Goal: Task Accomplishment & Management: Complete application form

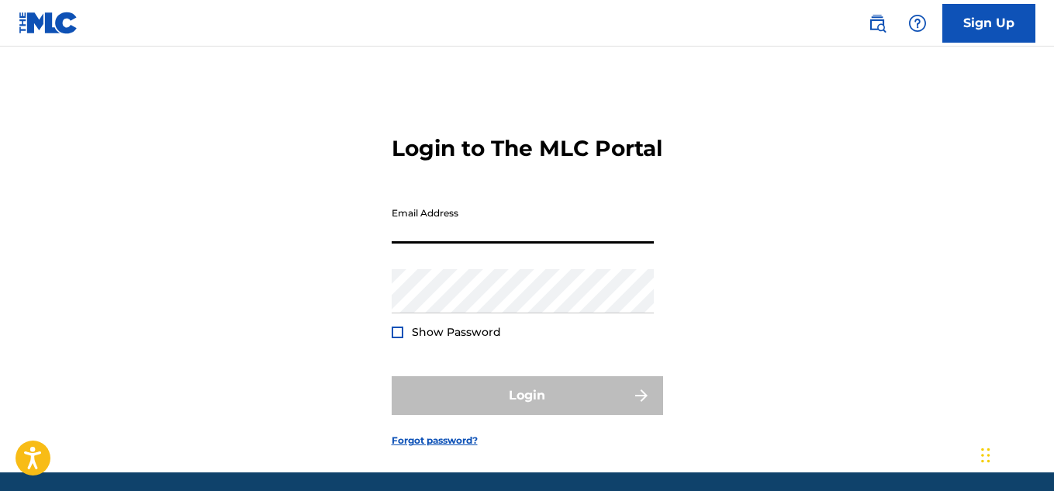
type input "[EMAIL_ADDRESS][DOMAIN_NAME]"
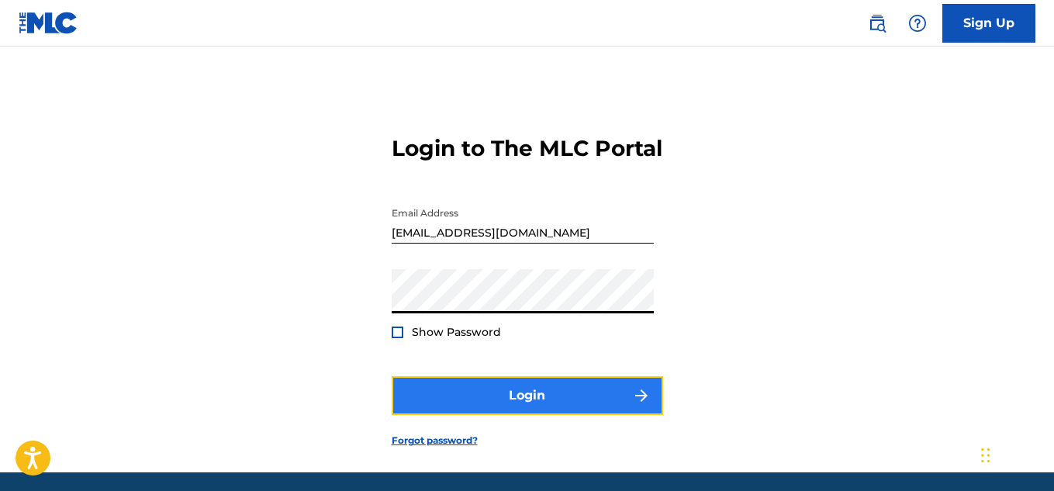
click at [490, 415] on button "Login" at bounding box center [527, 395] width 271 height 39
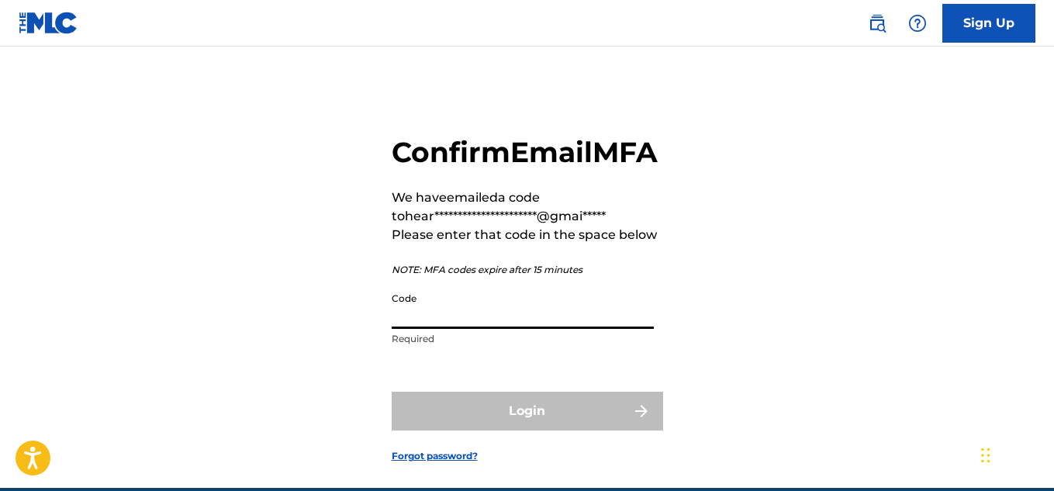
click at [553, 329] on input "Code" at bounding box center [523, 307] width 262 height 44
paste input "932364"
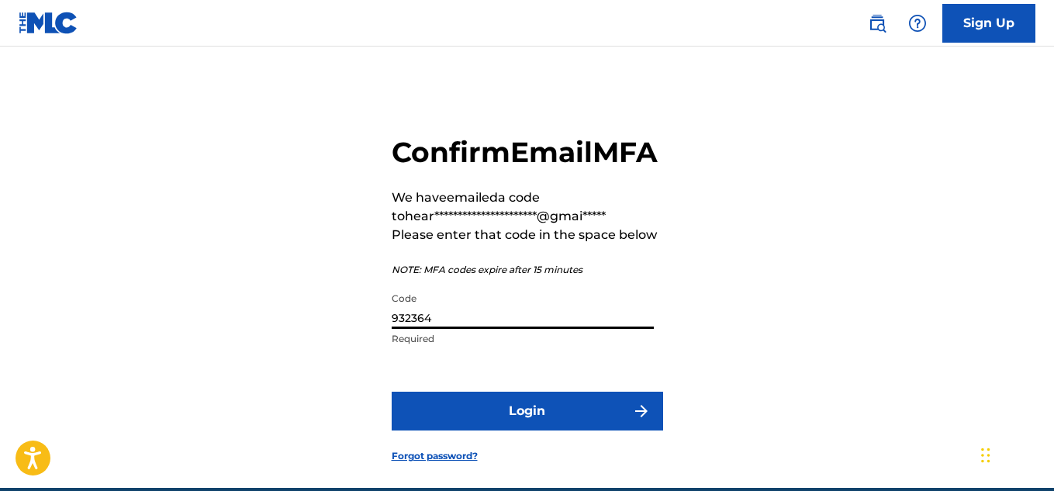
type input "932364"
click at [392, 392] on button "Login" at bounding box center [527, 411] width 271 height 39
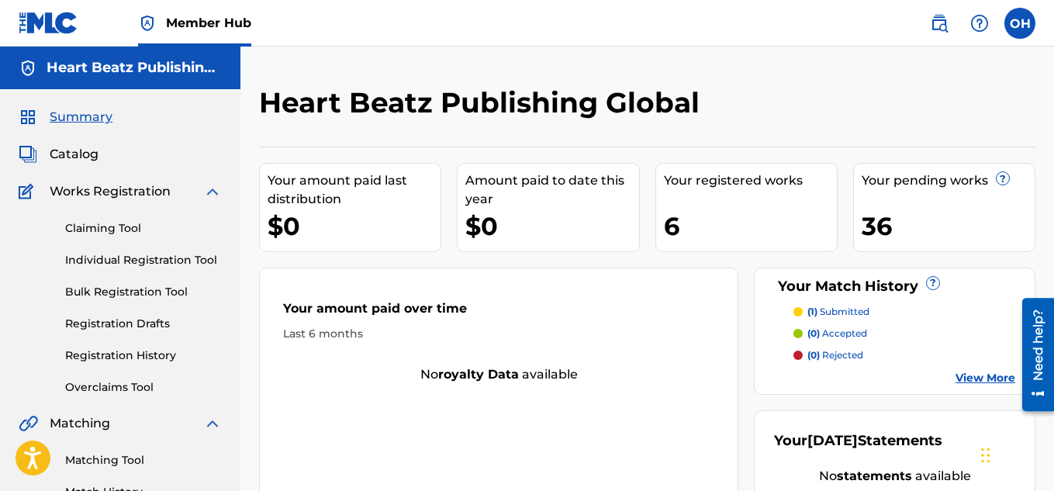
scroll to position [172, 0]
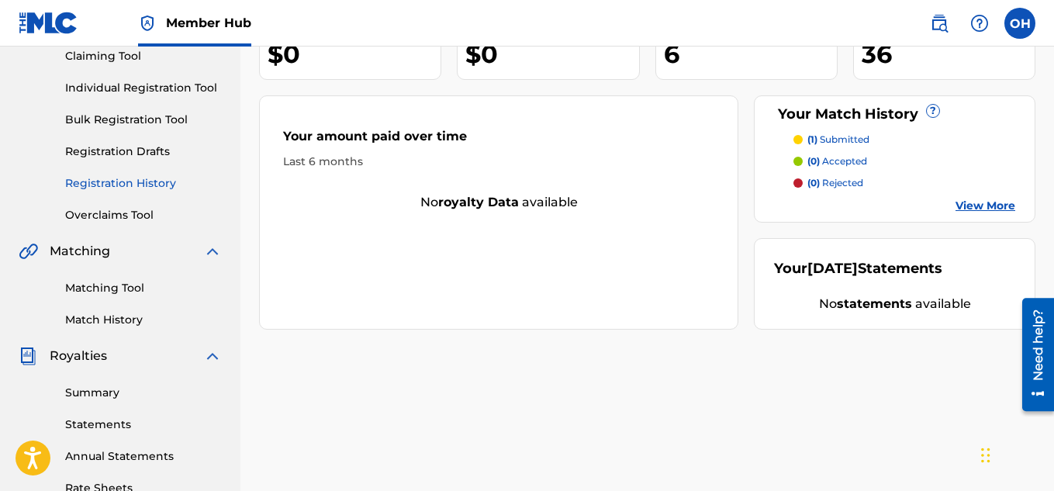
click at [133, 178] on link "Registration History" at bounding box center [143, 183] width 157 height 16
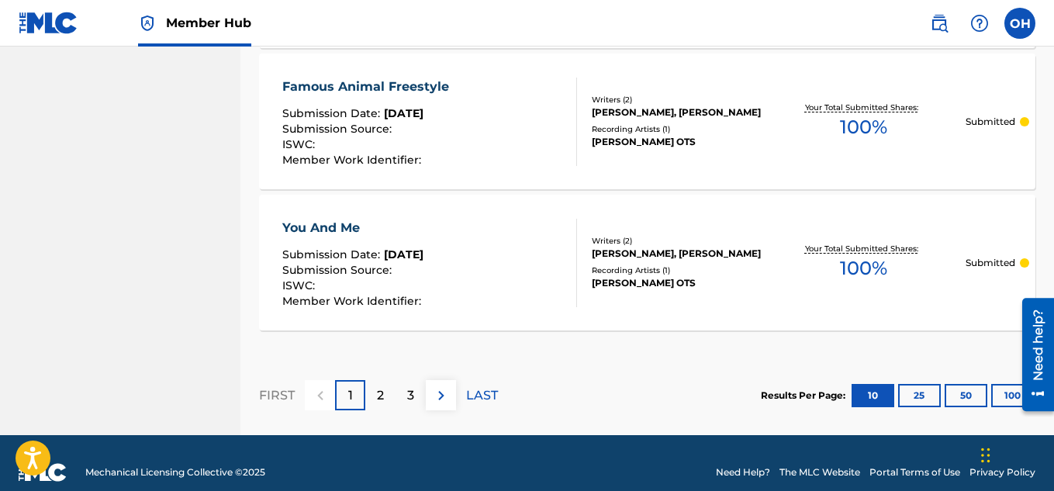
scroll to position [1594, 0]
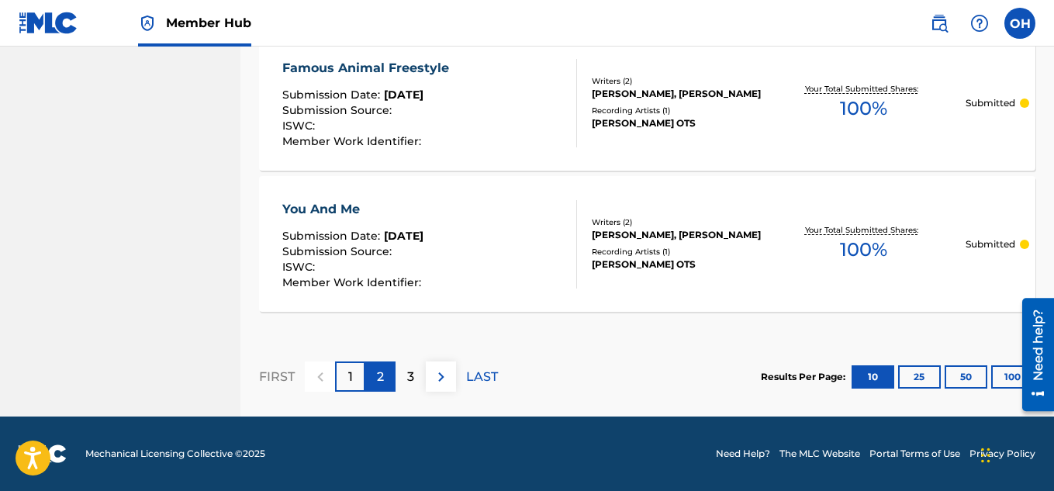
click at [378, 382] on p "2" at bounding box center [380, 377] width 7 height 19
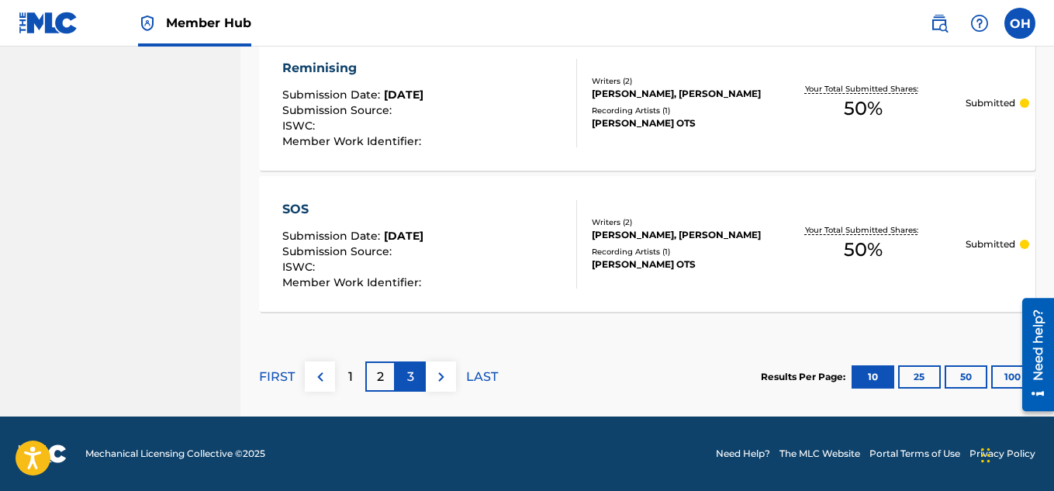
click at [412, 379] on p "3" at bounding box center [410, 377] width 7 height 19
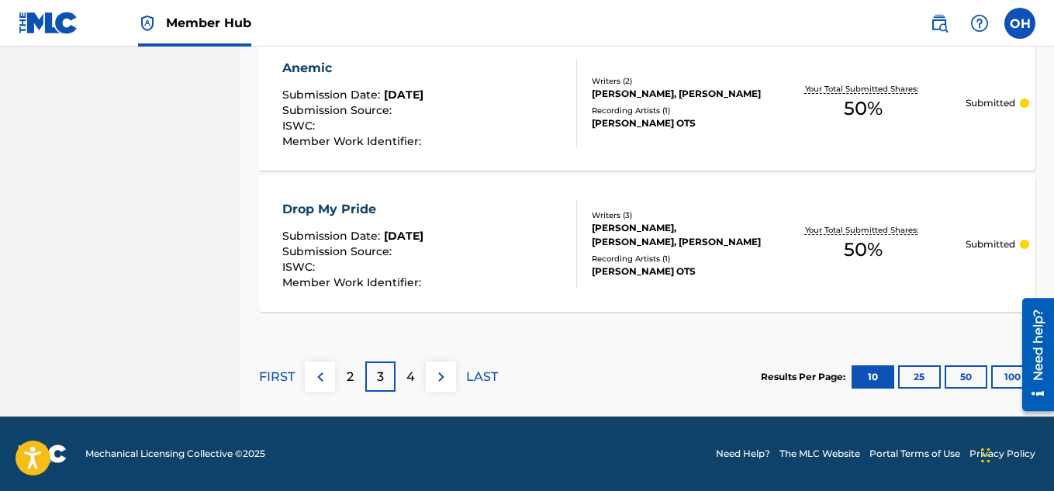
click at [284, 372] on p "FIRST" at bounding box center [277, 377] width 36 height 19
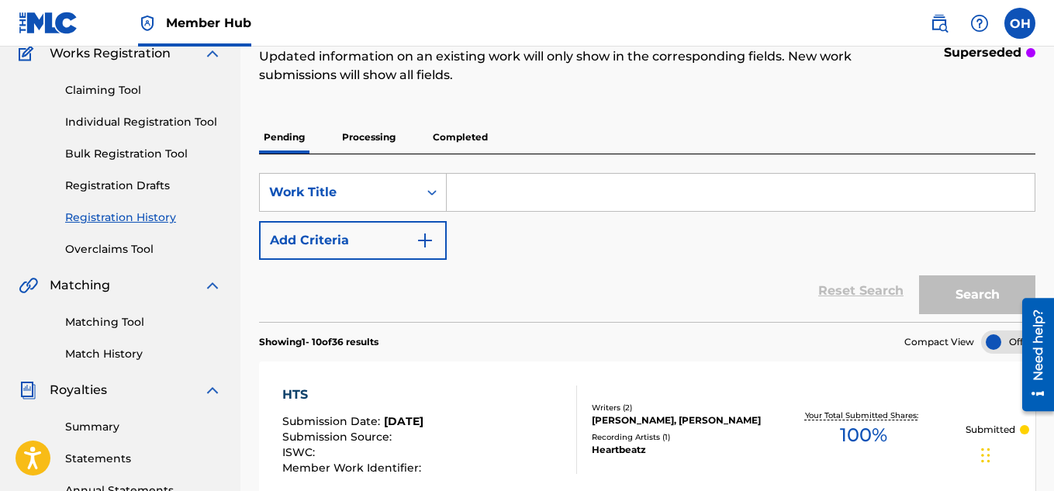
scroll to position [133, 0]
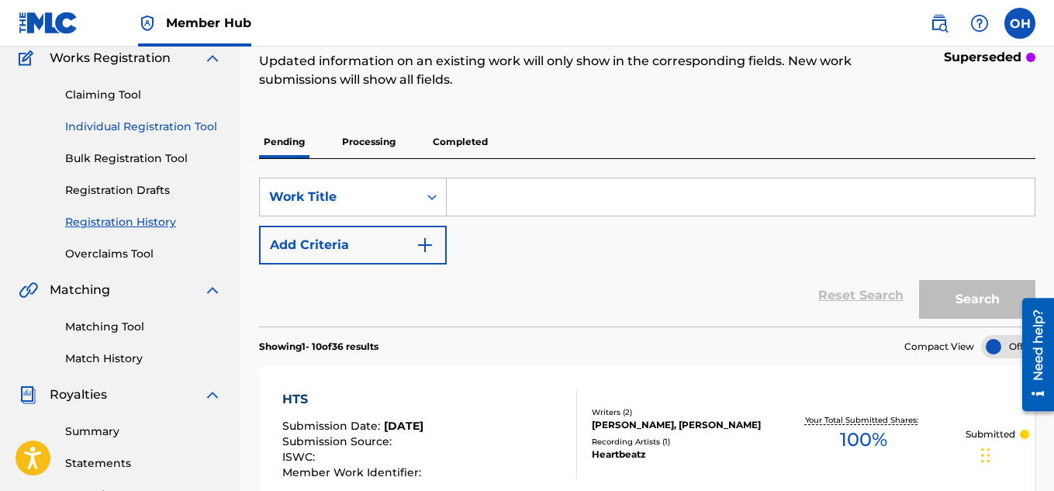
click at [175, 128] on link "Individual Registration Tool" at bounding box center [143, 127] width 157 height 16
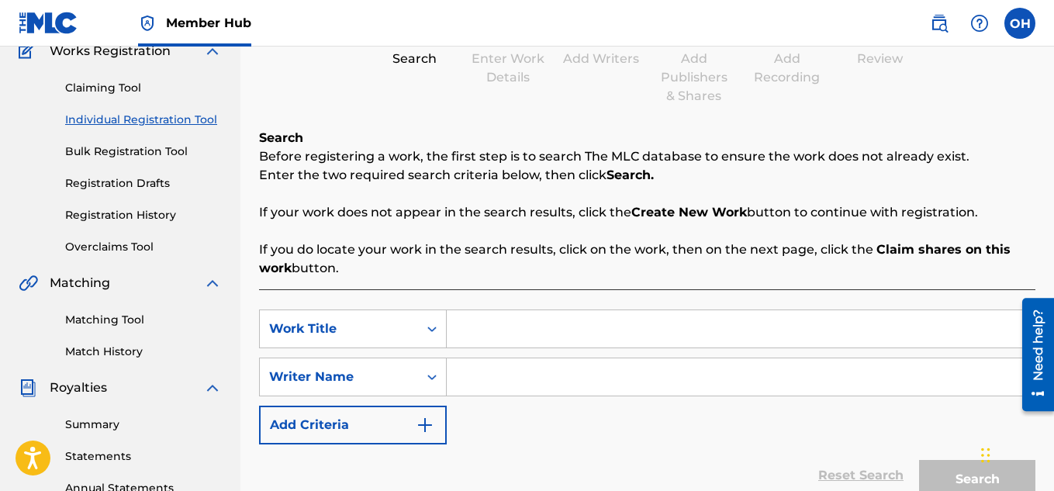
scroll to position [143, 0]
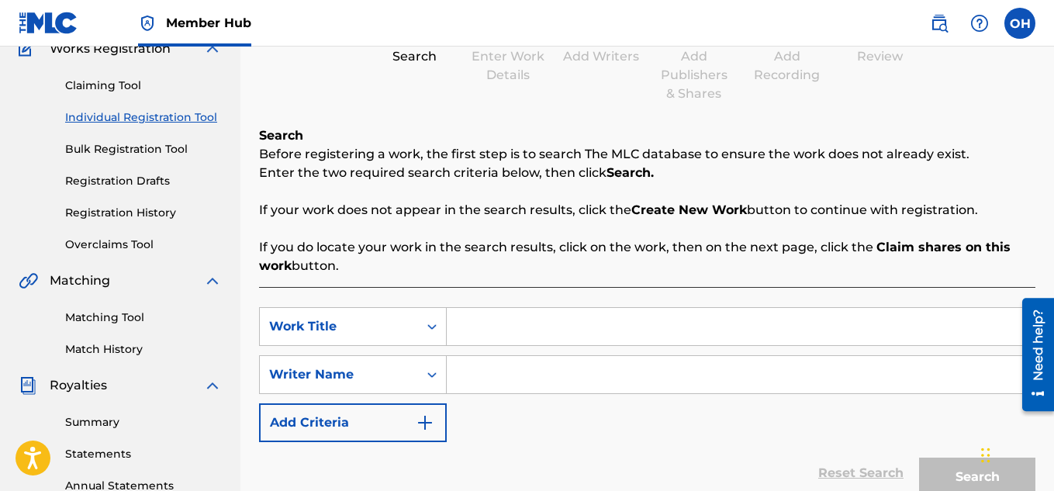
click at [489, 330] on input "Search Form" at bounding box center [741, 326] width 588 height 37
type input "Kick It With The Jays"
click at [631, 377] on input "Search Form" at bounding box center [741, 374] width 588 height 37
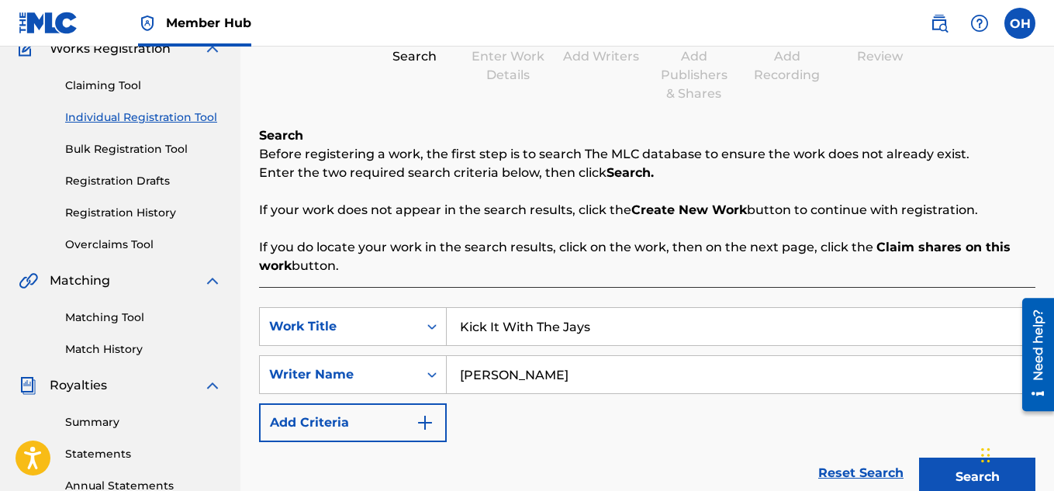
type input "[PERSON_NAME]"
click at [919, 458] on button "Search" at bounding box center [977, 477] width 116 height 39
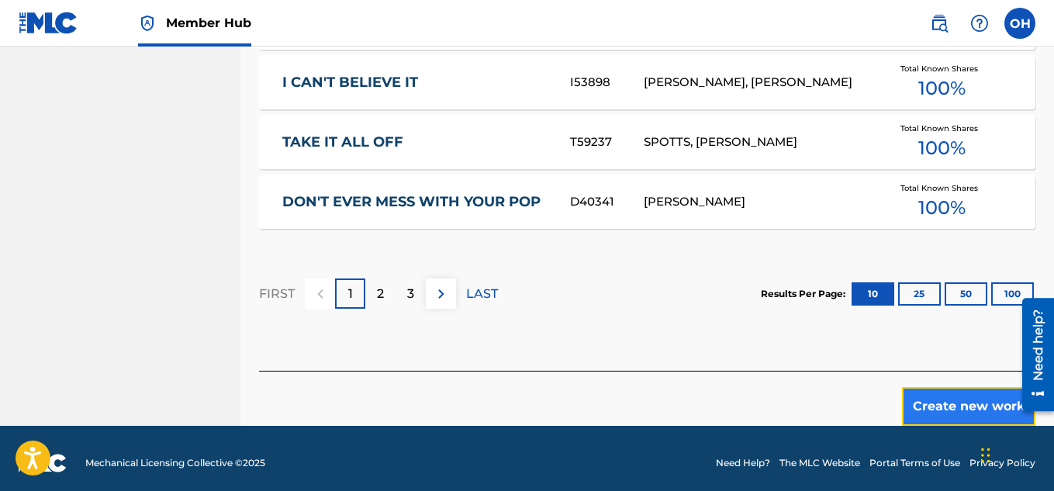
click at [950, 413] on button "Create new work" at bounding box center [968, 406] width 133 height 39
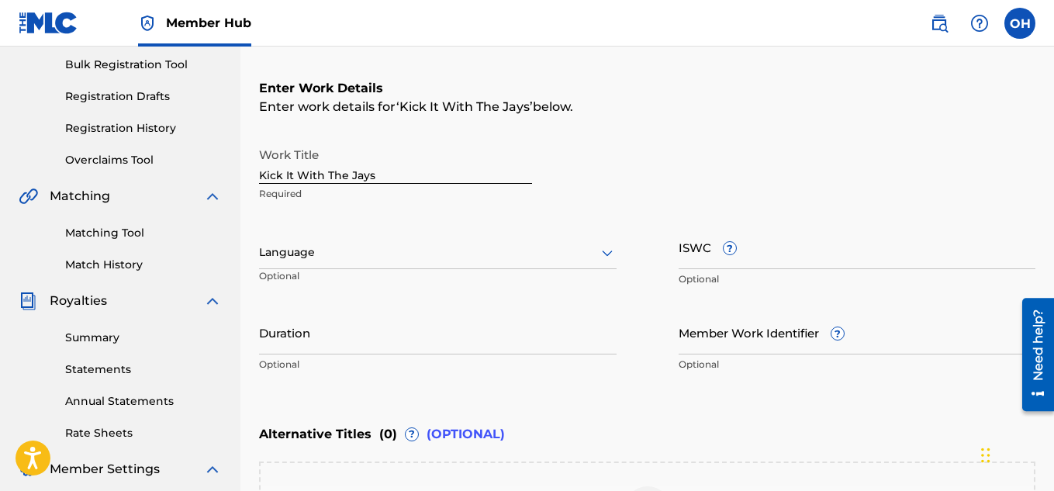
scroll to position [221, 0]
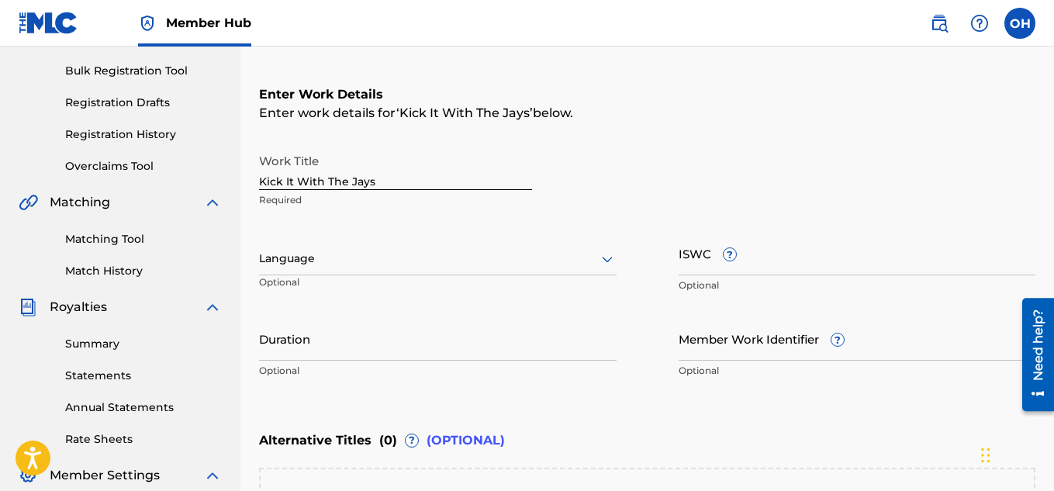
drag, startPoint x: 144, startPoint y: 122, endPoint x: 74, endPoint y: 150, distance: 76.2
click at [73, 150] on div "Claiming Tool Individual Registration Tool Bulk Registration Tool Registration …" at bounding box center [120, 77] width 203 height 195
click at [83, 136] on link "Registration History" at bounding box center [143, 134] width 157 height 16
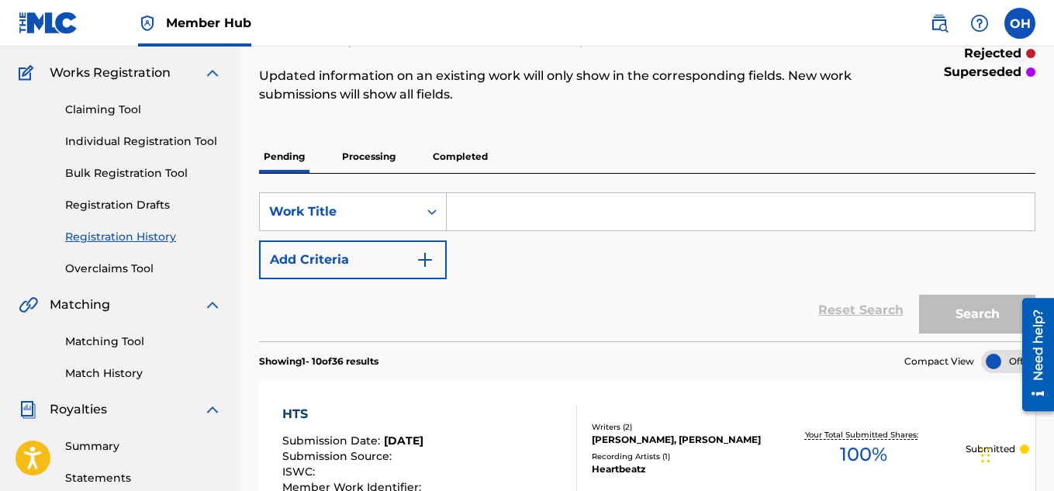
scroll to position [117, 0]
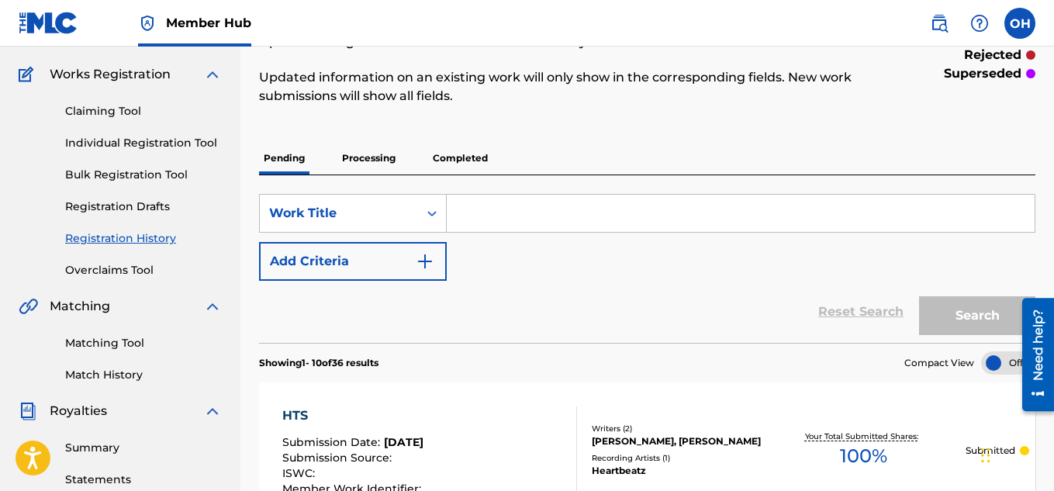
click at [368, 177] on div "SearchWithCriteriaef382f10-227e-4024-be18-b107963b321c Work Title Add Criteria …" at bounding box center [647, 259] width 776 height 168
click at [373, 149] on p "Processing" at bounding box center [368, 158] width 63 height 33
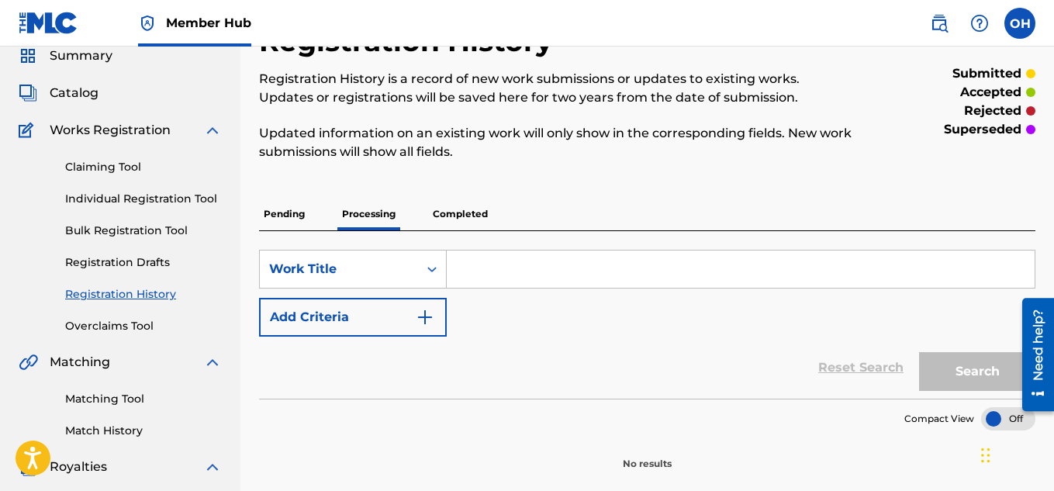
scroll to position [59, 0]
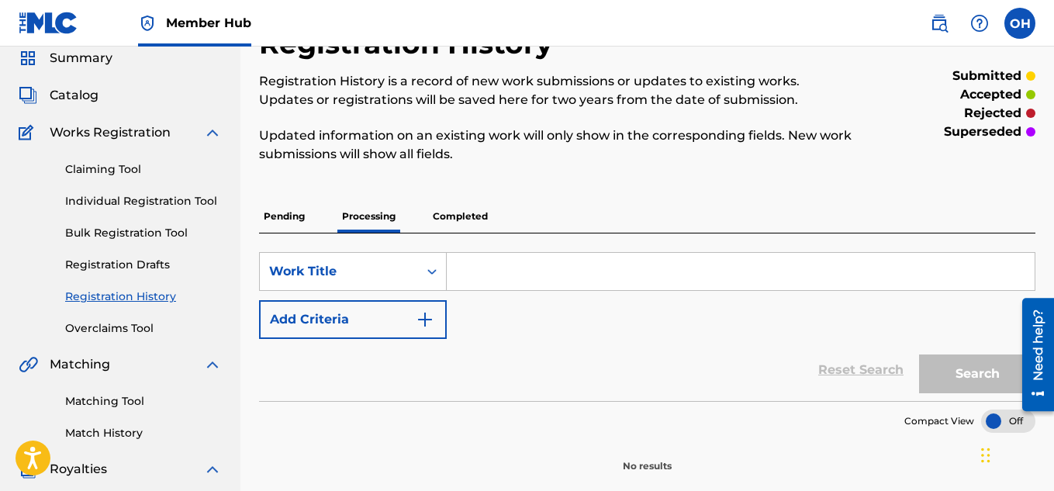
click at [292, 210] on p "Pending" at bounding box center [284, 216] width 50 height 33
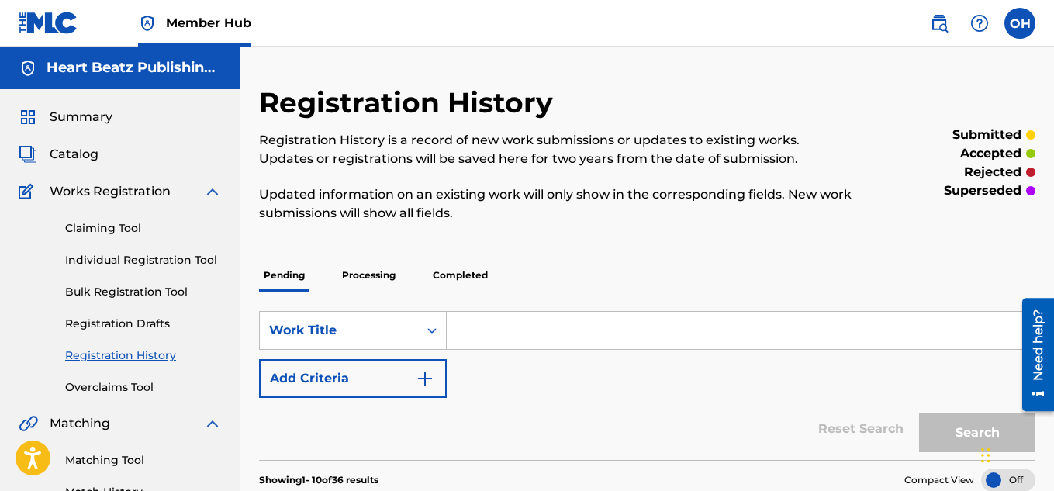
click at [465, 329] on input "Search Form" at bounding box center [741, 330] width 588 height 37
paste input "Kick It With The Jays"
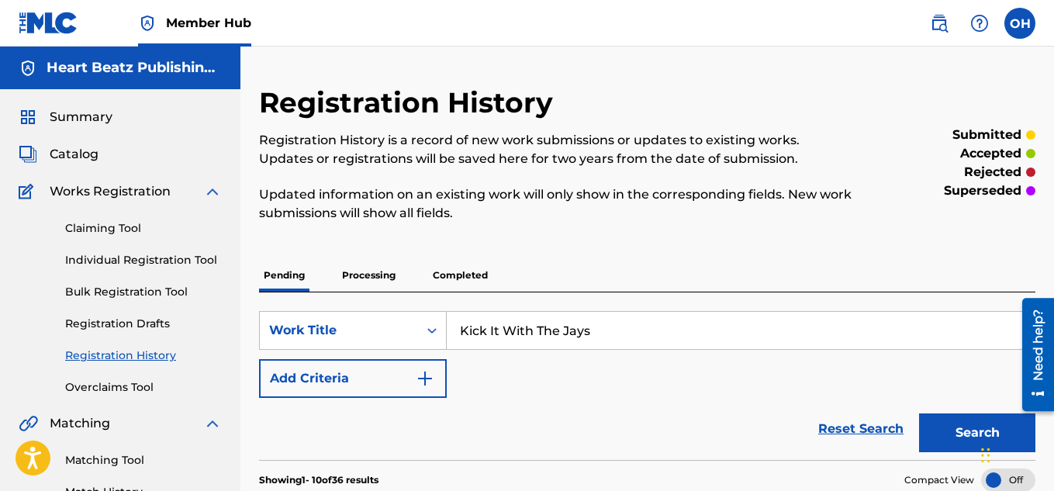
type input "Kick It With The Jays"
click at [472, 371] on div "SearchWithCriteriaef382f10-227e-4024-be18-b107963b321c Work Title Kick It With …" at bounding box center [647, 354] width 776 height 87
click at [102, 271] on div "Claiming Tool Individual Registration Tool Bulk Registration Tool Registration …" at bounding box center [120, 298] width 203 height 195
click at [107, 265] on link "Individual Registration Tool" at bounding box center [143, 260] width 157 height 16
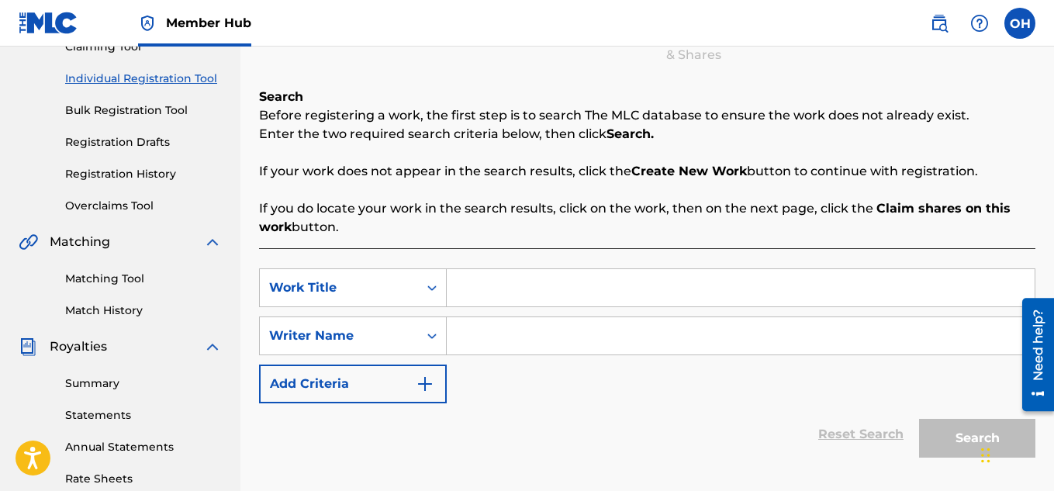
scroll to position [182, 0]
click at [504, 288] on input "Search Form" at bounding box center [741, 286] width 588 height 37
paste input "Kick It With The Jays"
type input "Kick It With The Jays"
click at [504, 320] on input "Search Form" at bounding box center [741, 334] width 588 height 37
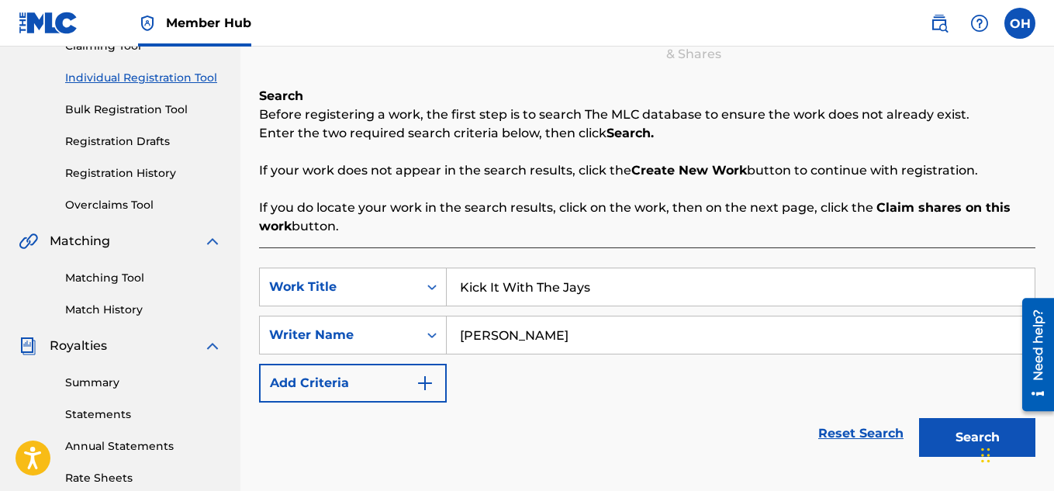
click at [919, 418] on button "Search" at bounding box center [977, 437] width 116 height 39
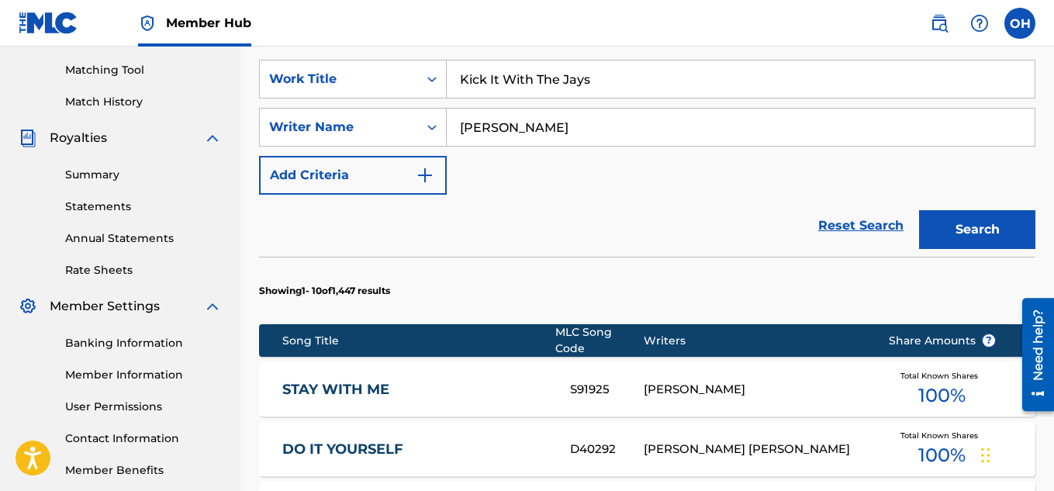
scroll to position [376, 0]
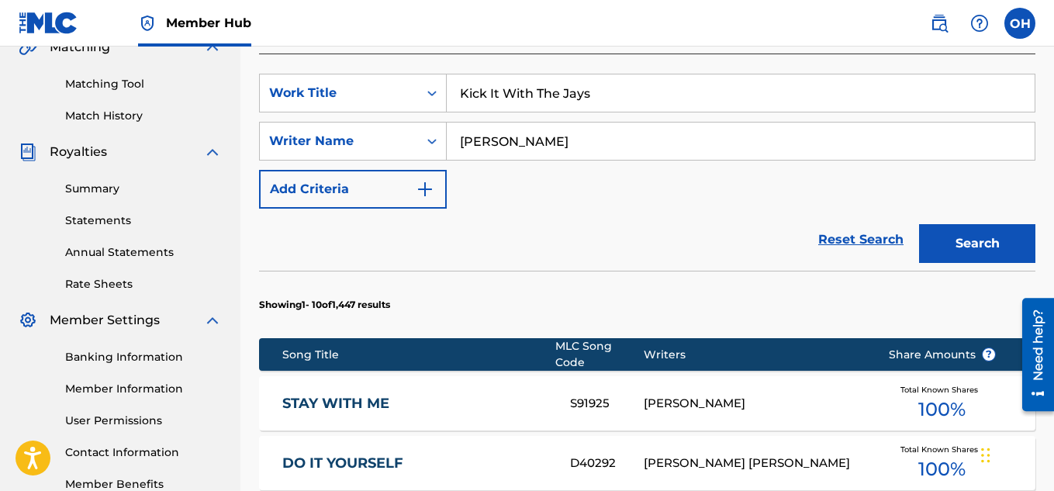
type input "[PERSON_NAME]"
click at [919, 224] on button "Search" at bounding box center [977, 243] width 116 height 39
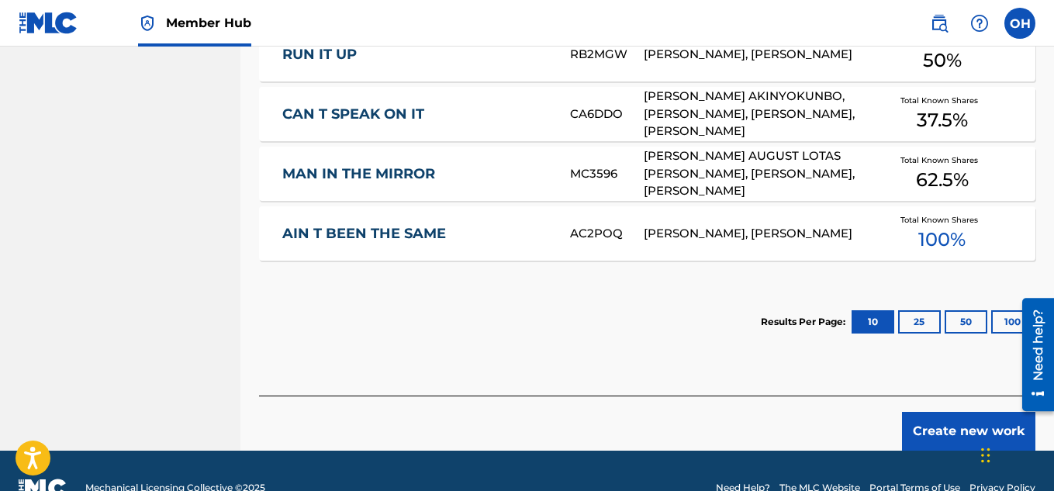
scroll to position [870, 0]
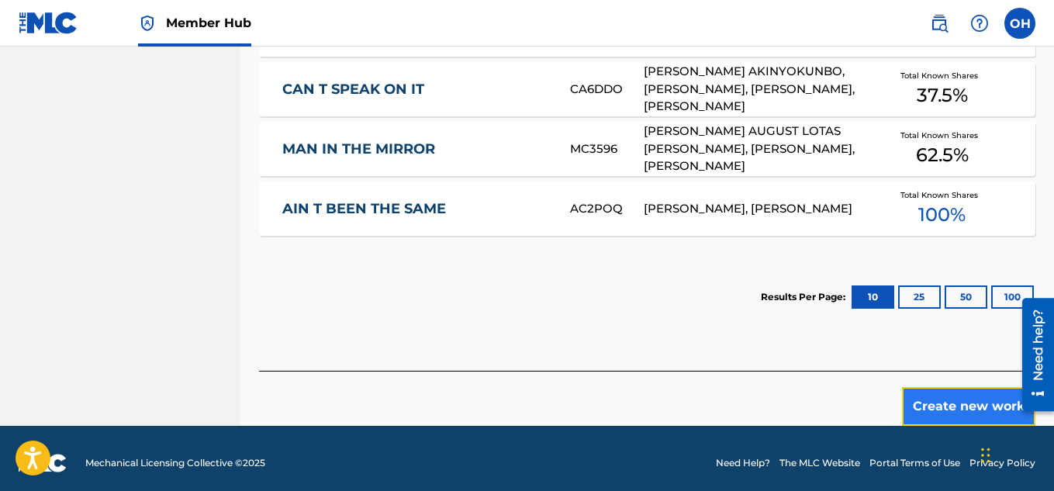
click at [949, 393] on button "Create new work" at bounding box center [968, 406] width 133 height 39
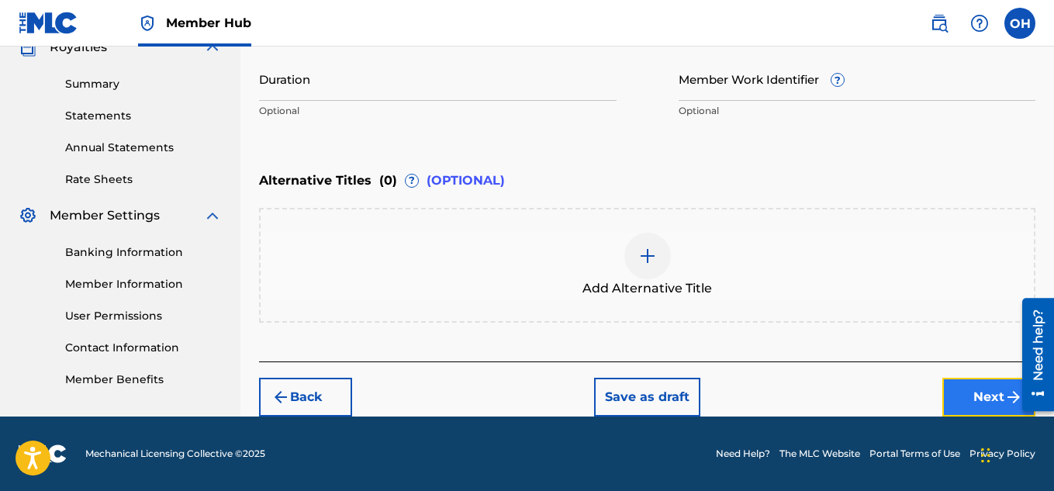
click at [955, 391] on button "Next" at bounding box center [988, 397] width 93 height 39
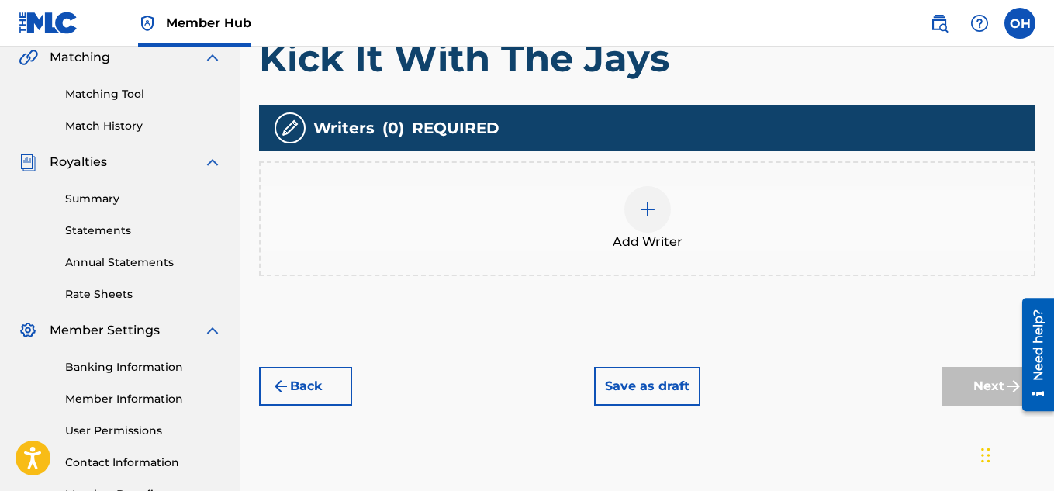
scroll to position [369, 0]
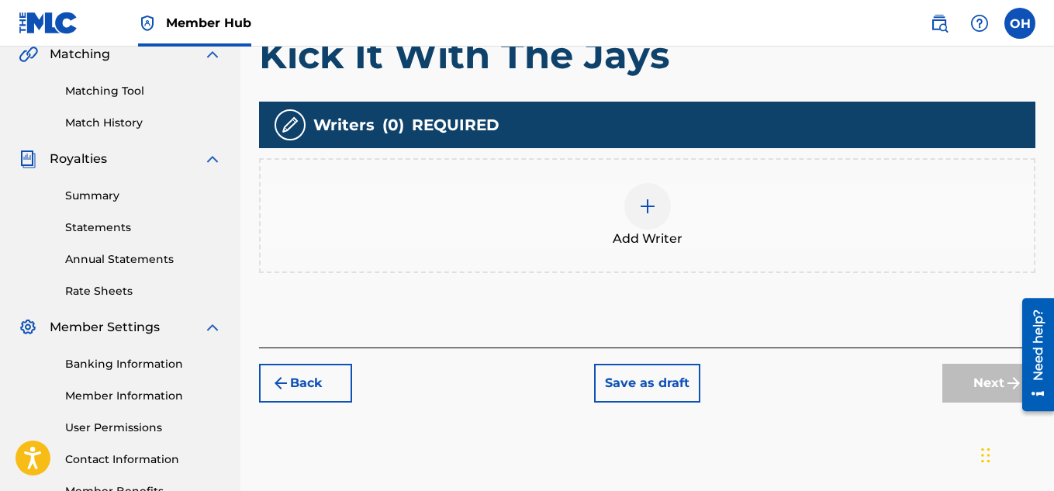
click at [657, 215] on div at bounding box center [647, 206] width 47 height 47
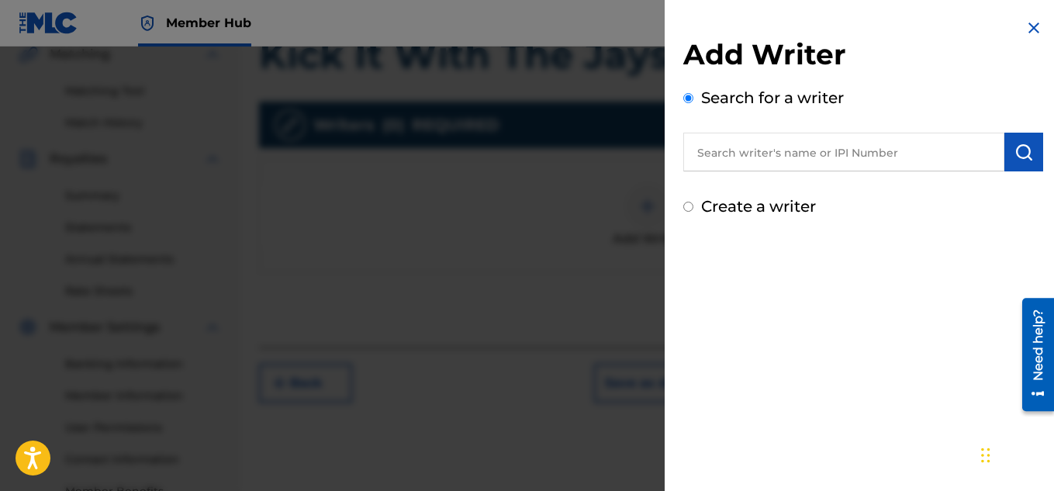
click at [758, 160] on input "text" at bounding box center [843, 152] width 321 height 39
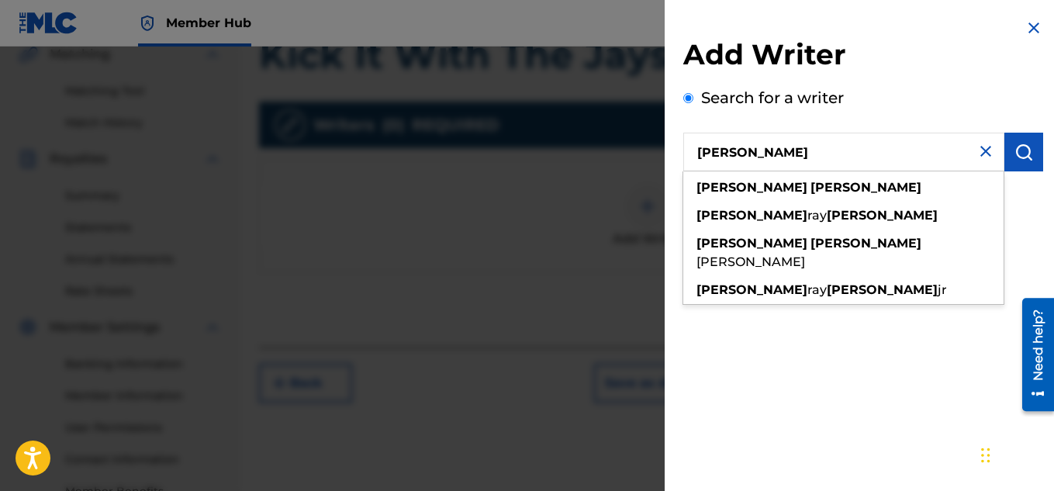
type input "[PERSON_NAME]"
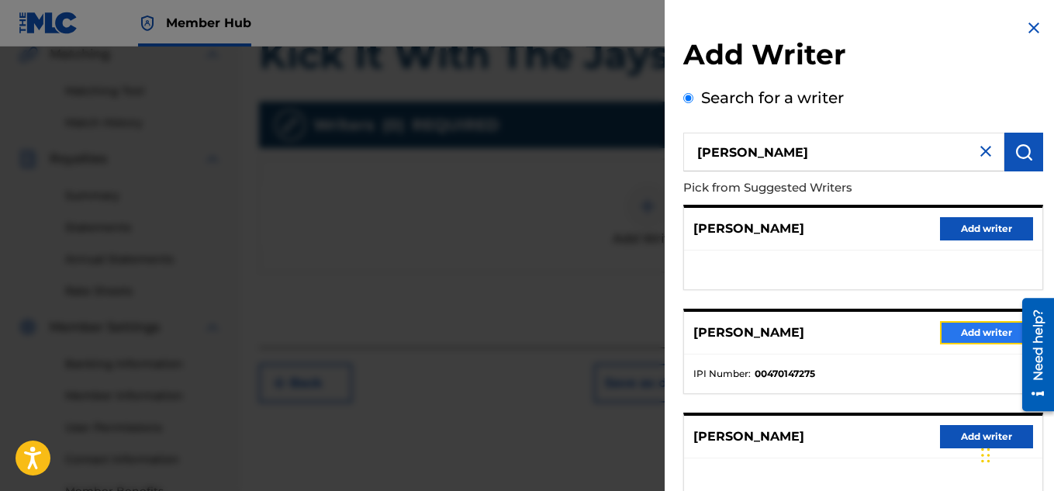
click at [940, 321] on button "Add writer" at bounding box center [986, 332] width 93 height 23
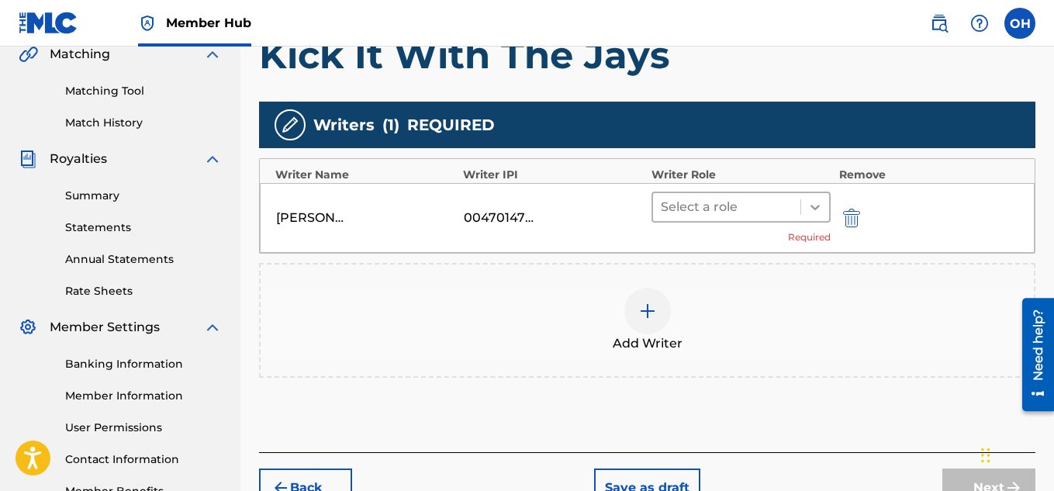
click at [825, 216] on div at bounding box center [815, 207] width 28 height 28
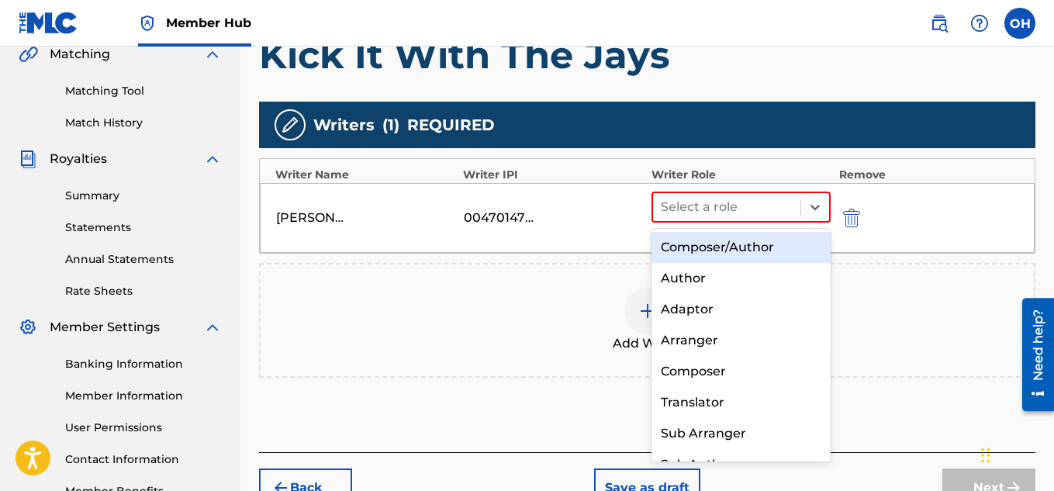
click at [776, 249] on div "Composer/Author" at bounding box center [742, 247] width 180 height 31
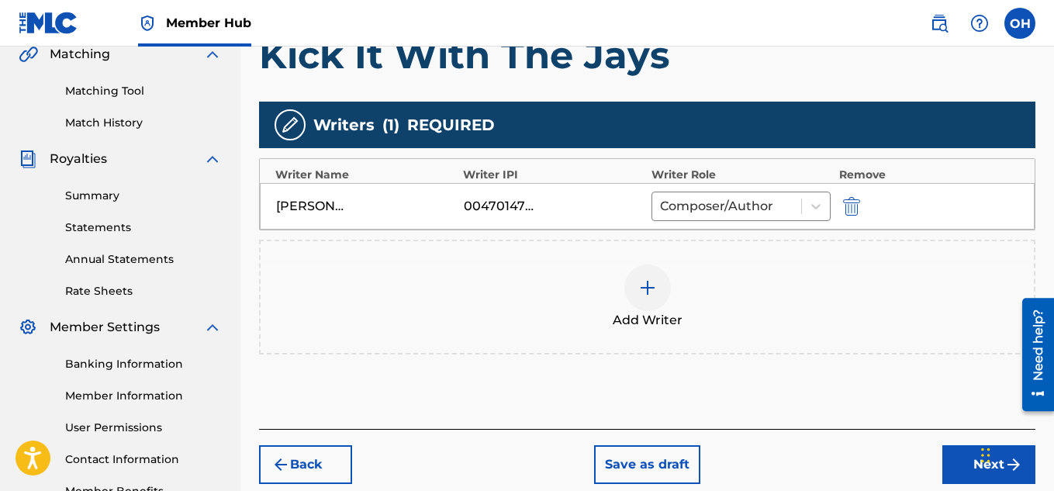
click at [652, 302] on div at bounding box center [647, 288] width 47 height 47
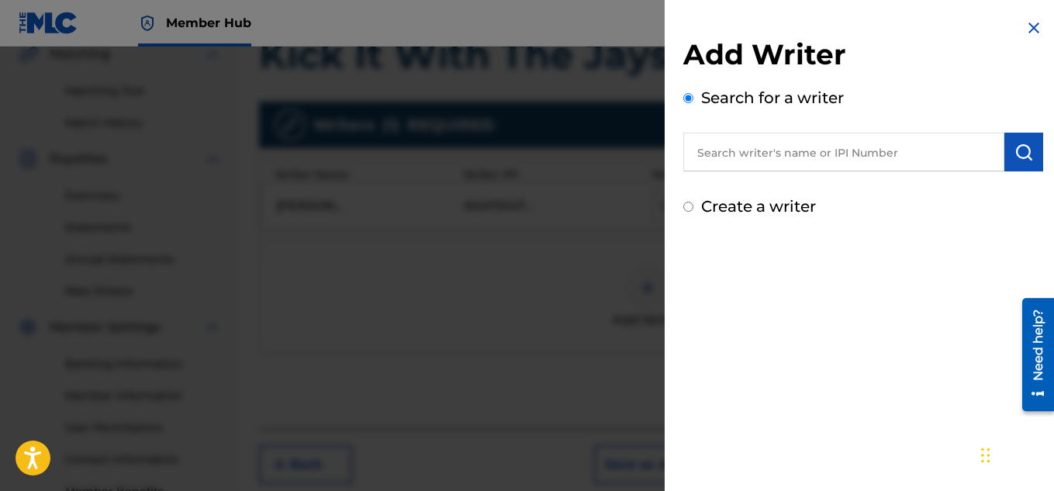
click at [775, 157] on input "text" at bounding box center [843, 152] width 321 height 39
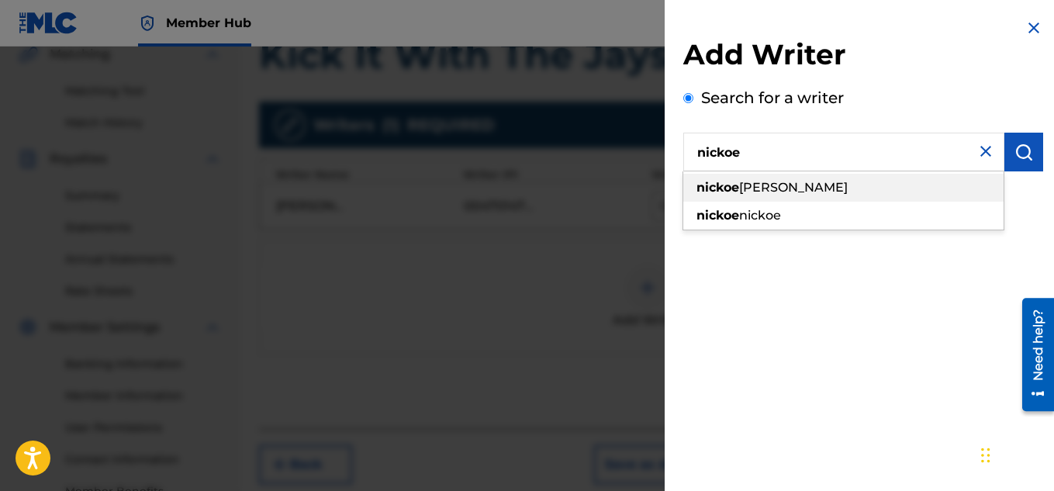
click at [769, 186] on span "[PERSON_NAME]" at bounding box center [793, 187] width 109 height 15
type input "[PERSON_NAME]"
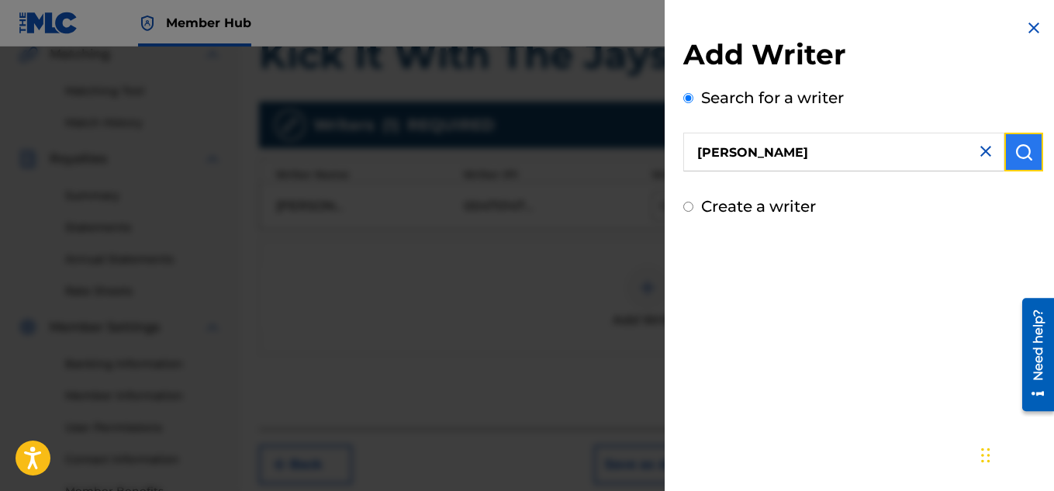
click at [1029, 161] on button "submit" at bounding box center [1024, 152] width 39 height 39
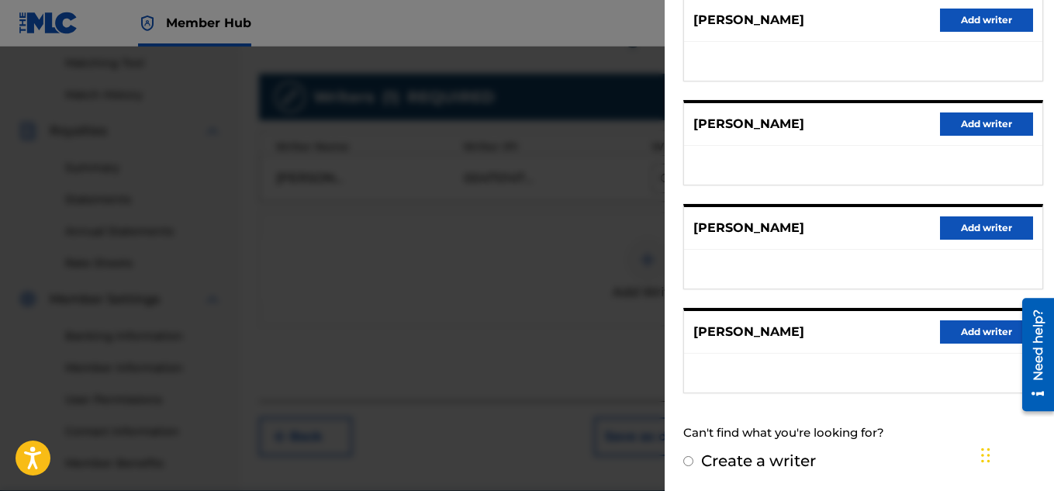
scroll to position [399, 0]
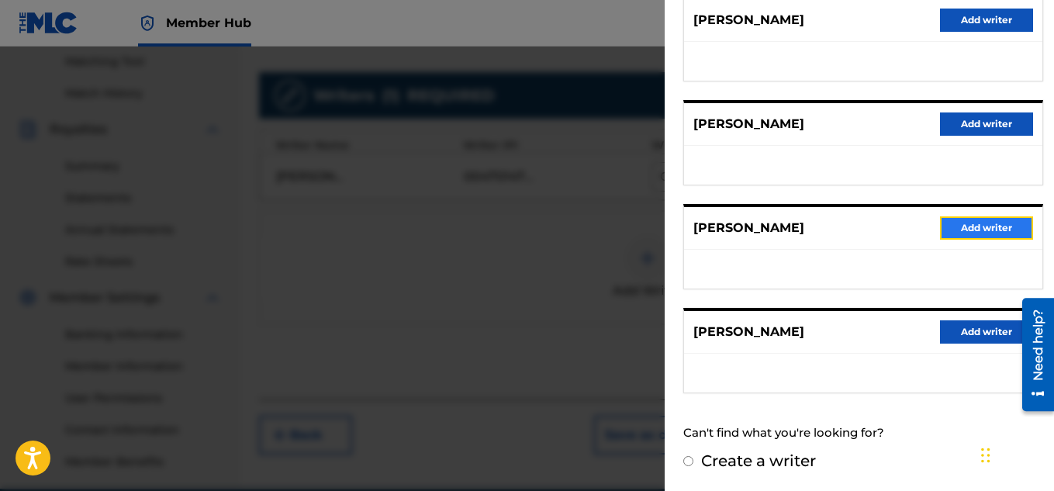
click at [949, 223] on button "Add writer" at bounding box center [986, 227] width 93 height 23
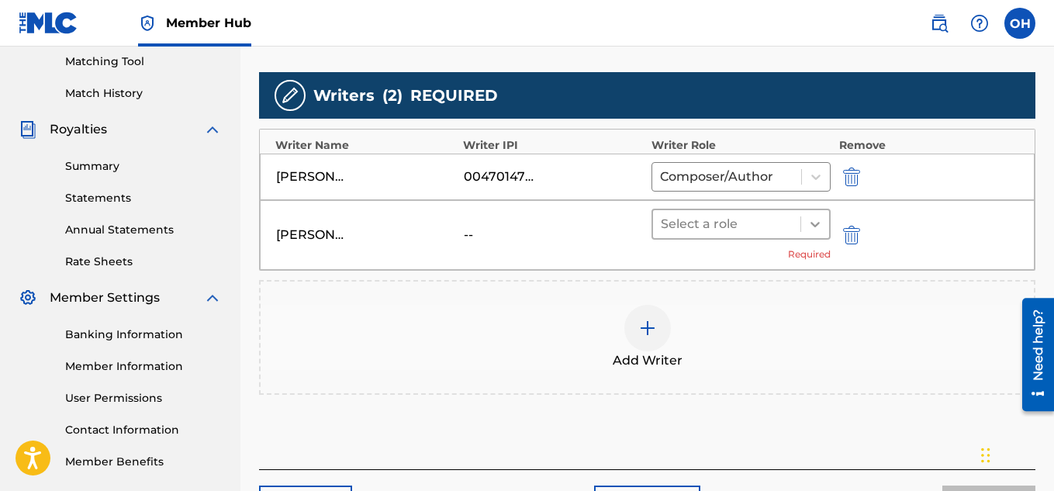
click at [821, 226] on icon at bounding box center [815, 224] width 16 height 16
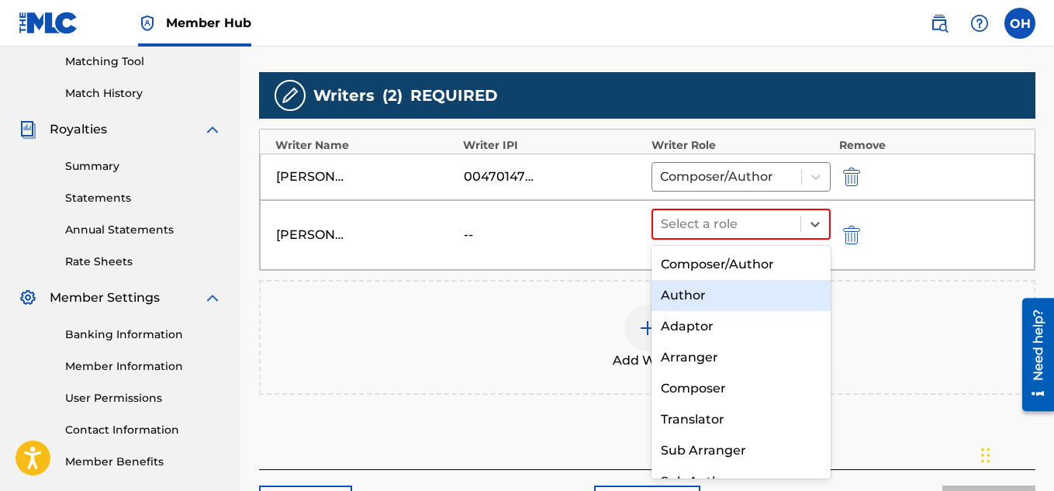
click at [761, 288] on div "Author" at bounding box center [742, 295] width 180 height 31
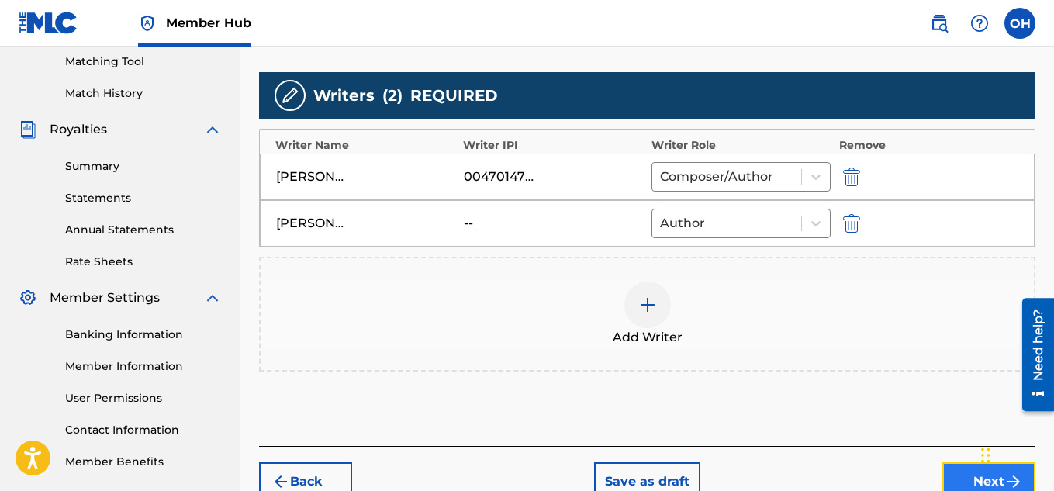
click at [957, 481] on button "Next" at bounding box center [988, 481] width 93 height 39
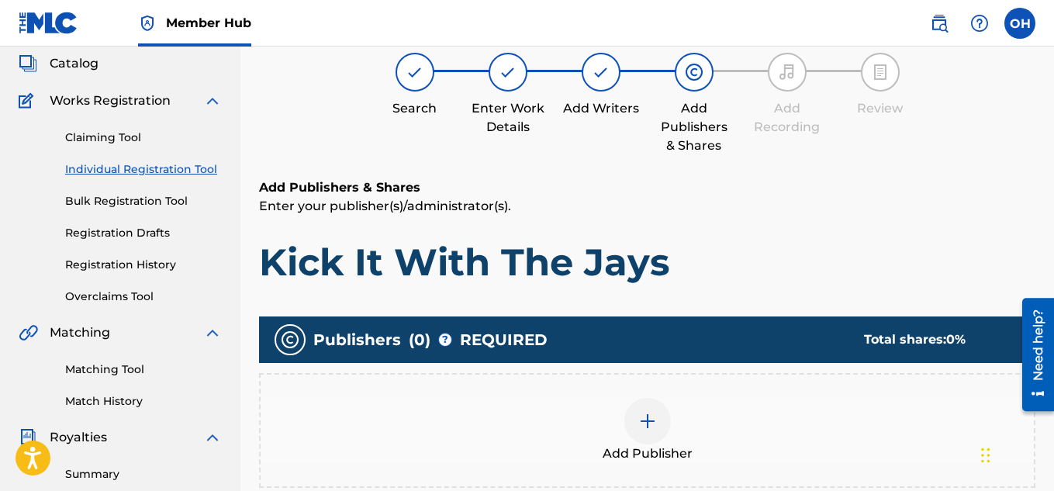
scroll to position [70, 0]
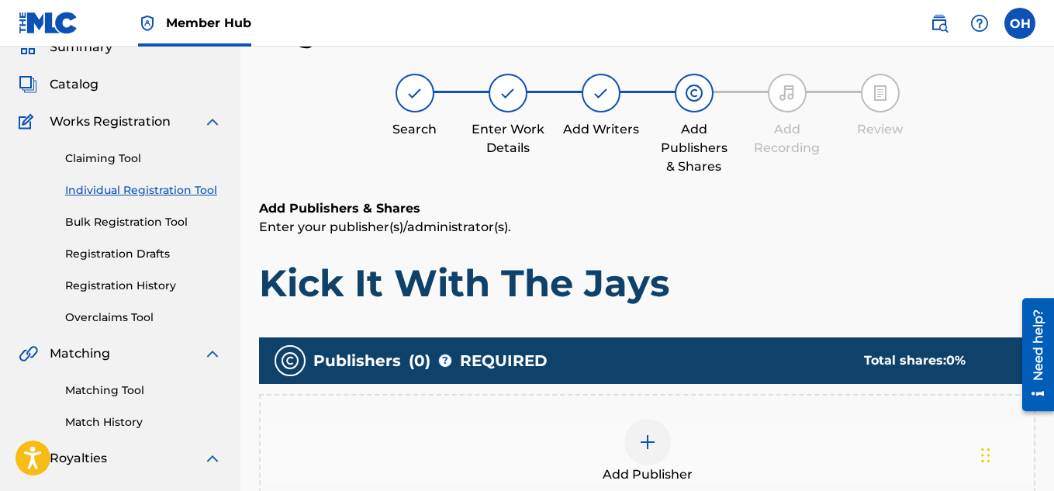
click at [652, 434] on img at bounding box center [647, 442] width 19 height 19
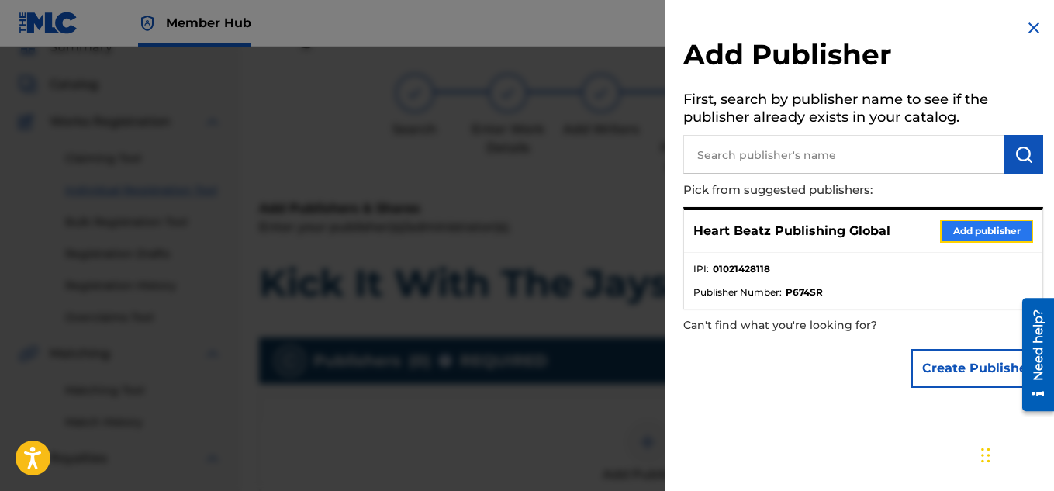
click at [965, 223] on button "Add publisher" at bounding box center [986, 231] width 93 height 23
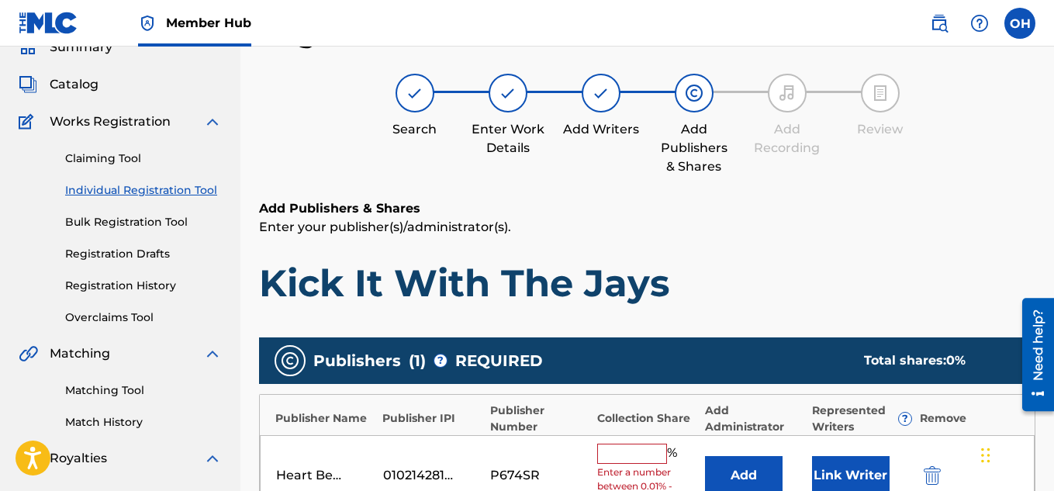
click at [618, 451] on input "text" at bounding box center [632, 454] width 70 height 20
type input "100"
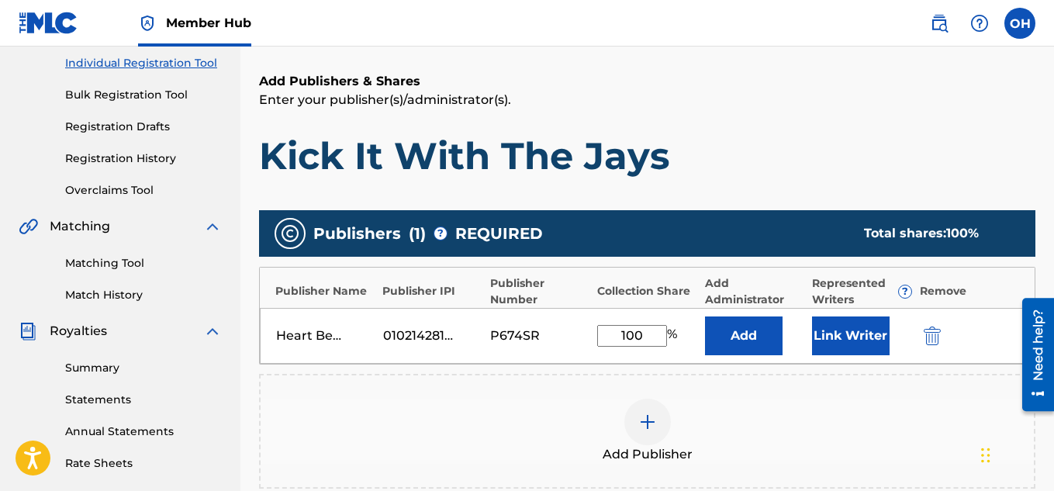
scroll to position [201, 0]
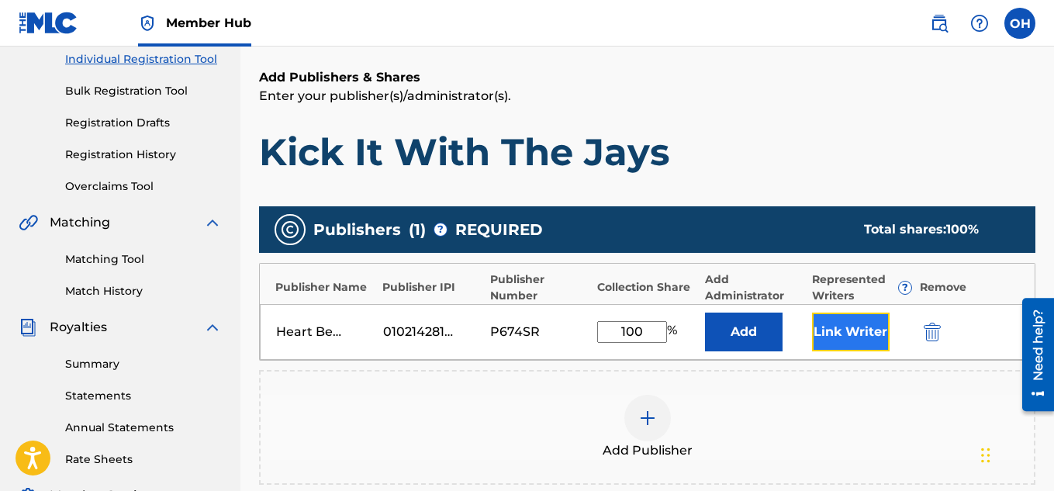
click at [849, 336] on button "Link Writer" at bounding box center [851, 332] width 78 height 39
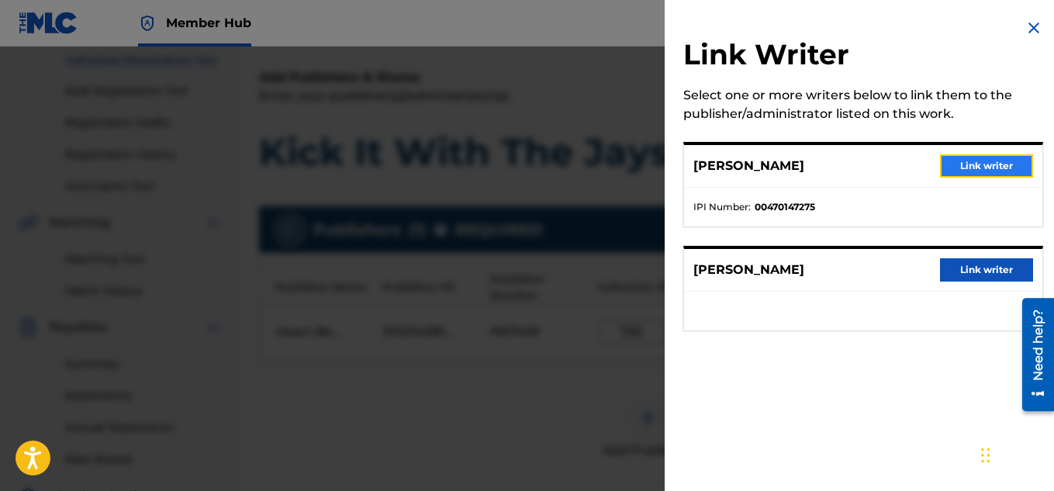
click at [994, 159] on button "Link writer" at bounding box center [986, 165] width 93 height 23
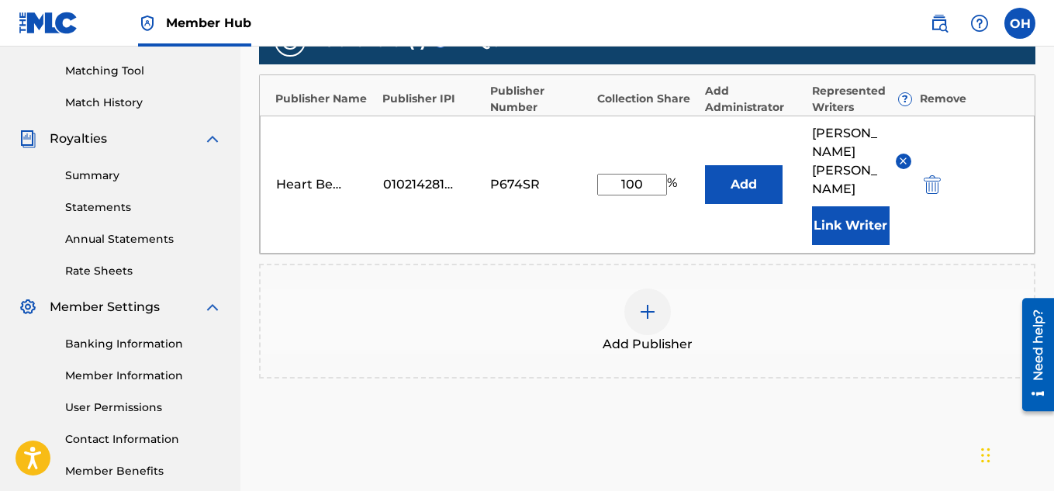
scroll to position [390, 0]
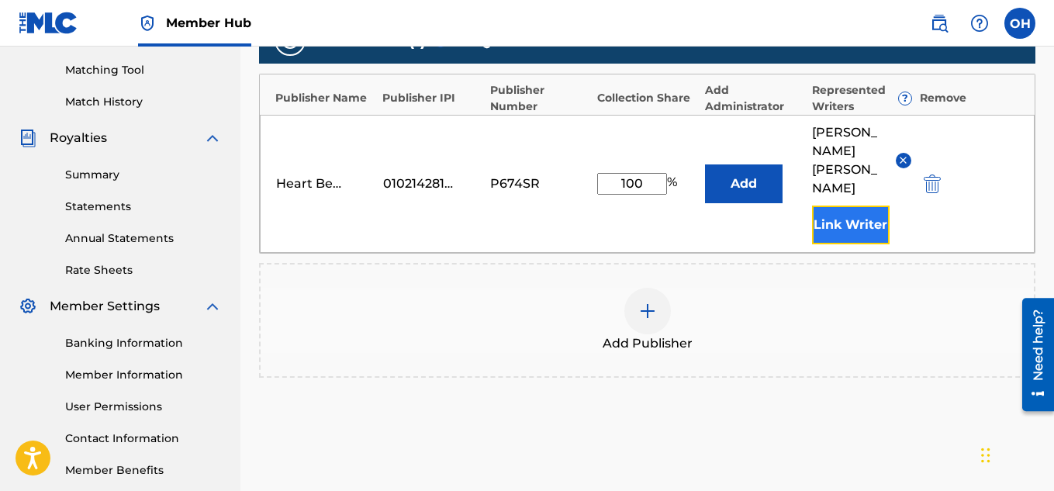
click at [836, 206] on button "Link Writer" at bounding box center [851, 225] width 78 height 39
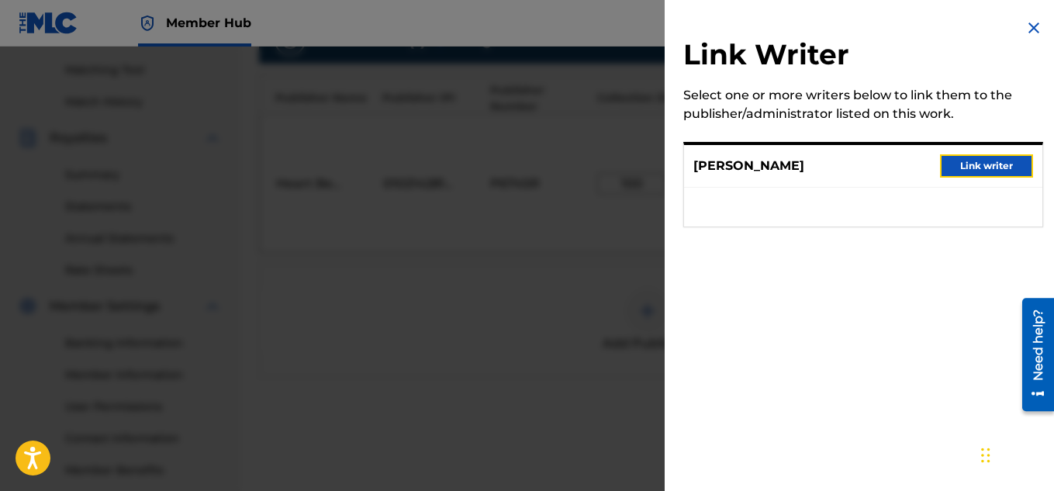
click at [991, 161] on button "Link writer" at bounding box center [986, 165] width 93 height 23
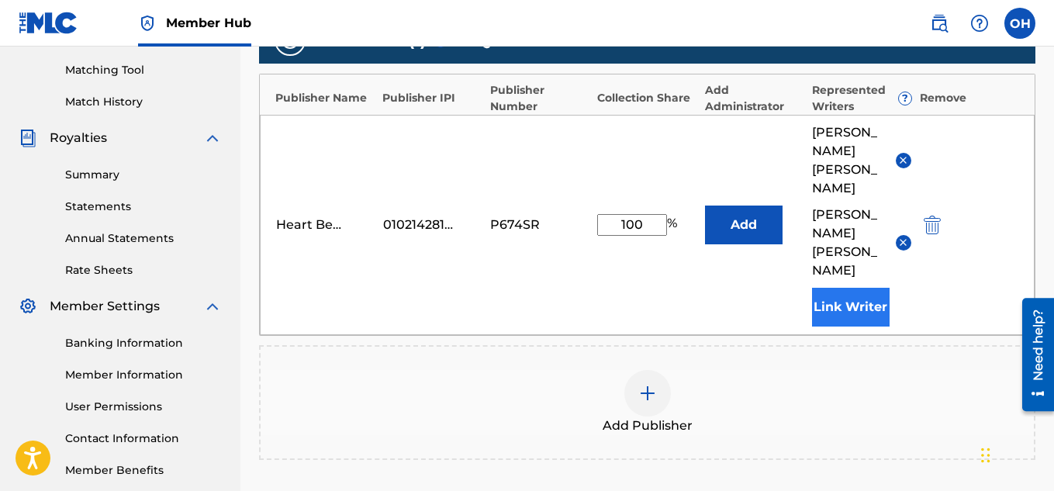
scroll to position [535, 0]
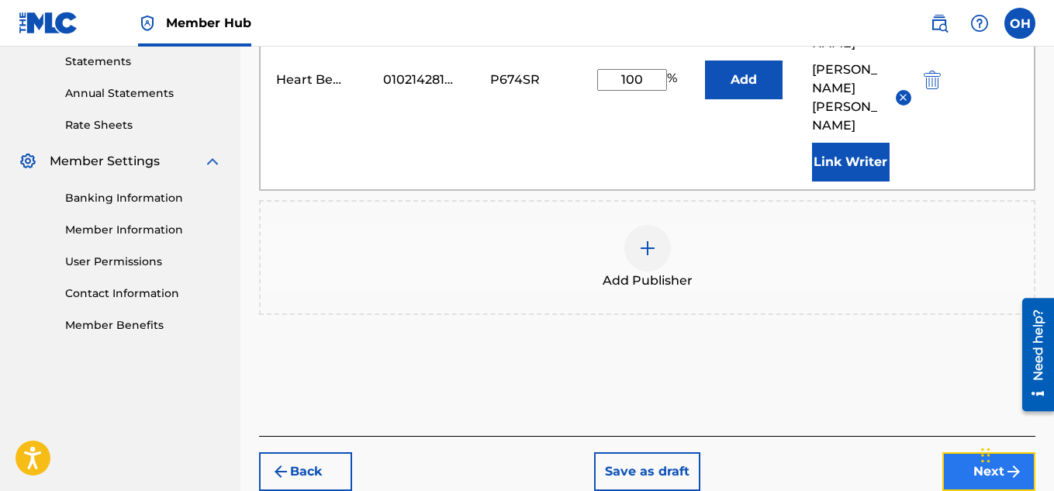
click at [978, 452] on button "Next" at bounding box center [988, 471] width 93 height 39
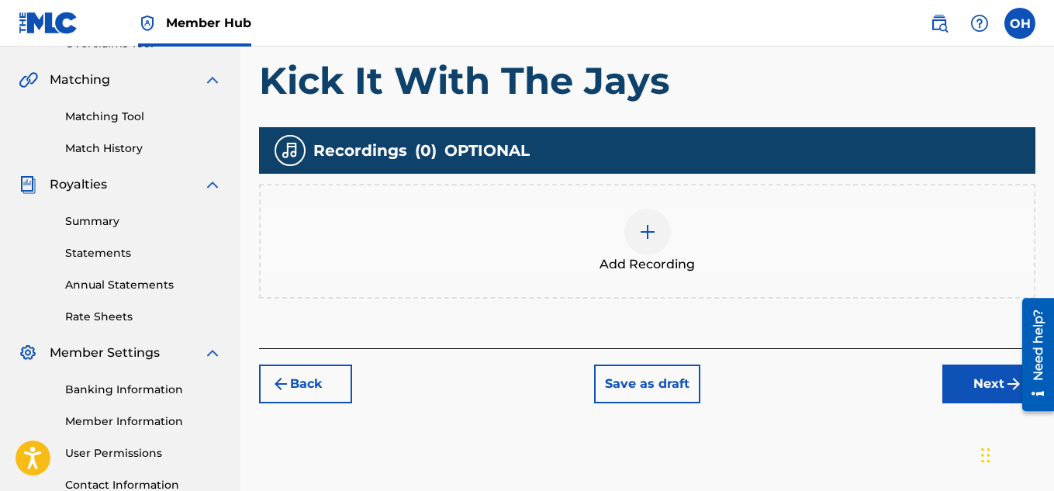
scroll to position [344, 0]
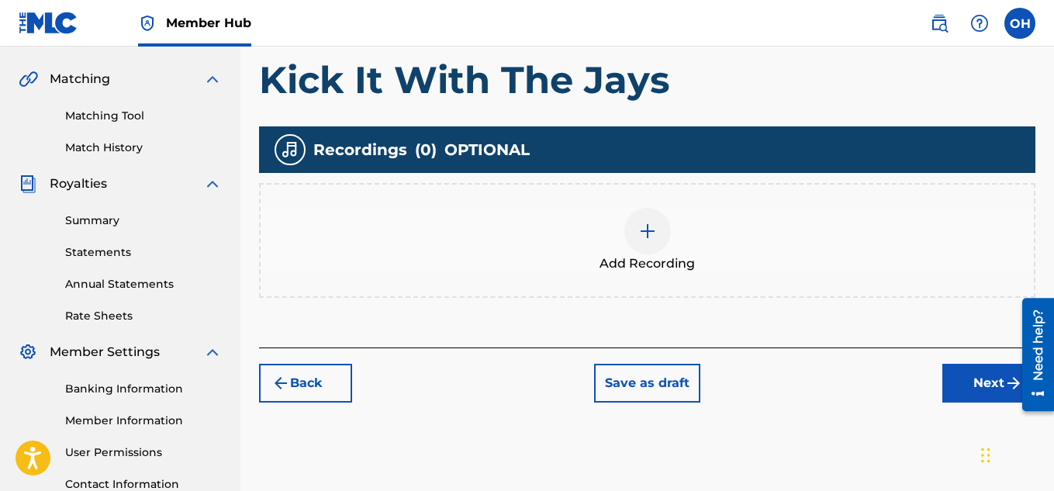
click at [638, 236] on img at bounding box center [647, 231] width 19 height 19
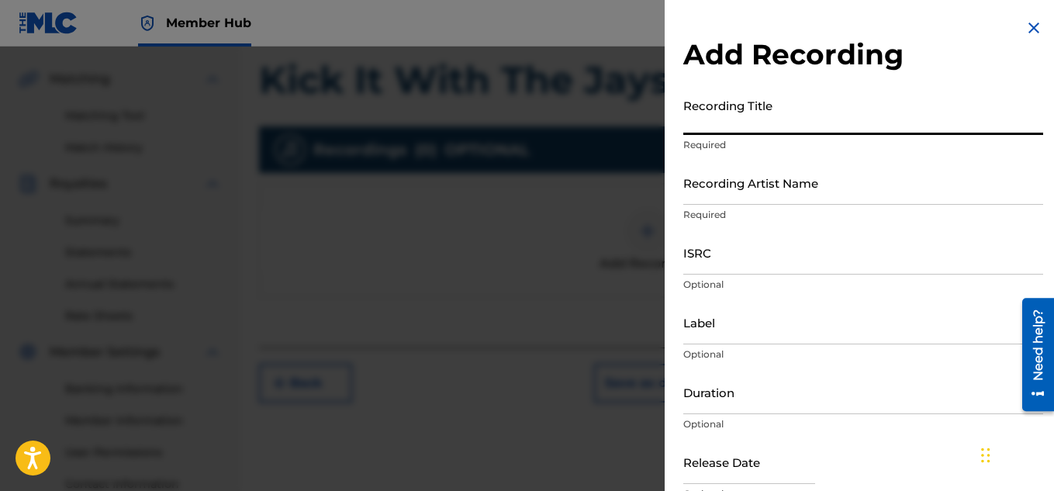
click at [769, 111] on input "Recording Title" at bounding box center [863, 113] width 360 height 44
click at [770, 123] on input "Recording Title" at bounding box center [863, 113] width 360 height 44
type input "v"
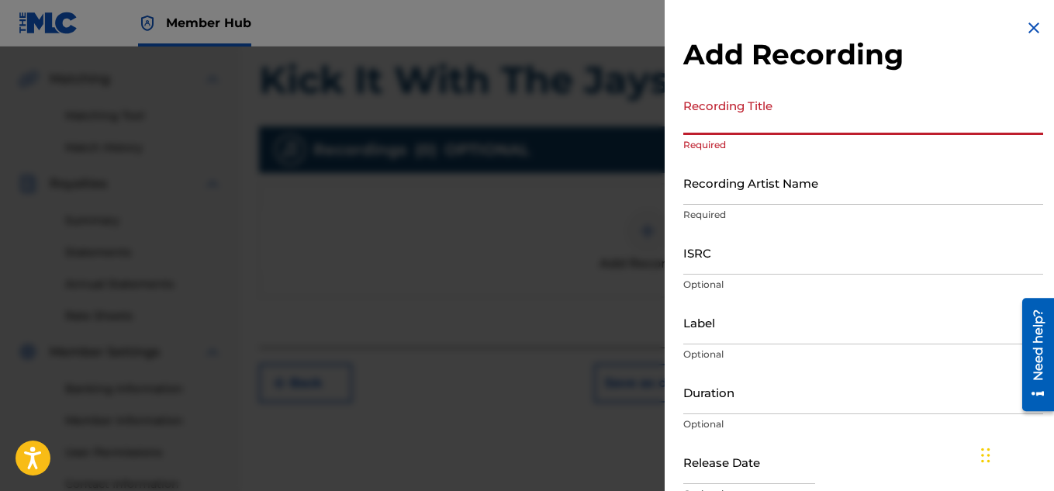
paste input "Kick It With The Jays"
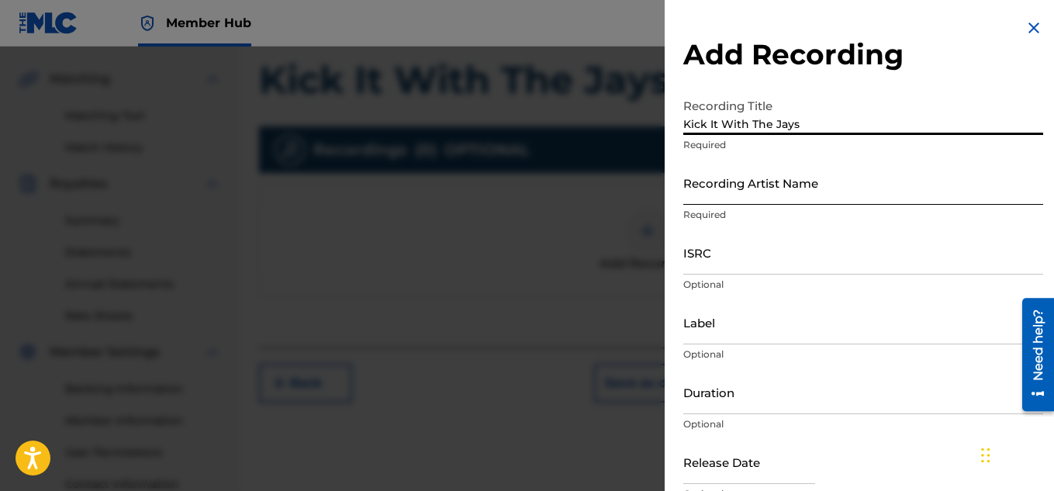
type input "Kick It With The Jays"
click at [751, 195] on input "Recording Artist Name" at bounding box center [863, 183] width 360 height 44
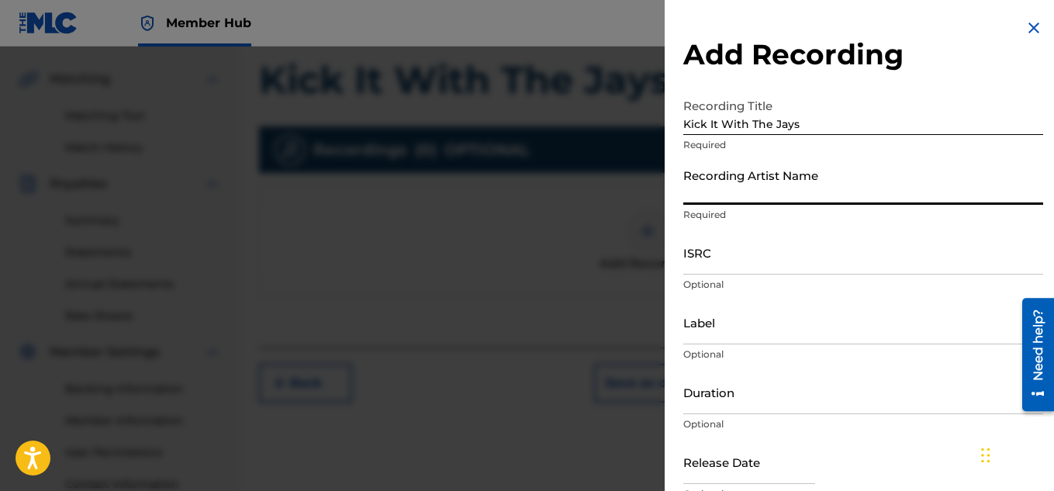
type input "Heartbeatz"
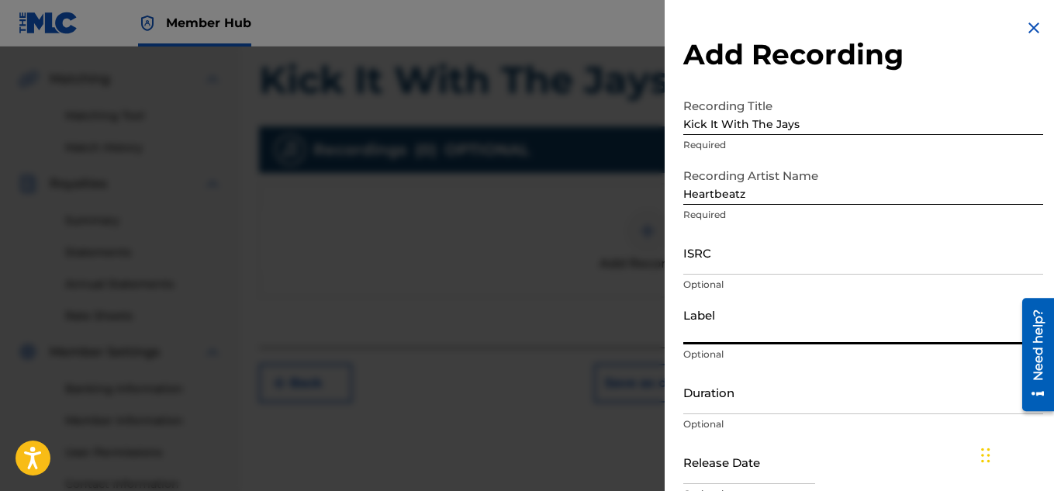
click at [747, 341] on input "Label" at bounding box center [863, 322] width 360 height 44
type input "Heartbeatz Entertainment"
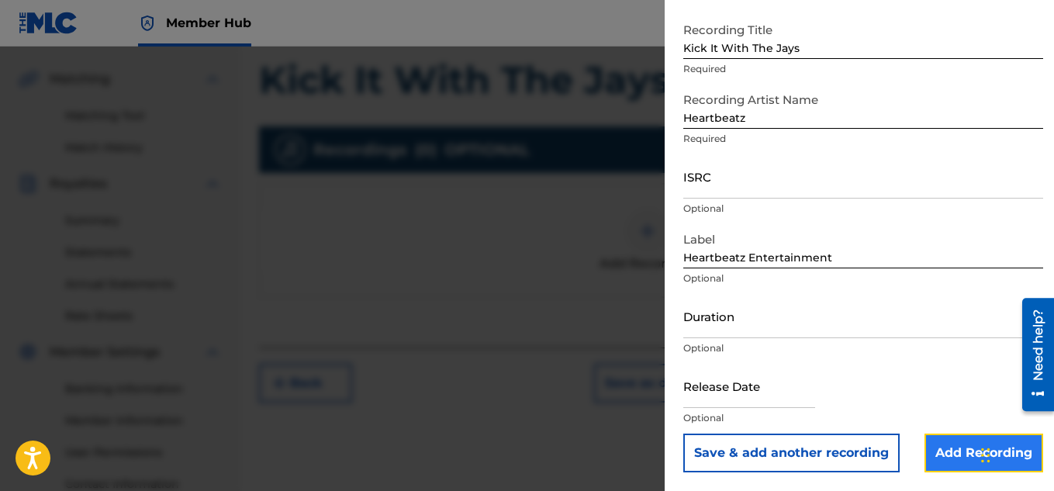
click at [925, 445] on input "Add Recording" at bounding box center [984, 453] width 119 height 39
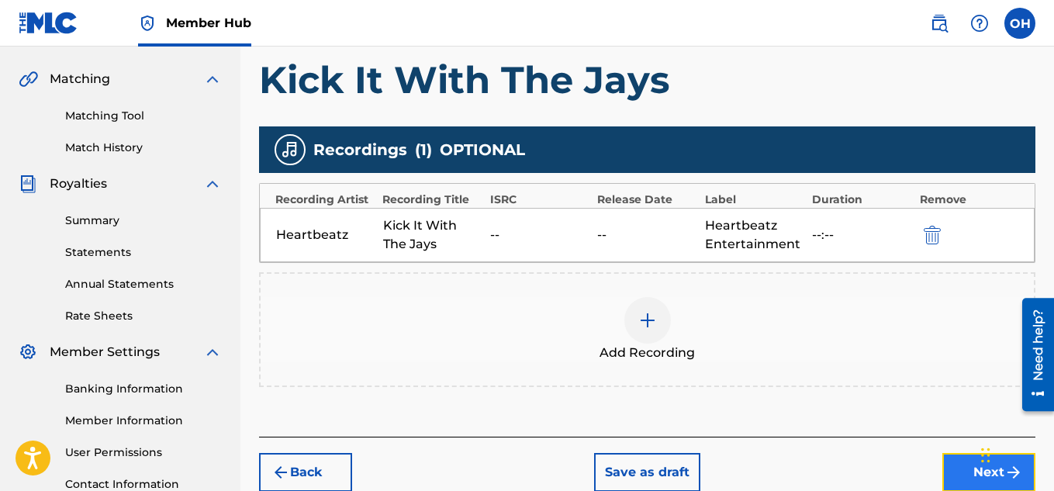
click at [958, 470] on button "Next" at bounding box center [988, 472] width 93 height 39
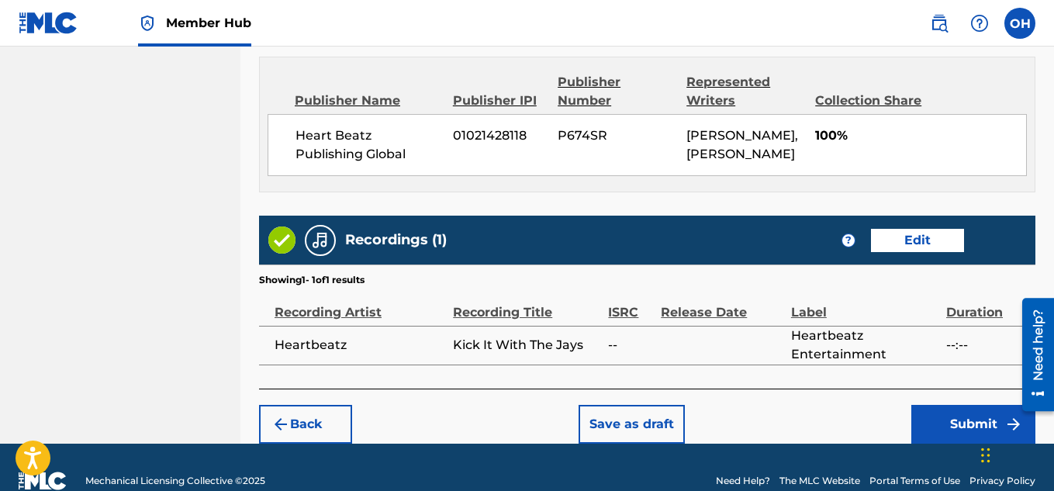
scroll to position [870, 0]
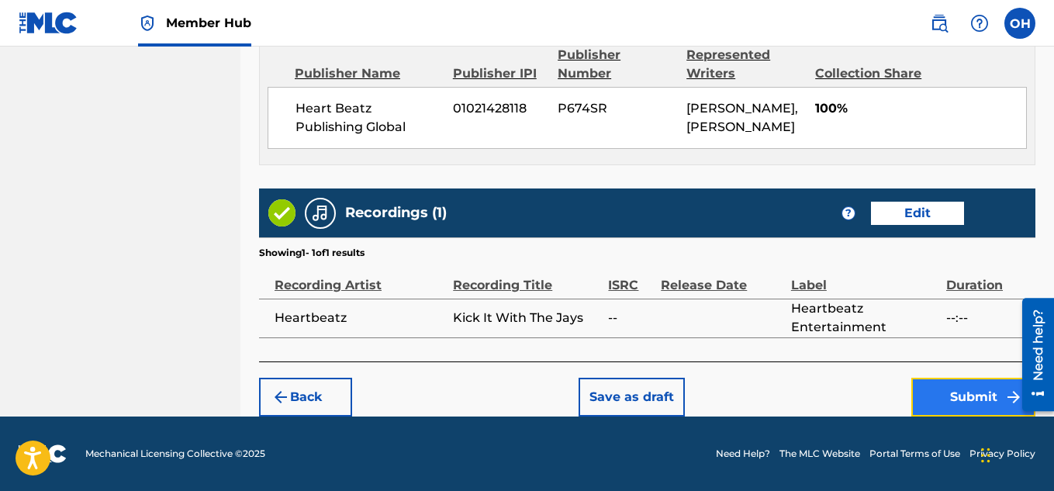
click at [979, 398] on button "Submit" at bounding box center [973, 397] width 124 height 39
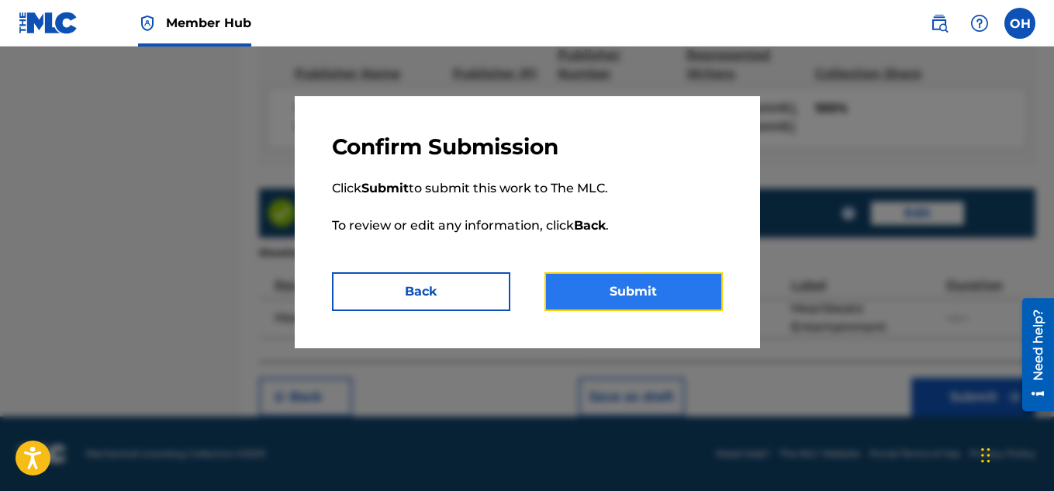
click at [675, 285] on button "Submit" at bounding box center [634, 291] width 178 height 39
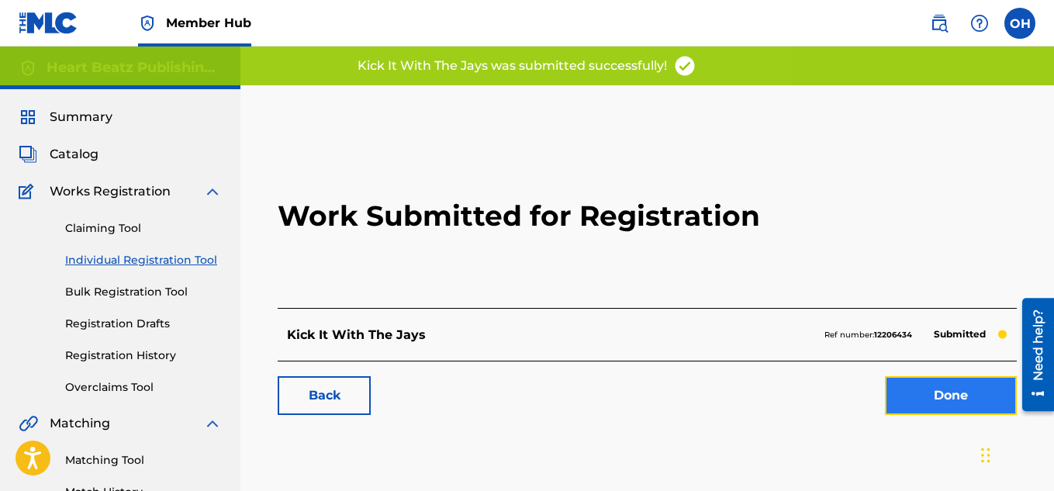
click at [904, 396] on link "Done" at bounding box center [951, 395] width 132 height 39
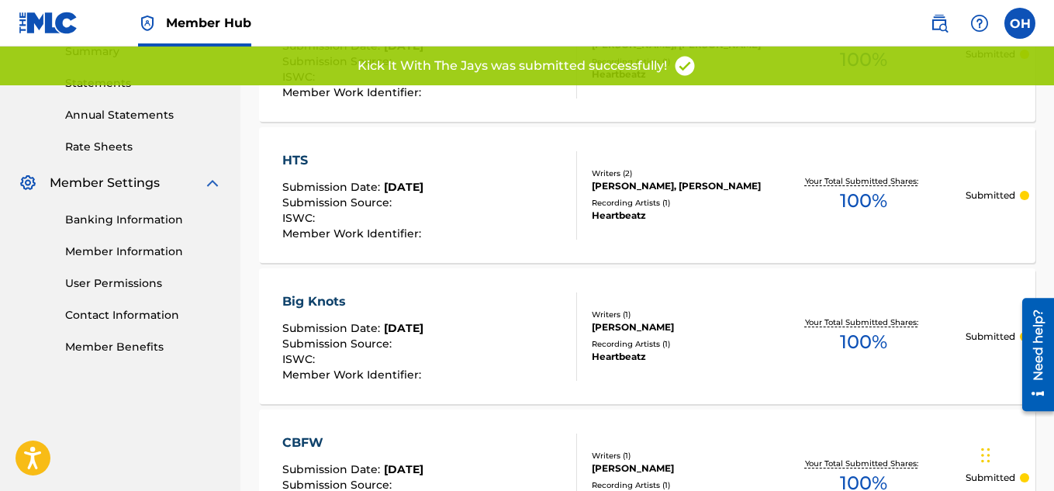
scroll to position [534, 0]
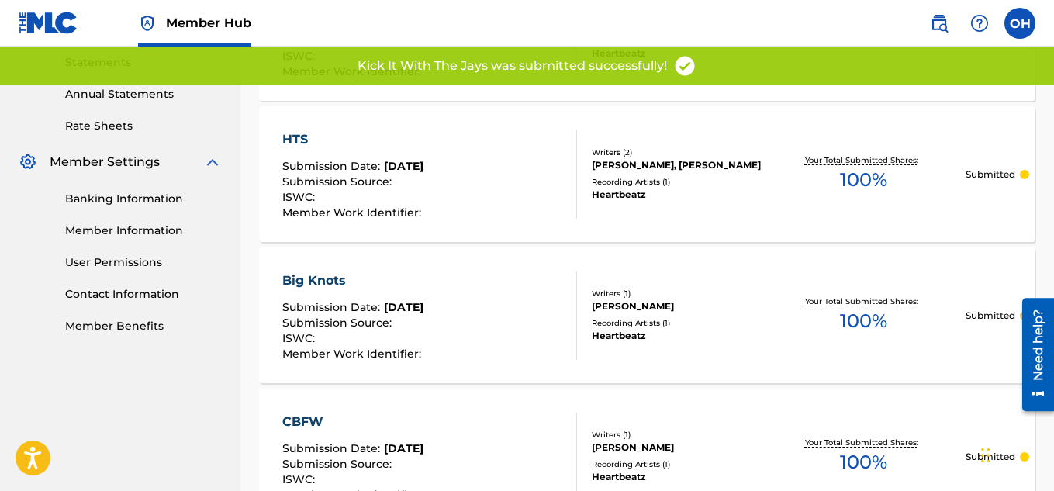
click at [392, 148] on div "HTS" at bounding box center [353, 139] width 143 height 19
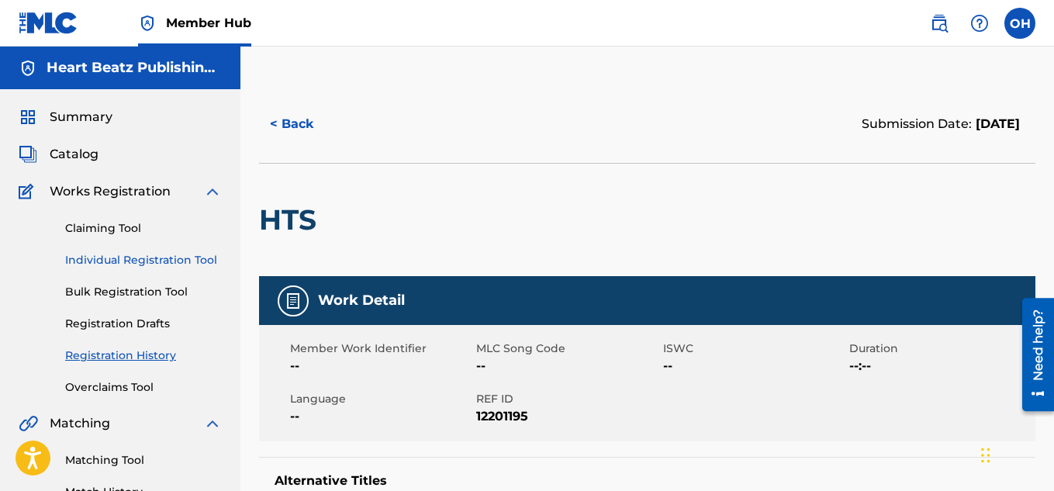
click at [157, 254] on link "Individual Registration Tool" at bounding box center [143, 260] width 157 height 16
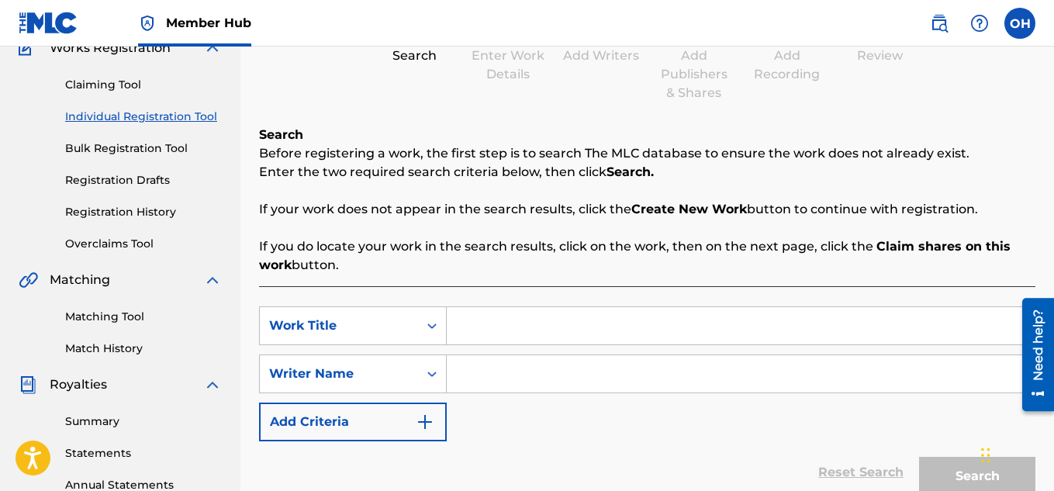
scroll to position [144, 0]
click at [572, 337] on input "Search Form" at bounding box center [741, 324] width 588 height 37
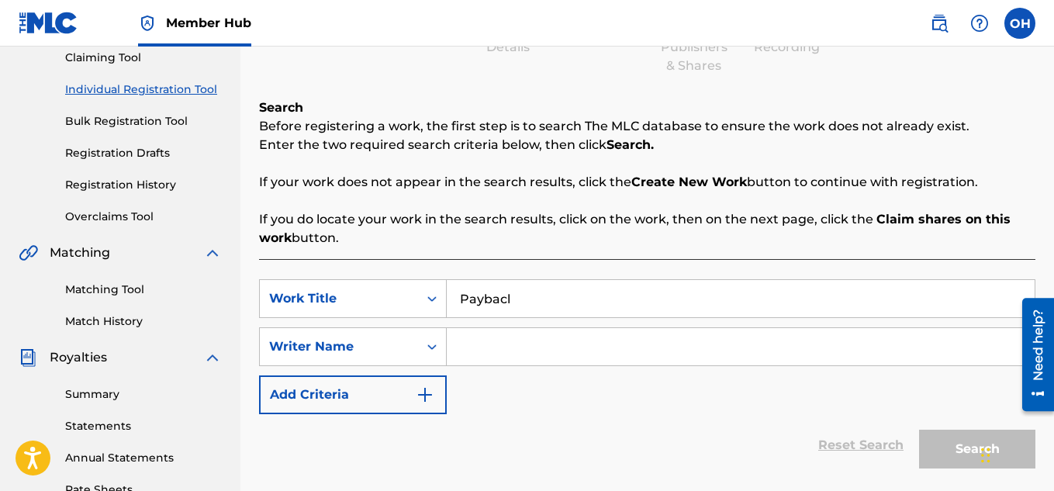
scroll to position [171, 0]
type input "Payback"
click at [562, 354] on input "Search Form" at bounding box center [741, 345] width 588 height 37
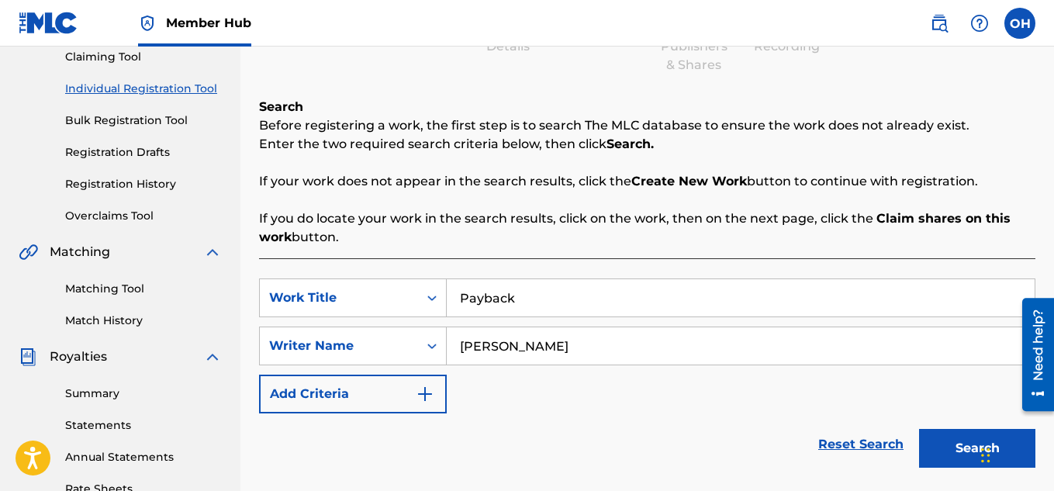
type input "[PERSON_NAME]"
click at [919, 429] on button "Search" at bounding box center [977, 448] width 116 height 39
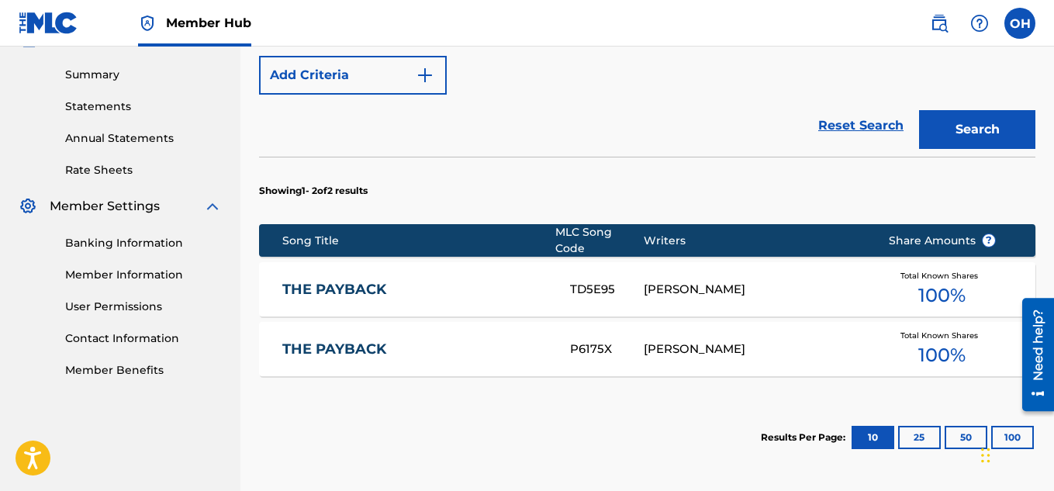
scroll to position [492, 0]
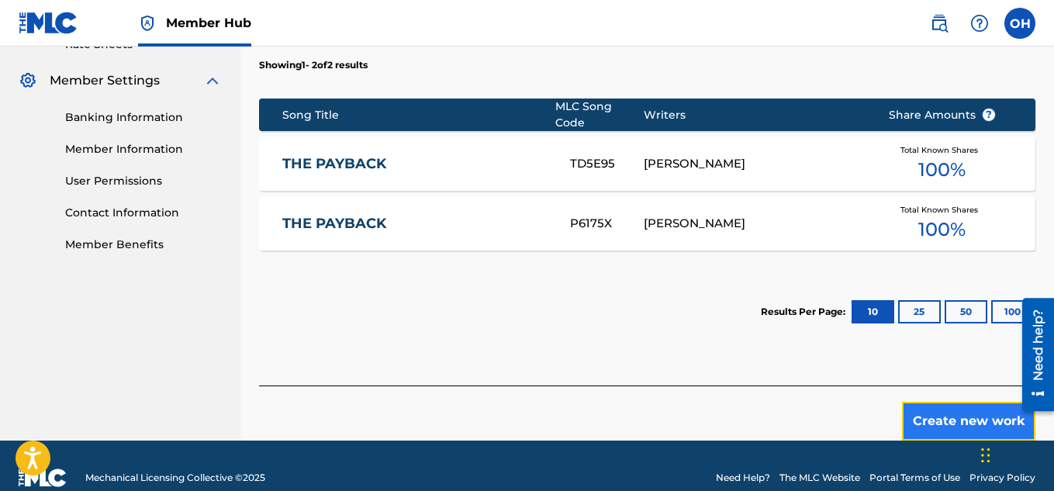
click at [953, 416] on button "Create new work" at bounding box center [968, 421] width 133 height 39
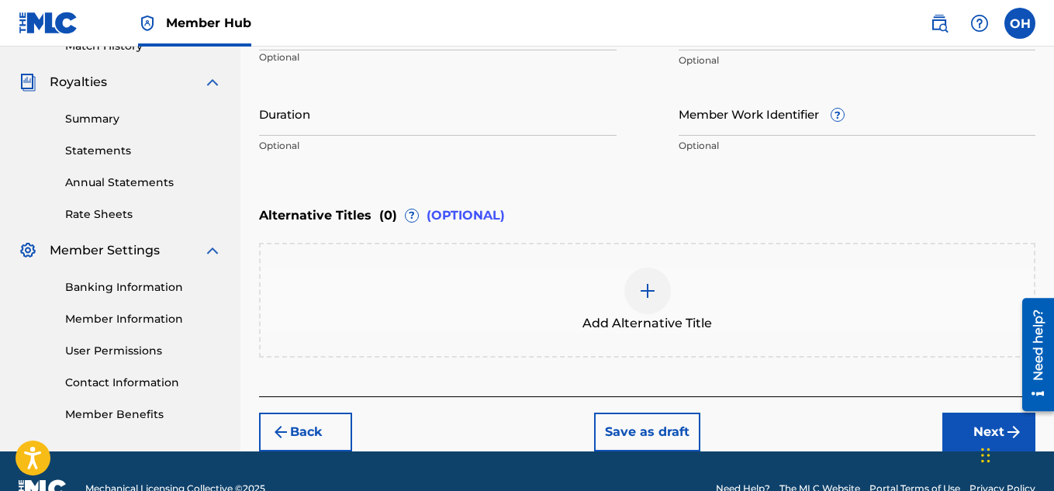
scroll to position [447, 0]
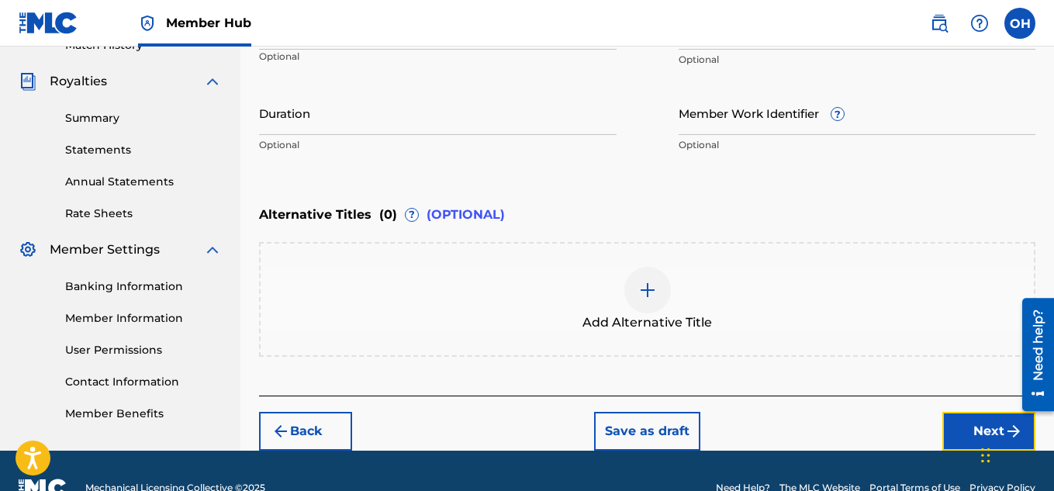
click at [960, 424] on button "Next" at bounding box center [988, 431] width 93 height 39
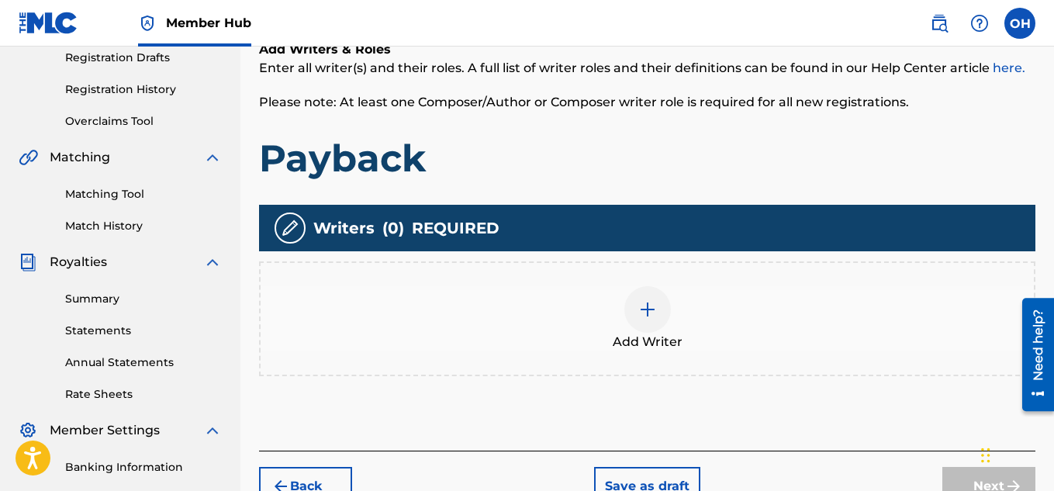
scroll to position [269, 0]
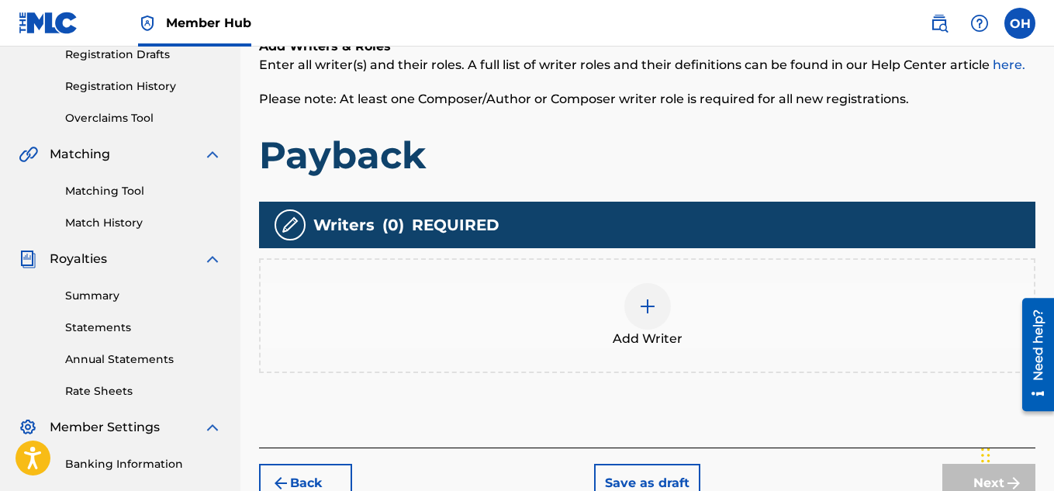
click at [647, 330] on span "Add Writer" at bounding box center [648, 339] width 70 height 19
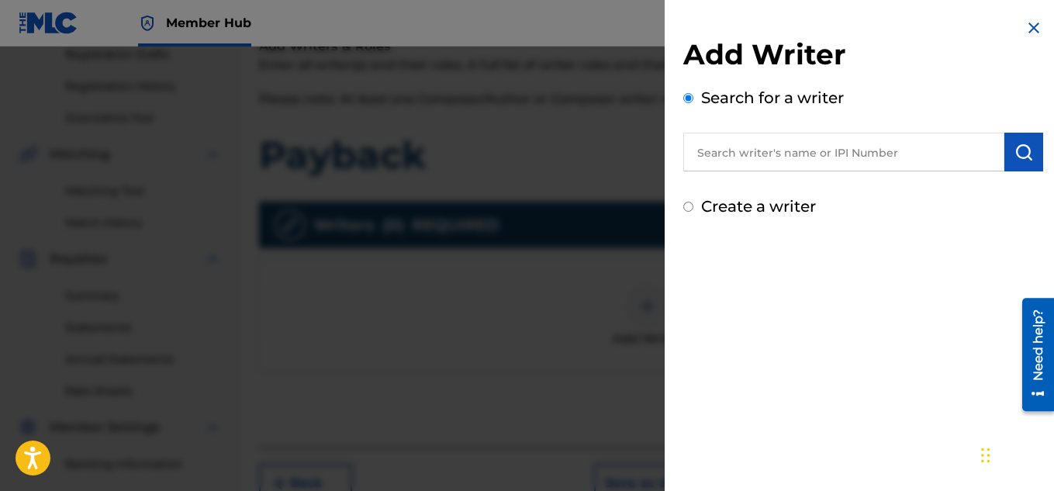
click at [854, 164] on input "text" at bounding box center [843, 152] width 321 height 39
type input "i"
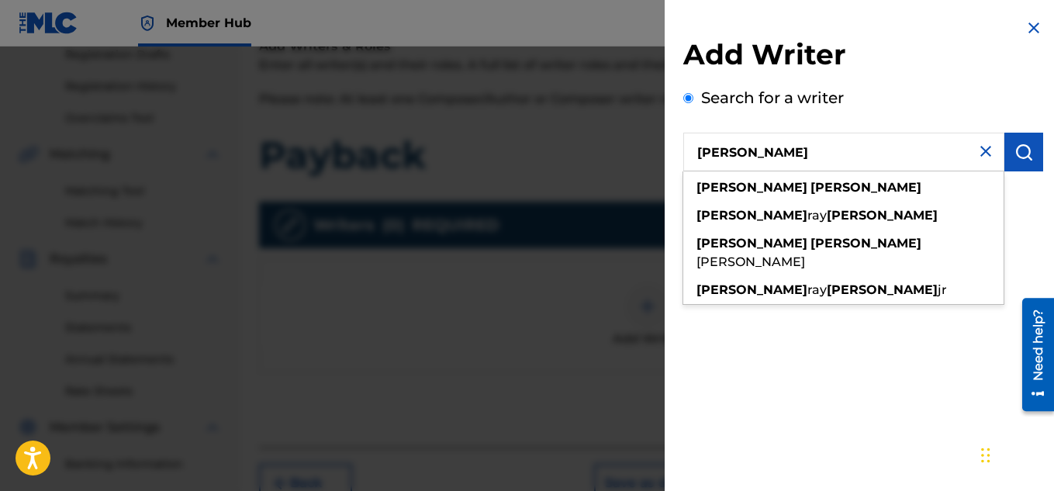
type input "[PERSON_NAME]"
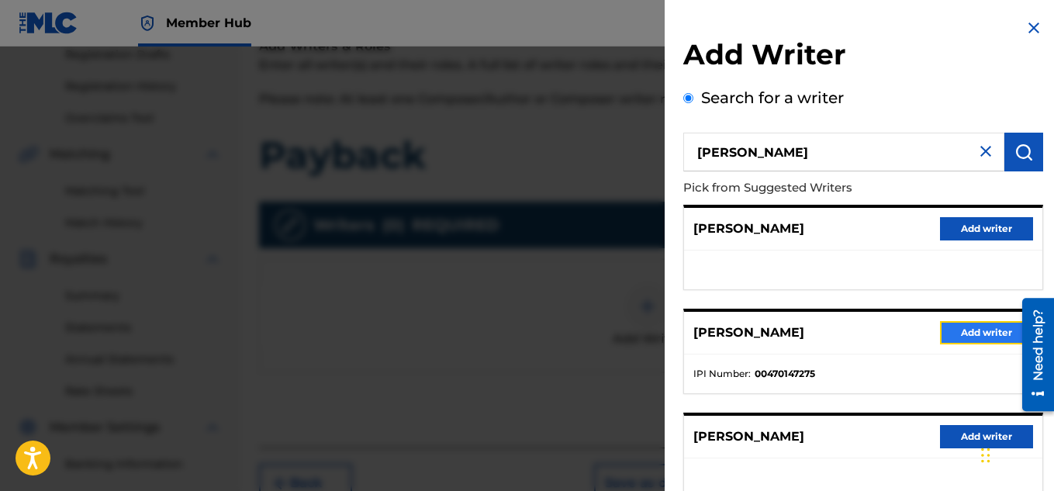
click at [962, 322] on button "Add writer" at bounding box center [986, 332] width 93 height 23
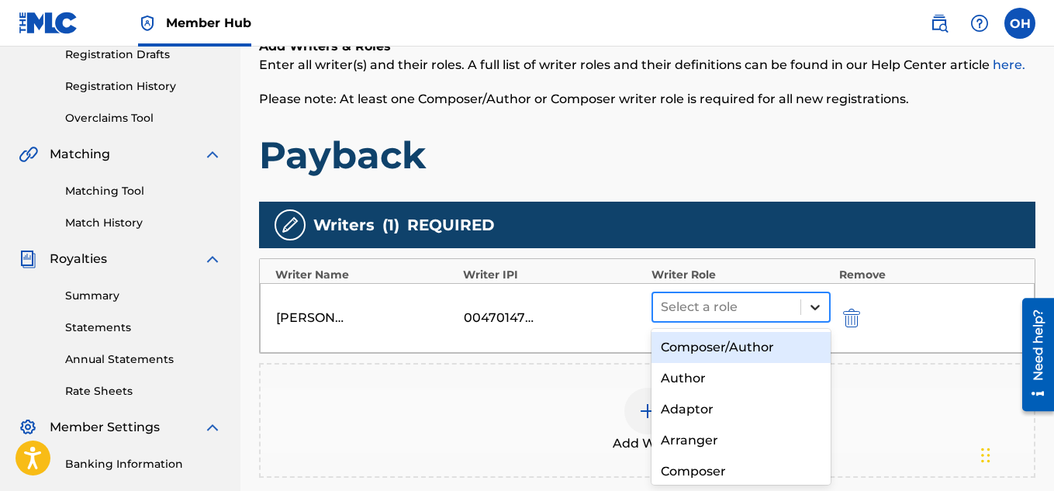
click at [809, 303] on icon at bounding box center [815, 307] width 16 height 16
click at [777, 350] on div "Composer/Author" at bounding box center [742, 347] width 180 height 31
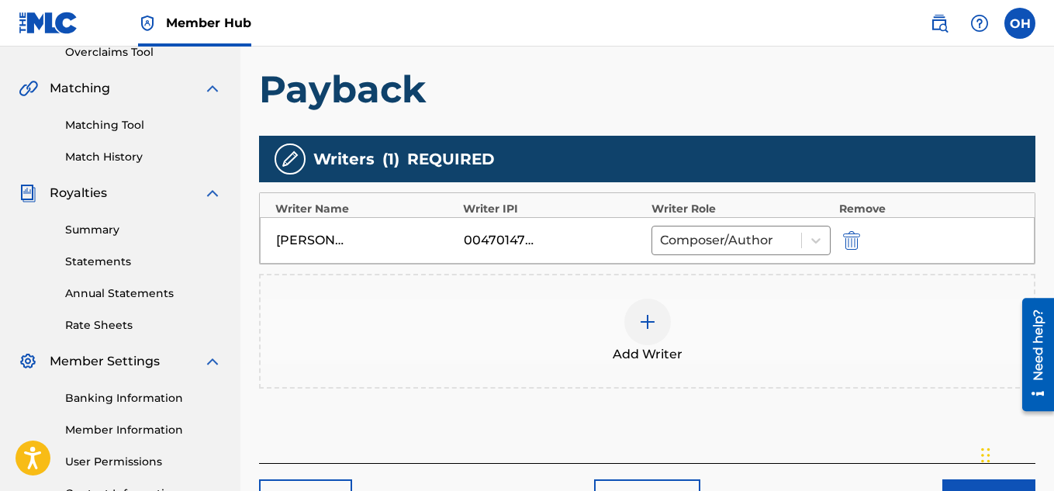
scroll to position [337, 0]
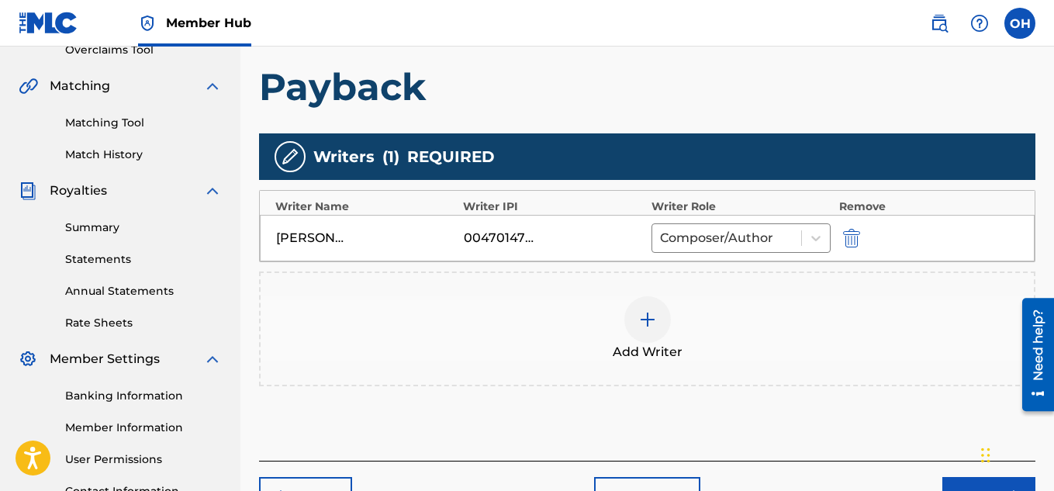
click at [650, 327] on img at bounding box center [647, 319] width 19 height 19
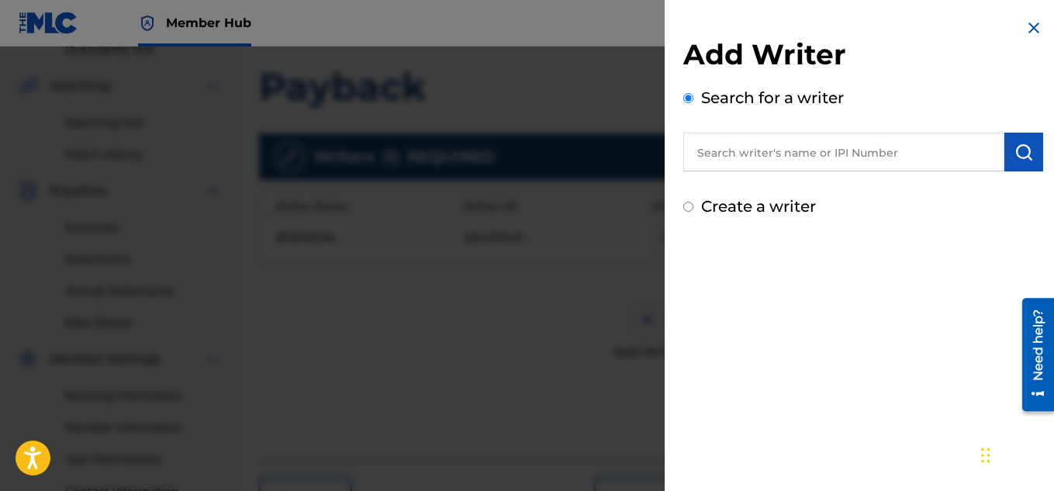
click at [801, 158] on input "text" at bounding box center [843, 152] width 321 height 39
paste input "01027678545"
type input "01027678545"
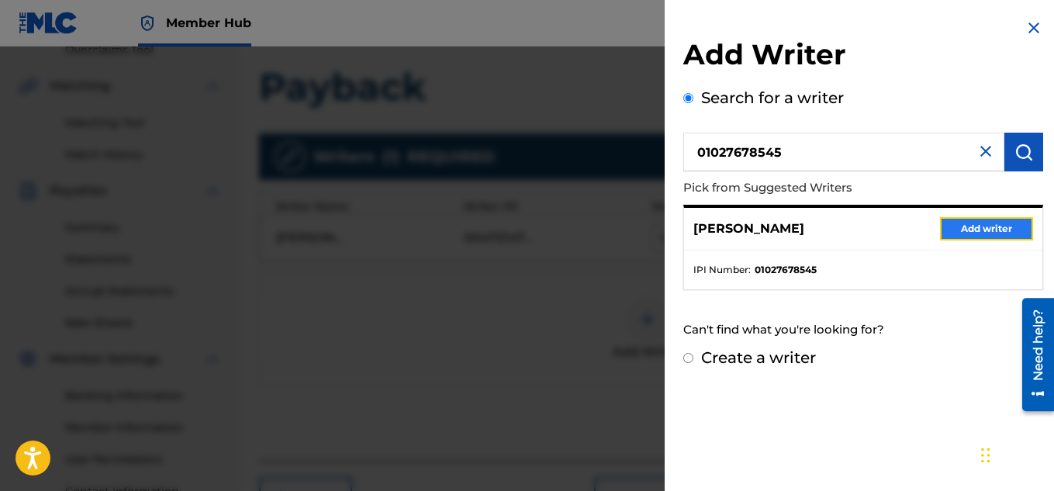
click at [968, 226] on button "Add writer" at bounding box center [986, 228] width 93 height 23
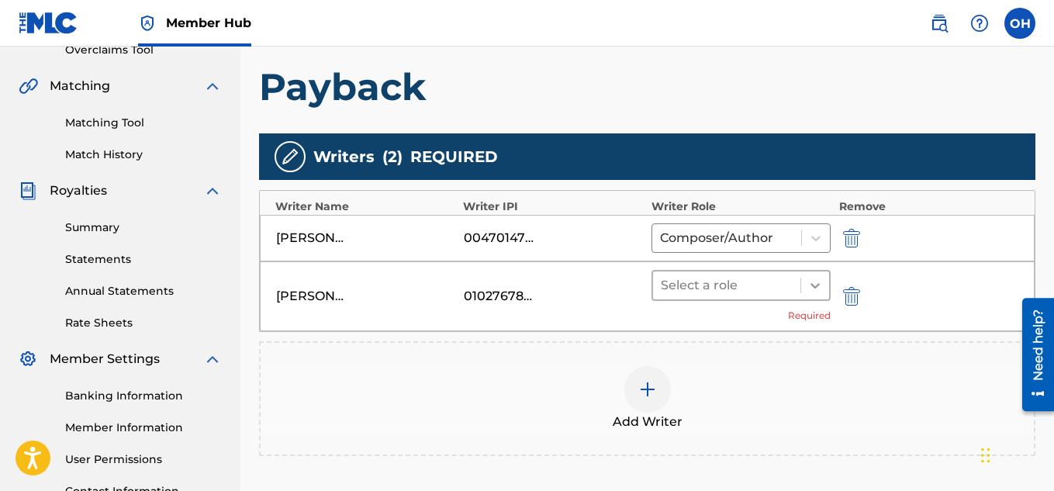
click at [804, 288] on div at bounding box center [815, 285] width 28 height 28
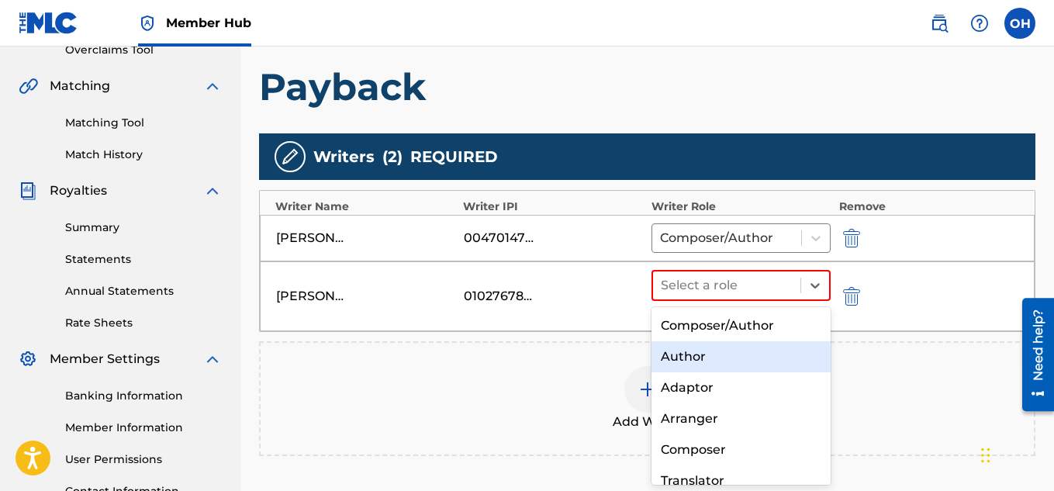
click at [743, 343] on div "Author" at bounding box center [742, 356] width 180 height 31
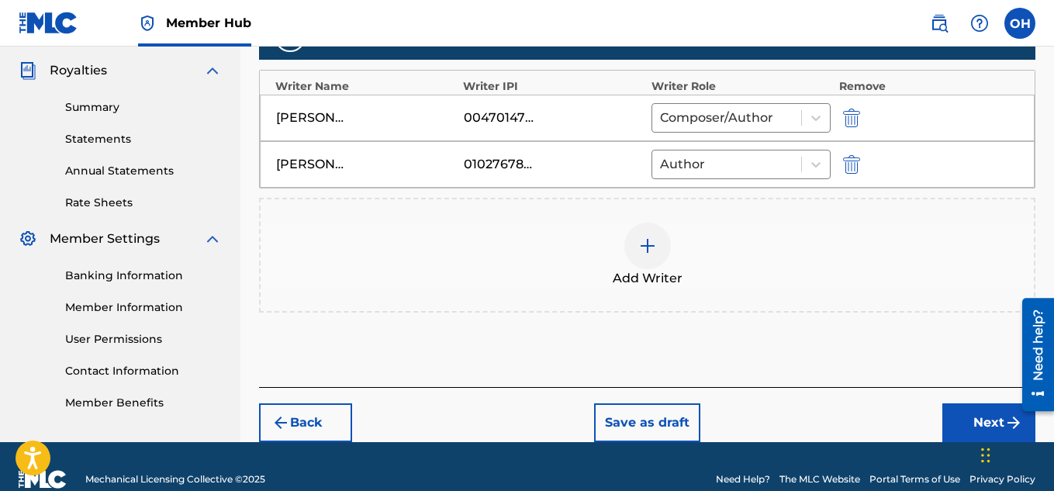
scroll to position [458, 0]
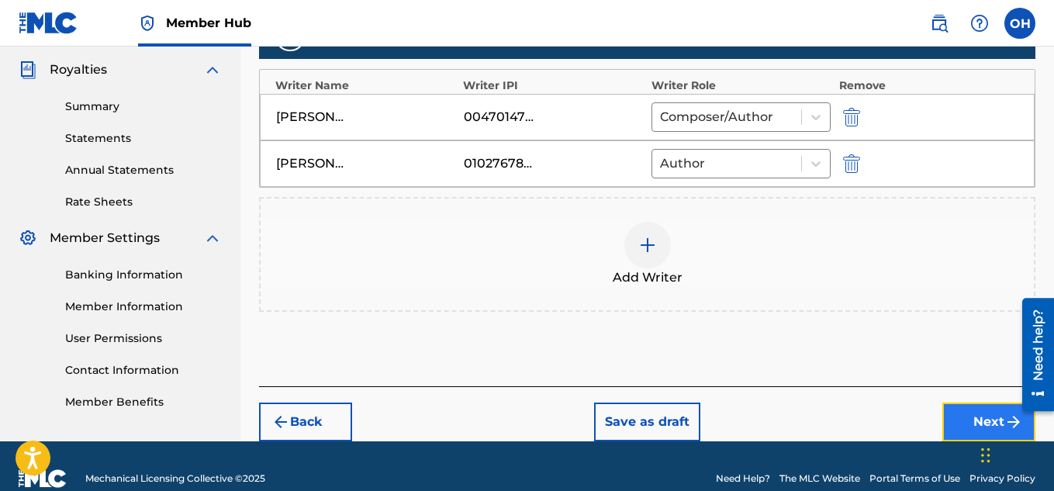
click at [964, 417] on button "Next" at bounding box center [988, 422] width 93 height 39
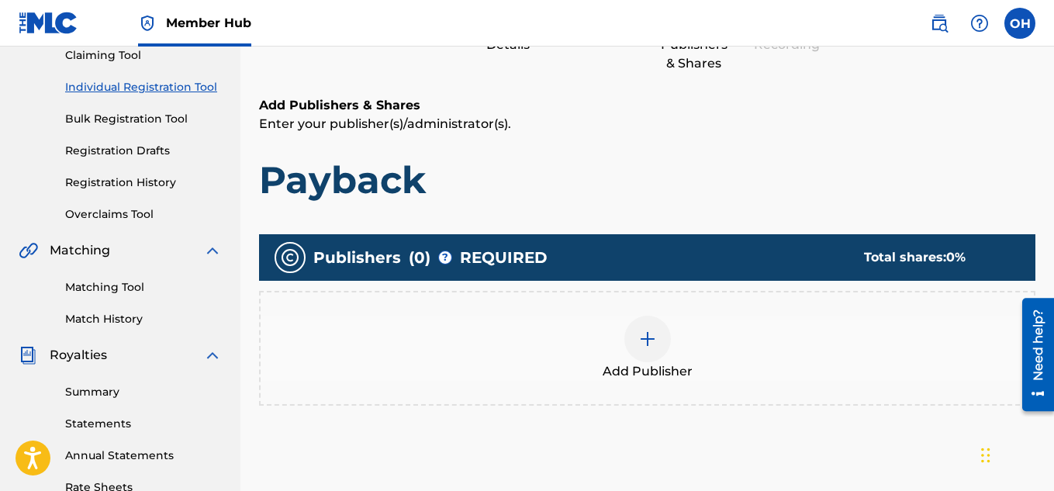
scroll to position [174, 0]
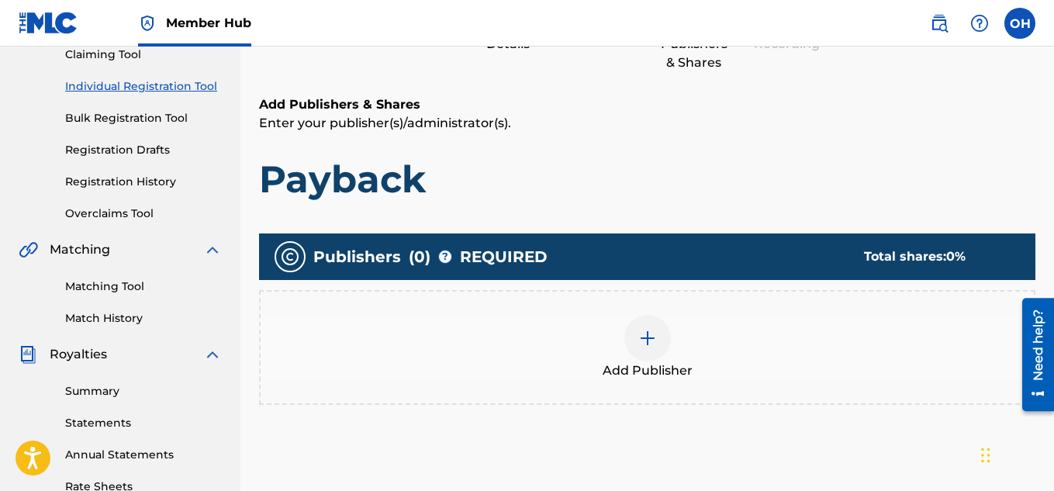
click at [658, 349] on div at bounding box center [647, 338] width 47 height 47
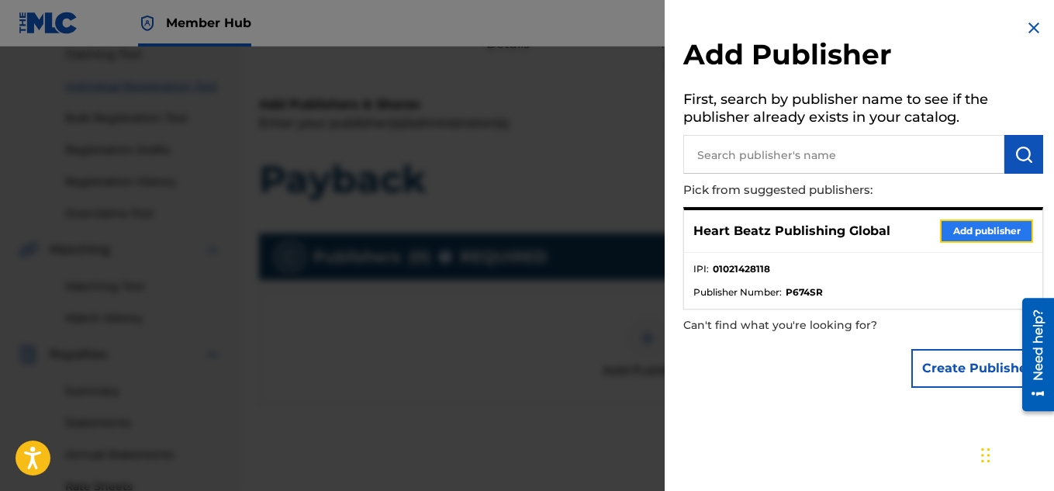
click at [953, 232] on button "Add publisher" at bounding box center [986, 231] width 93 height 23
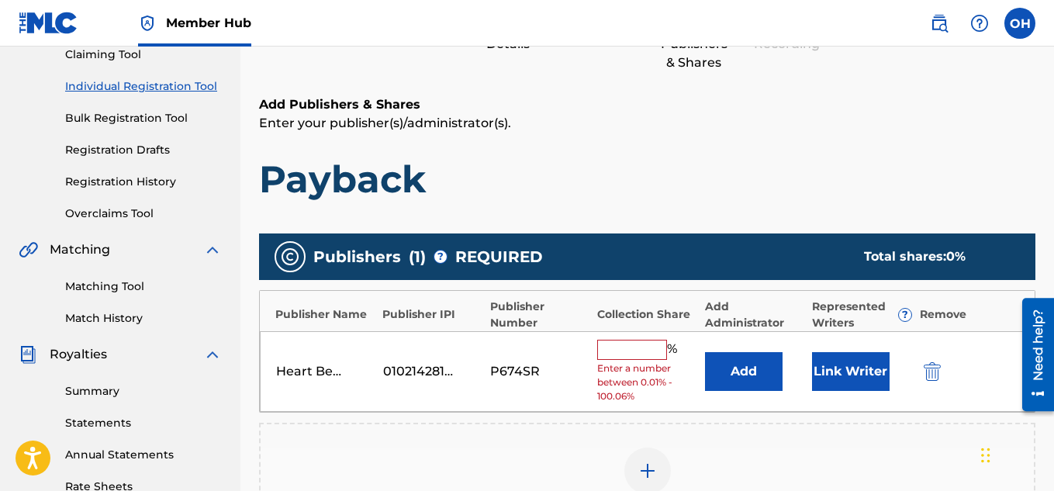
click at [652, 348] on input "text" at bounding box center [632, 350] width 70 height 20
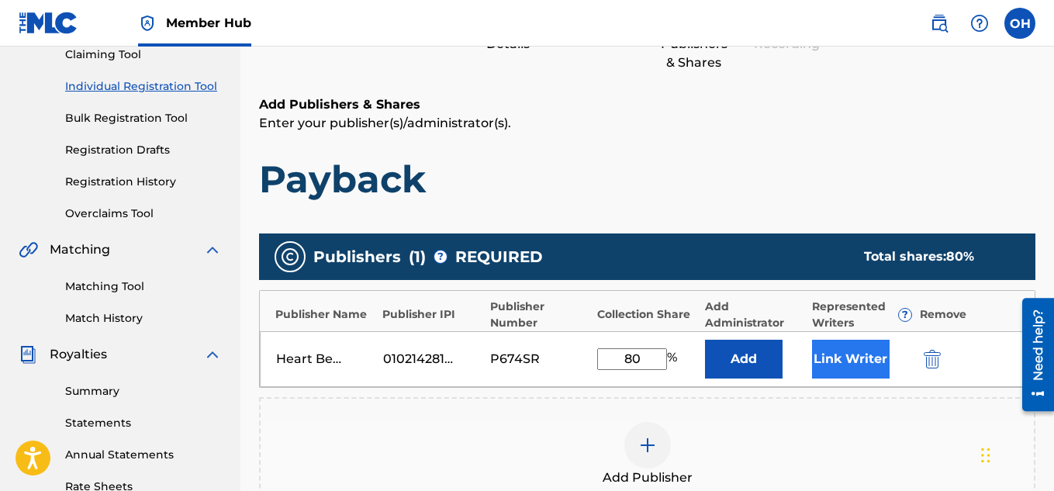
type input "80"
click at [840, 369] on button "Link Writer" at bounding box center [851, 359] width 78 height 39
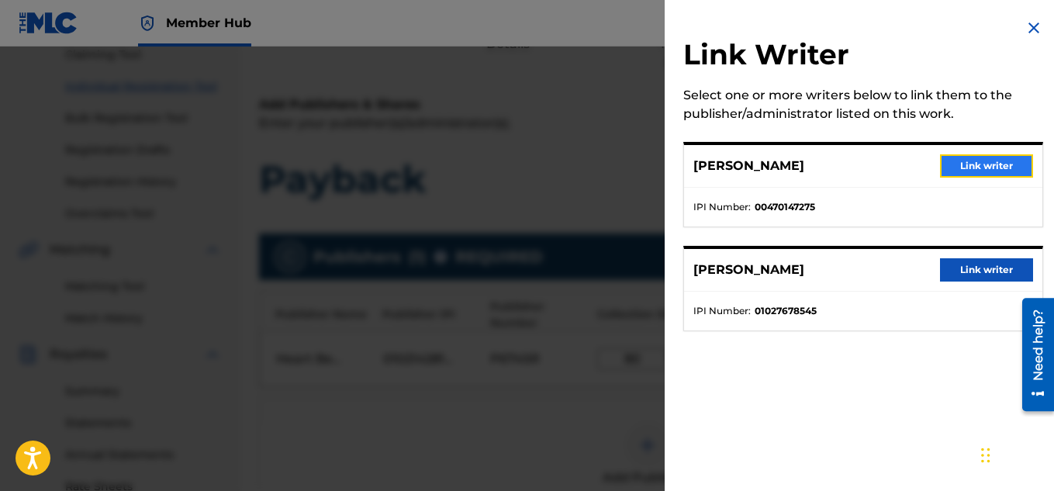
click at [1008, 166] on button "Link writer" at bounding box center [986, 165] width 93 height 23
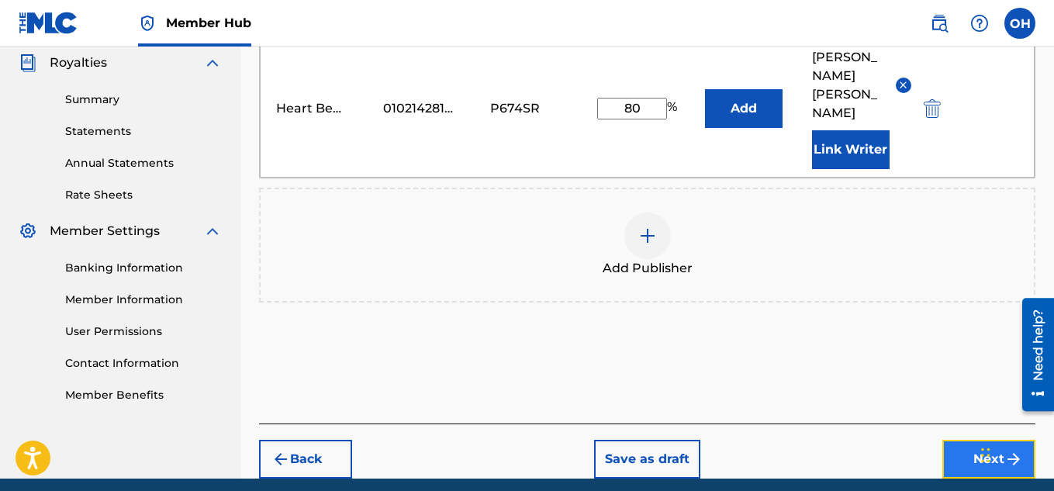
click at [960, 440] on button "Next" at bounding box center [988, 459] width 93 height 39
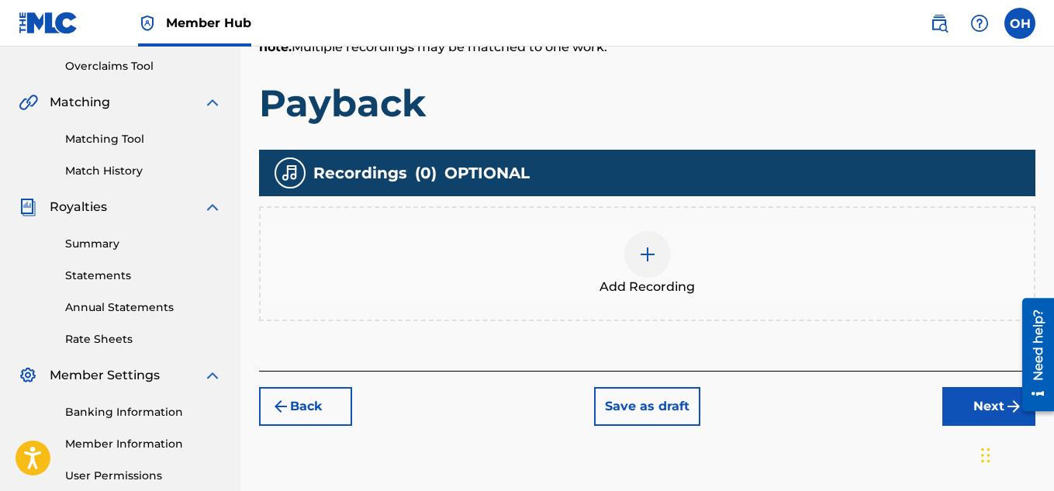
scroll to position [353, 0]
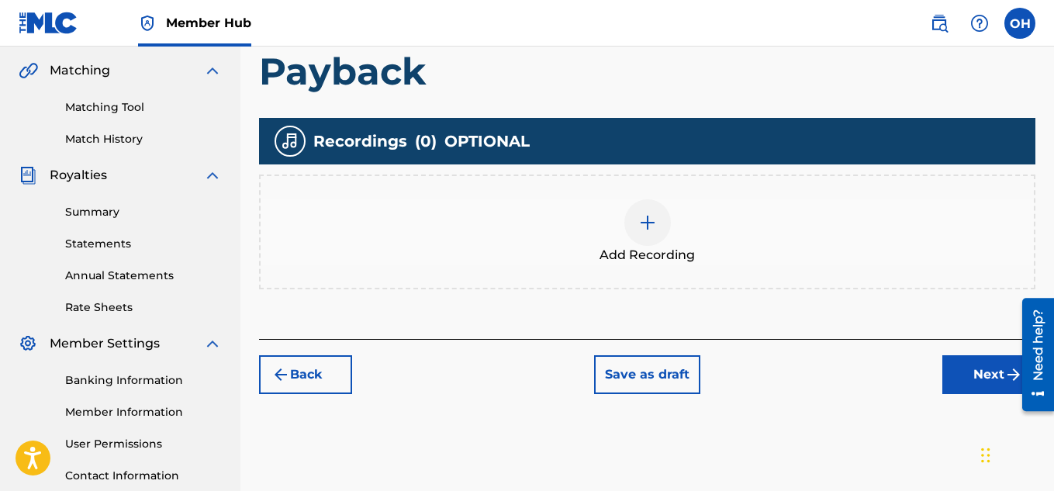
click at [664, 239] on div "Add Recording" at bounding box center [647, 231] width 773 height 65
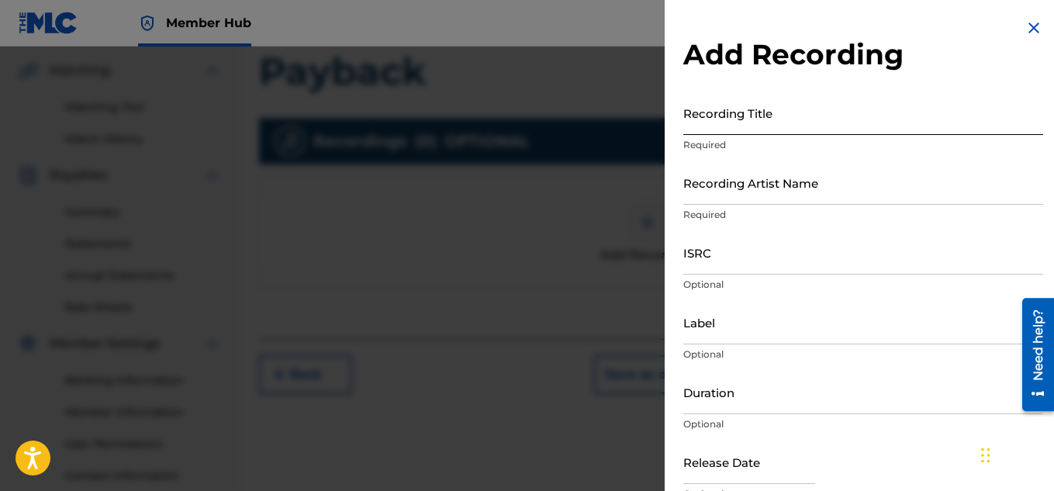
click at [832, 119] on input "Recording Title" at bounding box center [863, 113] width 360 height 44
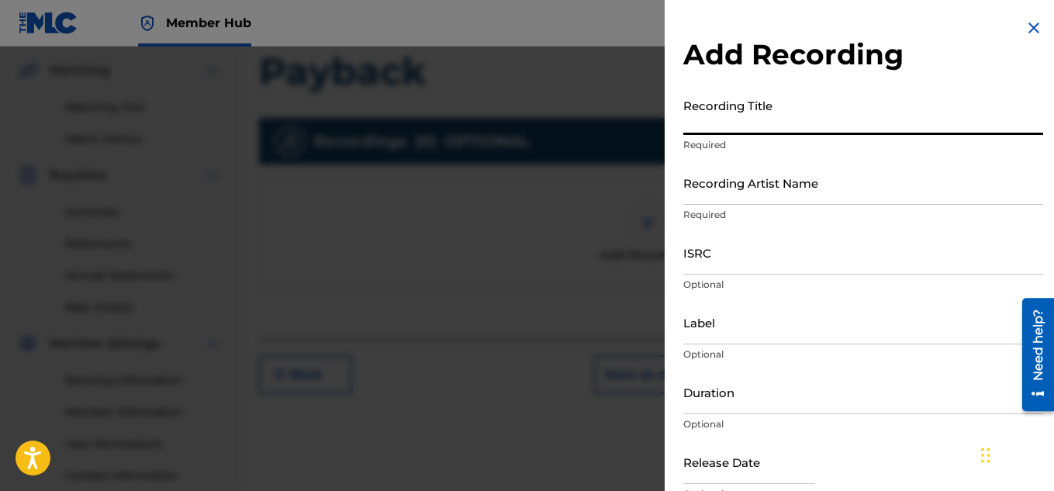
paste input "01027678545"
type input "01027678545"
type input "Payback"
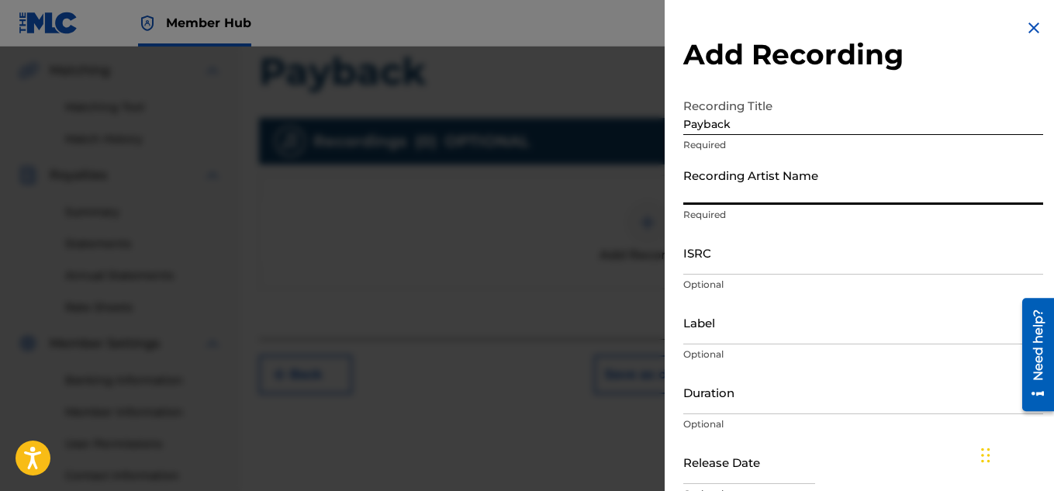
click at [818, 193] on input "Recording Artist Name" at bounding box center [863, 183] width 360 height 44
type input "Heartbeatz"
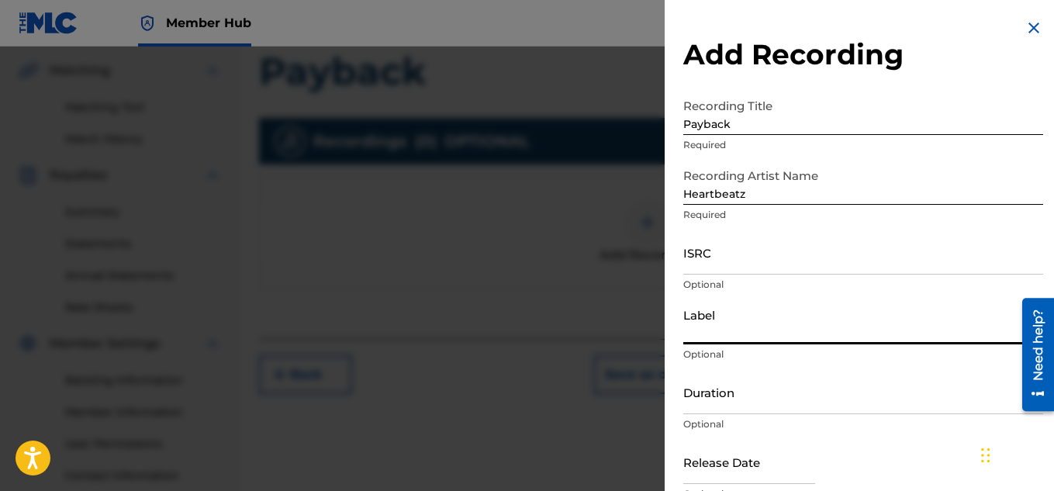
click at [764, 337] on input "Label" at bounding box center [863, 322] width 360 height 44
type input "Heartbeatz Entertainment"
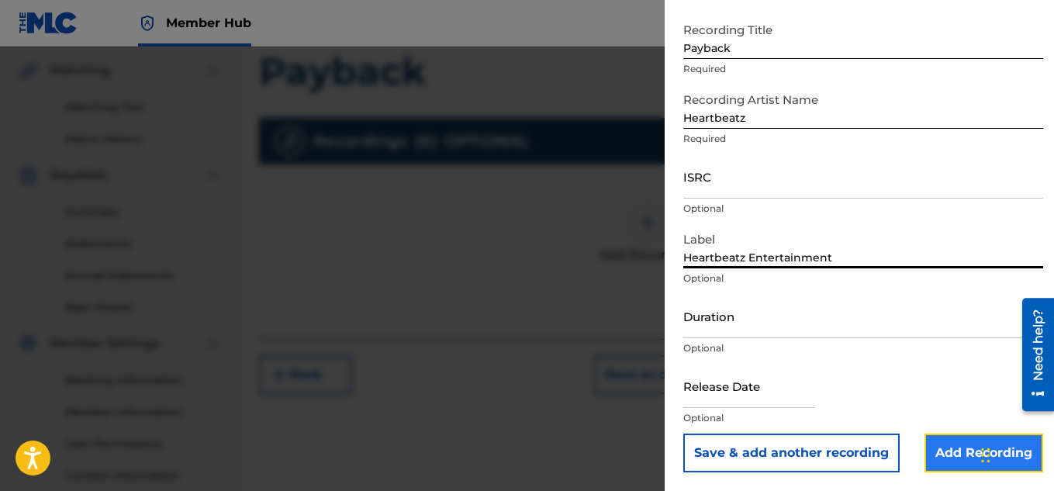
click at [937, 459] on input "Add Recording" at bounding box center [984, 453] width 119 height 39
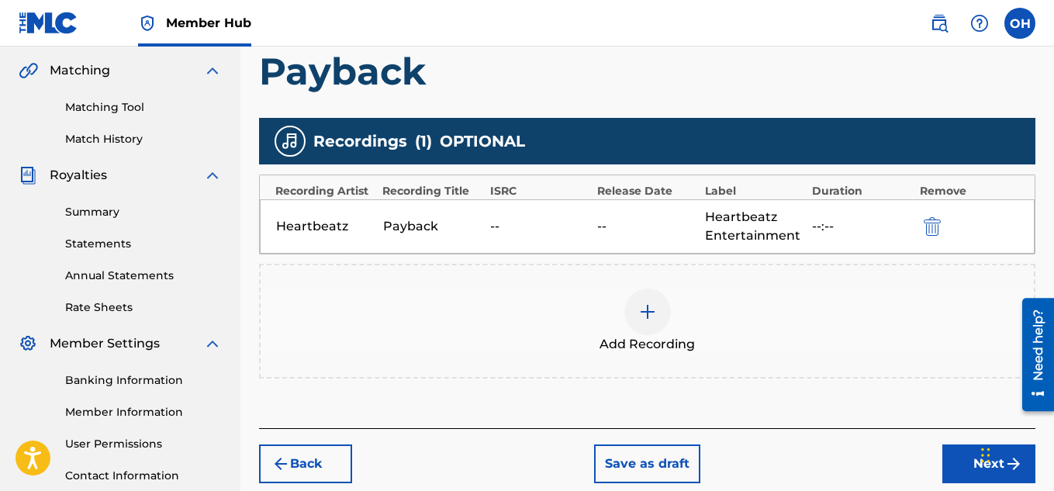
scroll to position [471, 0]
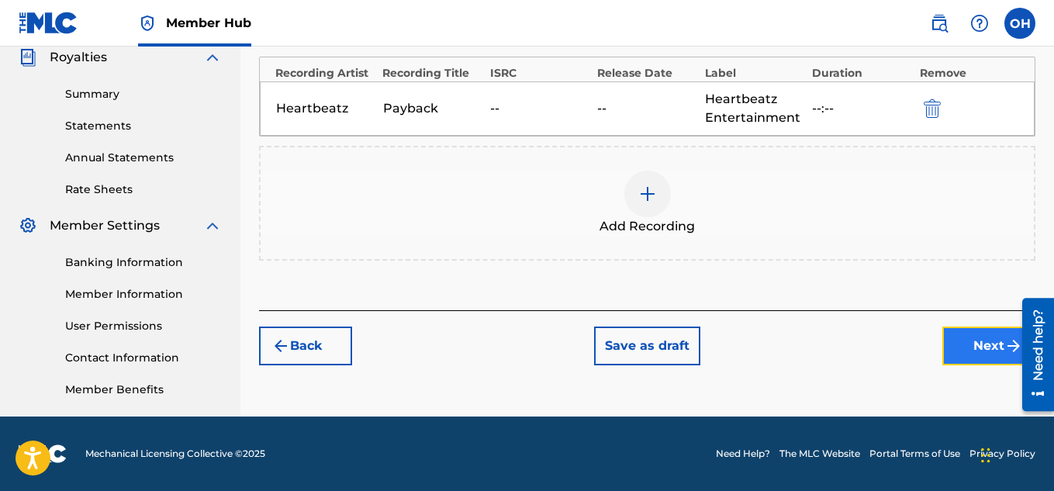
click at [961, 346] on button "Next" at bounding box center [988, 346] width 93 height 39
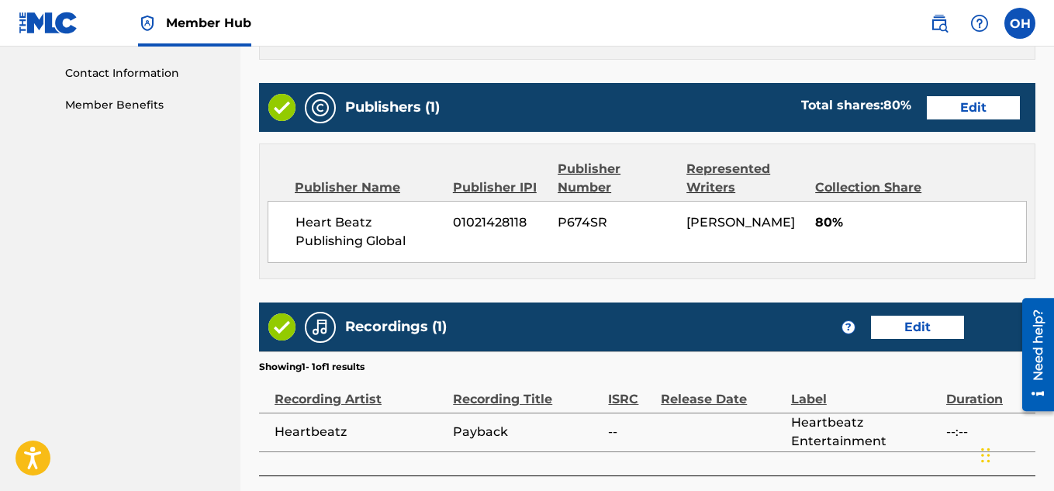
scroll to position [870, 0]
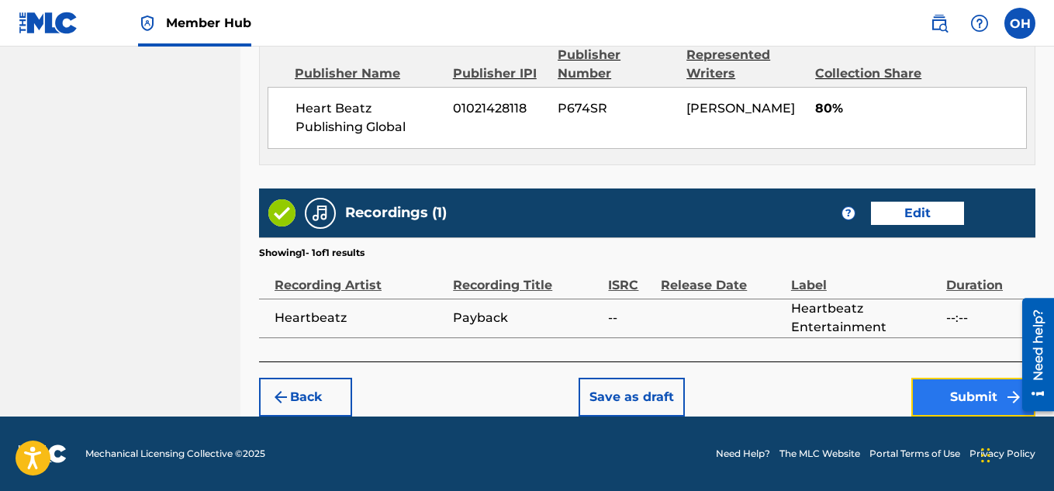
click at [938, 392] on button "Submit" at bounding box center [973, 397] width 124 height 39
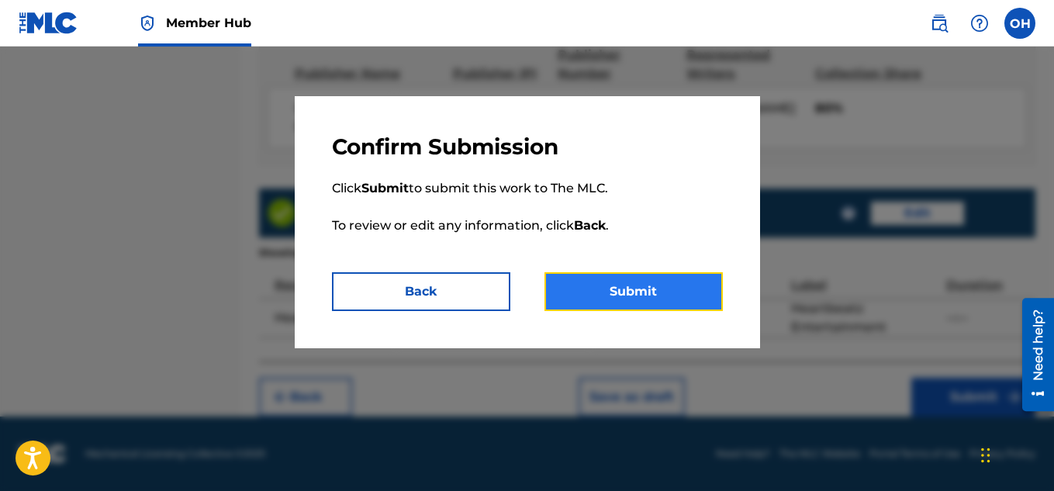
click at [655, 285] on button "Submit" at bounding box center [634, 291] width 178 height 39
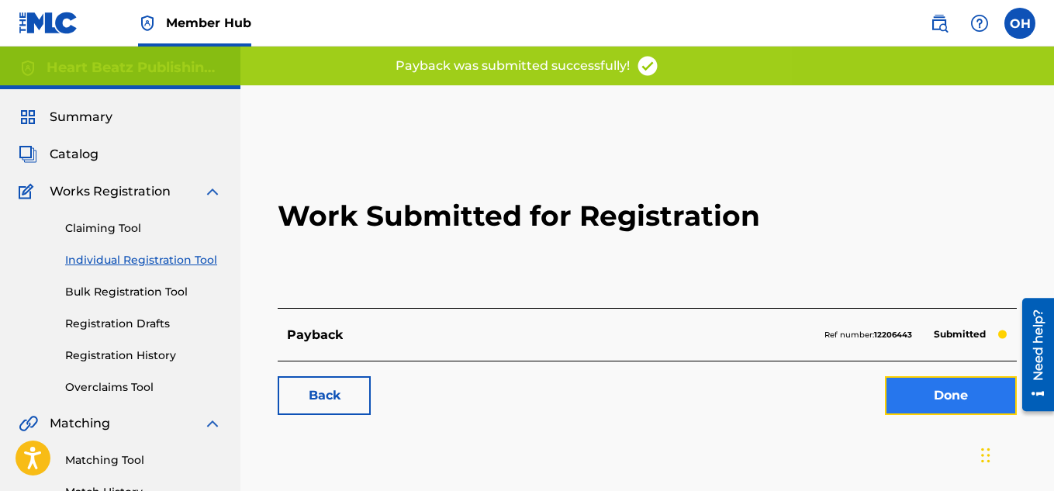
click at [932, 404] on link "Done" at bounding box center [951, 395] width 132 height 39
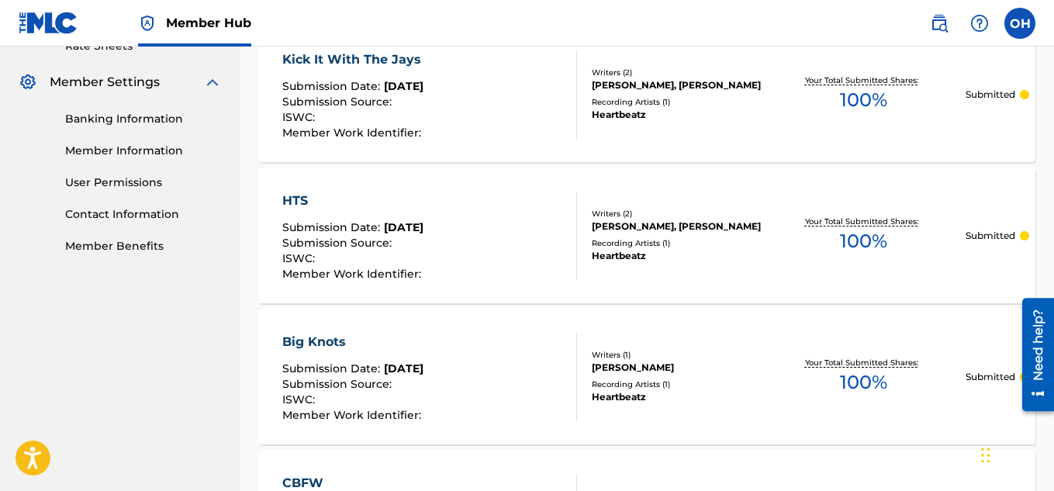
scroll to position [638, 0]
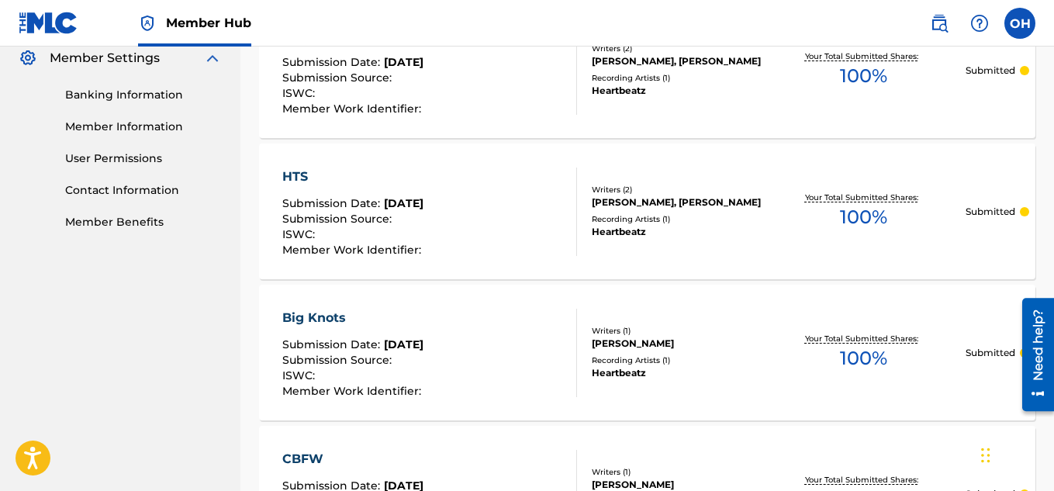
click at [671, 364] on div "Recording Artists ( 1 )" at bounding box center [677, 360] width 170 height 12
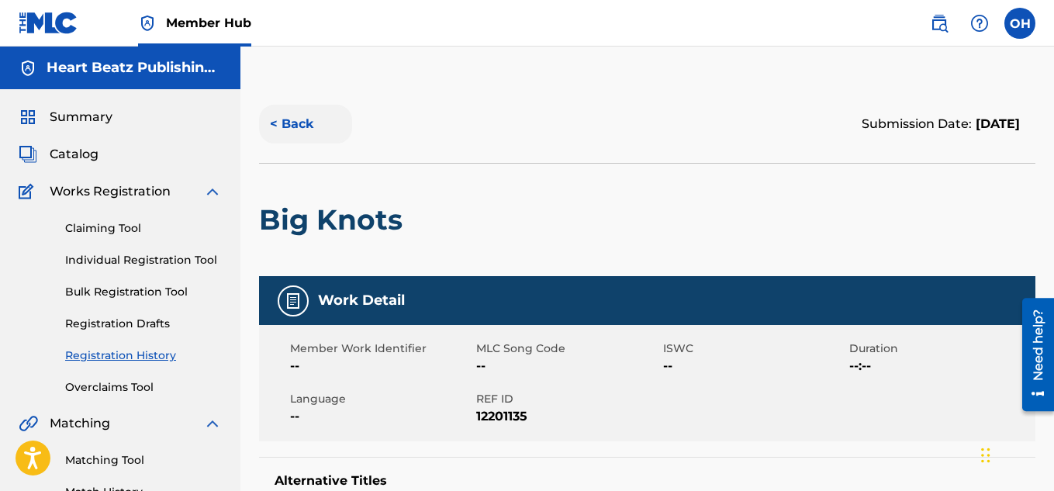
click at [289, 124] on button "< Back" at bounding box center [305, 124] width 93 height 39
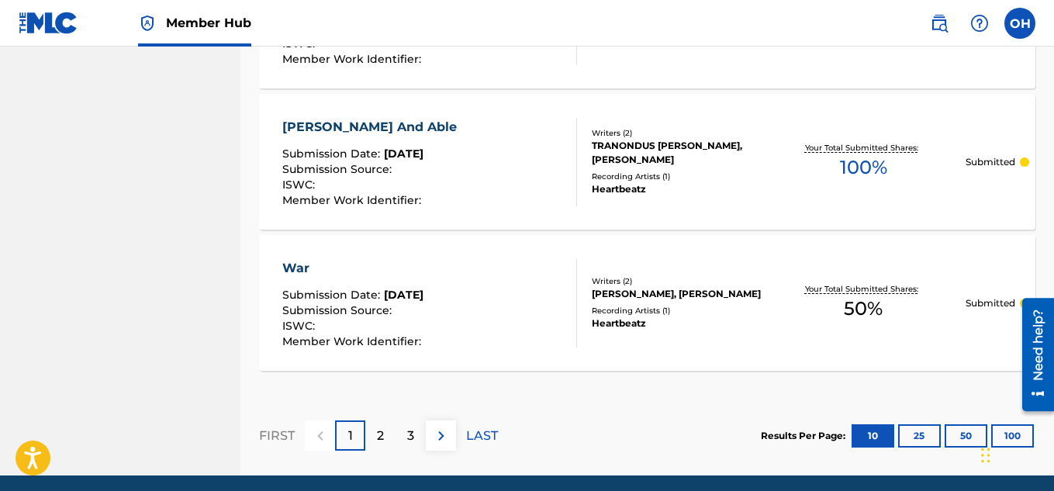
scroll to position [1594, 0]
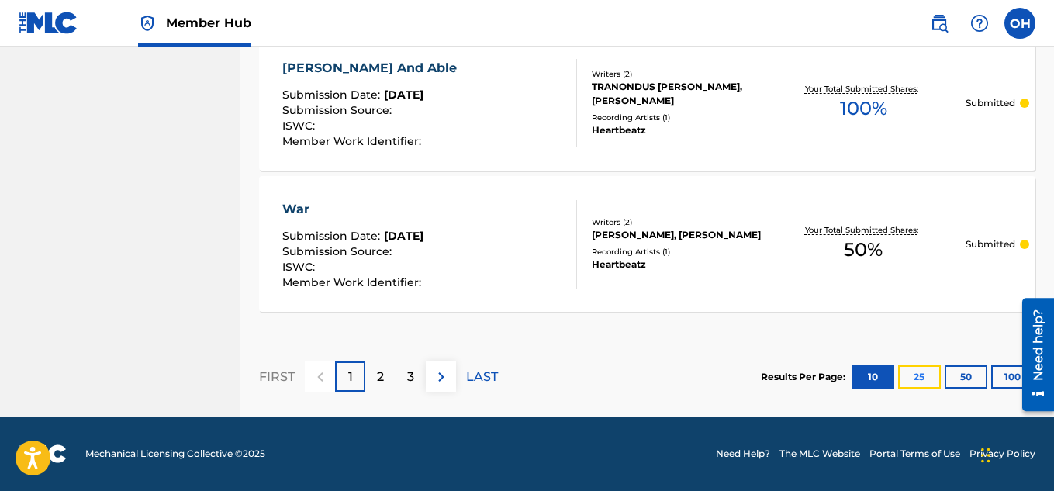
click at [915, 372] on button "25" at bounding box center [919, 376] width 43 height 23
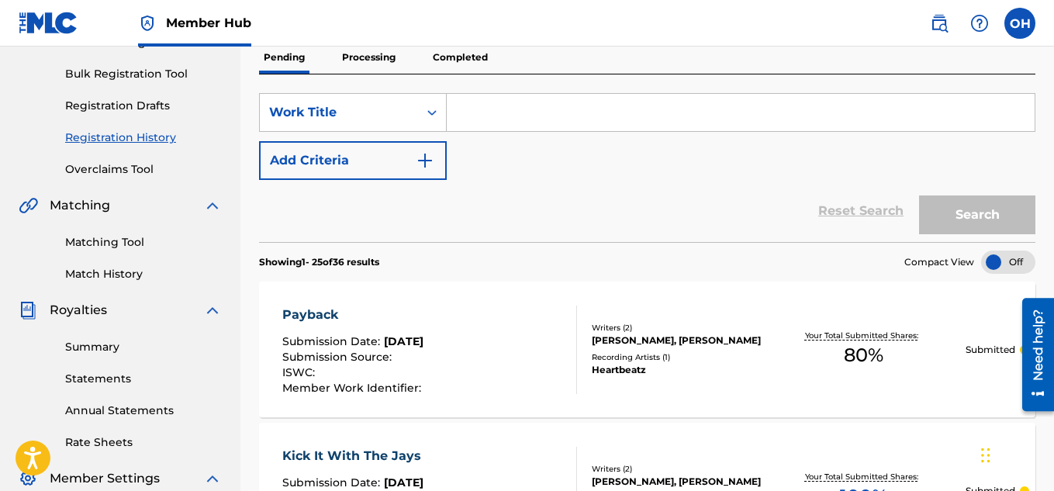
scroll to position [181, 0]
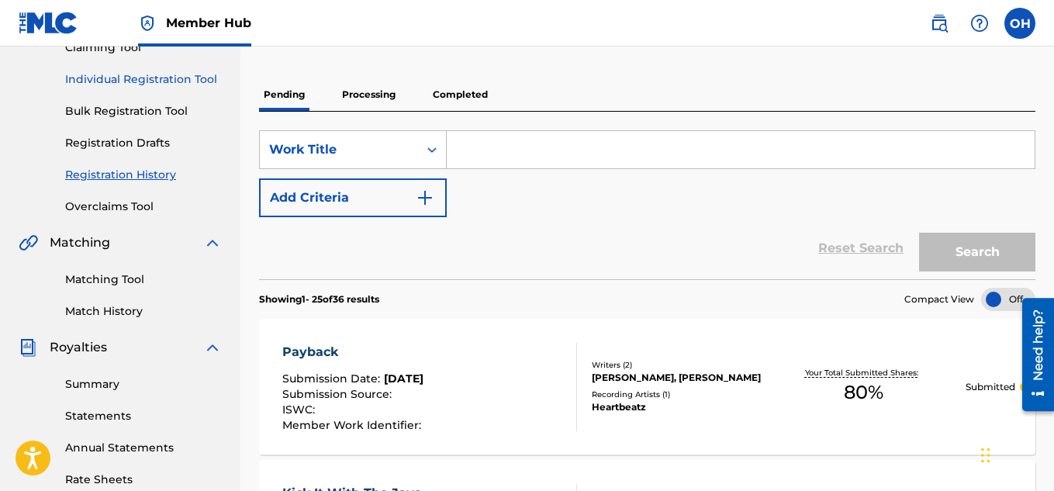
click at [152, 76] on link "Individual Registration Tool" at bounding box center [143, 79] width 157 height 16
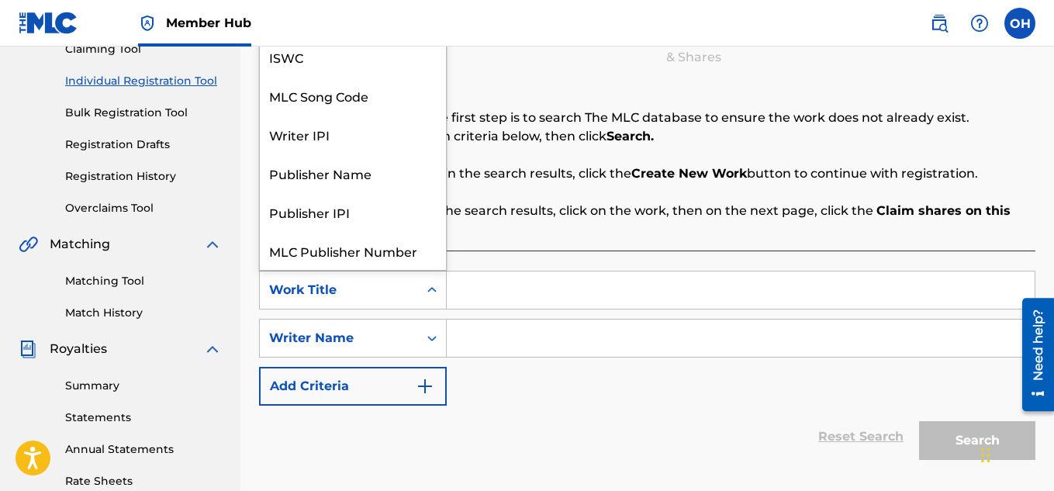
scroll to position [39, 0]
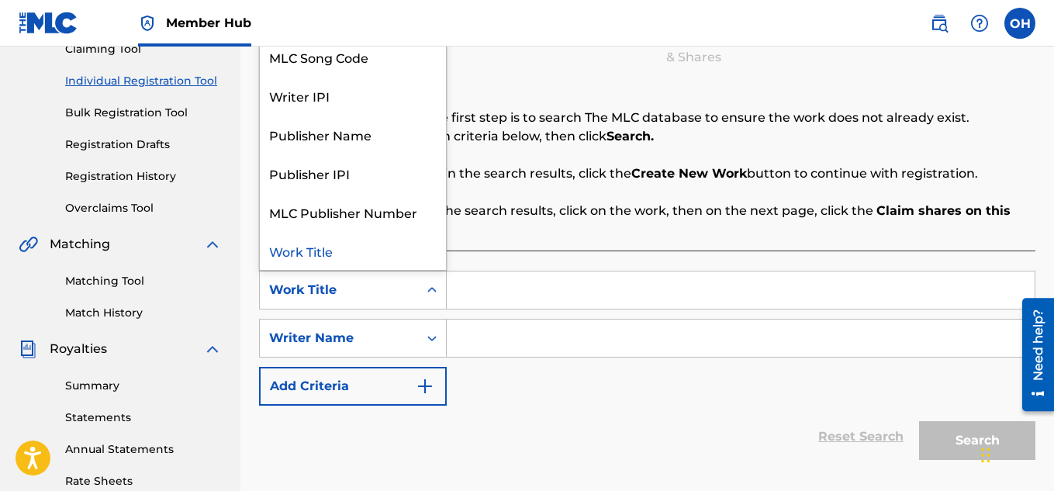
click at [434, 285] on icon "Search Form" at bounding box center [432, 290] width 16 height 16
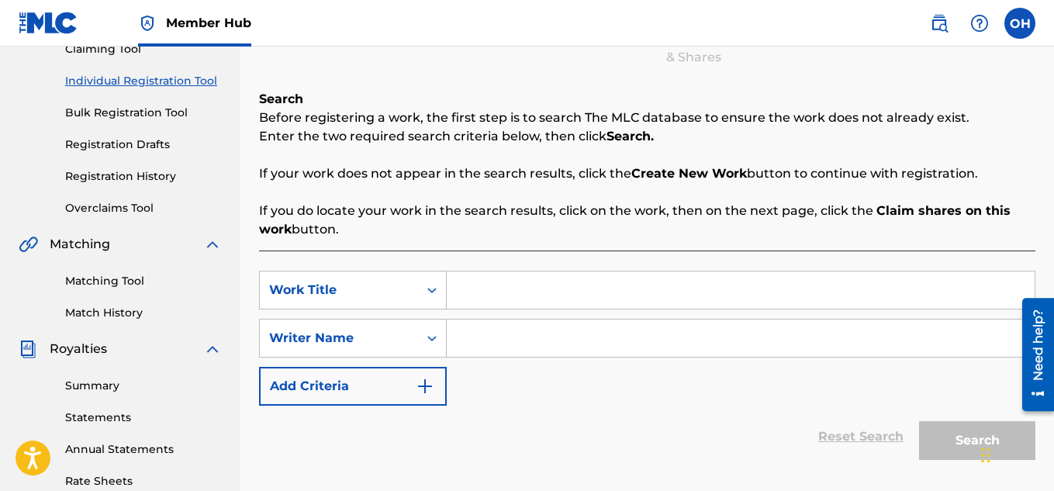
click at [487, 298] on input "Search Form" at bounding box center [741, 289] width 588 height 37
type input "762"
click at [500, 338] on input "Search Form" at bounding box center [741, 338] width 588 height 37
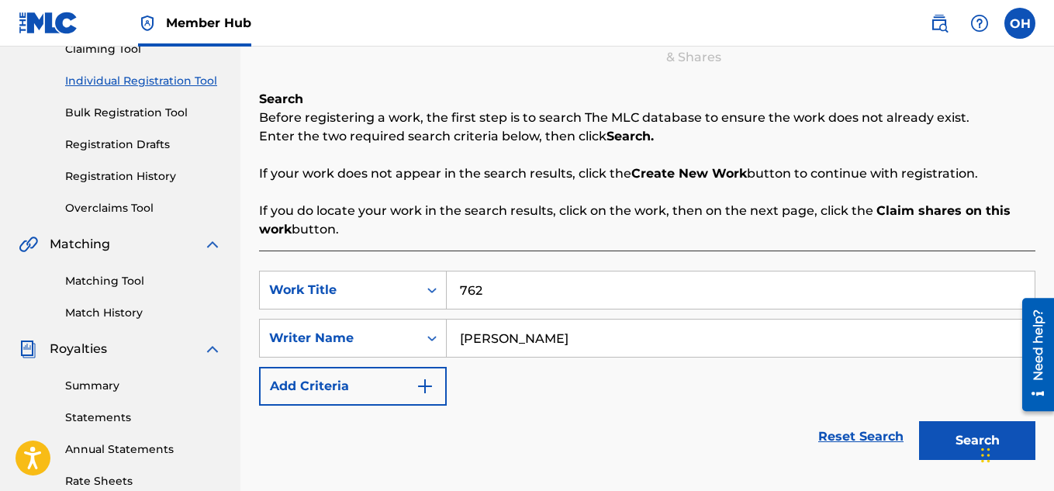
type input "[PERSON_NAME]"
click at [919, 421] on button "Search" at bounding box center [977, 440] width 116 height 39
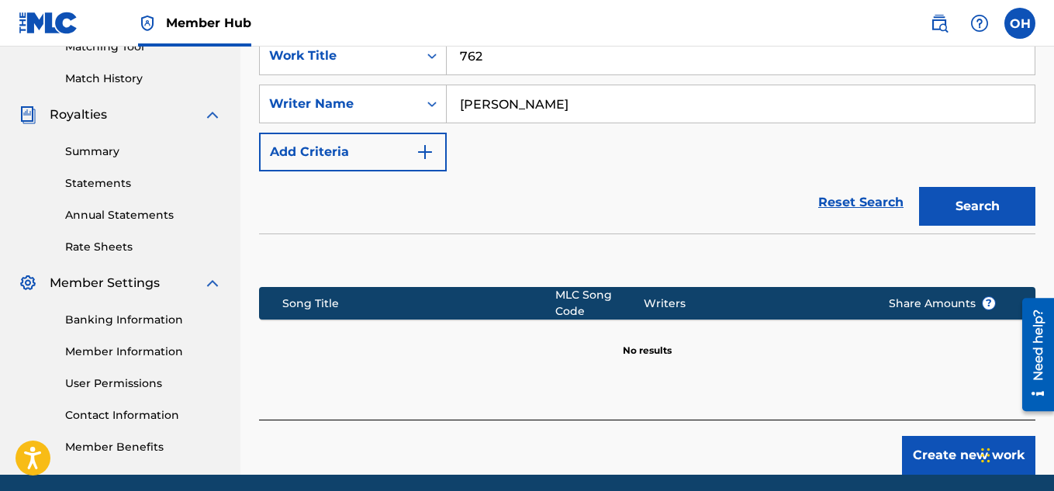
scroll to position [471, 0]
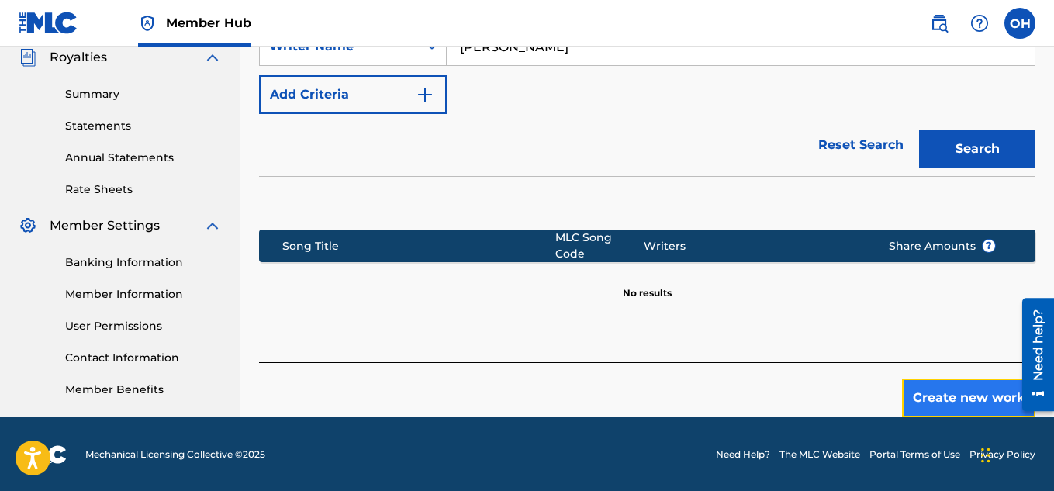
click at [969, 389] on button "Create new work" at bounding box center [968, 398] width 133 height 39
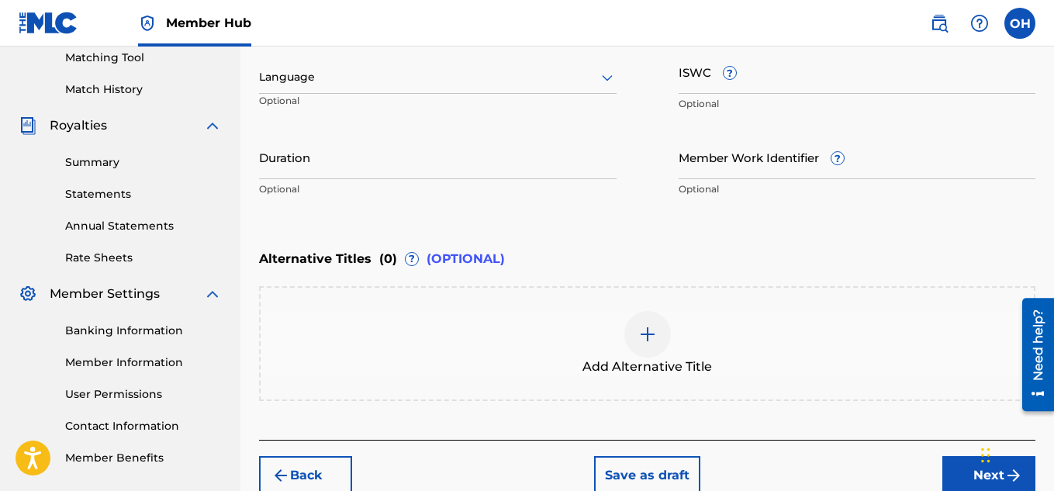
scroll to position [481, 0]
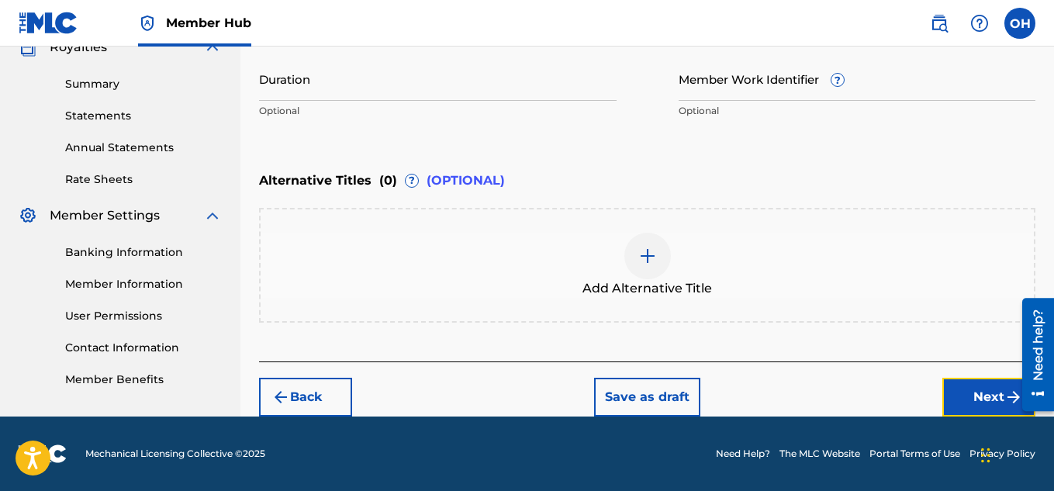
click at [967, 403] on button "Next" at bounding box center [988, 397] width 93 height 39
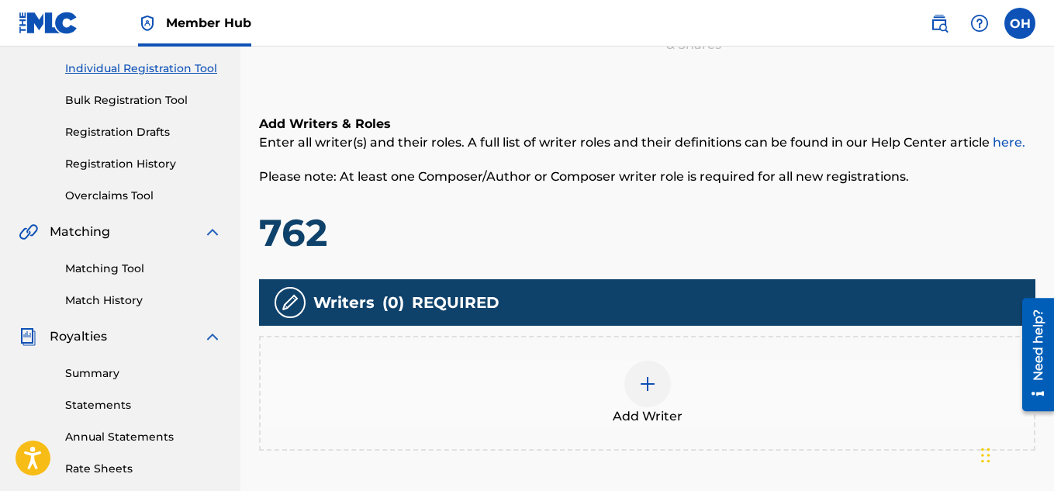
scroll to position [192, 0]
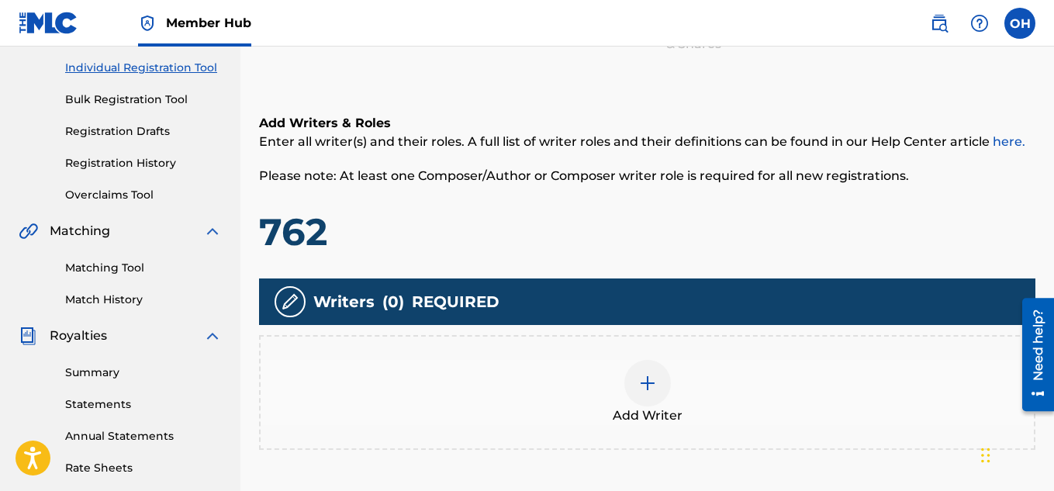
click at [642, 413] on span "Add Writer" at bounding box center [648, 415] width 70 height 19
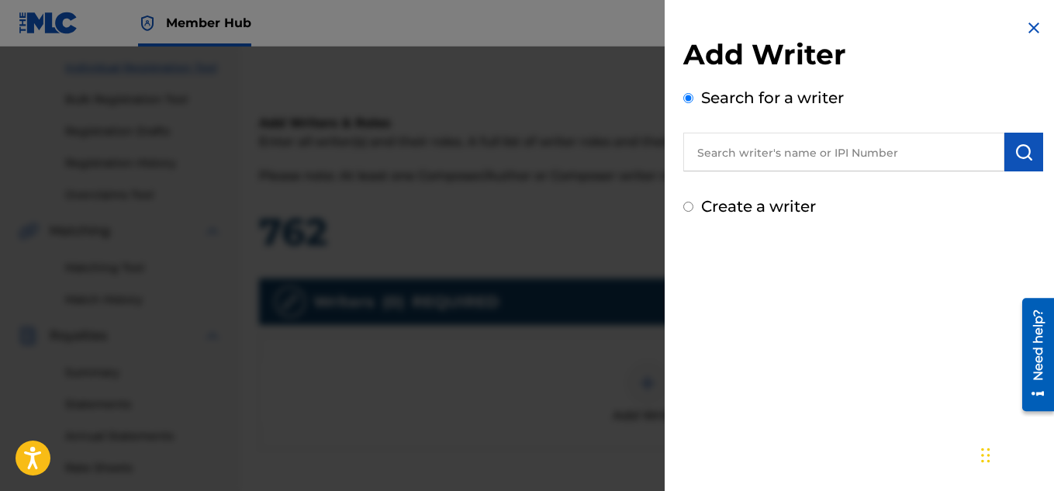
click at [757, 145] on input "text" at bounding box center [843, 152] width 321 height 39
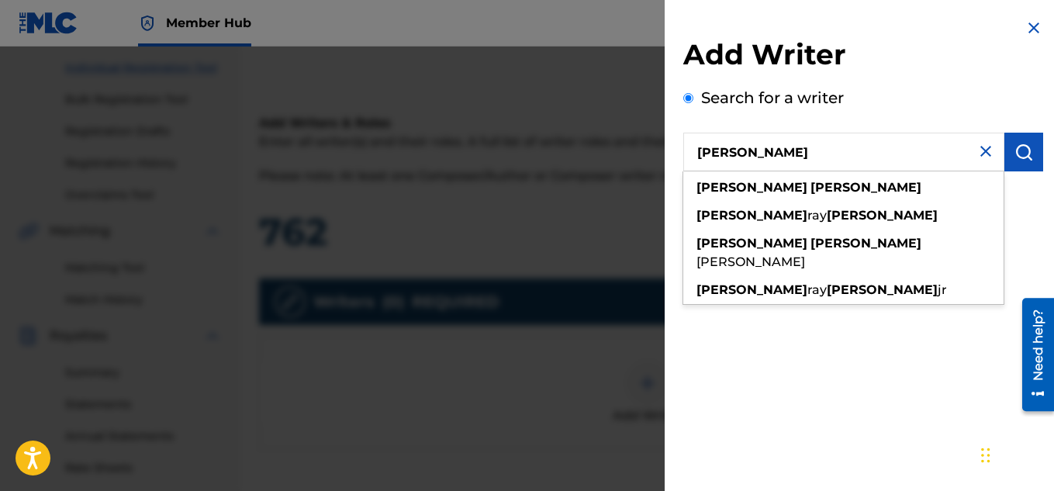
type input "[PERSON_NAME]"
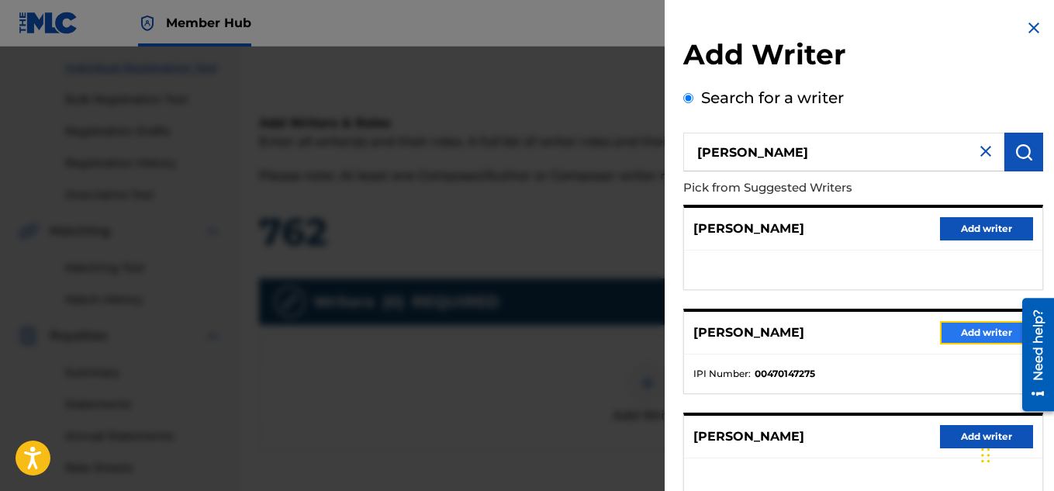
click at [967, 333] on button "Add writer" at bounding box center [986, 332] width 93 height 23
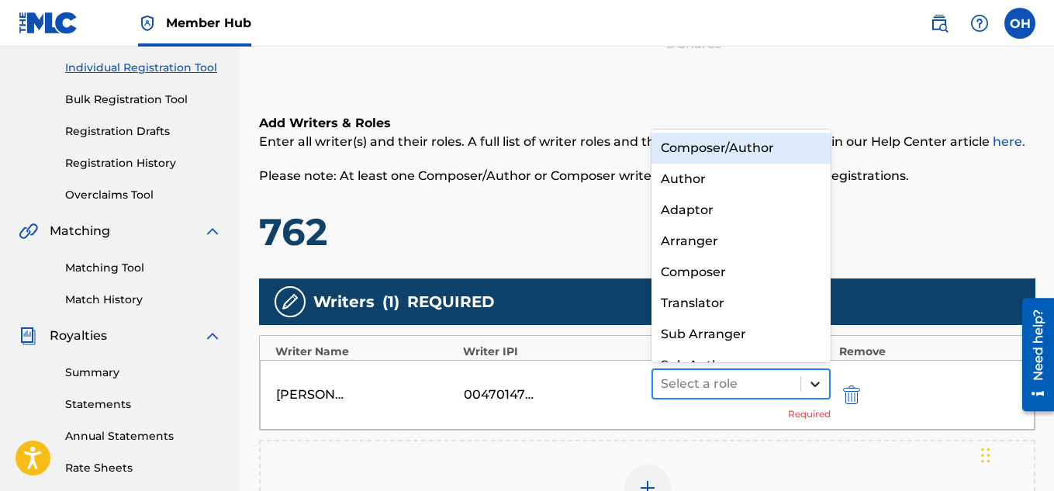
click at [816, 385] on icon at bounding box center [815, 384] width 9 height 5
click at [745, 146] on div "Composer/Author" at bounding box center [742, 148] width 180 height 31
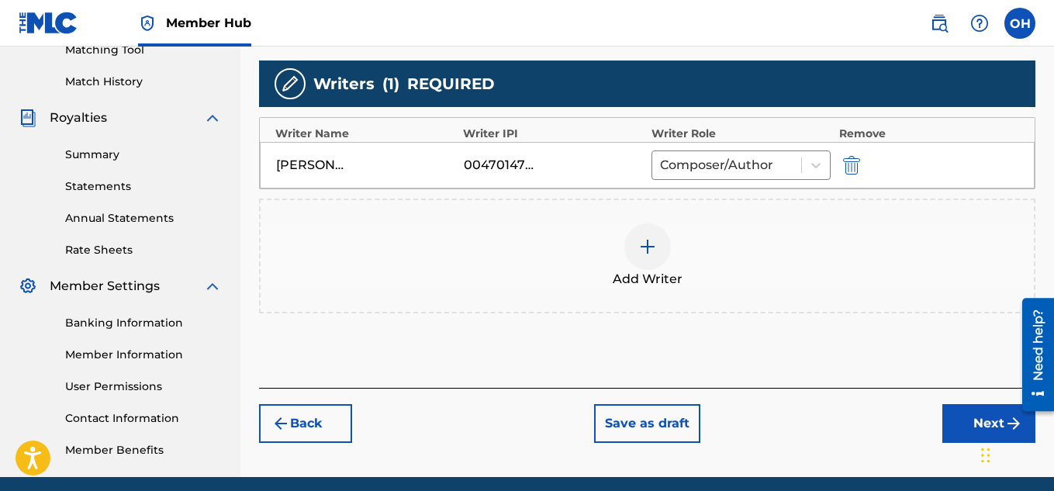
scroll to position [409, 0]
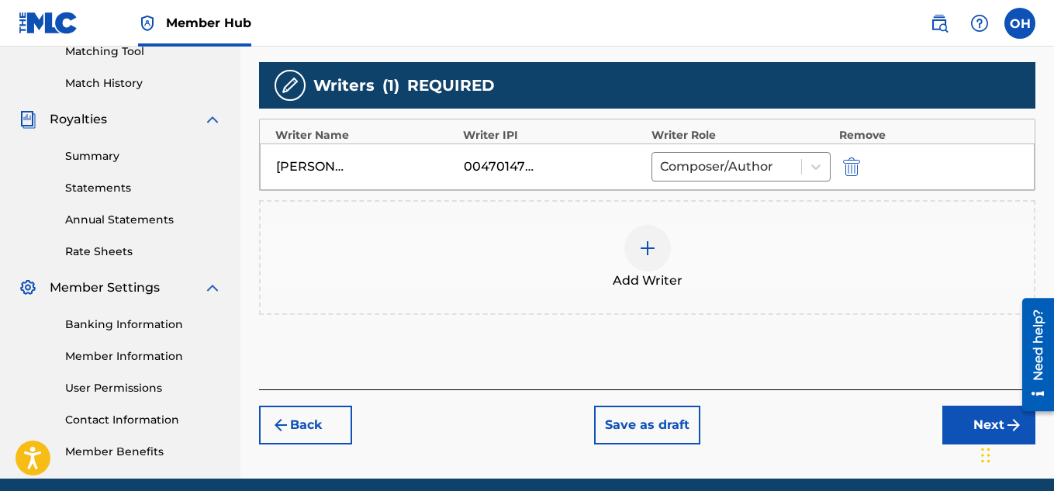
click at [645, 251] on img at bounding box center [647, 248] width 19 height 19
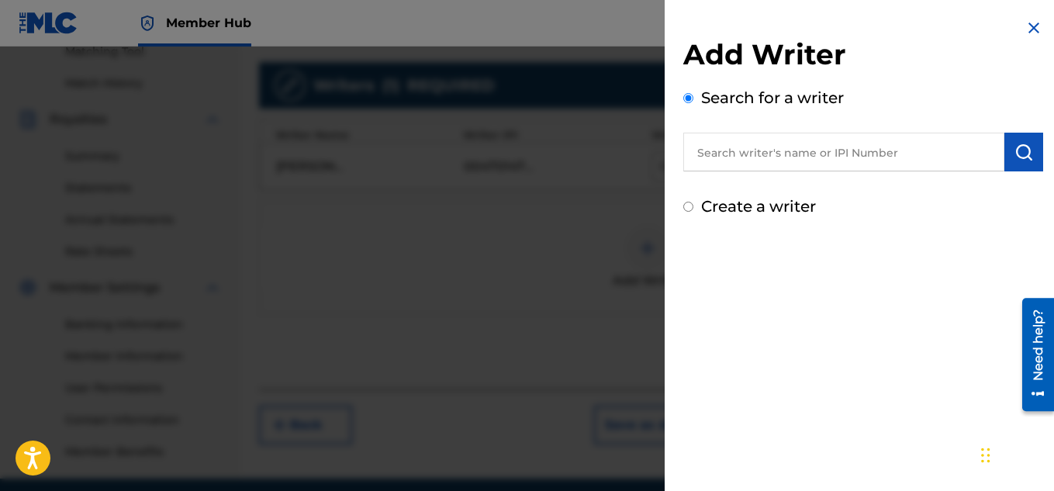
click at [776, 166] on input "text" at bounding box center [843, 152] width 321 height 39
paste input "[PERSON_NAME]"
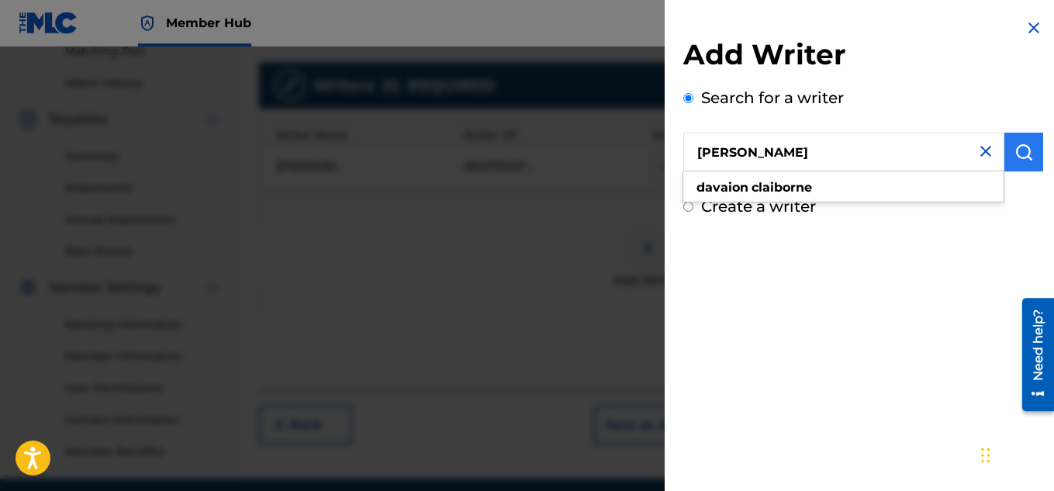
type input "[PERSON_NAME]"
click at [1008, 161] on button "submit" at bounding box center [1024, 152] width 39 height 39
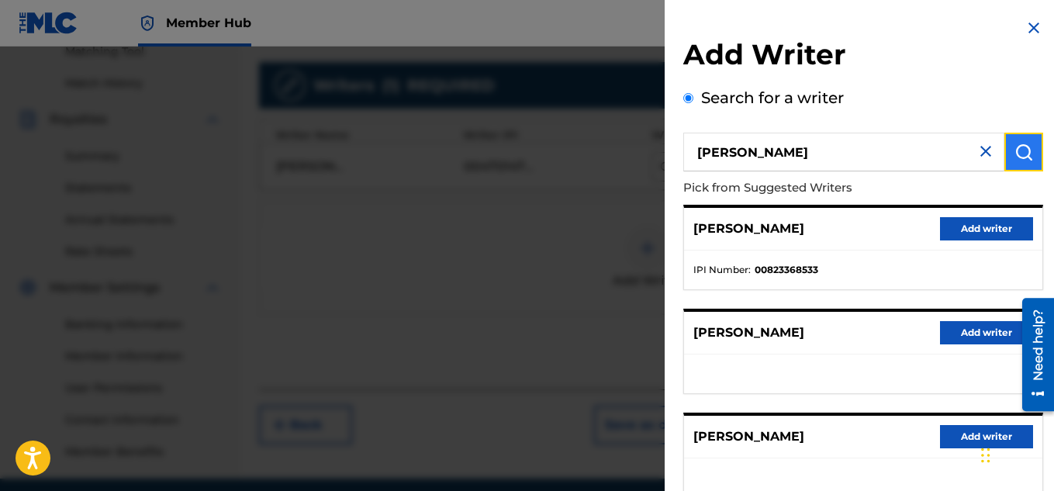
click at [1008, 161] on button "submit" at bounding box center [1024, 152] width 39 height 39
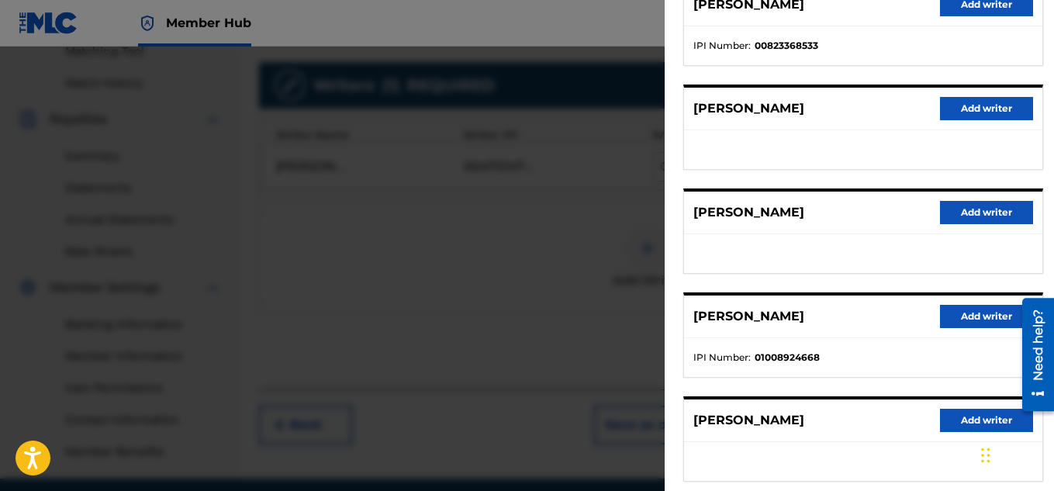
scroll to position [235, 0]
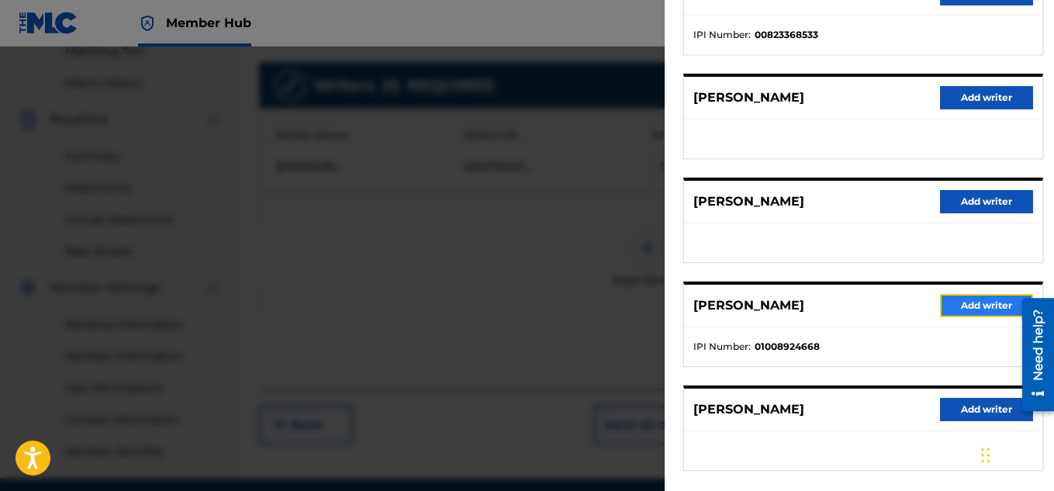
click at [969, 296] on button "Add writer" at bounding box center [986, 305] width 93 height 23
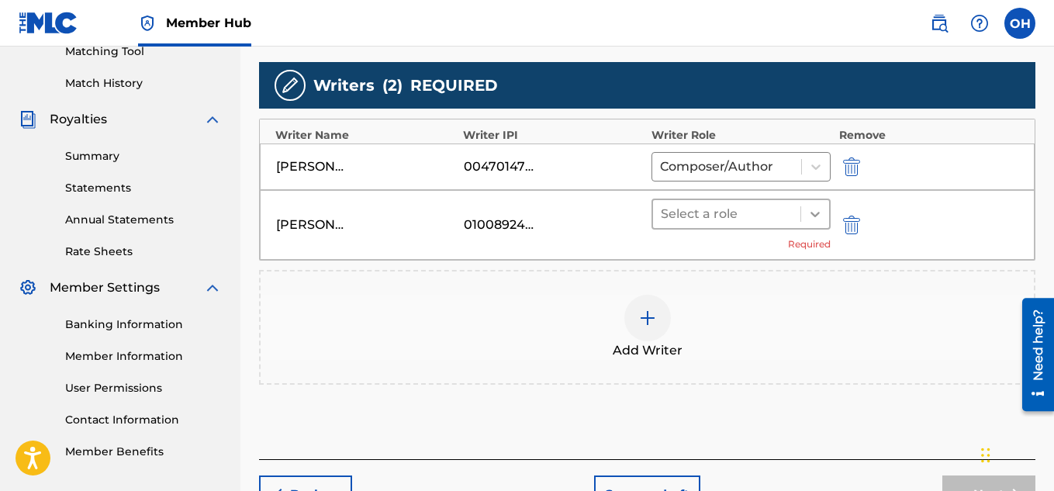
click at [821, 213] on icon at bounding box center [815, 214] width 16 height 16
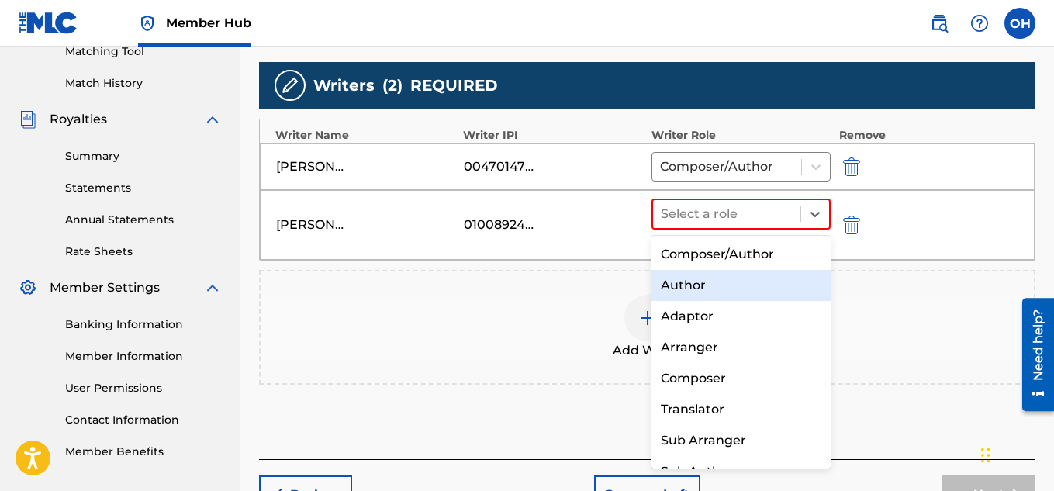
click at [774, 277] on div "Author" at bounding box center [742, 285] width 180 height 31
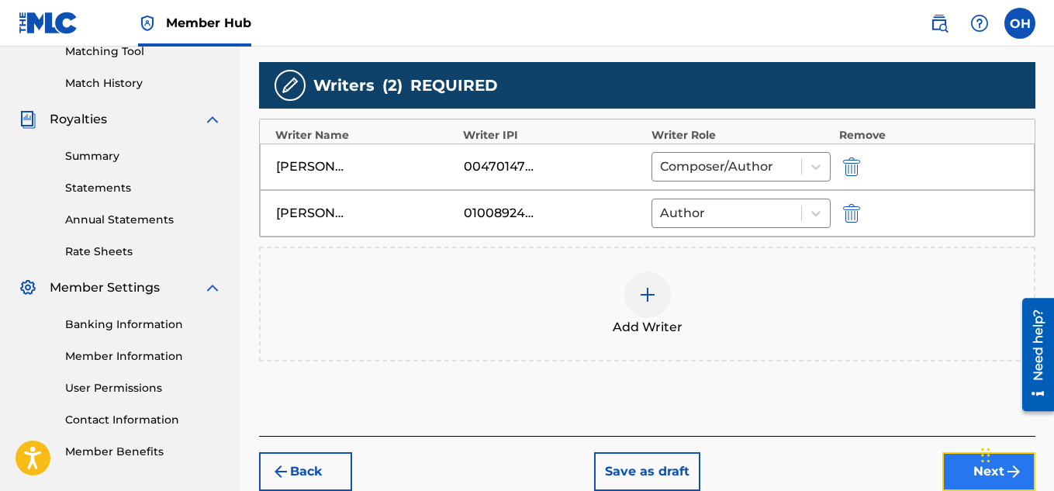
click at [959, 465] on button "Next" at bounding box center [988, 471] width 93 height 39
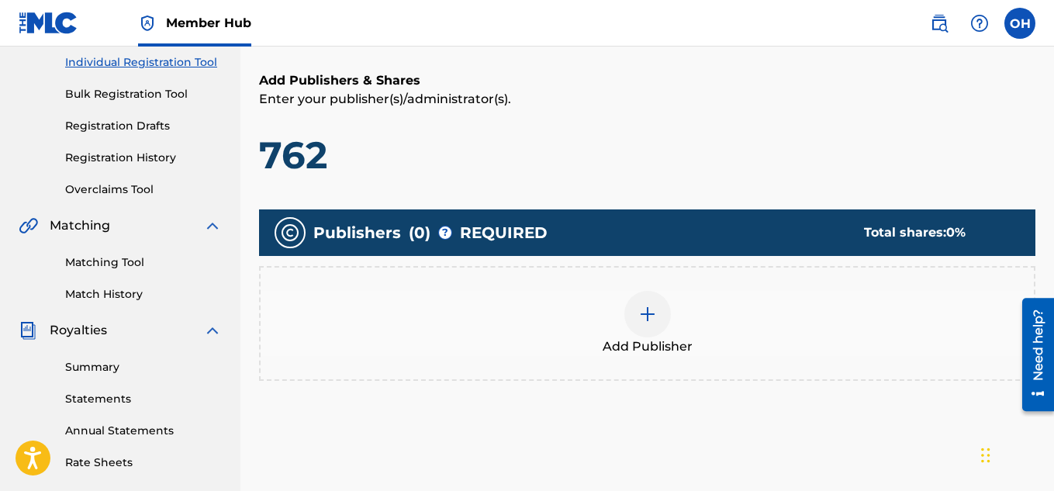
scroll to position [199, 0]
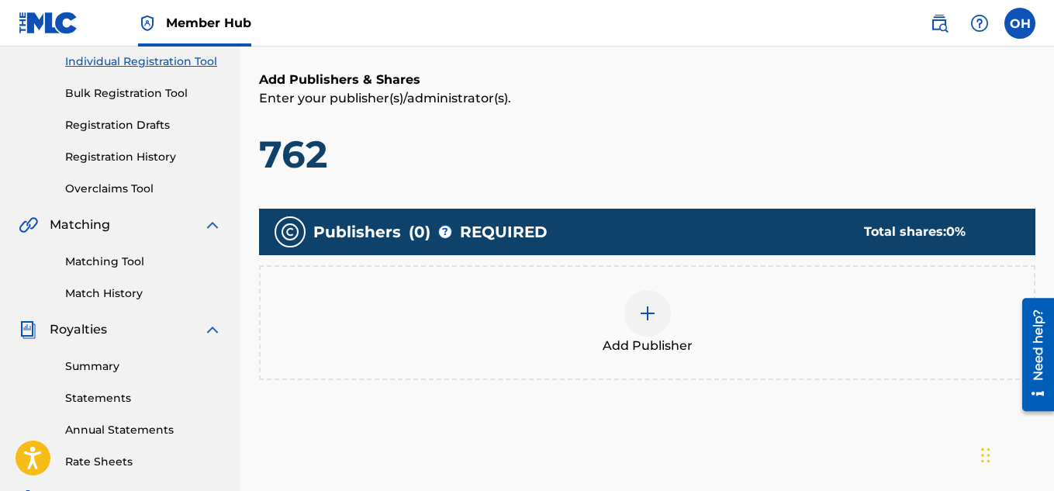
click at [641, 315] on img at bounding box center [647, 313] width 19 height 19
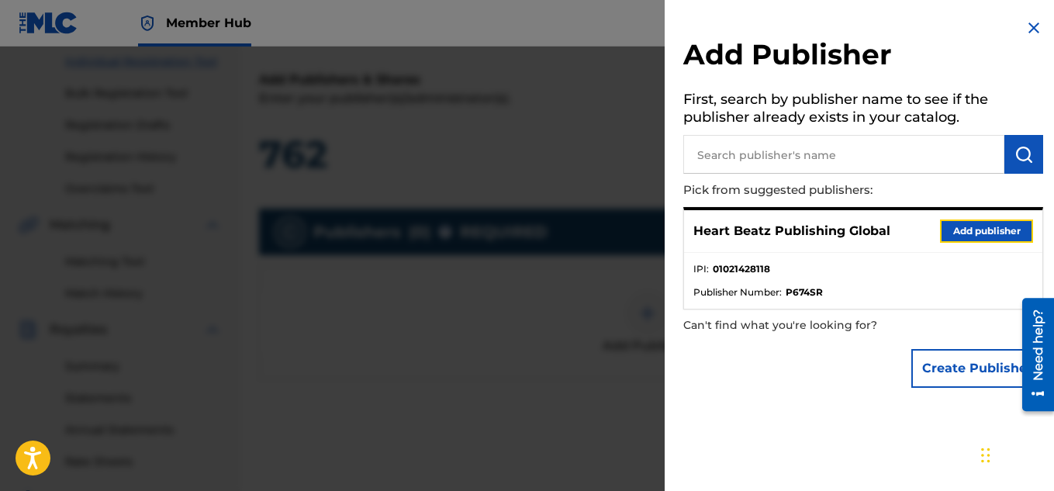
click at [997, 235] on button "Add publisher" at bounding box center [986, 231] width 93 height 23
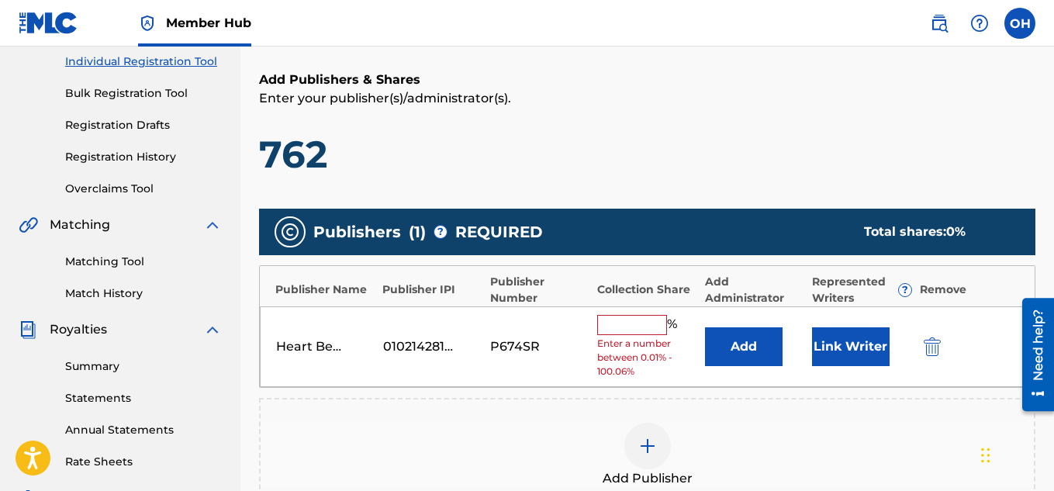
click at [637, 323] on input "text" at bounding box center [632, 325] width 70 height 20
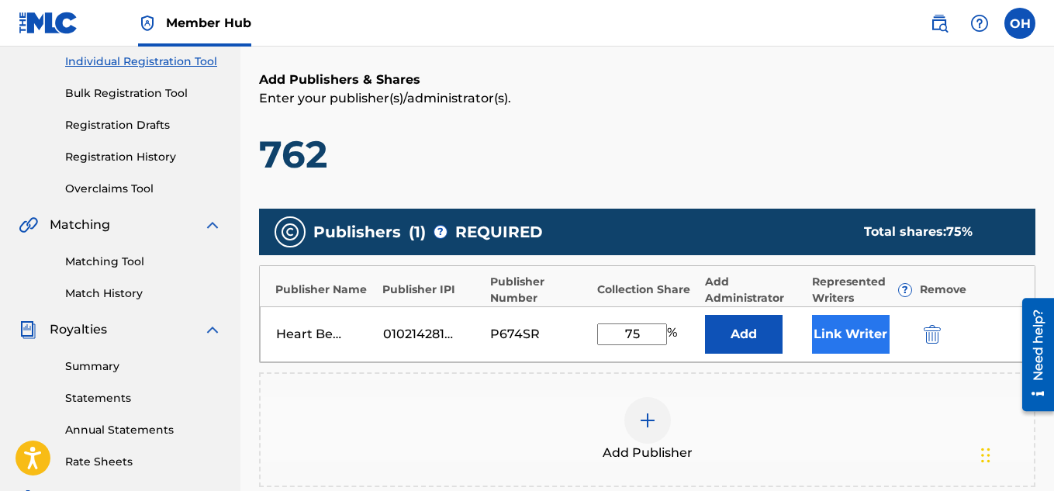
type input "75"
click at [869, 336] on button "Link Writer" at bounding box center [851, 334] width 78 height 39
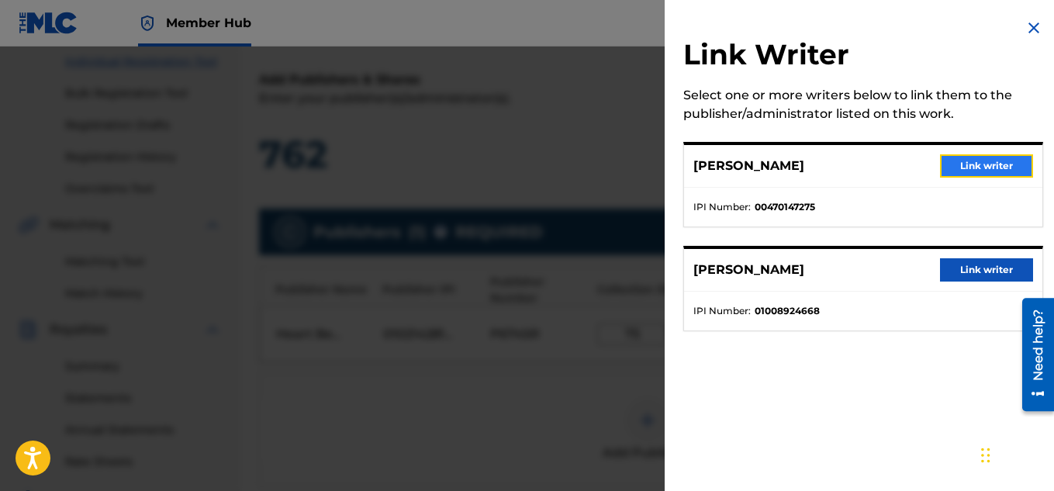
click at [1006, 161] on button "Link writer" at bounding box center [986, 165] width 93 height 23
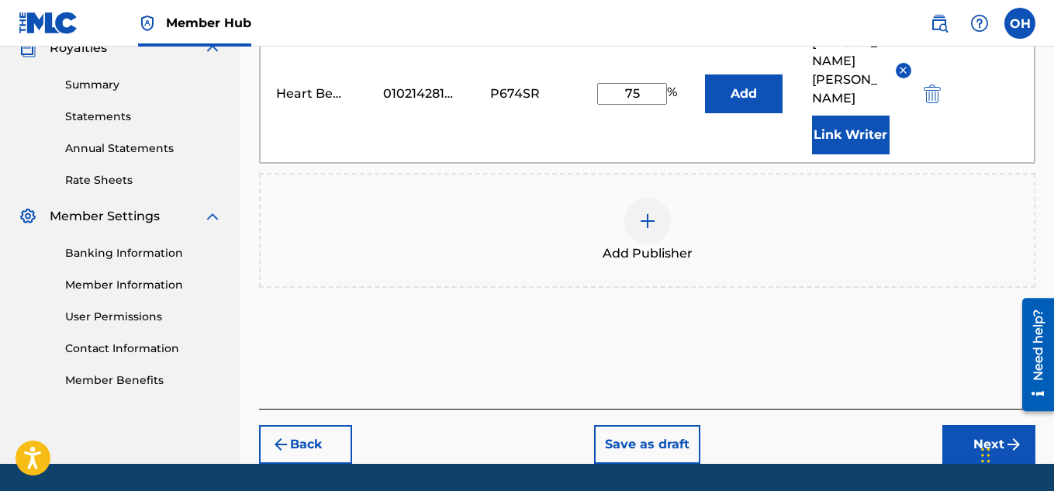
scroll to position [481, 0]
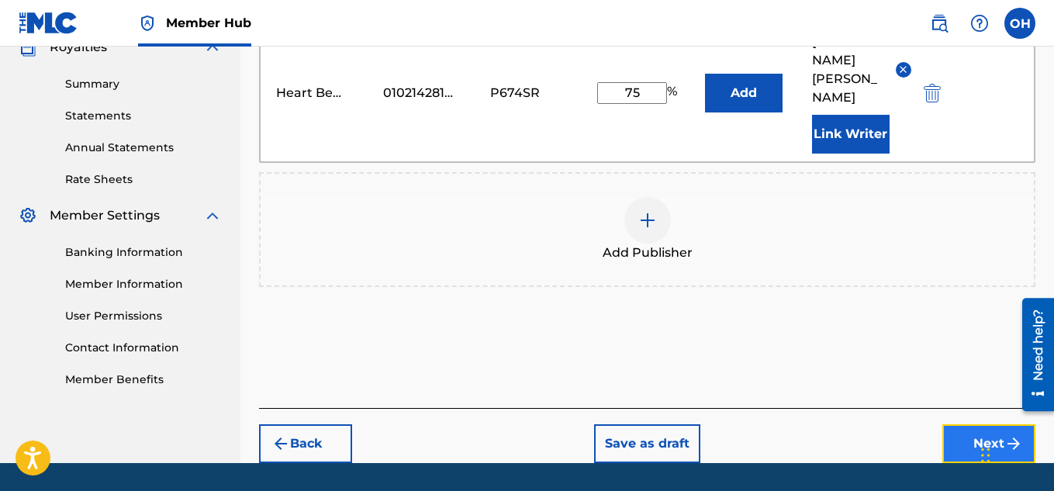
click at [951, 424] on button "Next" at bounding box center [988, 443] width 93 height 39
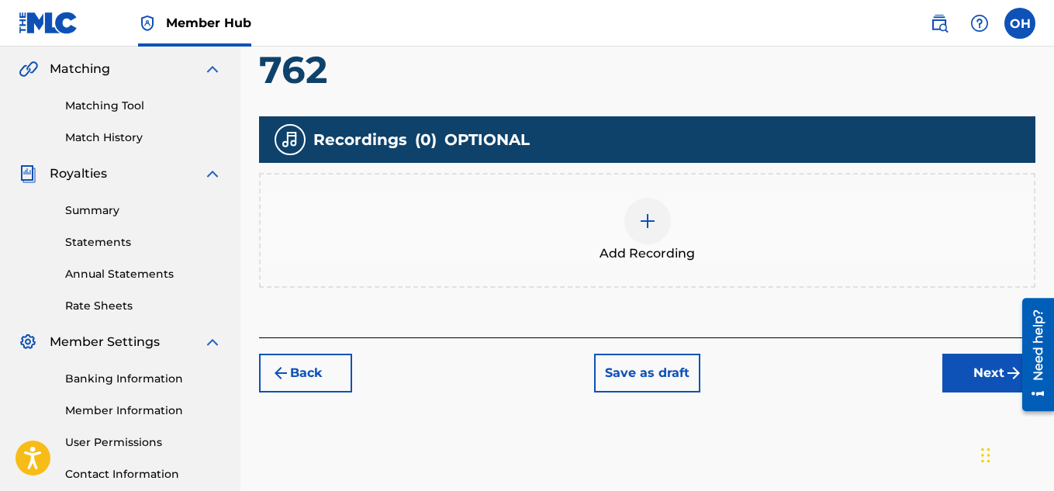
scroll to position [348, 0]
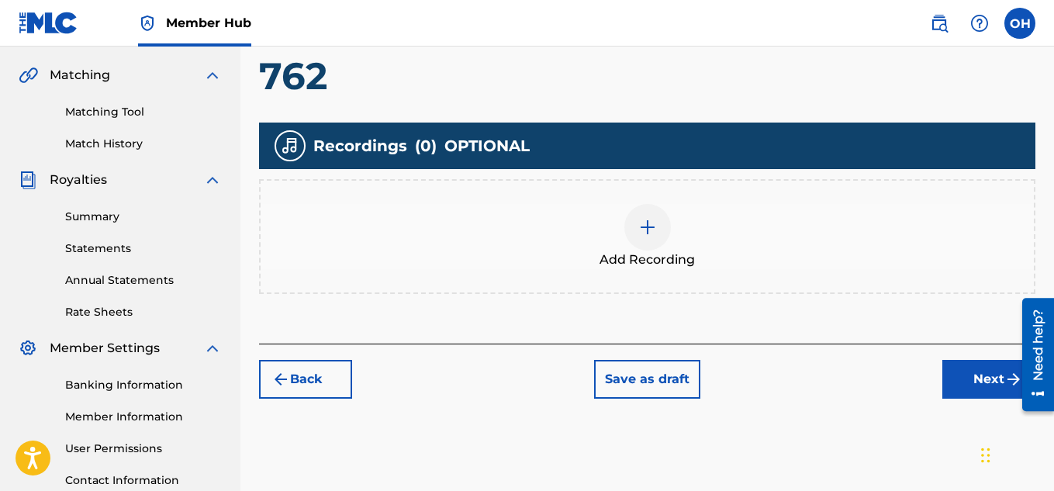
click at [614, 227] on div "Add Recording" at bounding box center [647, 236] width 773 height 65
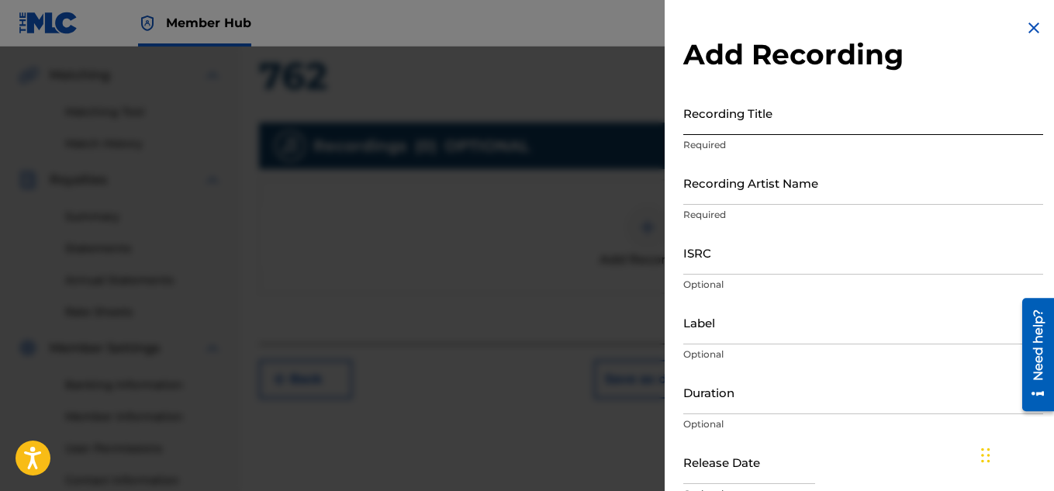
click at [745, 131] on input "Recording Title" at bounding box center [863, 113] width 360 height 44
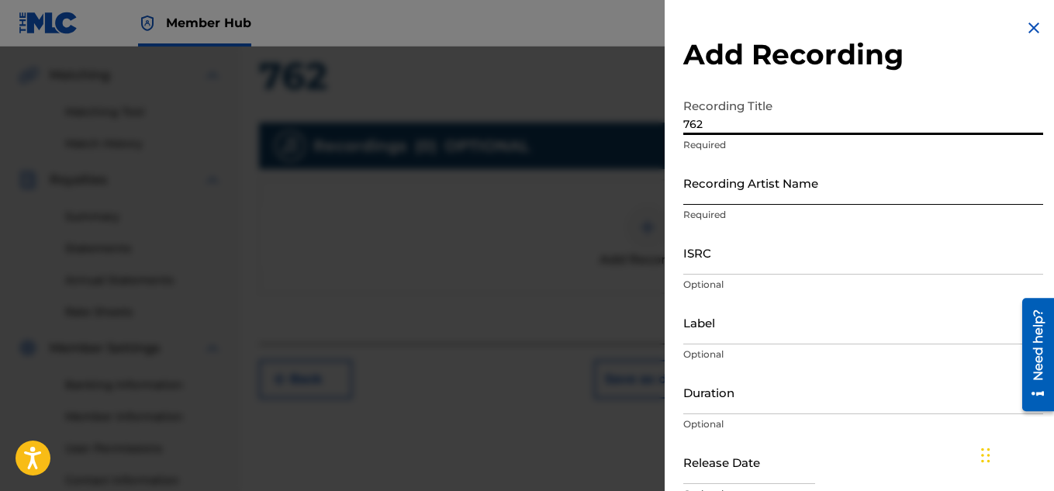
type input "762"
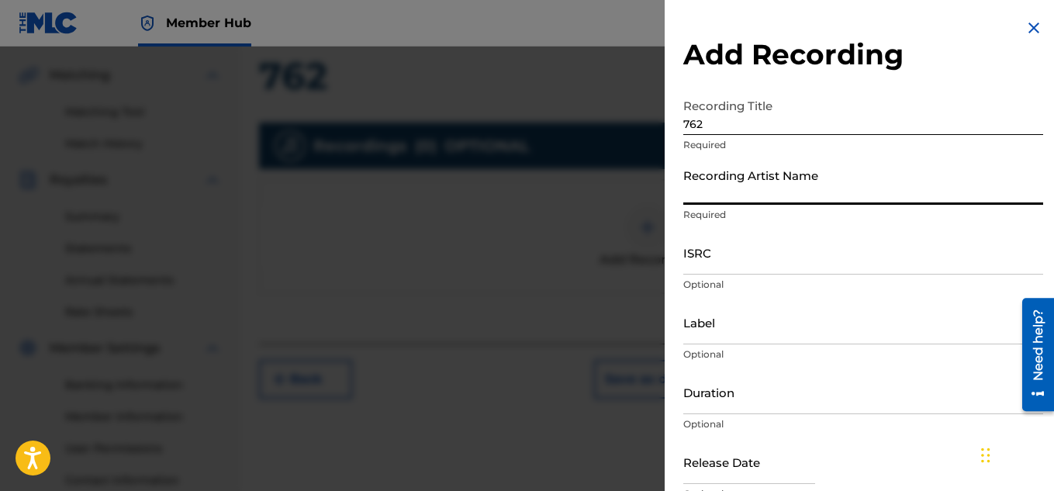
click at [758, 200] on input "Recording Artist Name" at bounding box center [863, 183] width 360 height 44
type input "Heartbeatz"
click at [726, 338] on input "Label" at bounding box center [863, 322] width 360 height 44
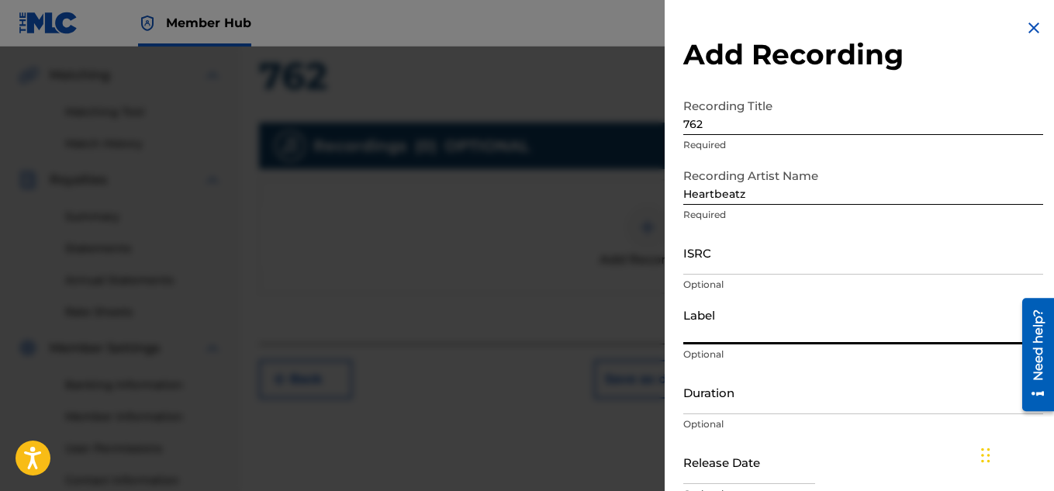
type input "Heartbeatz Entertainment"
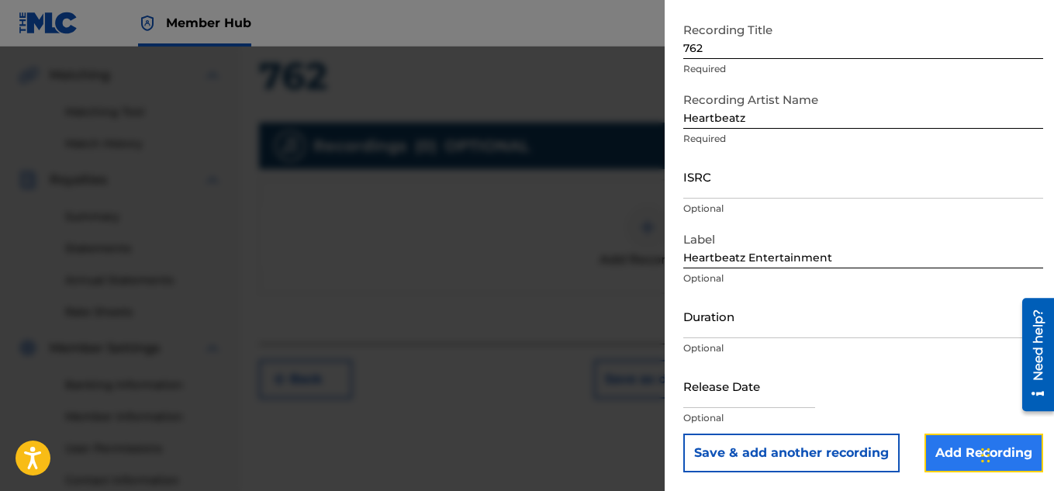
click at [960, 446] on input "Add Recording" at bounding box center [984, 453] width 119 height 39
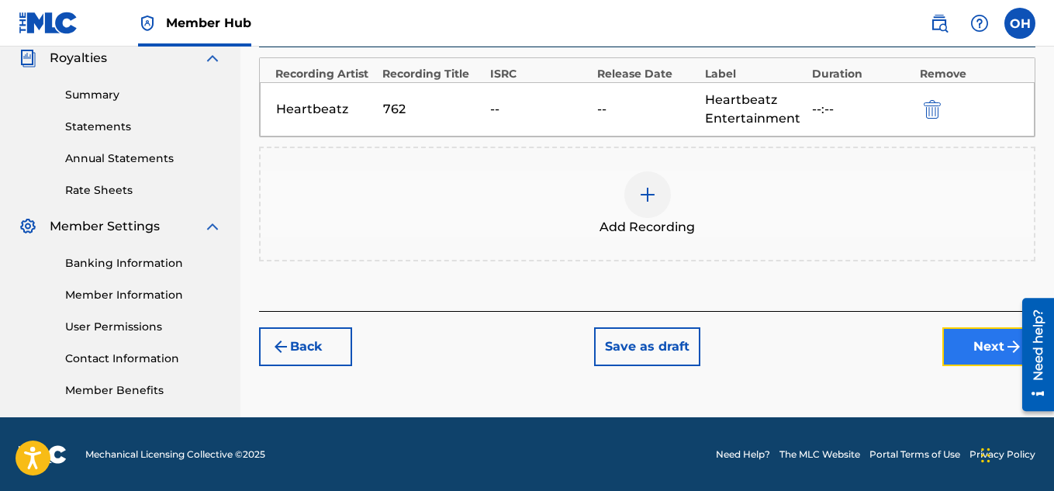
click at [969, 350] on button "Next" at bounding box center [988, 346] width 93 height 39
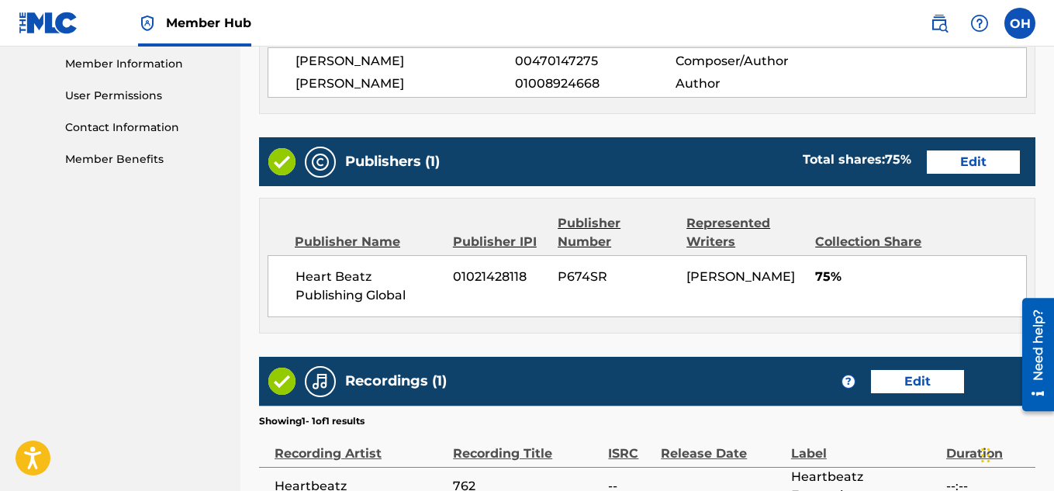
scroll to position [702, 0]
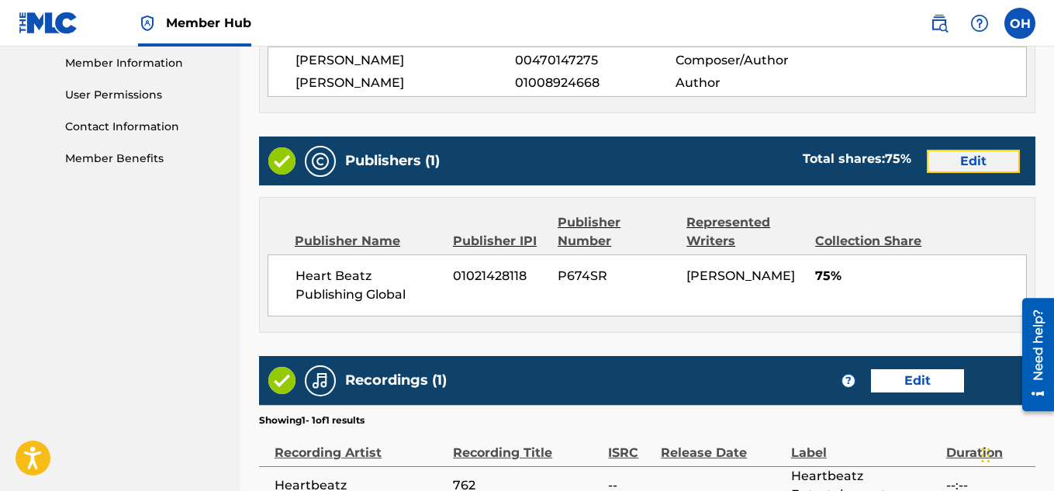
click at [967, 164] on button "Edit" at bounding box center [973, 161] width 93 height 23
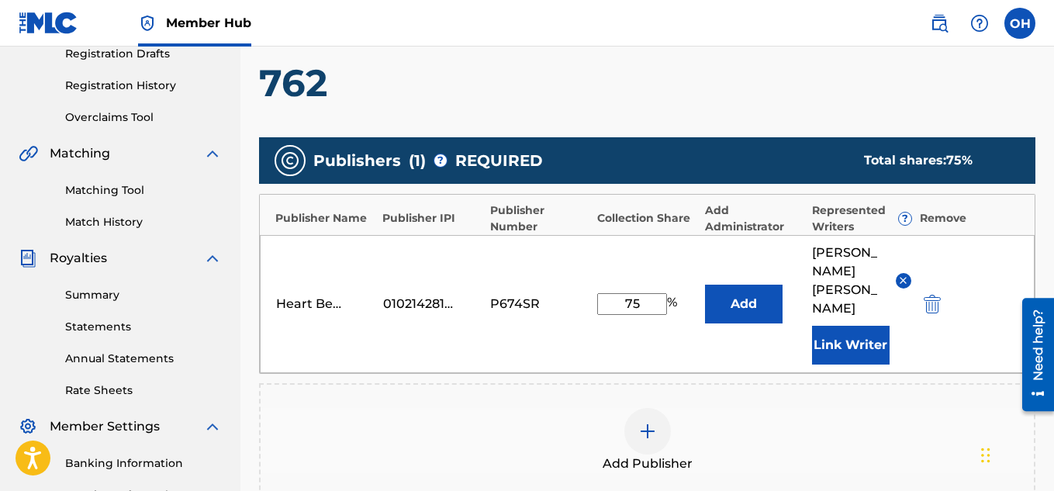
scroll to position [266, 0]
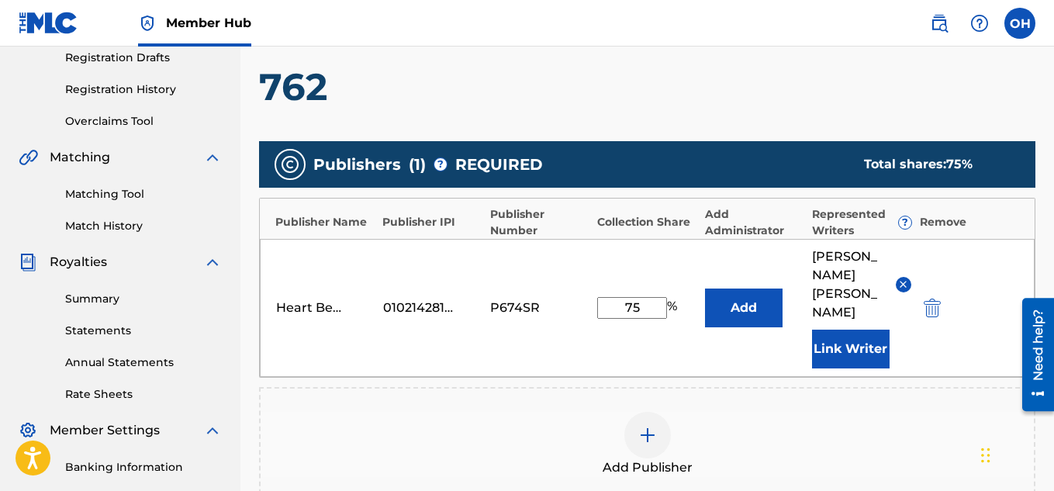
drag, startPoint x: 643, startPoint y: 295, endPoint x: 601, endPoint y: 291, distance: 42.1
click at [601, 297] on input "75" at bounding box center [632, 308] width 70 height 22
type input "100"
click at [652, 327] on div "Heart Beatz Publishing Global 01021428118 P674SR 100 % Add [PERSON_NAME] Link W…" at bounding box center [647, 308] width 775 height 138
click at [830, 330] on button "Link Writer" at bounding box center [851, 349] width 78 height 39
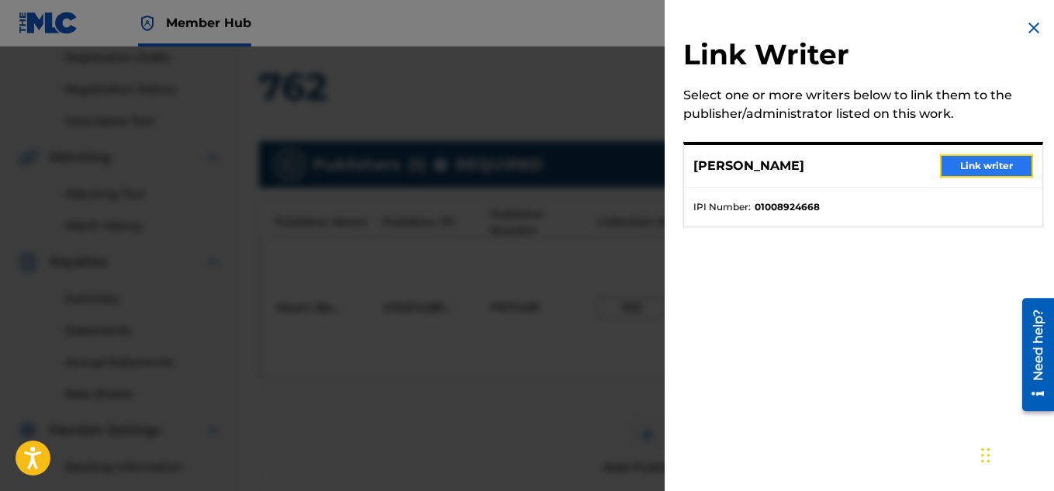
click at [972, 170] on button "Link writer" at bounding box center [986, 165] width 93 height 23
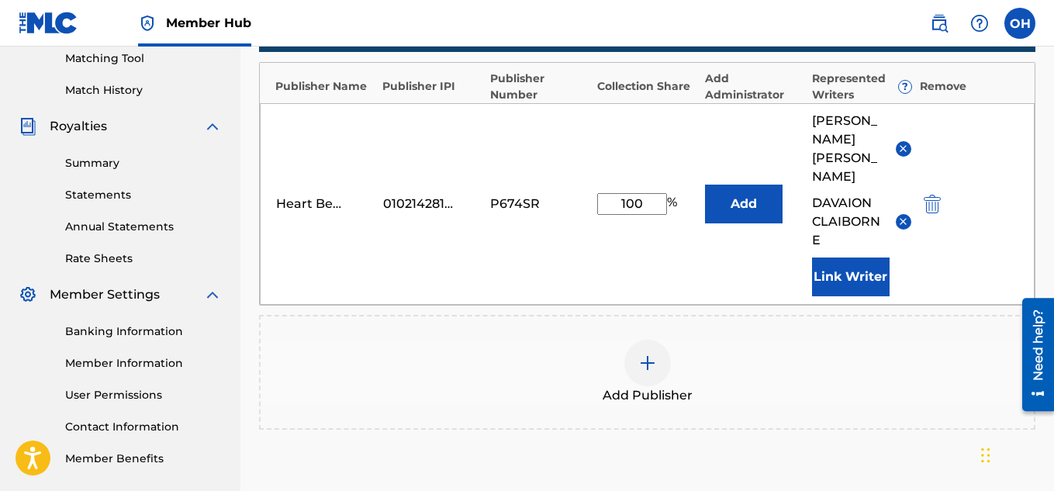
scroll to position [554, 0]
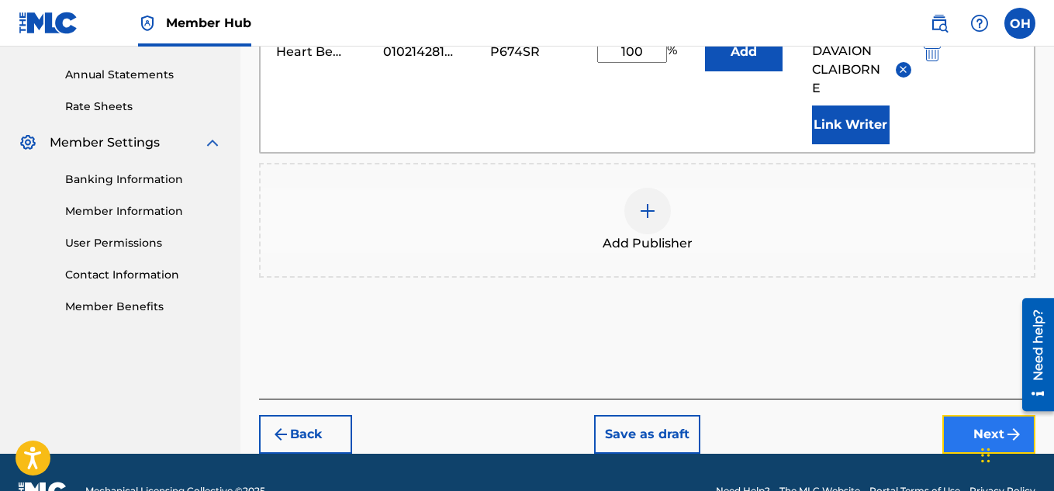
click at [953, 415] on button "Next" at bounding box center [988, 434] width 93 height 39
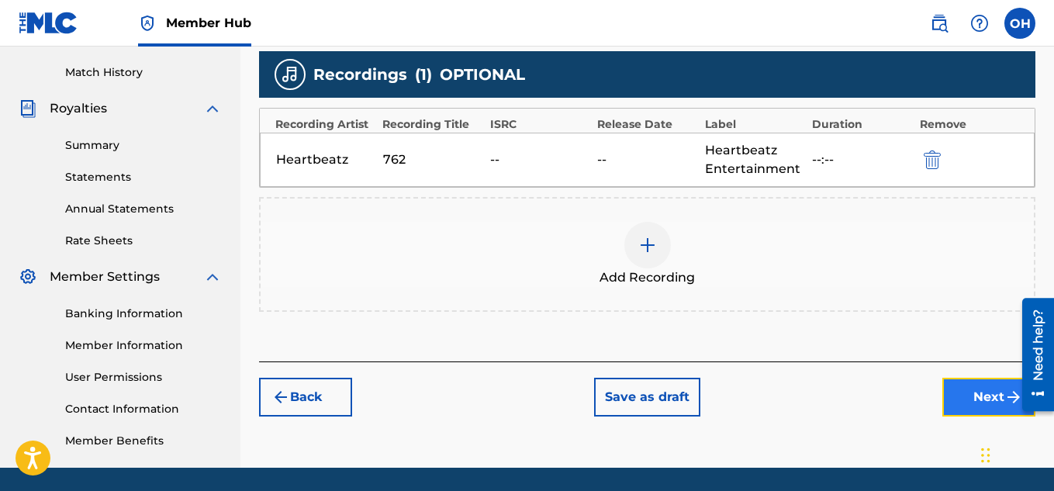
click at [951, 397] on button "Next" at bounding box center [988, 397] width 93 height 39
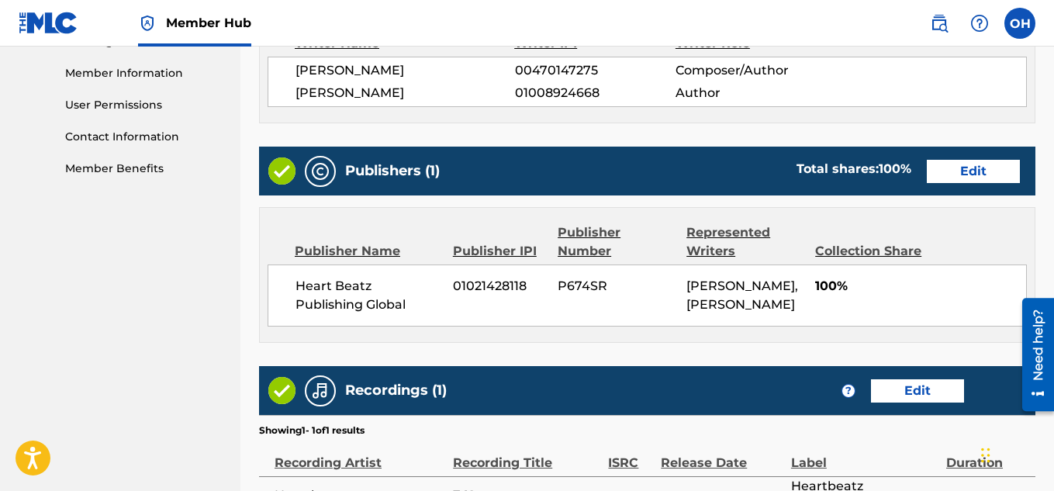
scroll to position [888, 0]
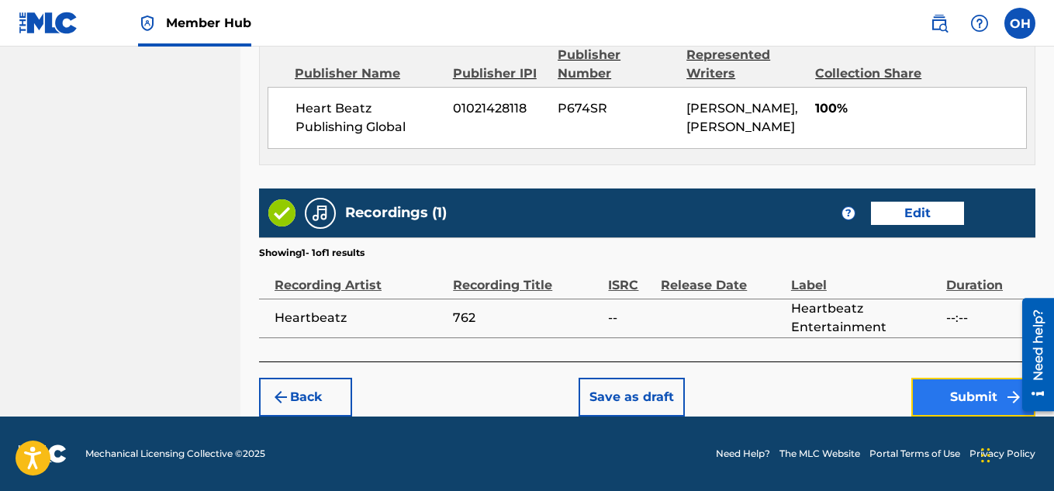
click at [972, 399] on button "Submit" at bounding box center [973, 397] width 124 height 39
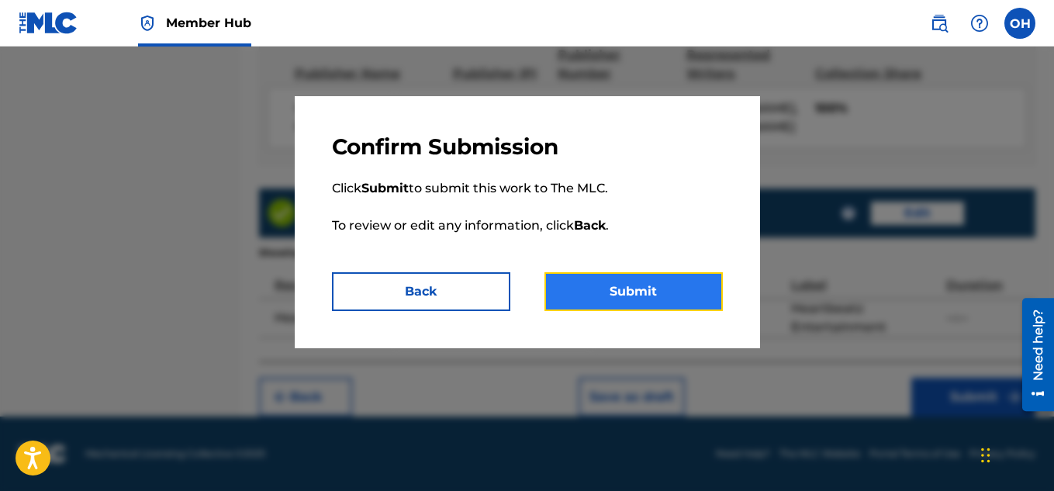
click at [668, 303] on button "Submit" at bounding box center [634, 291] width 178 height 39
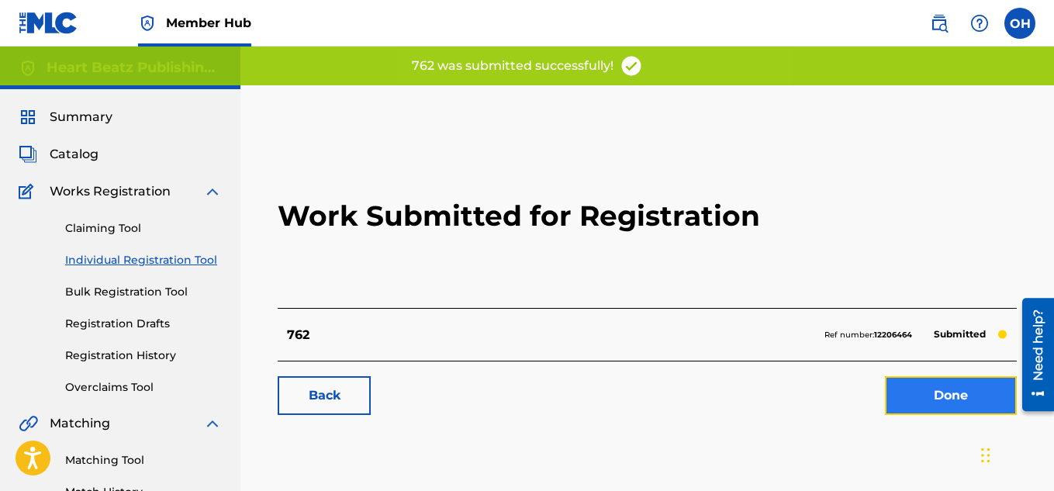
click at [920, 393] on link "Done" at bounding box center [951, 395] width 132 height 39
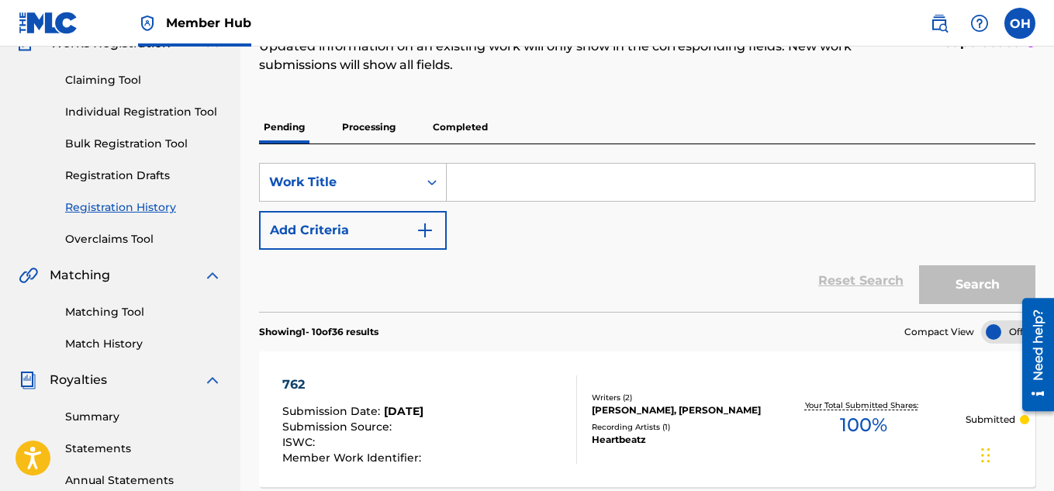
scroll to position [149, 0]
click at [131, 308] on link "Matching Tool" at bounding box center [143, 311] width 157 height 16
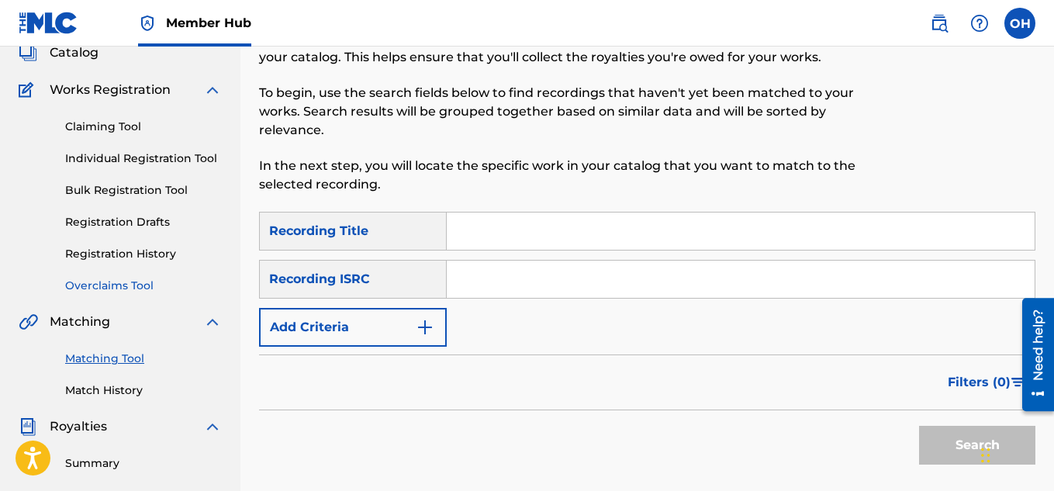
scroll to position [105, 0]
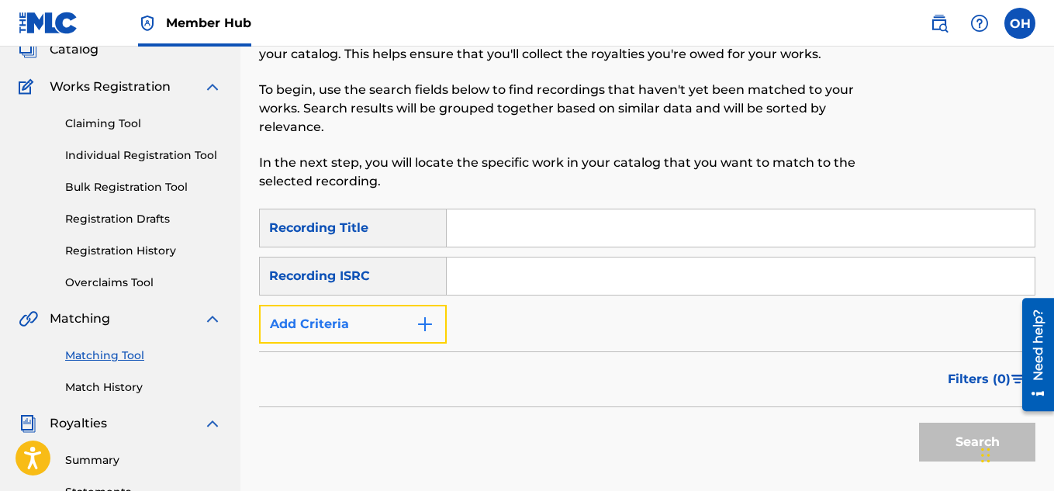
click at [396, 323] on button "Add Criteria" at bounding box center [353, 324] width 188 height 39
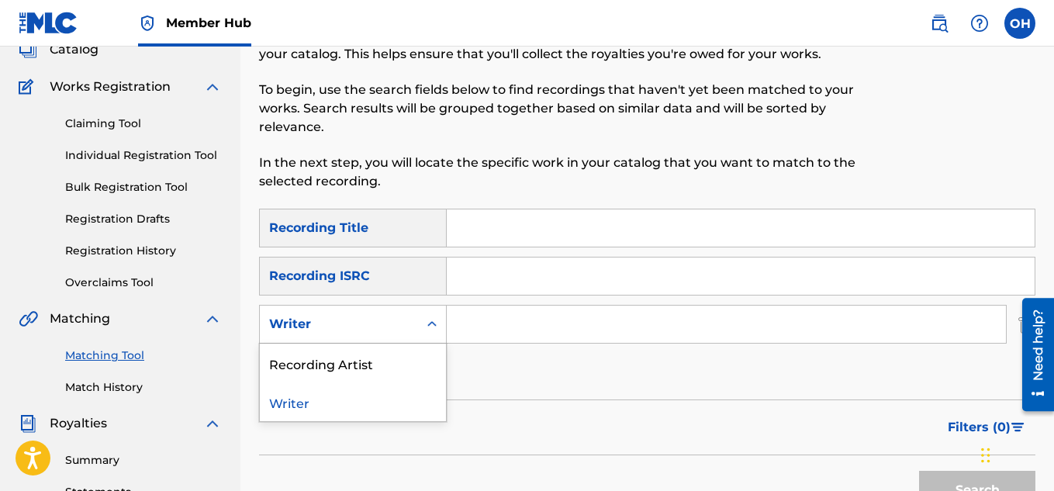
click at [424, 330] on div "Search Form" at bounding box center [432, 324] width 28 height 28
click at [393, 364] on div "Recording Artist" at bounding box center [353, 363] width 186 height 39
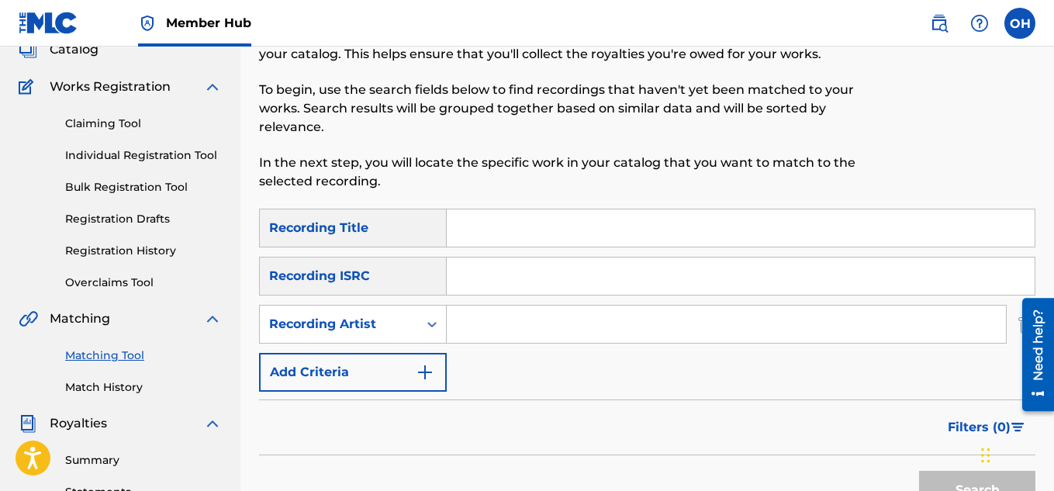
click at [500, 328] on input "Search Form" at bounding box center [726, 324] width 559 height 37
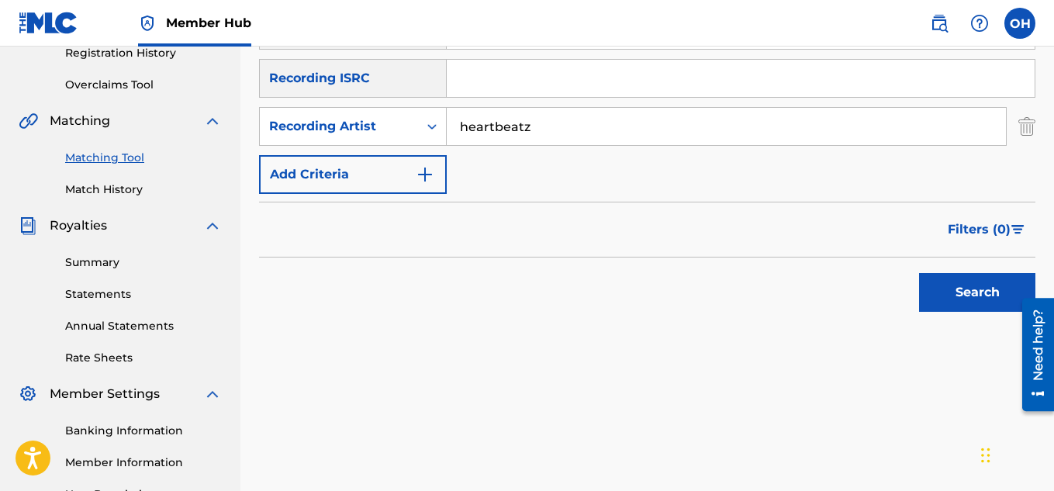
scroll to position [308, 0]
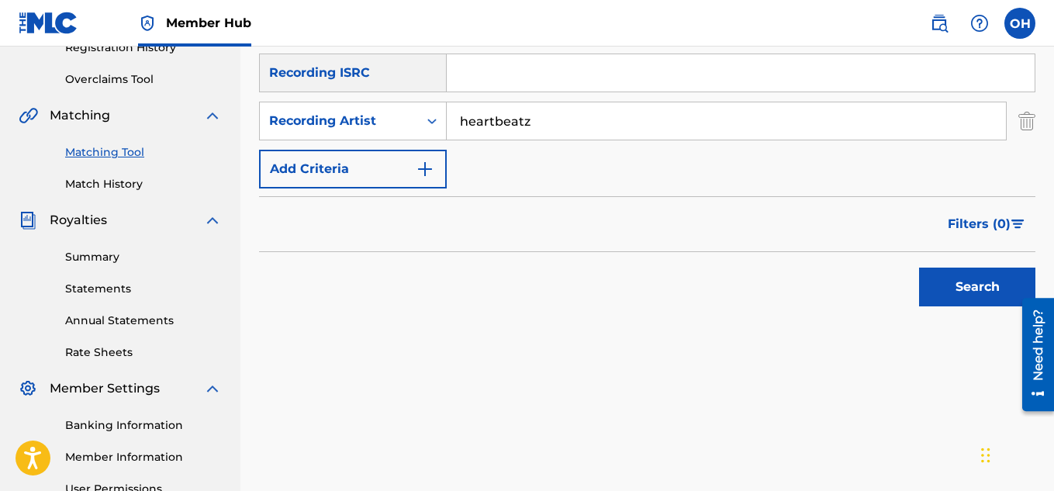
drag, startPoint x: 562, startPoint y: 114, endPoint x: 311, endPoint y: 143, distance: 253.0
click at [311, 143] on div "SearchWithCriteriaa9e6a47c-499a-45cd-92d5-c4fe5ab2478f Recording Title SearchWi…" at bounding box center [647, 96] width 776 height 183
type input "li socket"
click at [919, 268] on button "Search" at bounding box center [977, 287] width 116 height 39
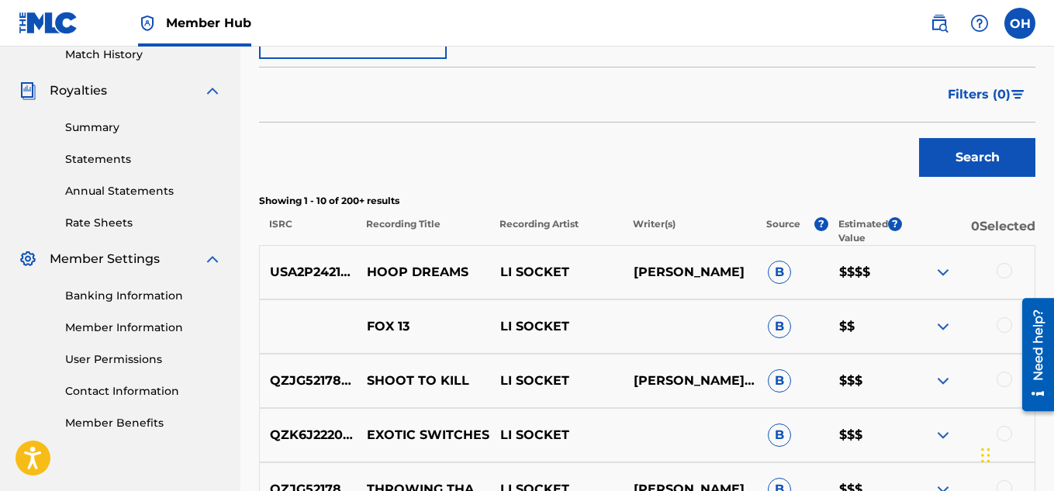
scroll to position [438, 0]
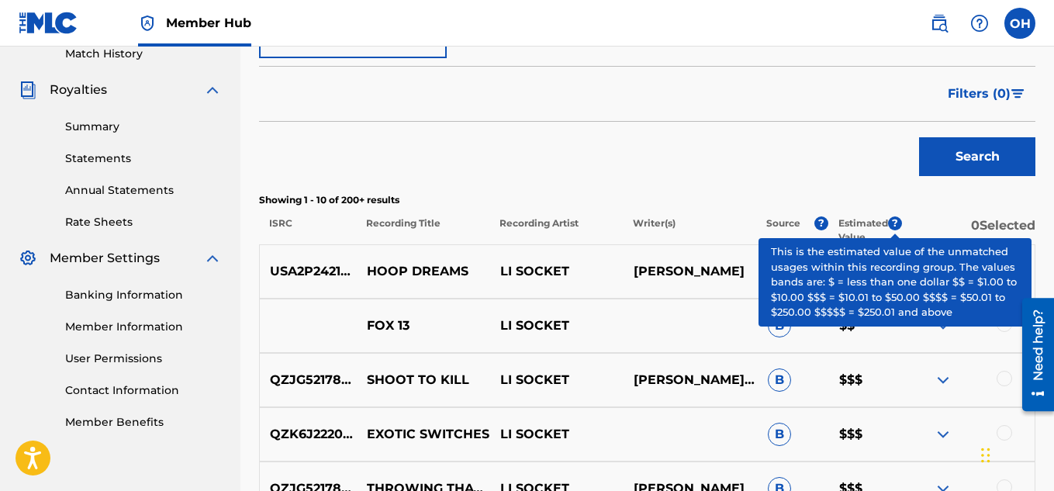
click at [893, 218] on span "?" at bounding box center [895, 223] width 14 height 14
click at [894, 227] on span "?" at bounding box center [895, 223] width 14 height 14
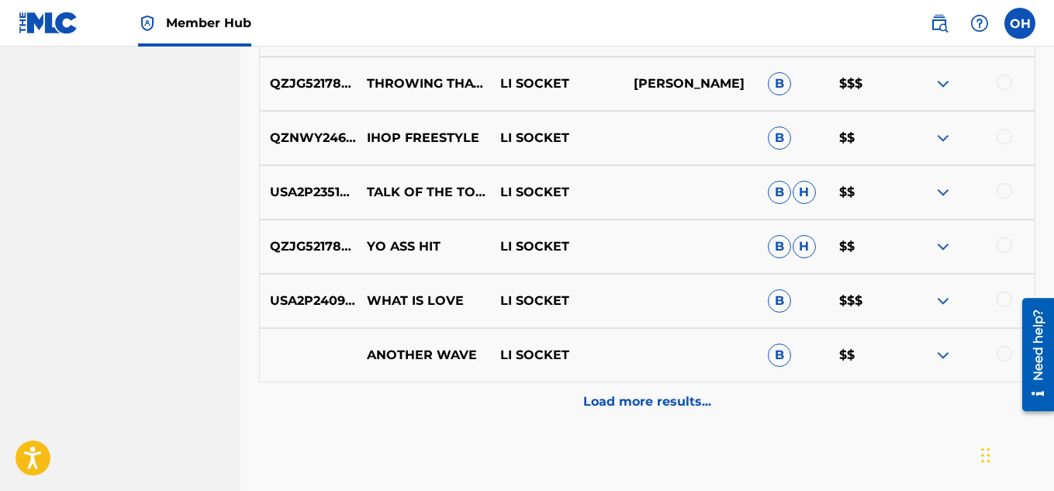
scroll to position [925, 0]
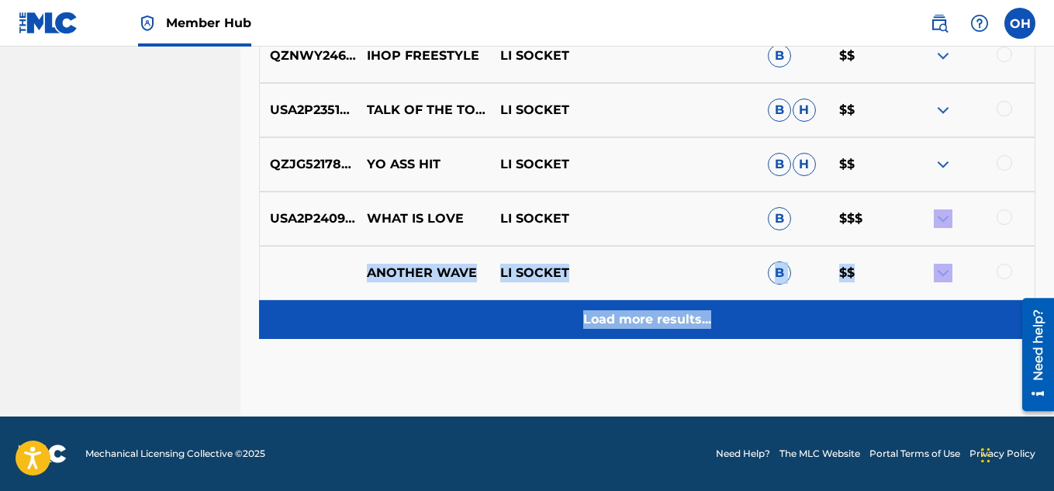
drag, startPoint x: 932, startPoint y: 231, endPoint x: 716, endPoint y: 324, distance: 234.9
click at [716, 324] on div "USA2P2421726 HOOP DREAMS LI SOCKET TIMARIO LOVE B $$$$ FOX 13 LI SOCKET B $$ QZ…" at bounding box center [647, 48] width 776 height 582
click at [668, 329] on div "Load more results..." at bounding box center [647, 319] width 776 height 39
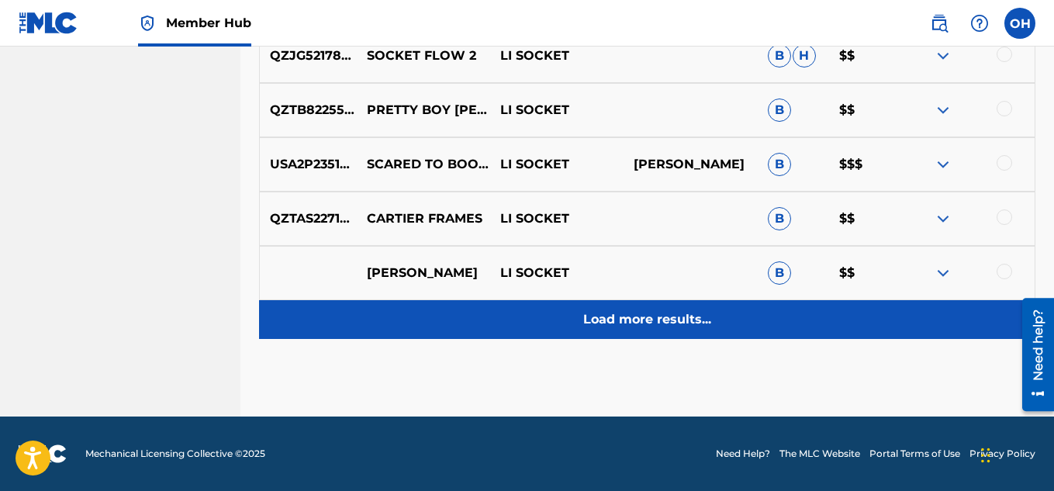
click at [772, 323] on div "Load more results..." at bounding box center [647, 319] width 776 height 39
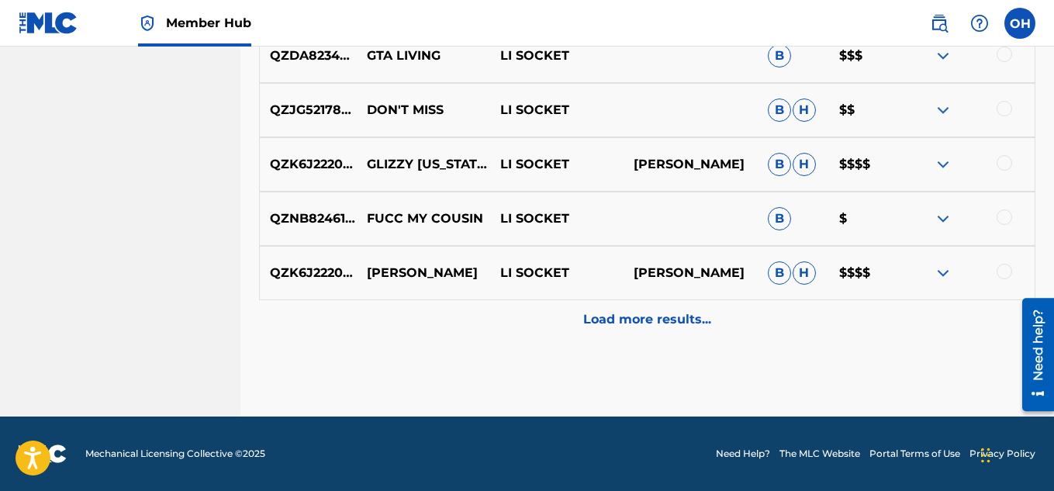
click at [773, 323] on div "Load more results..." at bounding box center [647, 319] width 776 height 39
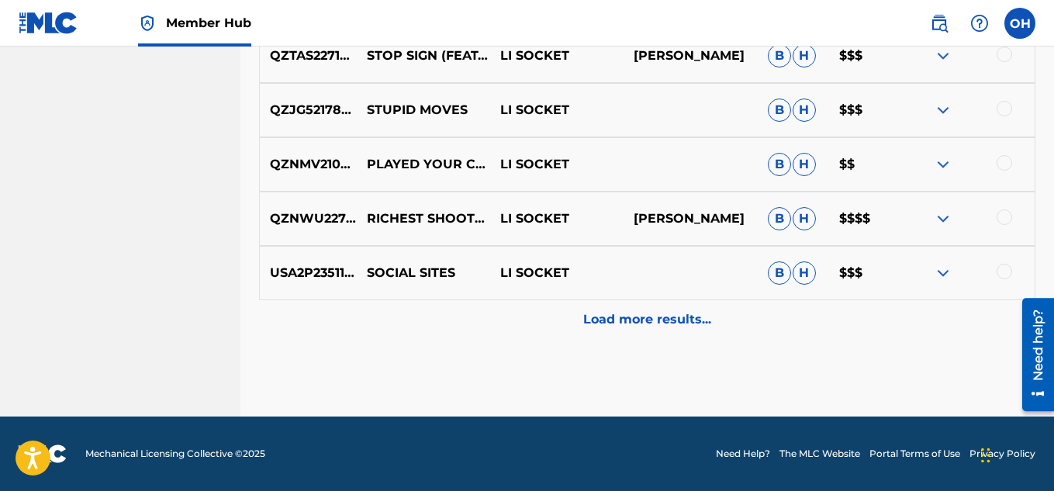
click at [773, 323] on div "Load more results..." at bounding box center [647, 319] width 776 height 39
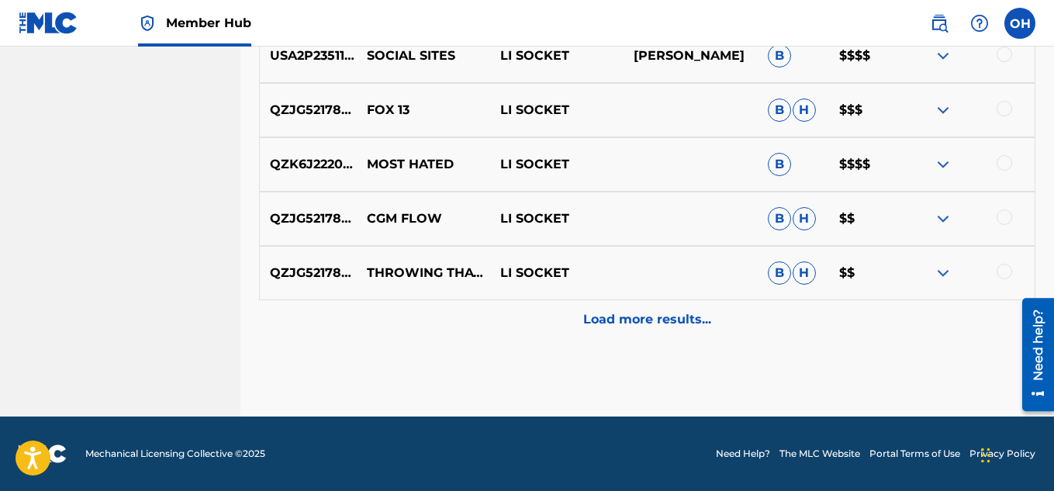
click at [773, 323] on div "Load more results..." at bounding box center [647, 319] width 776 height 39
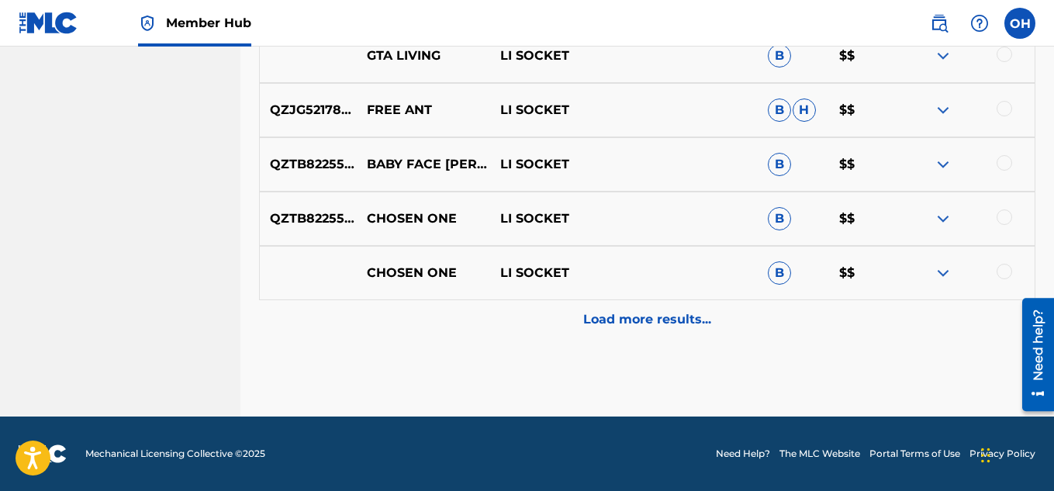
click at [773, 323] on div "Load more results..." at bounding box center [647, 319] width 776 height 39
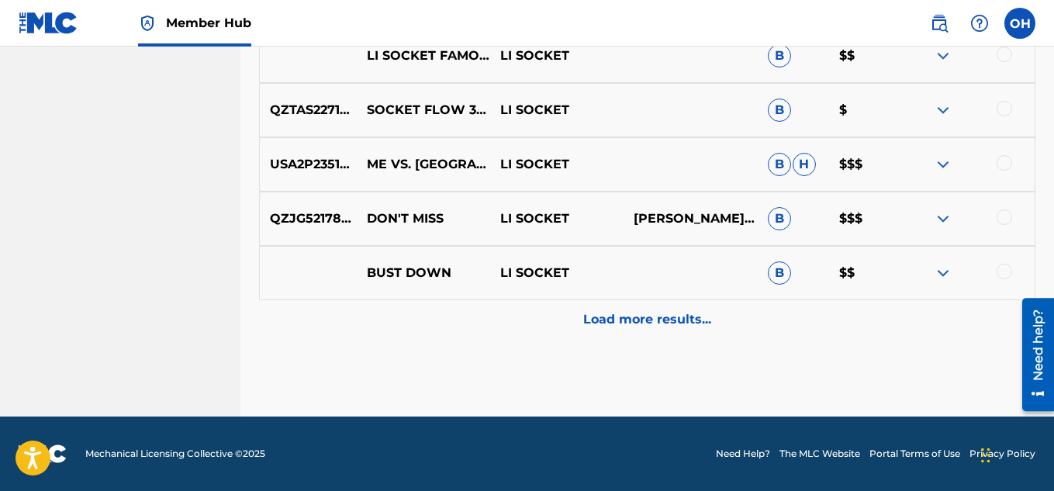
click at [773, 323] on div "Load more results..." at bounding box center [647, 319] width 776 height 39
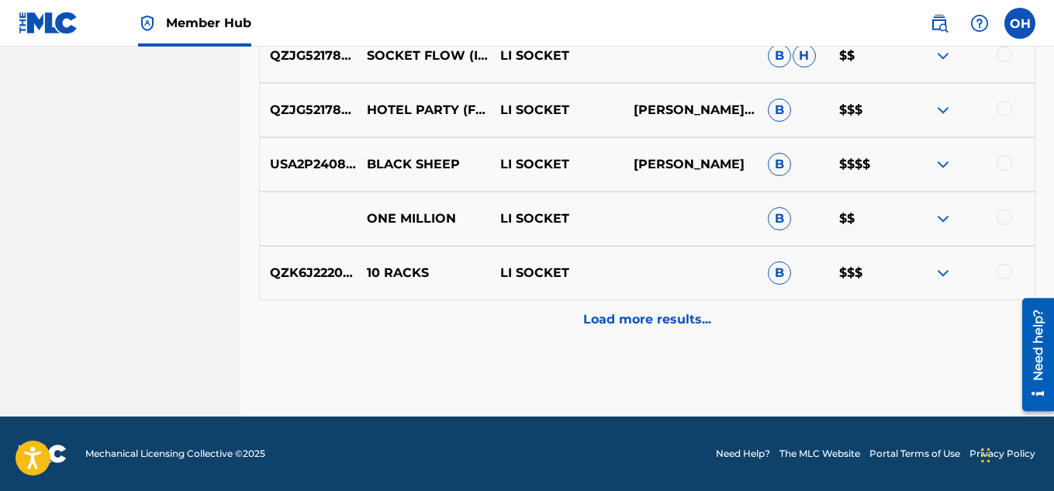
click at [773, 323] on div "Load more results..." at bounding box center [647, 319] width 776 height 39
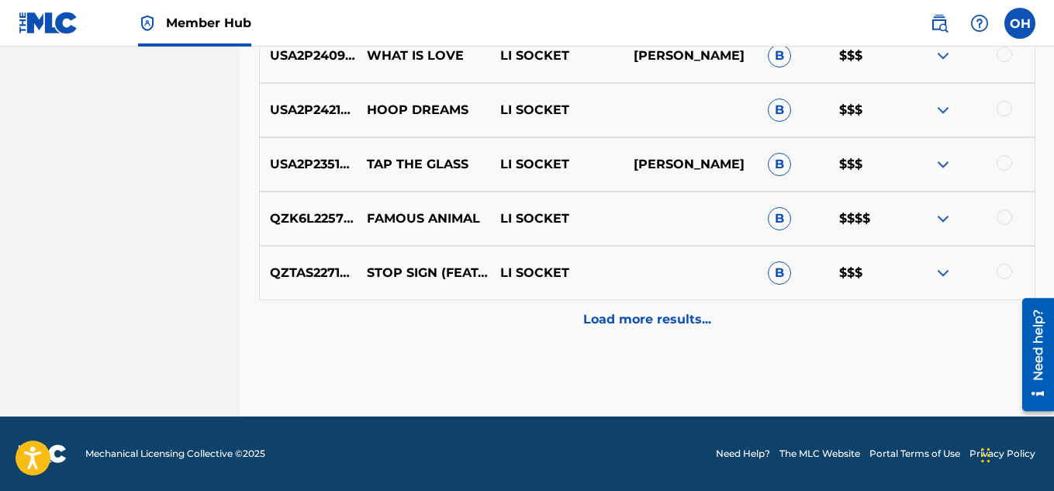
click at [773, 323] on div "Load more results..." at bounding box center [647, 319] width 776 height 39
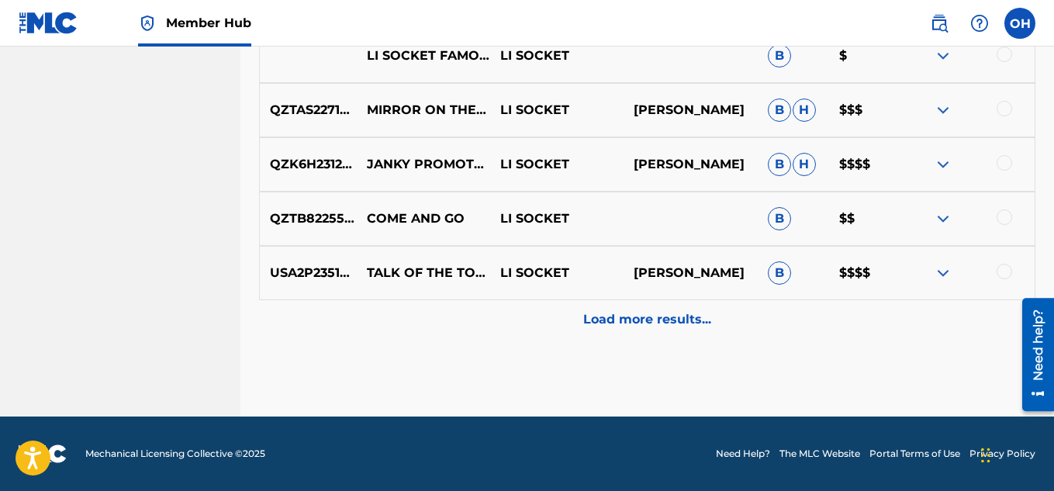
click at [773, 323] on div "Load more results..." at bounding box center [647, 319] width 776 height 39
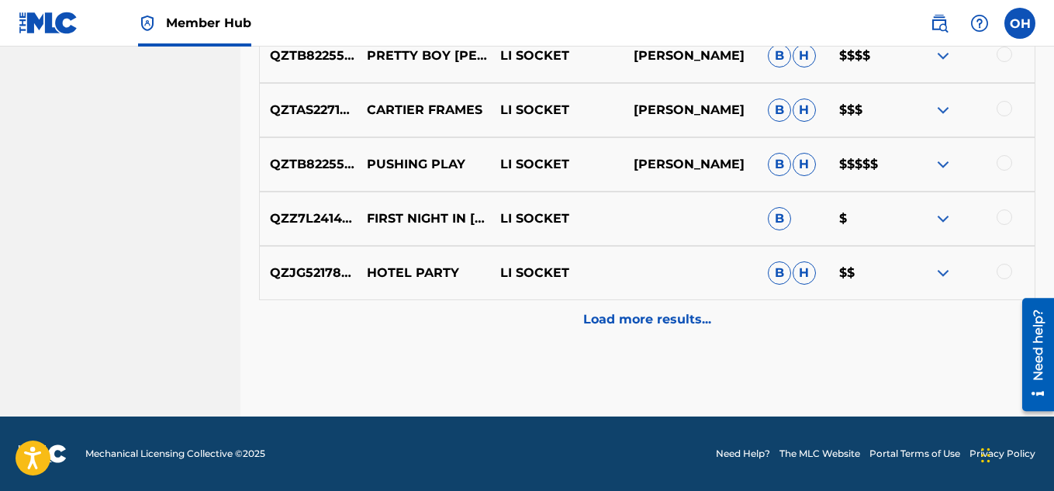
click at [773, 323] on div "Load more results..." at bounding box center [647, 319] width 776 height 39
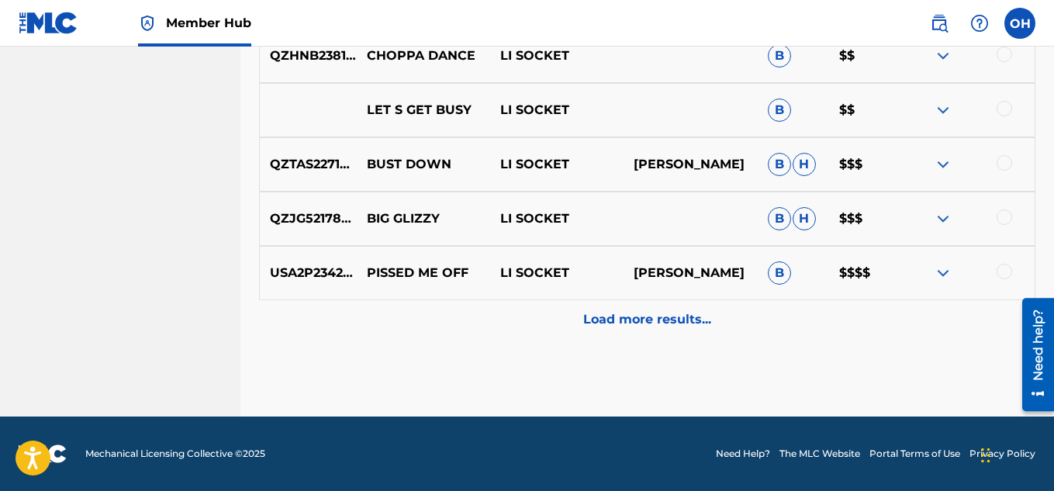
click at [773, 323] on div "Load more results..." at bounding box center [647, 319] width 776 height 39
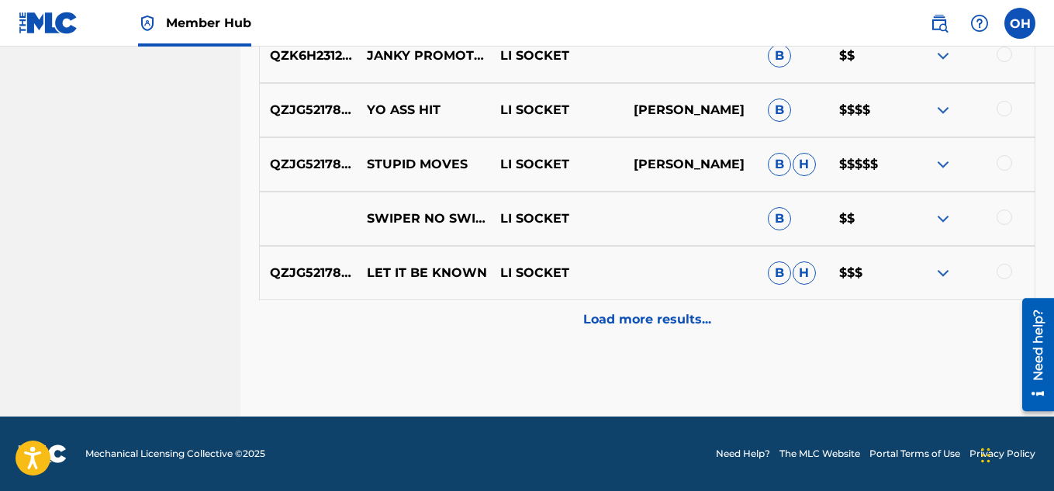
click at [773, 323] on div "Load more results..." at bounding box center [647, 319] width 776 height 39
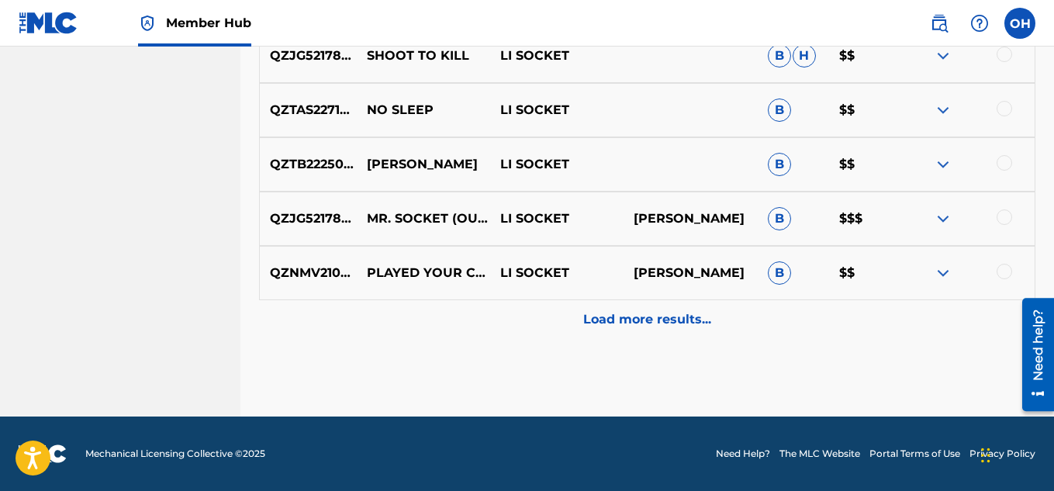
click at [773, 323] on div "Load more results..." at bounding box center [647, 319] width 776 height 39
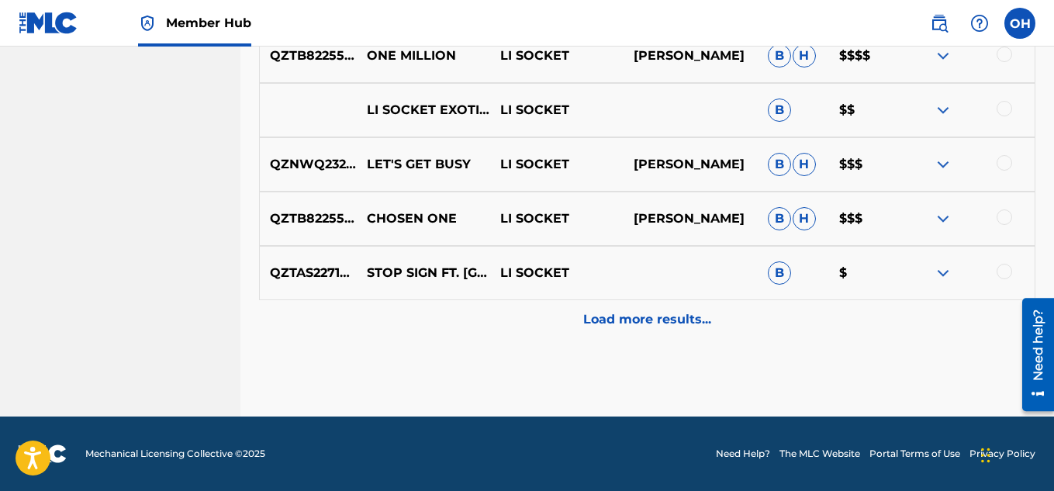
click at [773, 323] on div "Load more results..." at bounding box center [647, 319] width 776 height 39
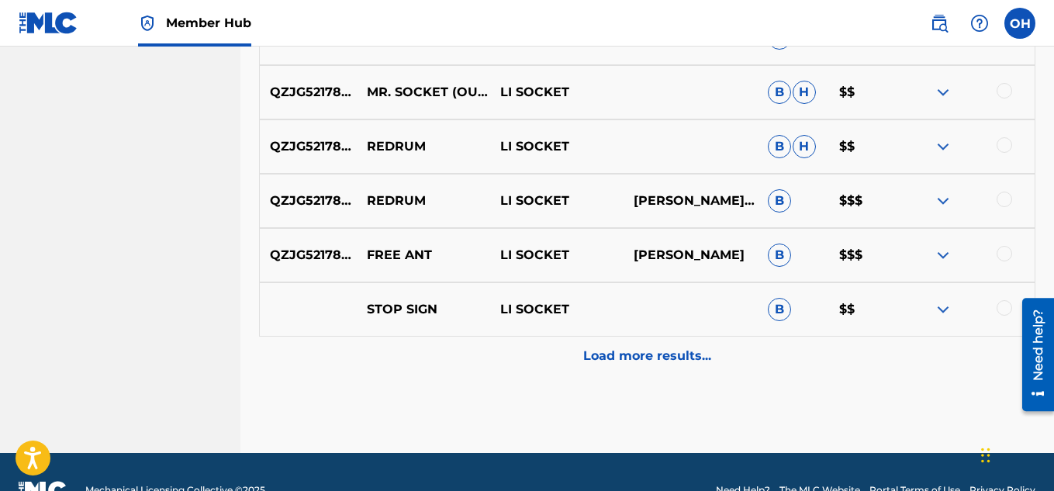
scroll to position [9070, 0]
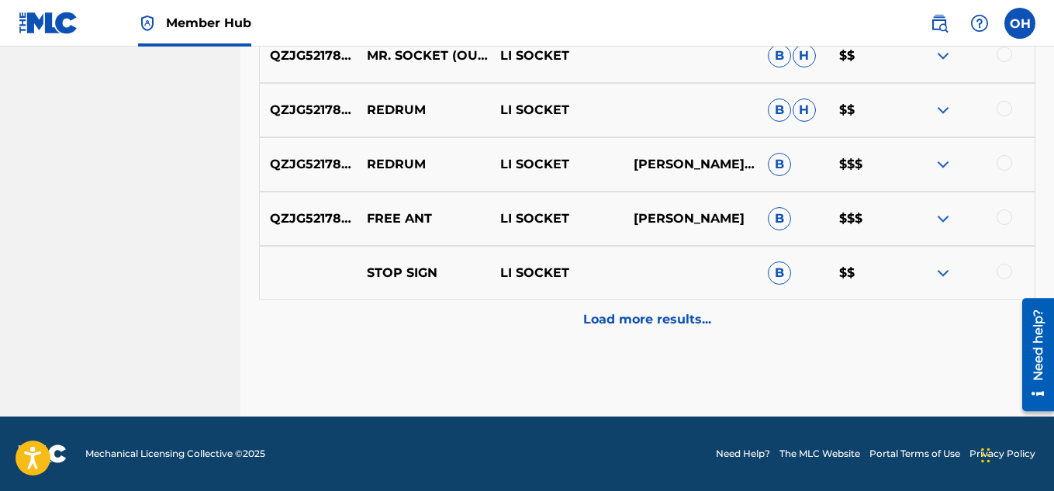
click at [772, 323] on div "Load more results..." at bounding box center [647, 319] width 776 height 39
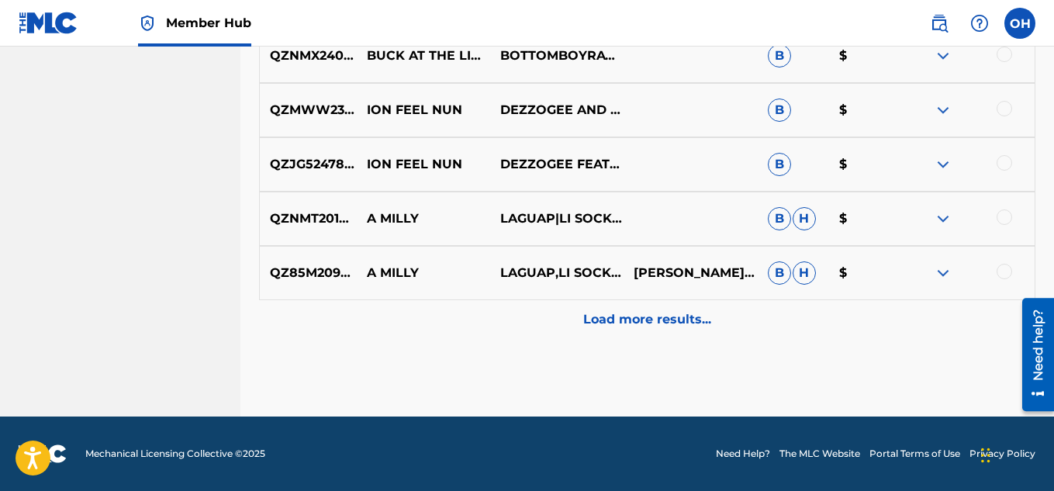
click at [772, 323] on div "Load more results..." at bounding box center [647, 319] width 776 height 39
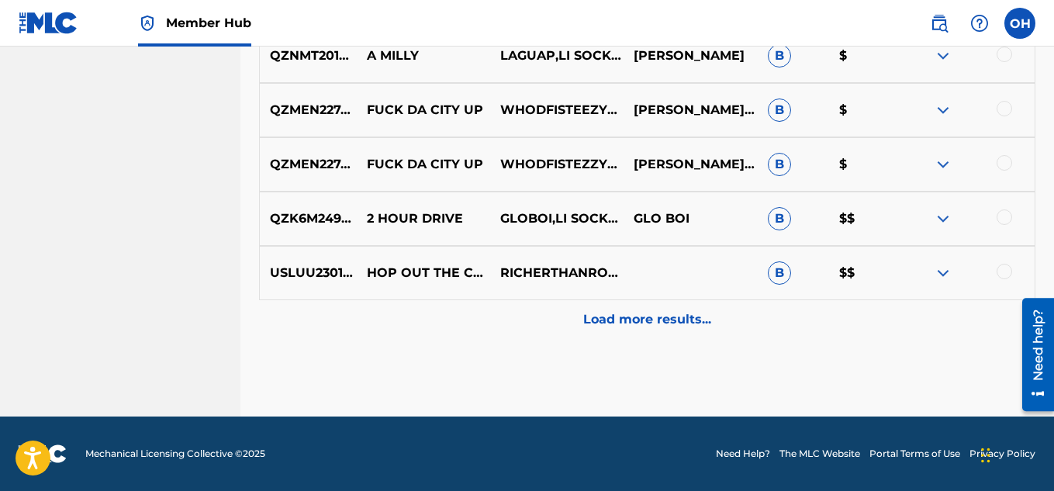
click at [772, 323] on div "Load more results..." at bounding box center [647, 319] width 776 height 39
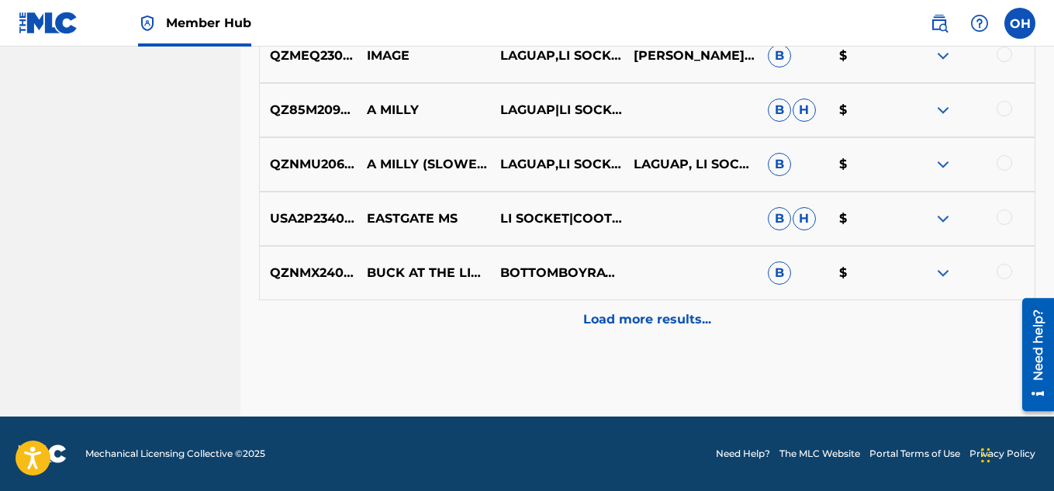
click at [772, 323] on div "Load more results..." at bounding box center [647, 319] width 776 height 39
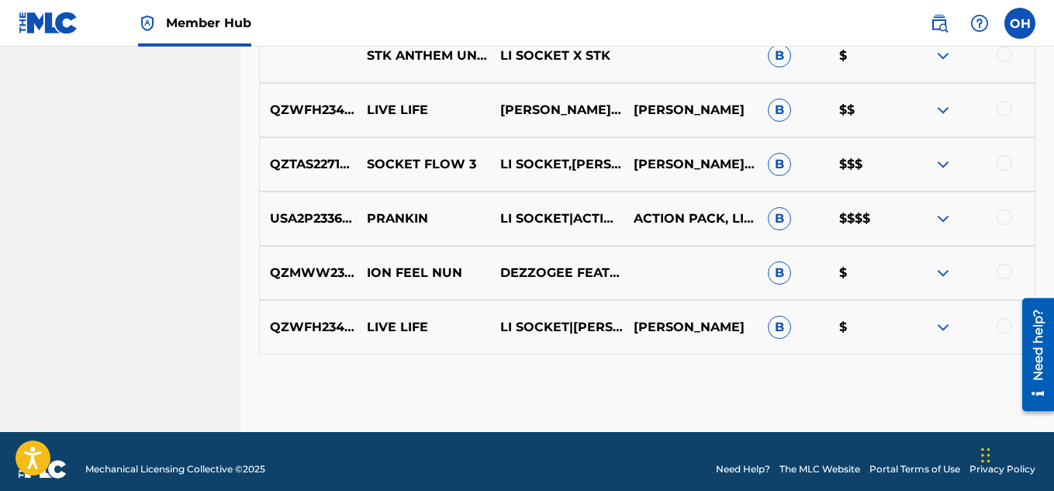
scroll to position [11203, 0]
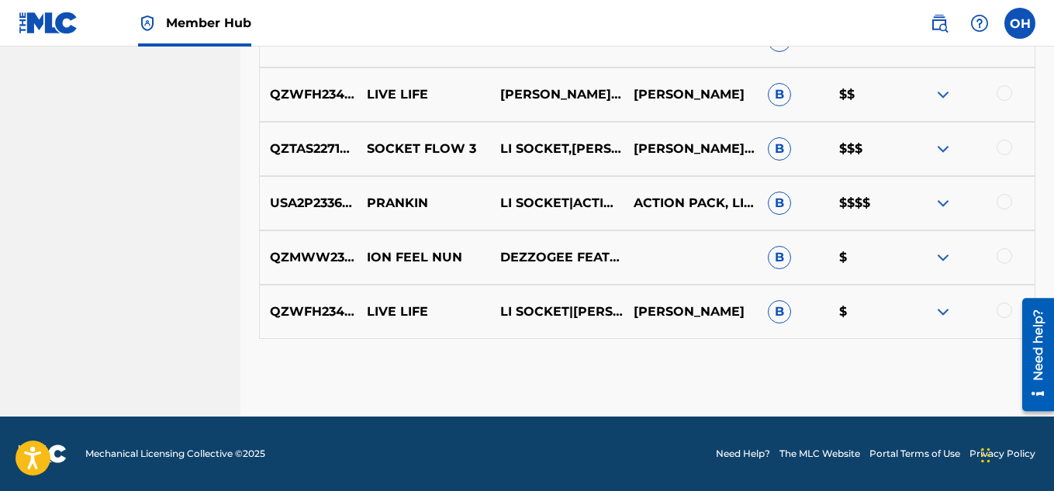
click at [772, 323] on div "QZWFH2343722 LIVE LIFE LI SOCKET|[PERSON_NAME] [PERSON_NAME] B $" at bounding box center [647, 312] width 776 height 54
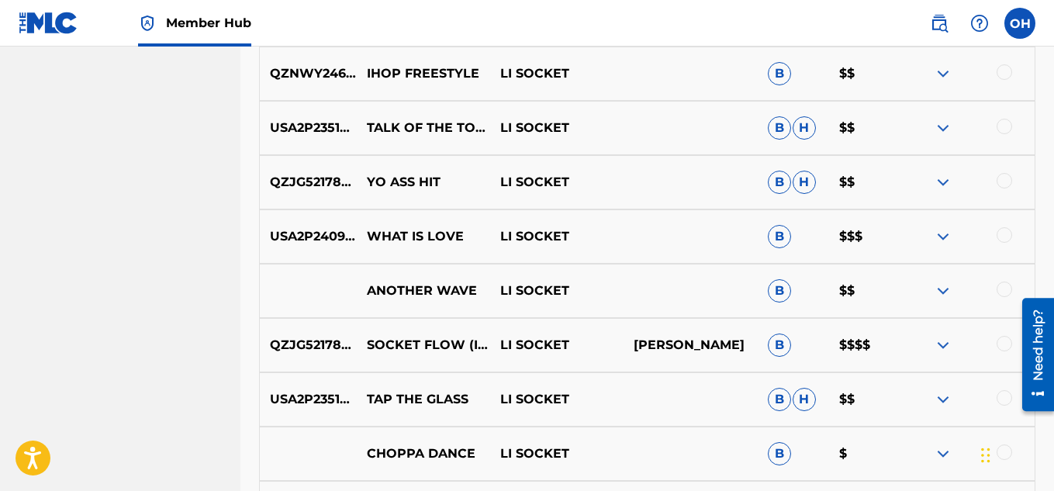
scroll to position [907, 0]
click at [610, 348] on p "LI SOCKET" at bounding box center [556, 346] width 133 height 19
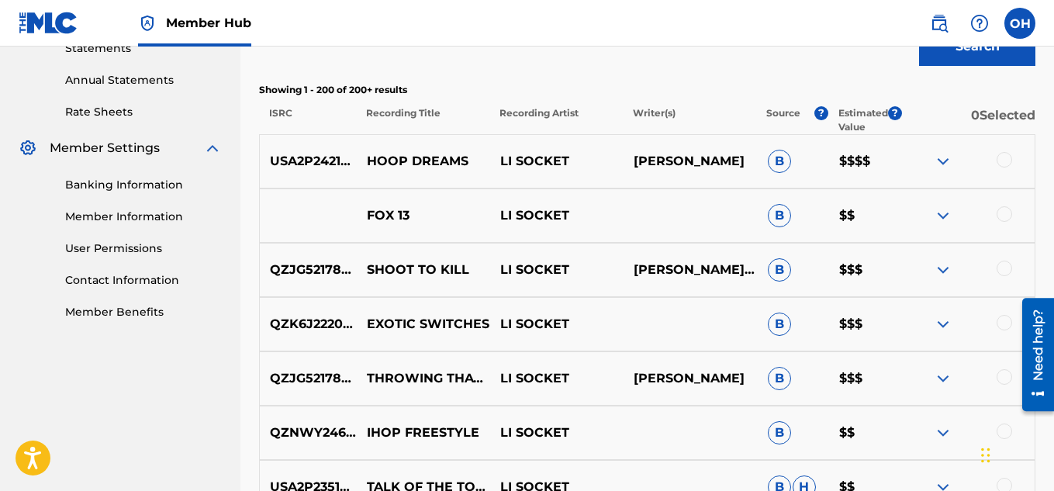
scroll to position [551, 0]
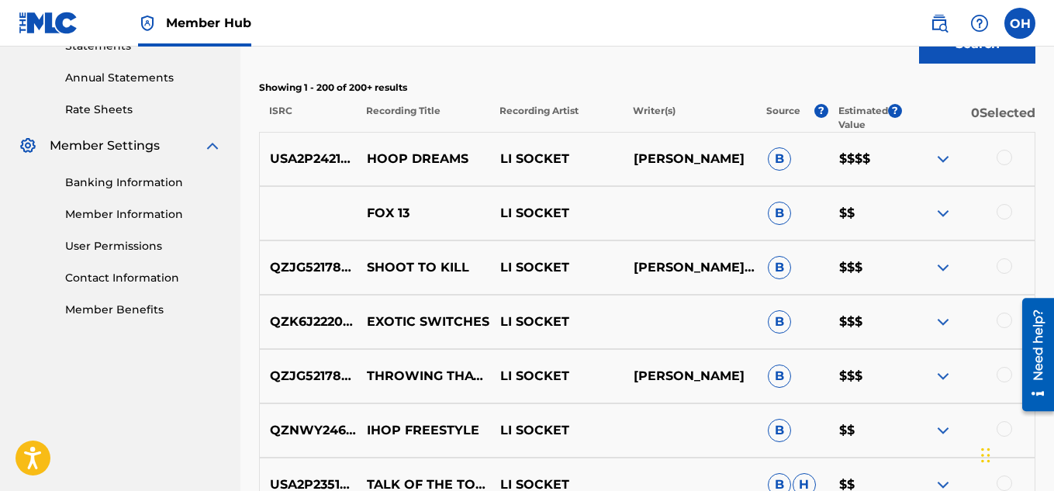
click at [701, 152] on p "[PERSON_NAME]" at bounding box center [690, 159] width 133 height 19
click at [935, 154] on img at bounding box center [943, 159] width 19 height 19
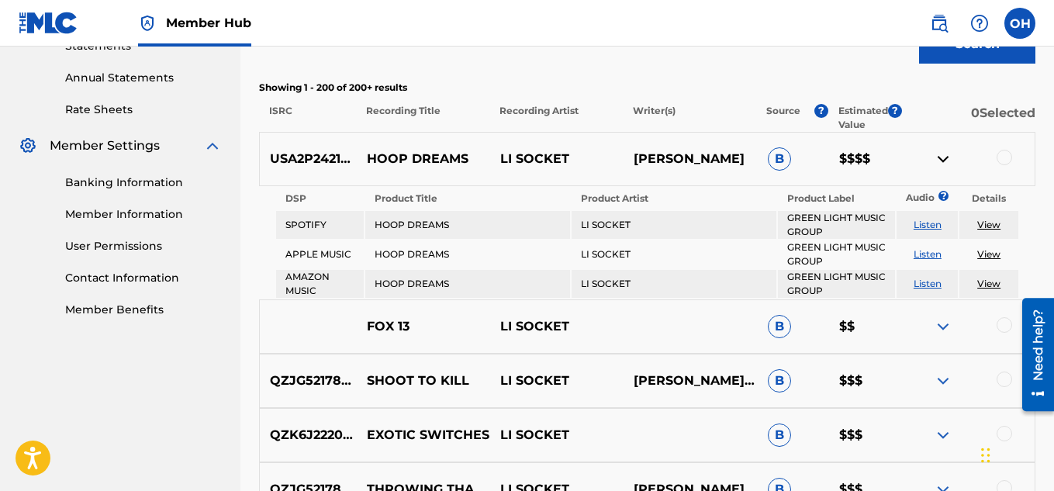
click at [946, 156] on img at bounding box center [943, 159] width 19 height 19
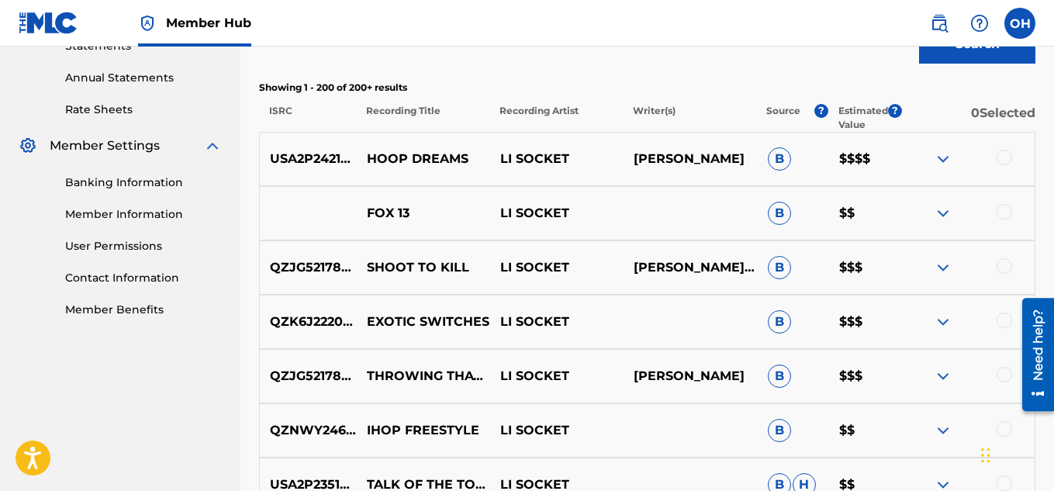
click at [946, 156] on img at bounding box center [943, 159] width 19 height 19
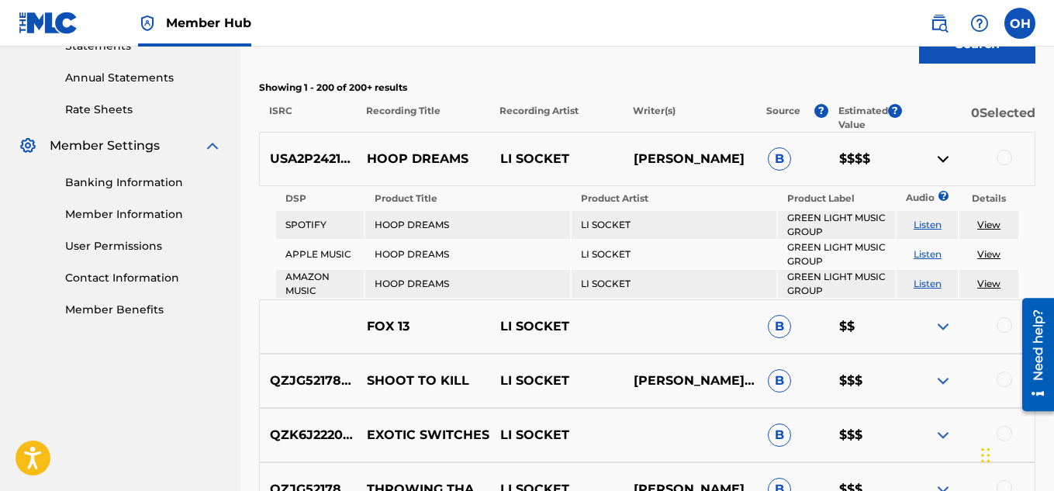
click at [716, 167] on p "[PERSON_NAME]" at bounding box center [690, 159] width 133 height 19
click at [720, 157] on p "[PERSON_NAME]" at bounding box center [690, 159] width 133 height 19
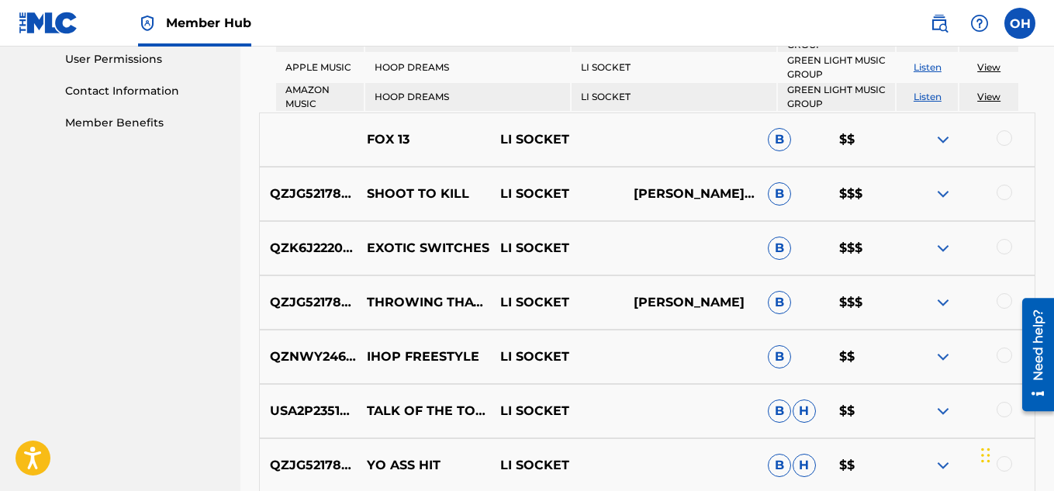
scroll to position [742, 0]
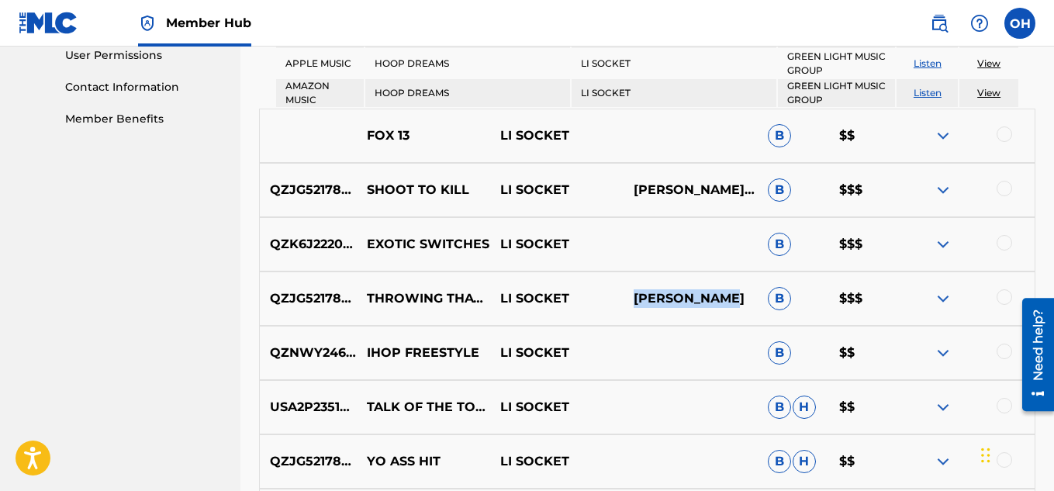
drag, startPoint x: 635, startPoint y: 297, endPoint x: 727, endPoint y: 303, distance: 92.5
click at [727, 303] on p "[PERSON_NAME]" at bounding box center [690, 298] width 133 height 19
click at [942, 299] on img at bounding box center [943, 298] width 19 height 19
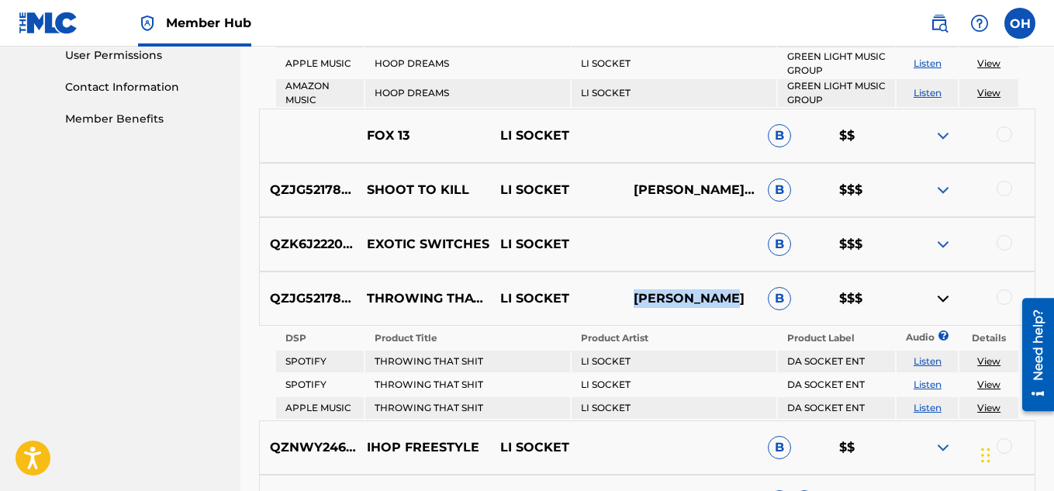
click at [942, 299] on img at bounding box center [943, 298] width 19 height 19
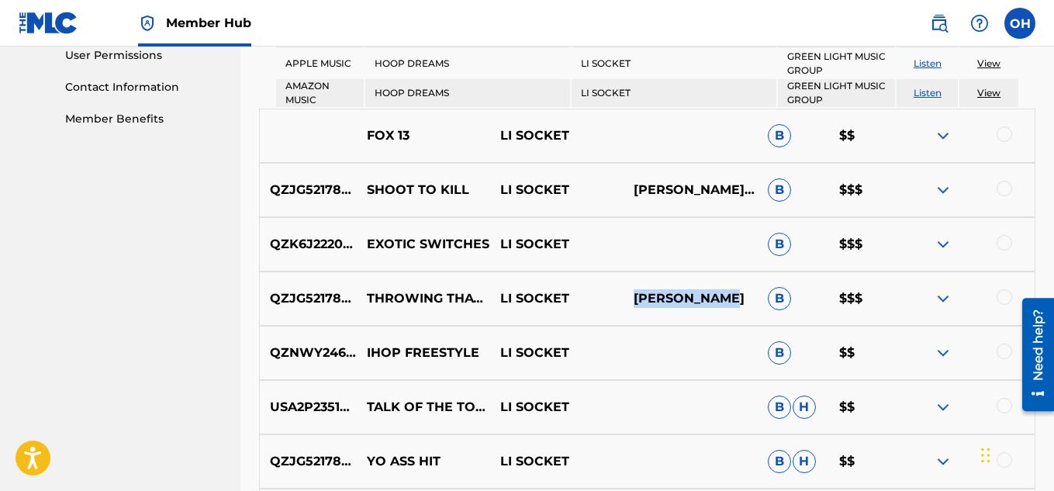
click at [690, 300] on p "[PERSON_NAME]" at bounding box center [690, 298] width 133 height 19
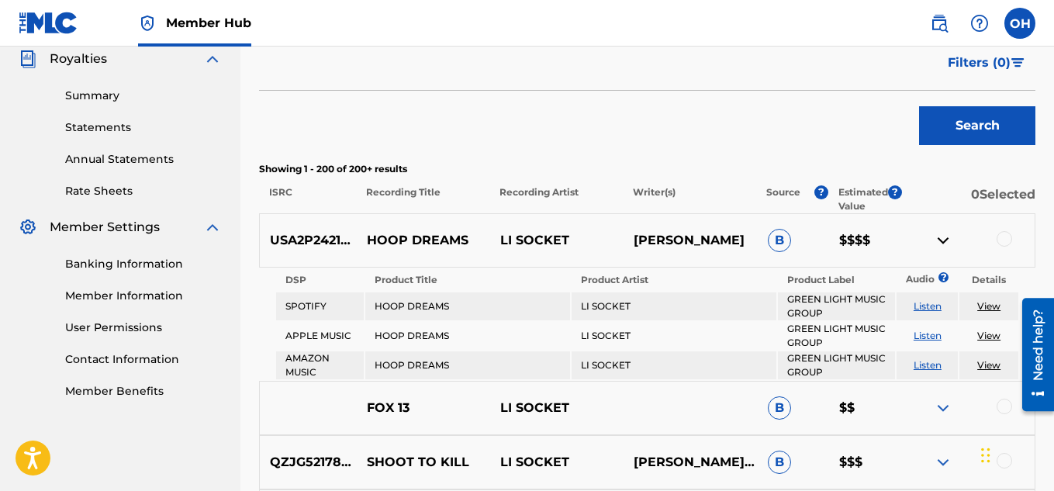
scroll to position [481, 0]
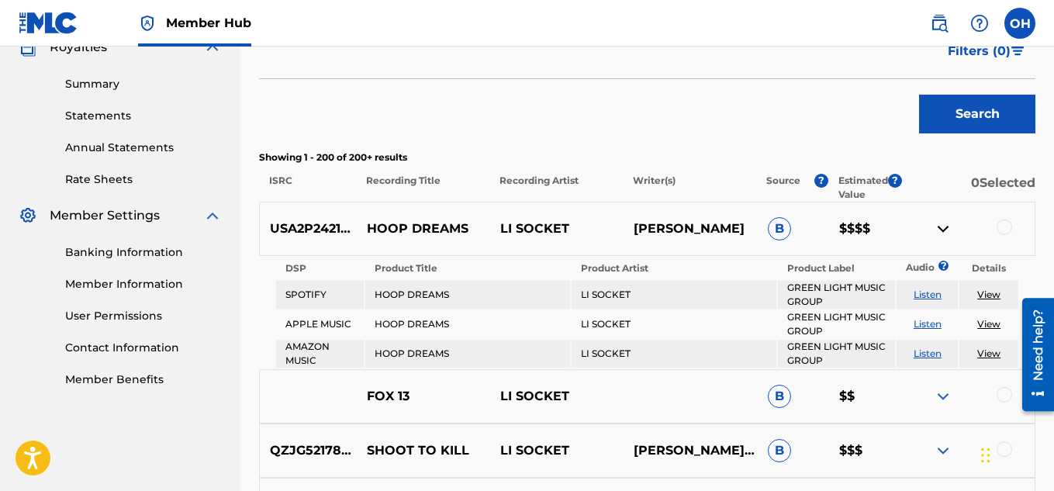
click at [942, 226] on img at bounding box center [943, 229] width 19 height 19
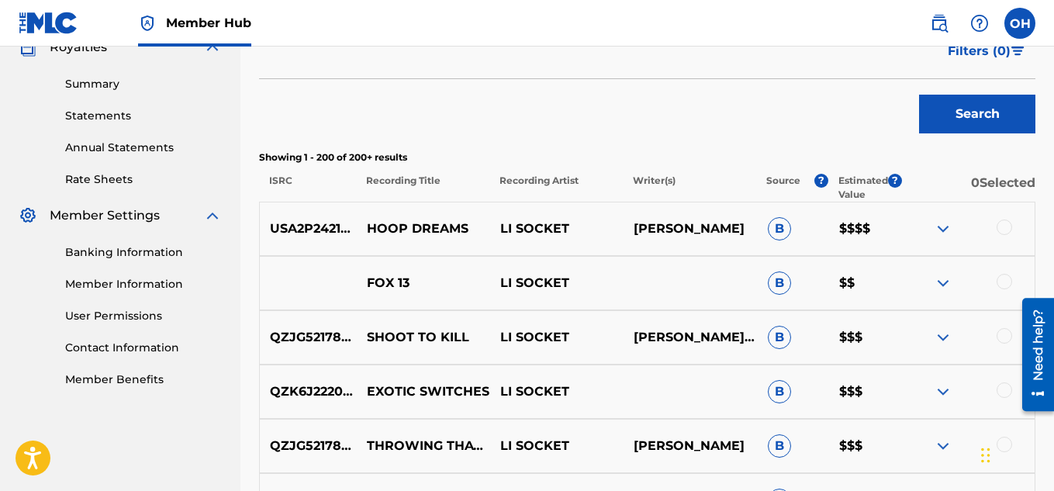
click at [946, 224] on img at bounding box center [943, 229] width 19 height 19
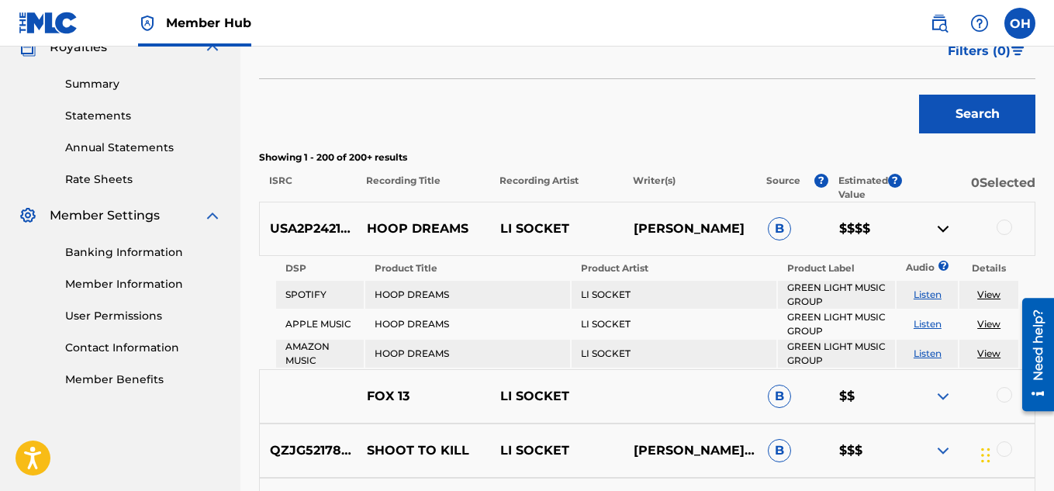
click at [945, 225] on img at bounding box center [943, 229] width 19 height 19
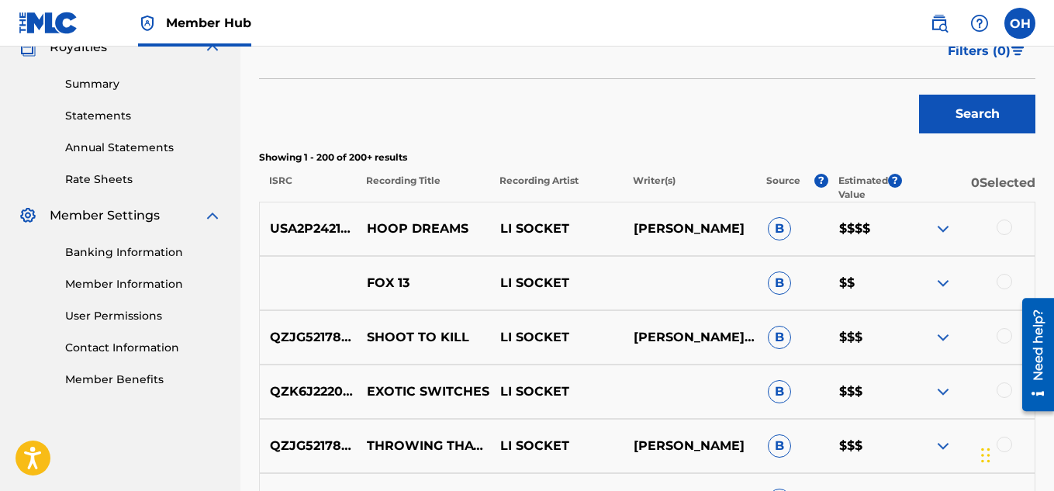
click at [944, 227] on img at bounding box center [943, 229] width 19 height 19
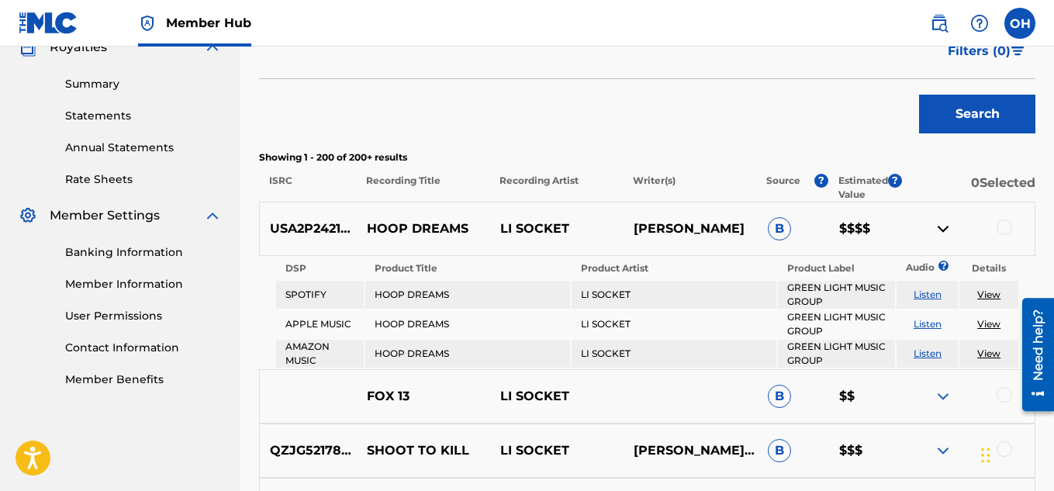
click at [944, 227] on img at bounding box center [943, 229] width 19 height 19
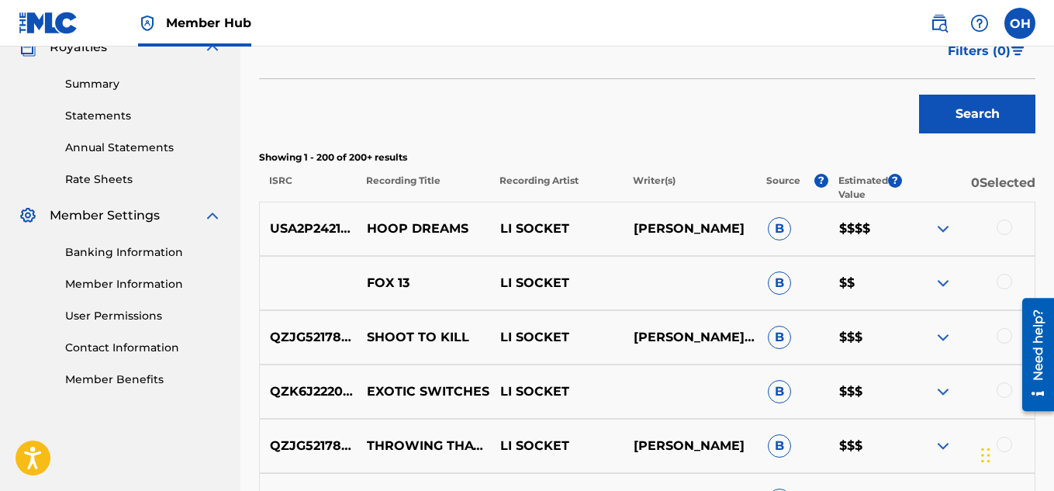
click at [943, 285] on img at bounding box center [943, 283] width 19 height 19
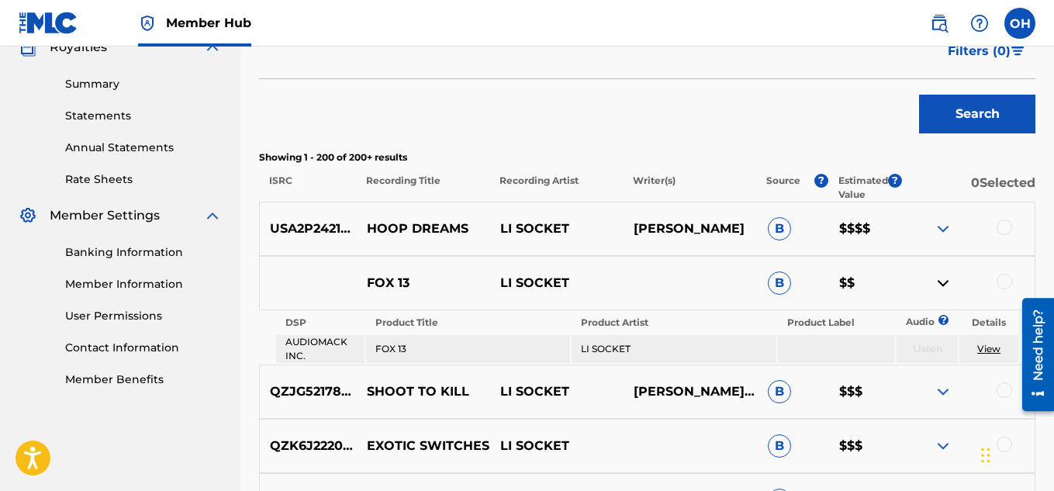
click at [943, 285] on img at bounding box center [943, 283] width 19 height 19
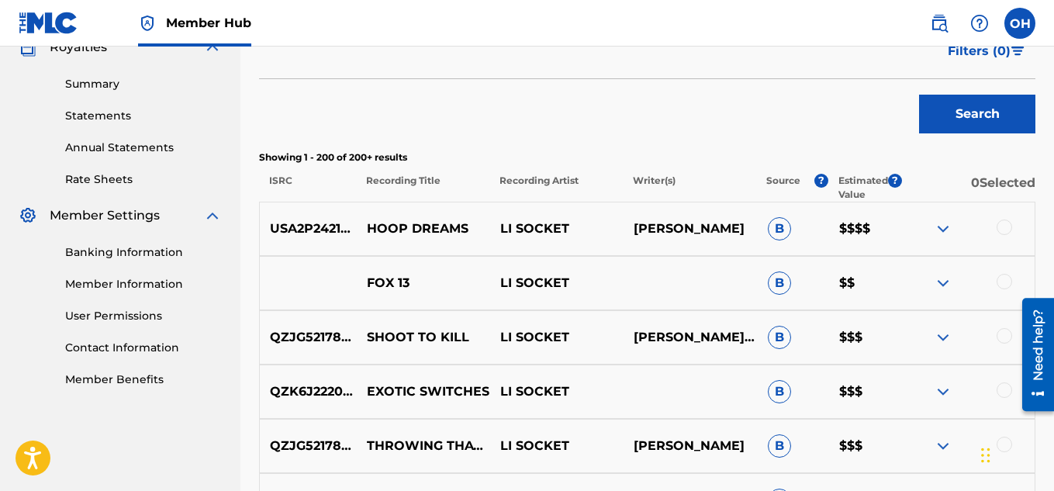
click at [943, 285] on img at bounding box center [943, 283] width 19 height 19
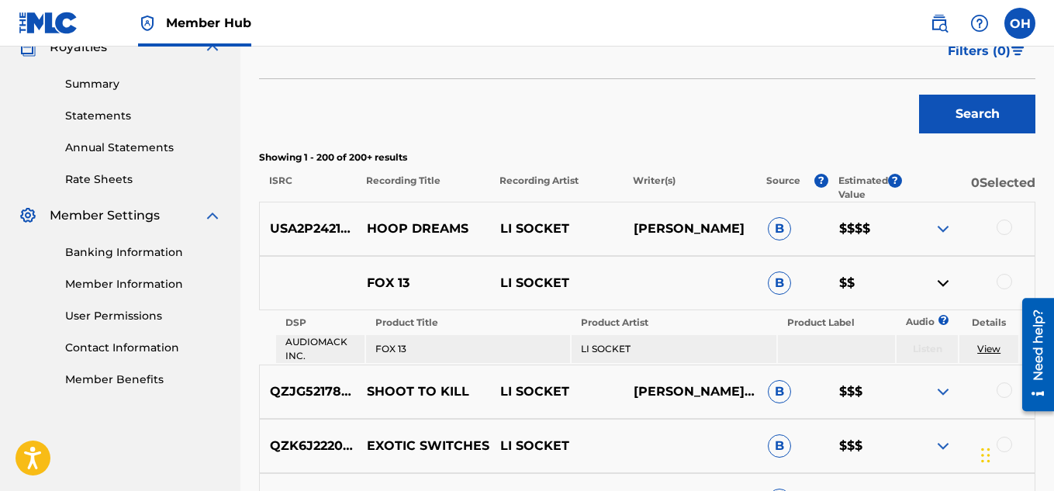
click at [943, 285] on img at bounding box center [943, 283] width 19 height 19
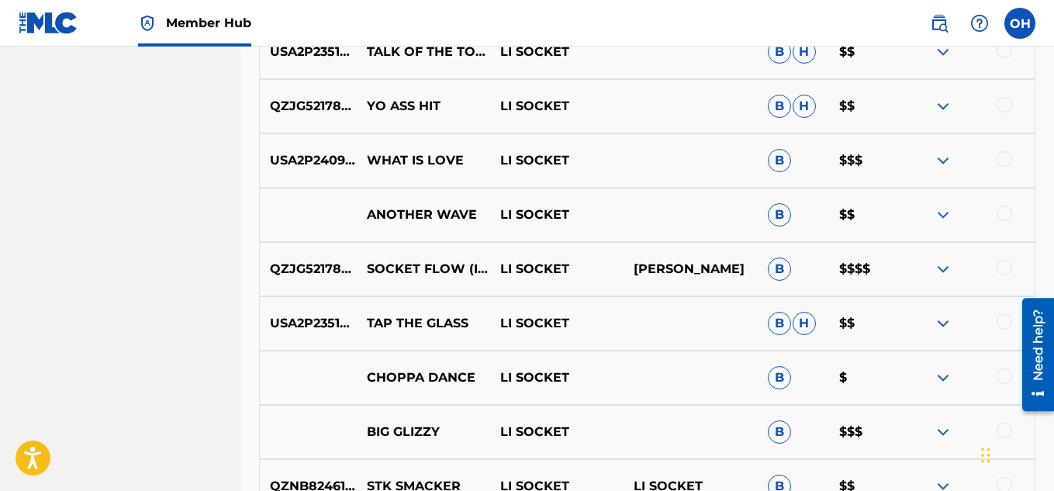
scroll to position [988, 0]
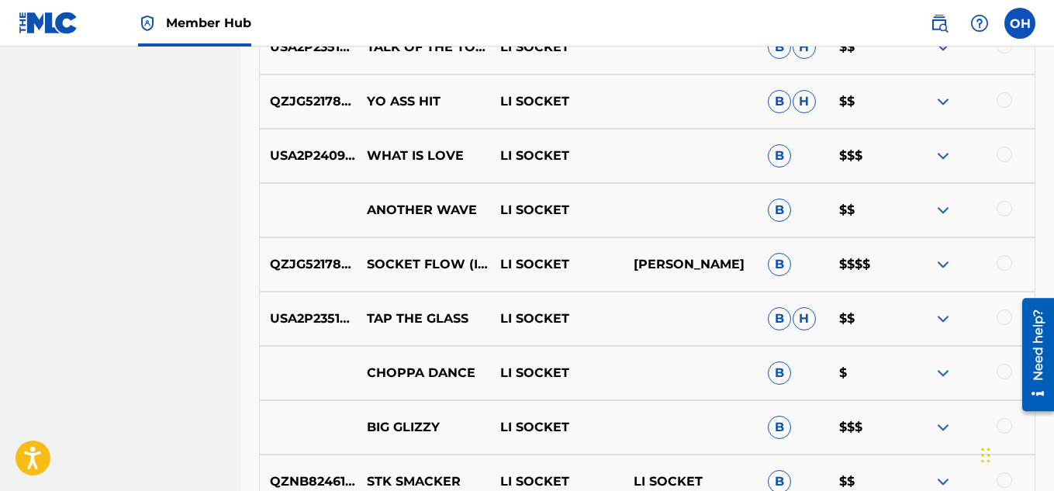
click at [944, 265] on img at bounding box center [943, 264] width 19 height 19
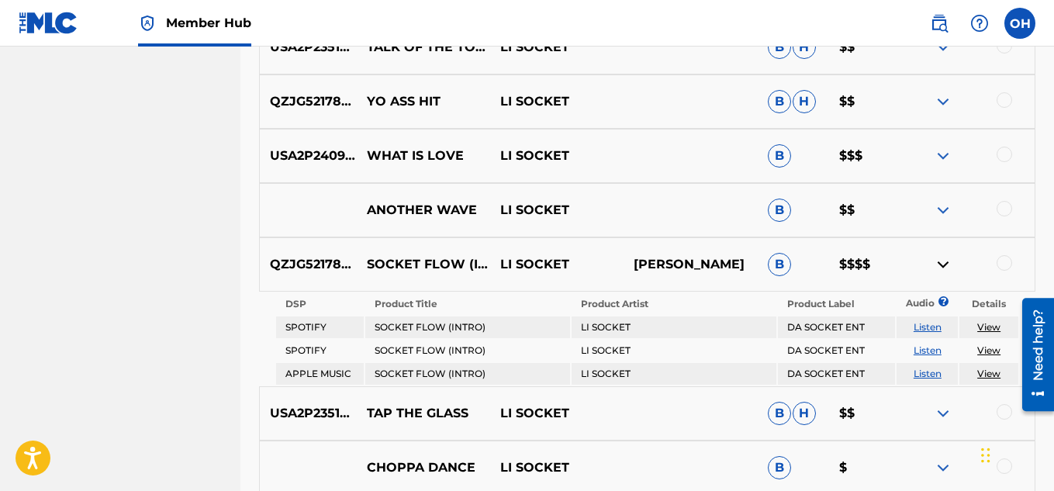
click at [944, 265] on img at bounding box center [943, 264] width 19 height 19
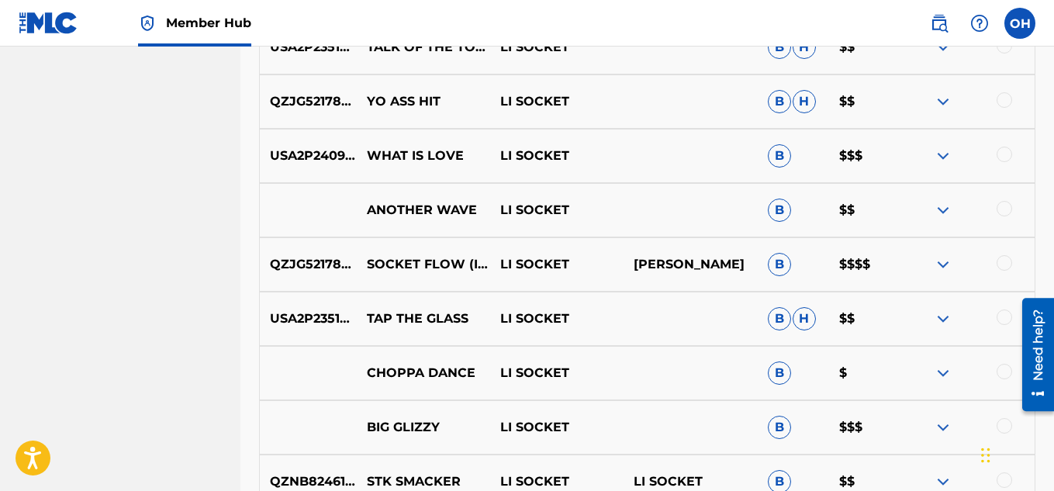
click at [943, 265] on img at bounding box center [943, 264] width 19 height 19
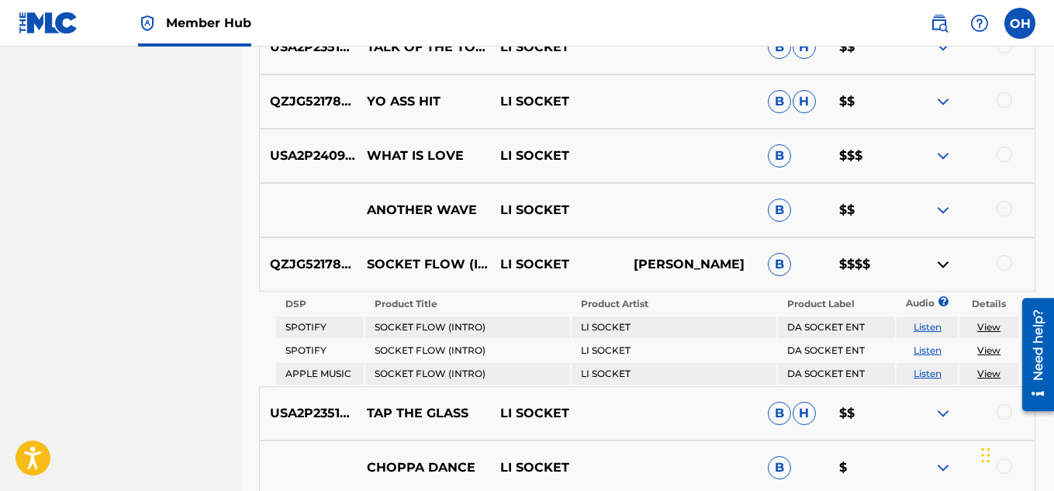
click at [942, 264] on img at bounding box center [943, 264] width 19 height 19
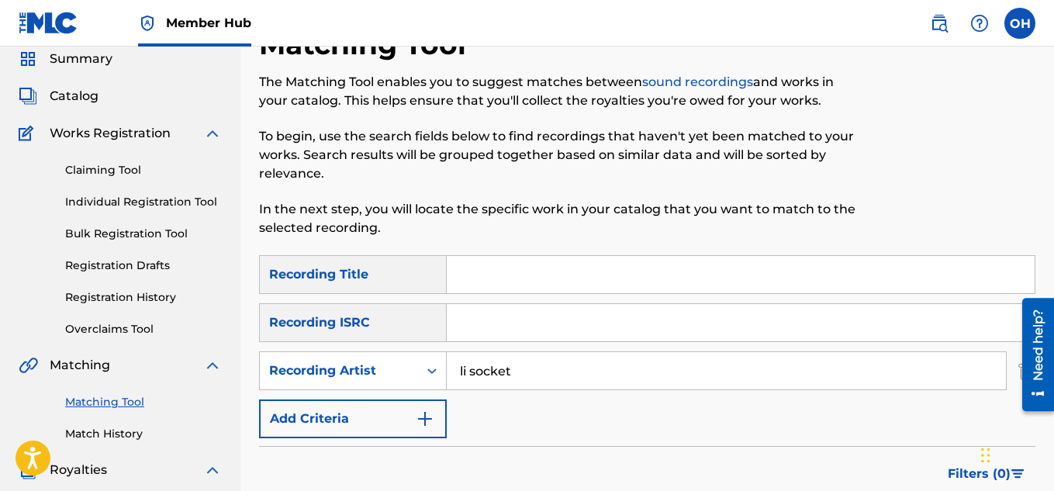
scroll to position [64, 0]
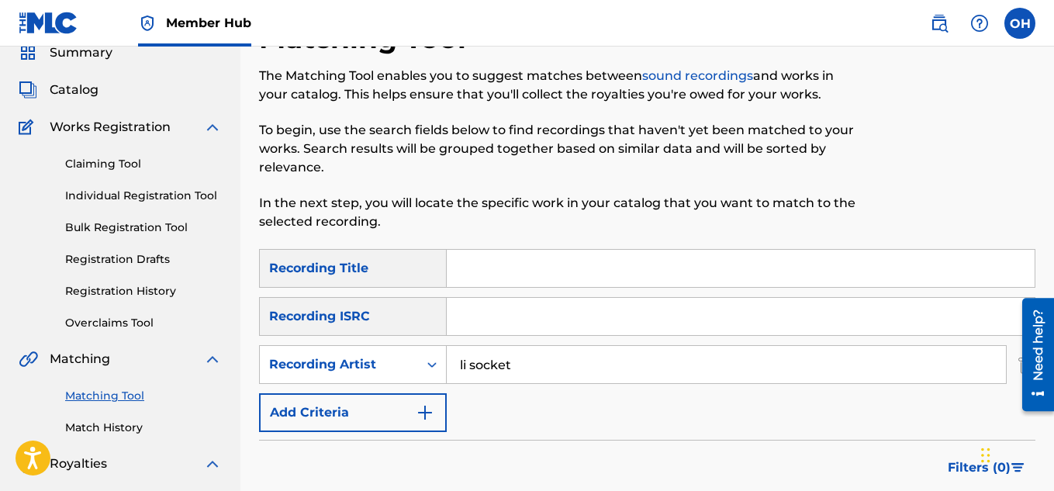
click at [545, 268] on input "Search Form" at bounding box center [741, 268] width 588 height 37
type input "famous animal"
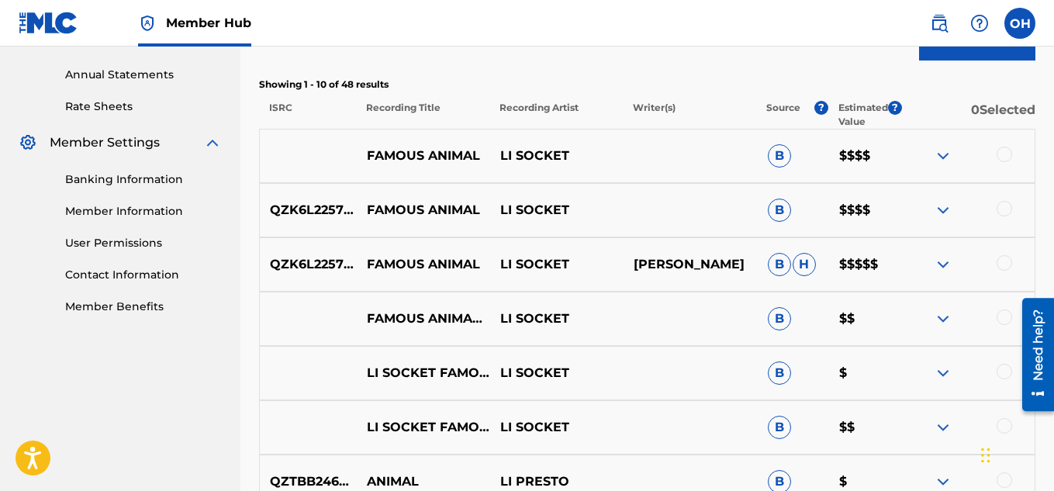
scroll to position [555, 0]
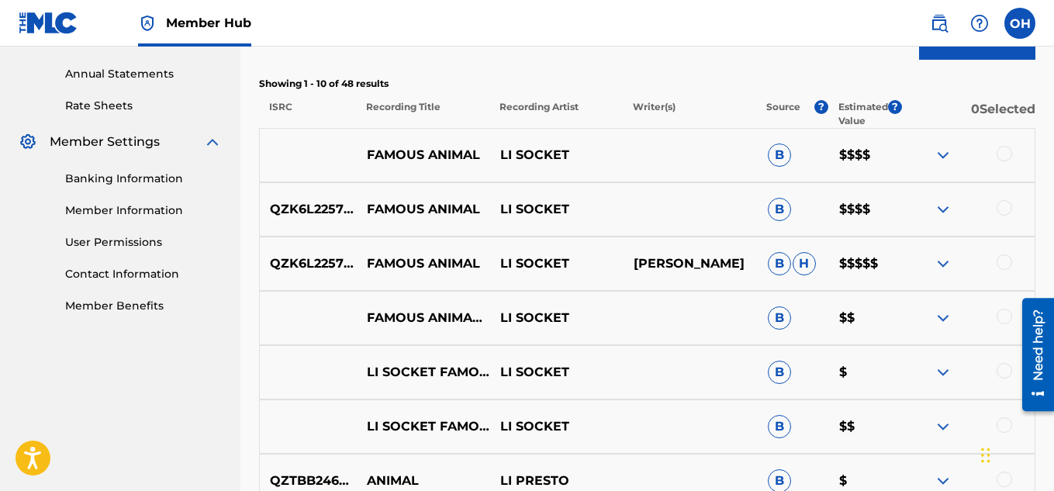
click at [943, 261] on img at bounding box center [943, 263] width 19 height 19
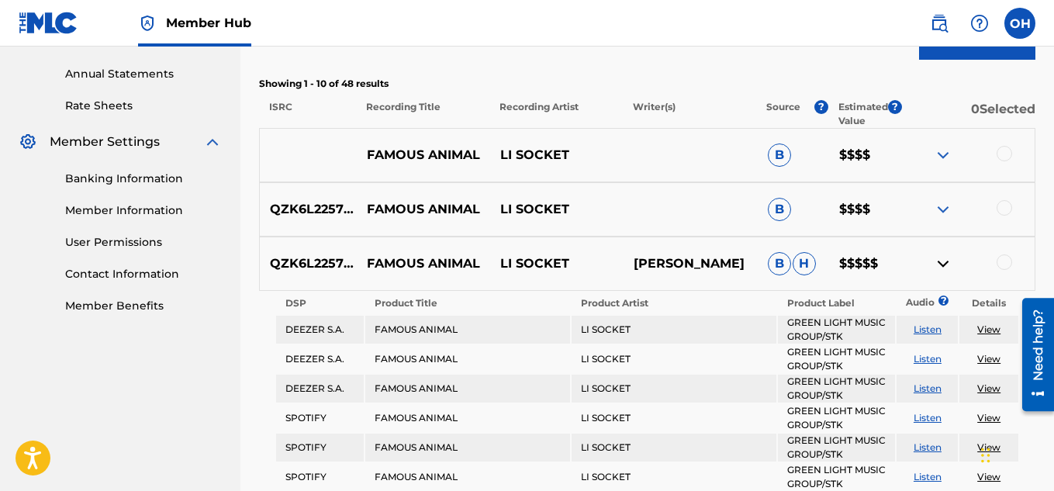
click at [941, 261] on img at bounding box center [943, 263] width 19 height 19
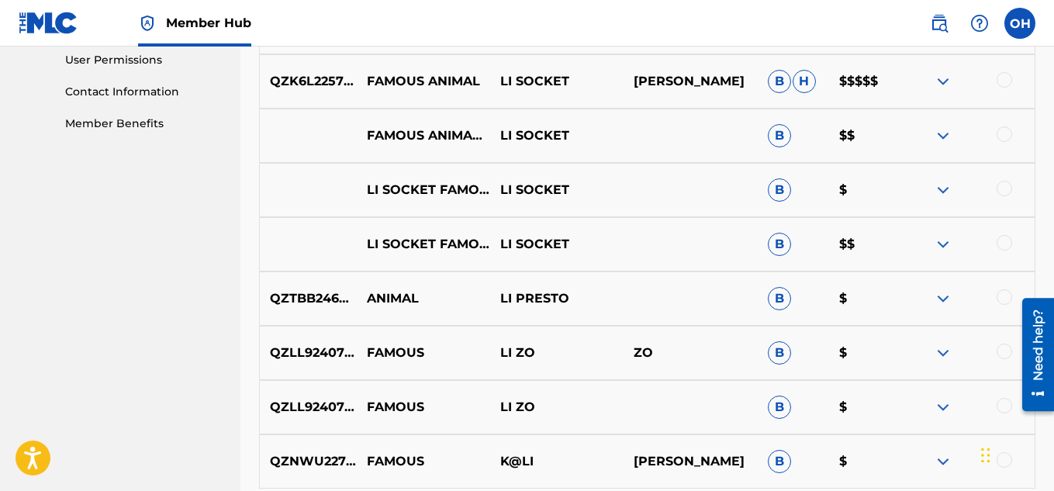
scroll to position [740, 0]
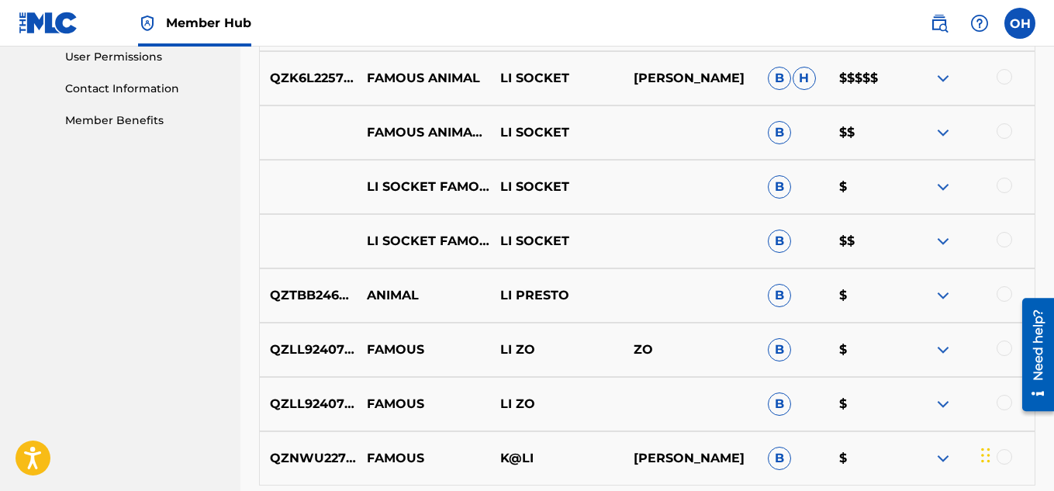
click at [946, 78] on img at bounding box center [943, 78] width 19 height 19
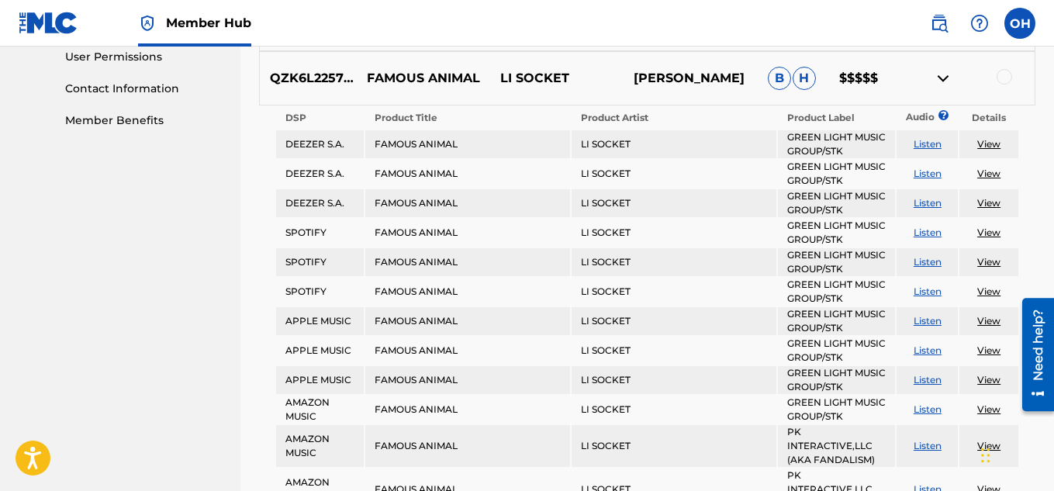
click at [946, 77] on img at bounding box center [943, 78] width 19 height 19
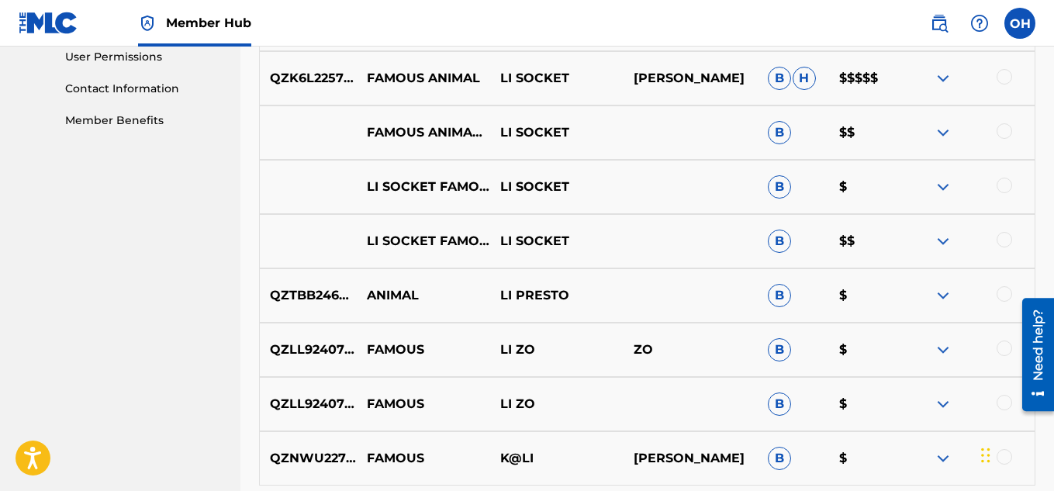
click at [946, 134] on img at bounding box center [943, 132] width 19 height 19
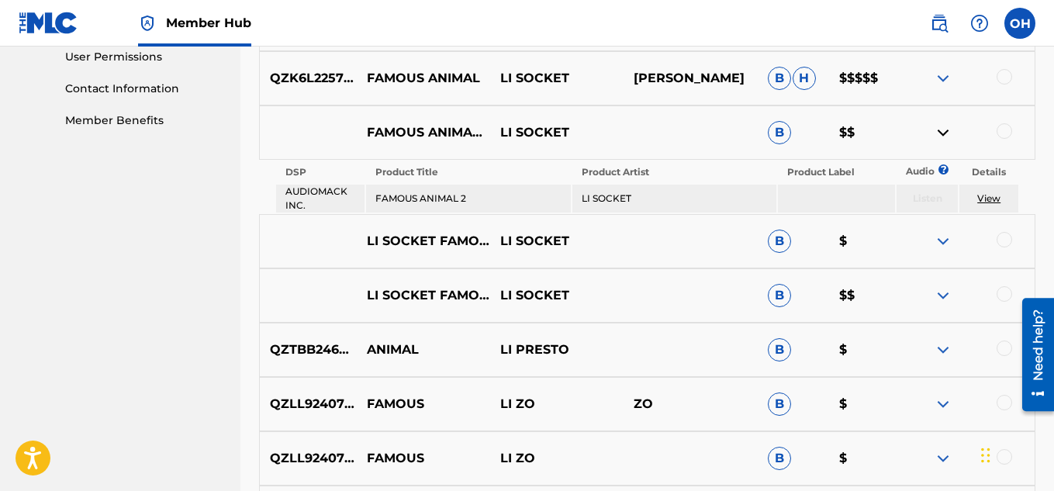
click at [944, 133] on img at bounding box center [943, 132] width 19 height 19
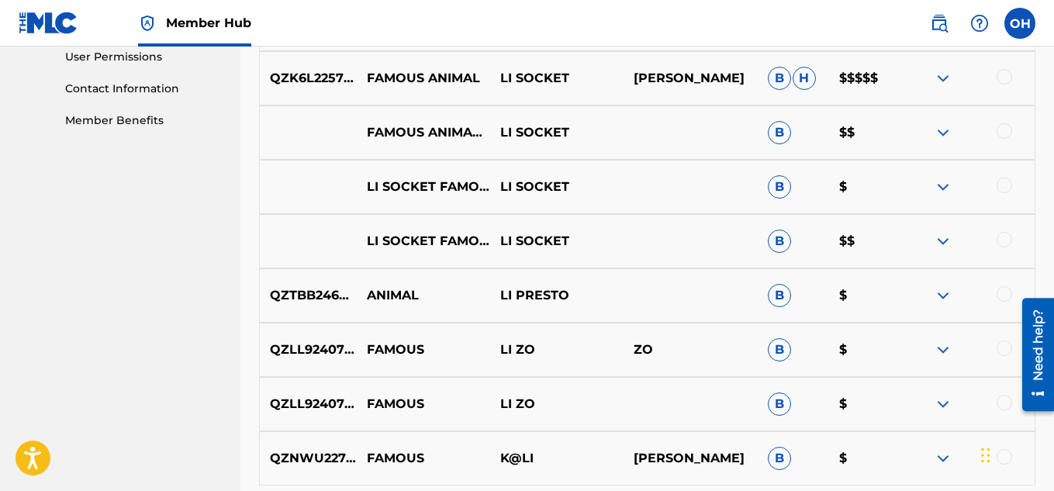
click at [943, 81] on img at bounding box center [943, 78] width 19 height 19
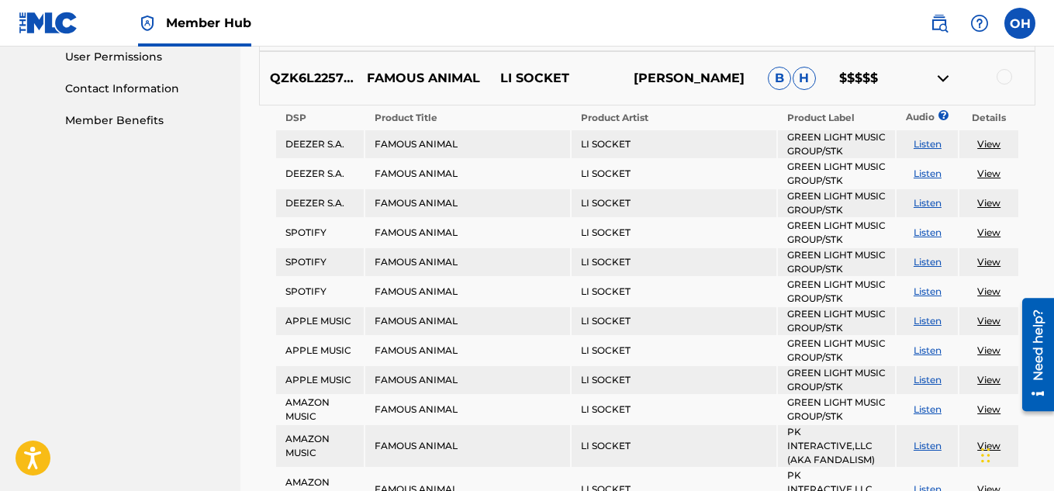
click at [943, 81] on img at bounding box center [943, 78] width 19 height 19
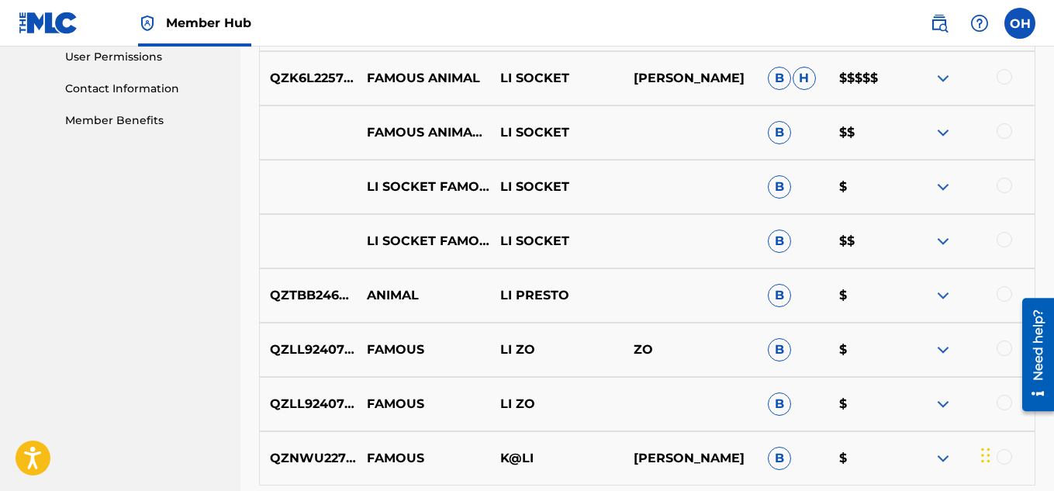
click at [944, 240] on img at bounding box center [943, 241] width 19 height 19
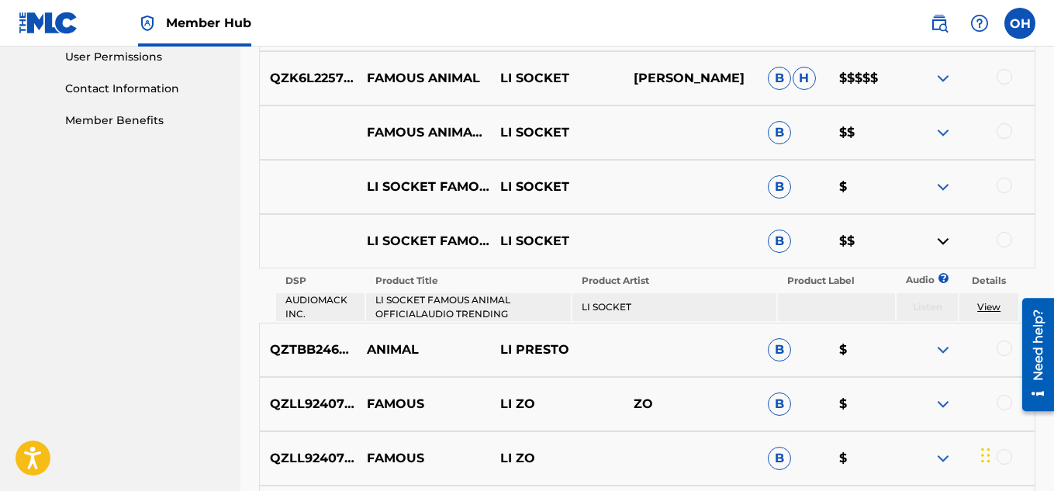
click at [944, 239] on img at bounding box center [943, 241] width 19 height 19
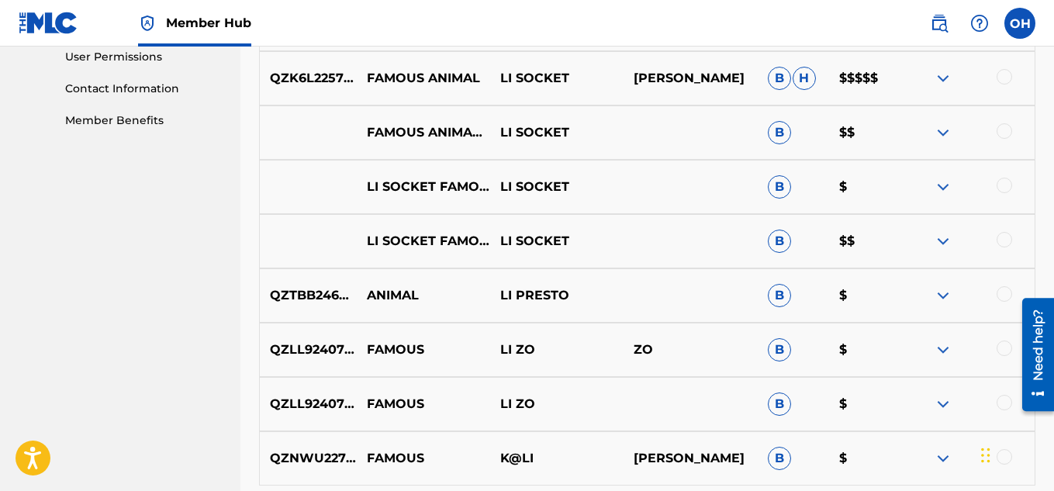
click at [944, 239] on img at bounding box center [943, 241] width 19 height 19
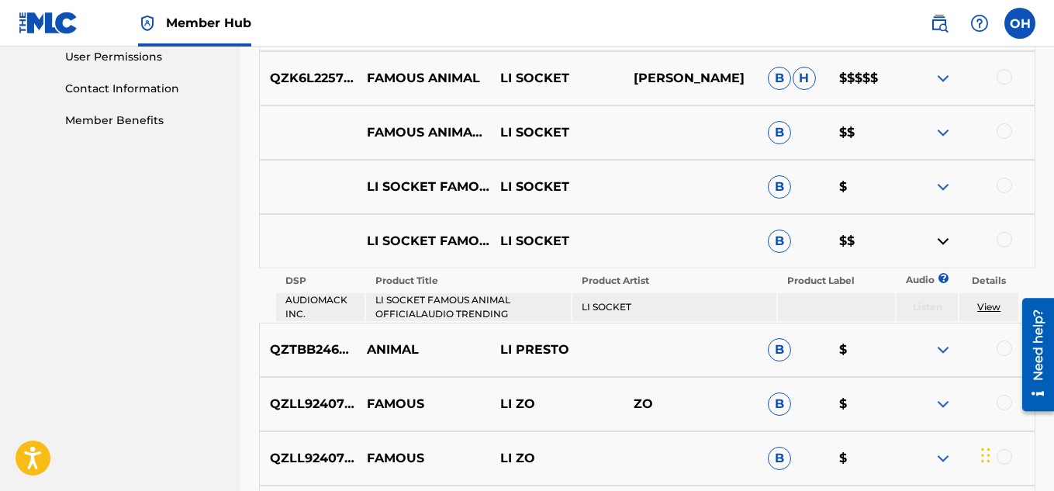
click at [944, 239] on img at bounding box center [943, 241] width 19 height 19
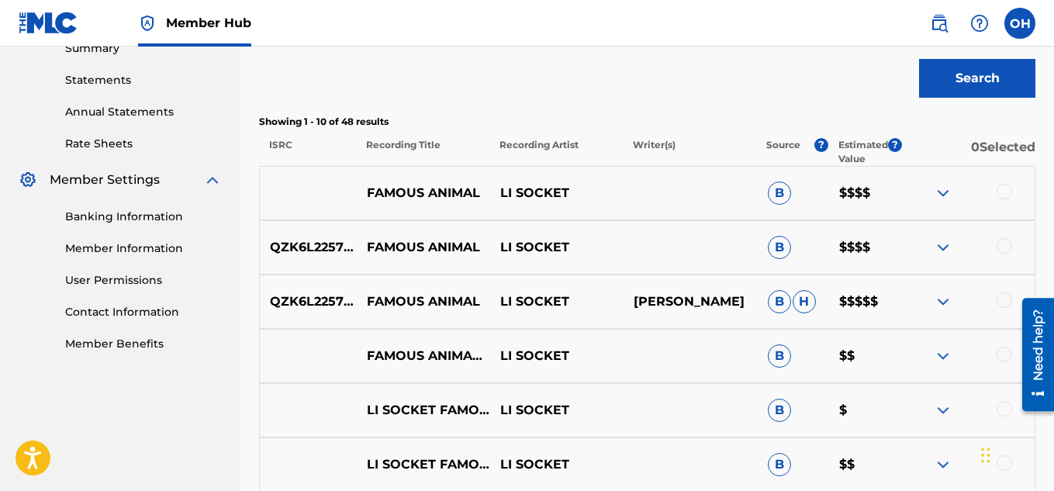
scroll to position [513, 0]
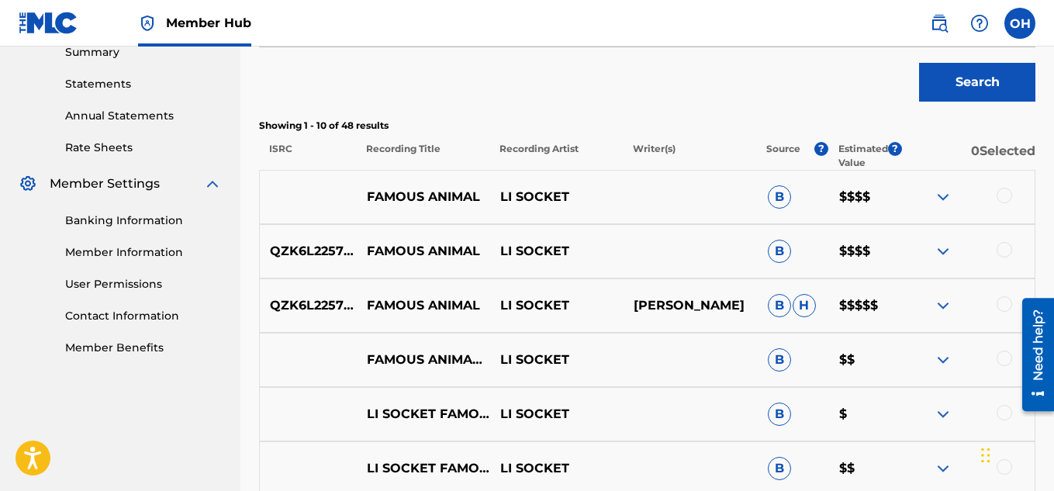
click at [942, 200] on img at bounding box center [943, 197] width 19 height 19
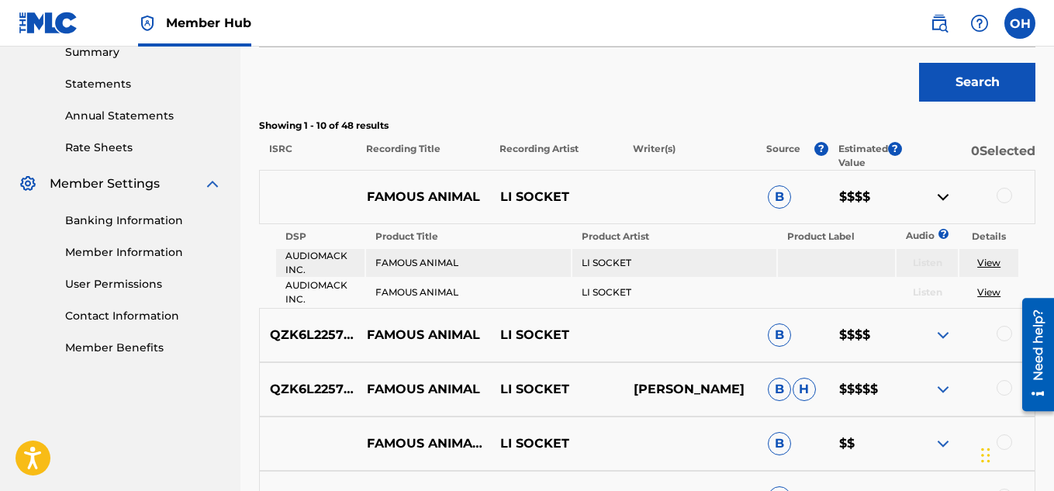
click at [942, 200] on img at bounding box center [943, 197] width 19 height 19
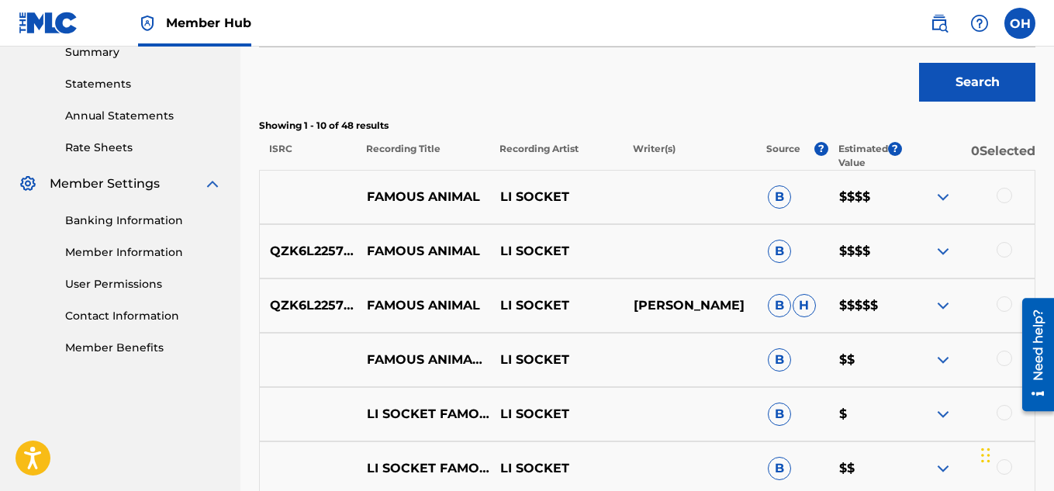
click at [941, 252] on img at bounding box center [943, 251] width 19 height 19
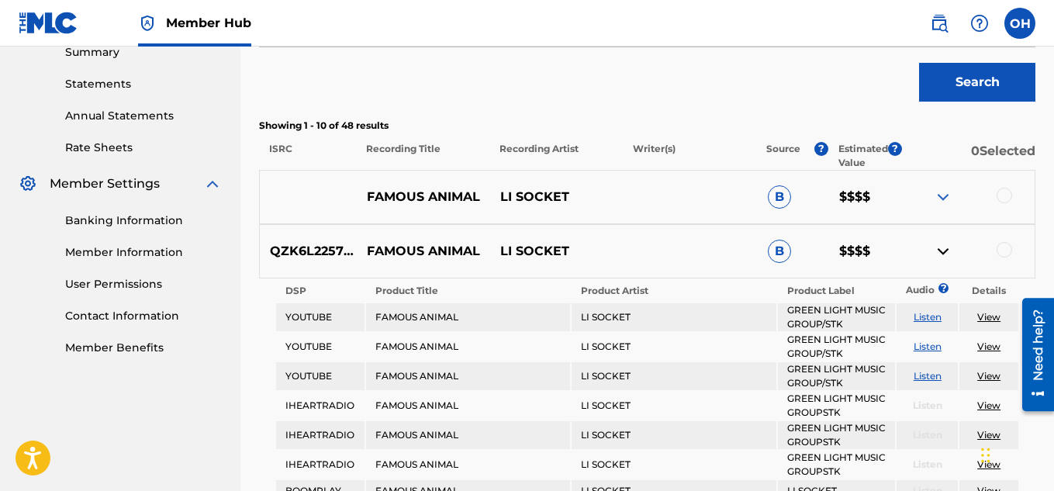
click at [941, 251] on img at bounding box center [943, 251] width 19 height 19
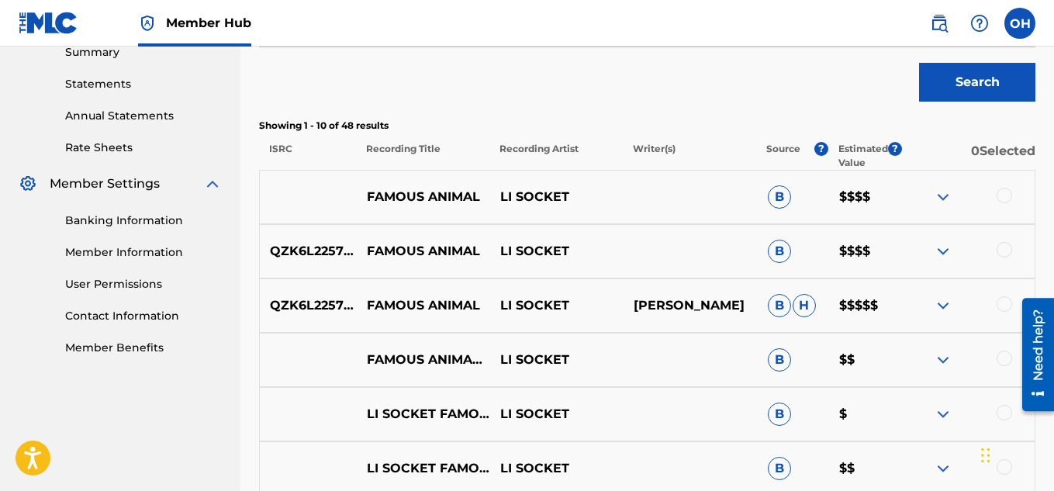
click at [939, 309] on img at bounding box center [943, 305] width 19 height 19
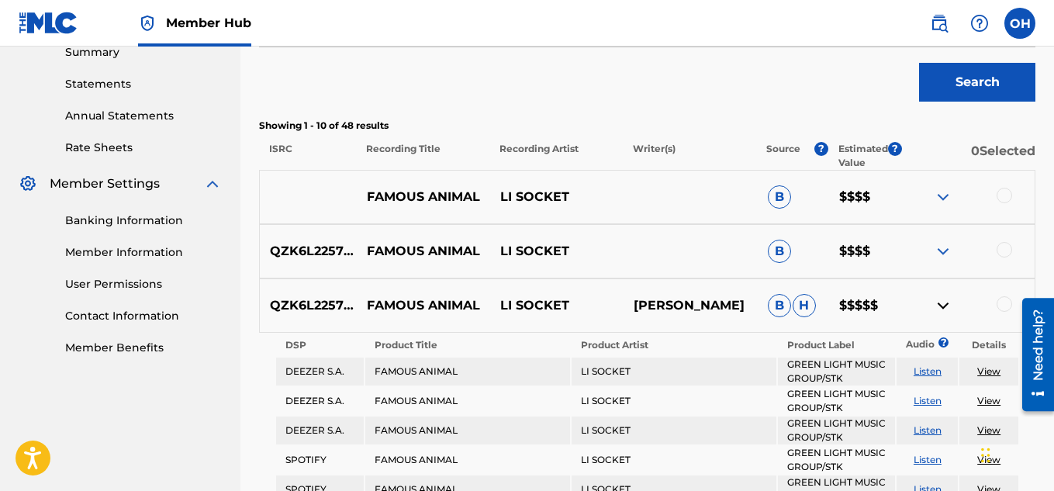
click at [940, 307] on img at bounding box center [943, 305] width 19 height 19
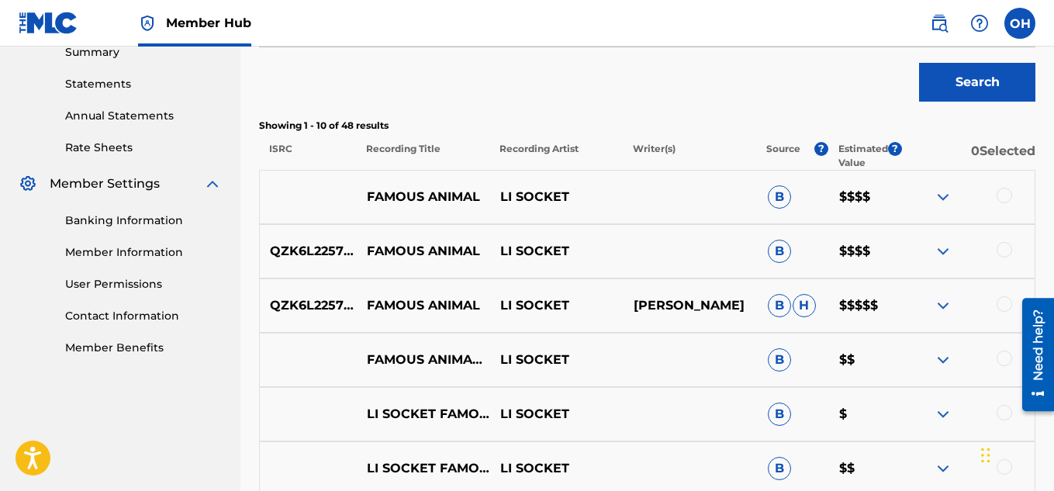
click at [942, 361] on img at bounding box center [943, 360] width 19 height 19
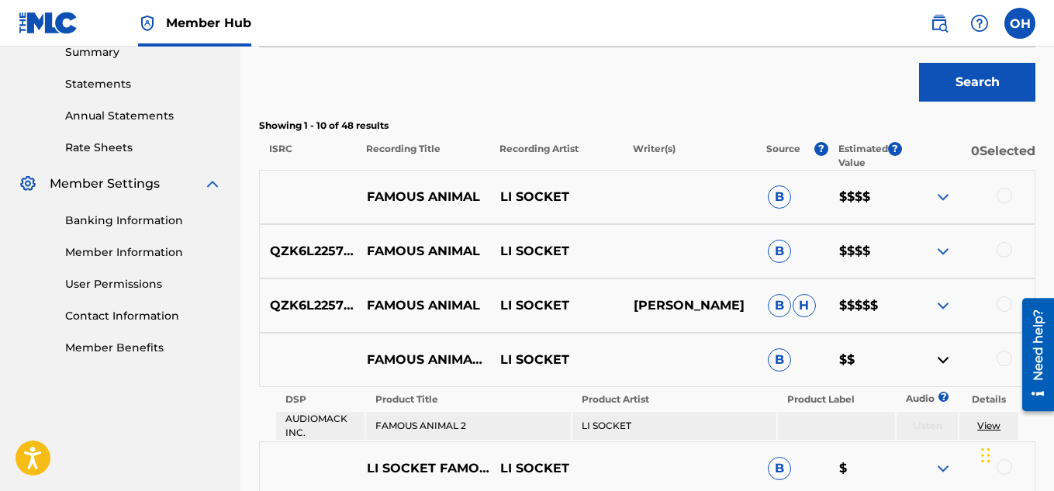
click at [942, 361] on img at bounding box center [943, 360] width 19 height 19
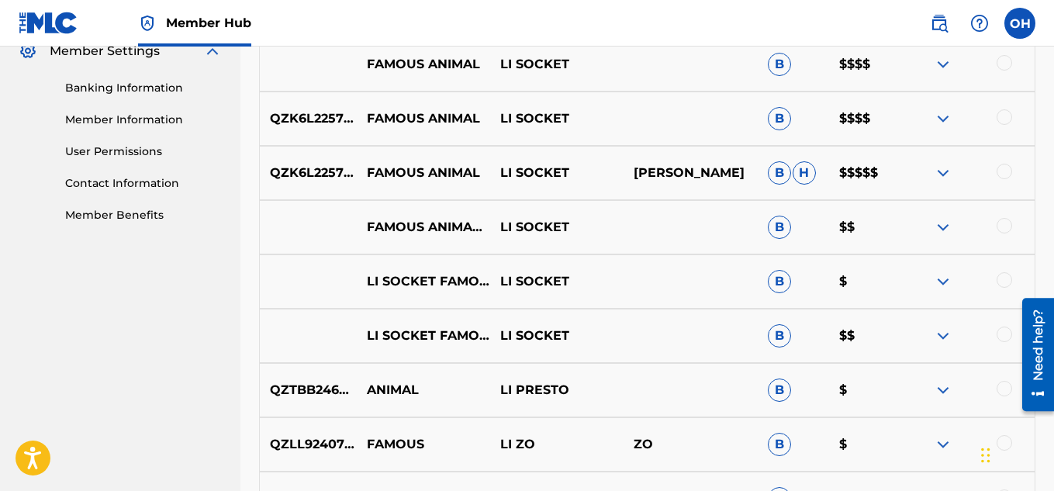
scroll to position [660, 0]
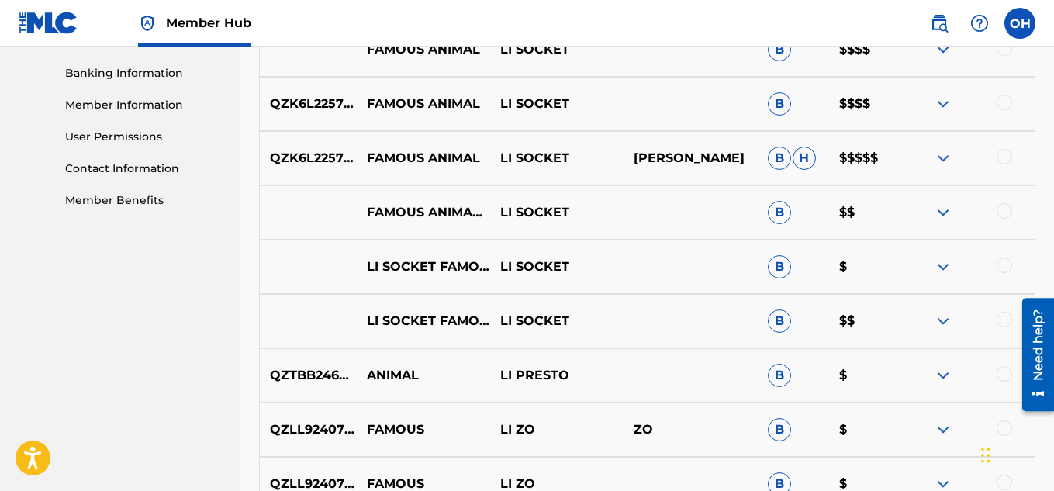
click at [941, 323] on img at bounding box center [943, 321] width 19 height 19
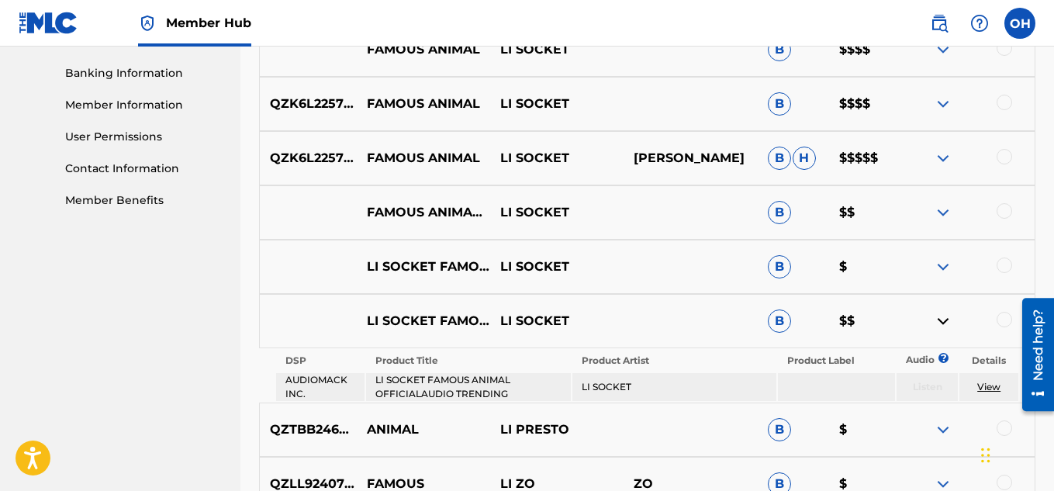
click at [941, 323] on img at bounding box center [943, 321] width 19 height 19
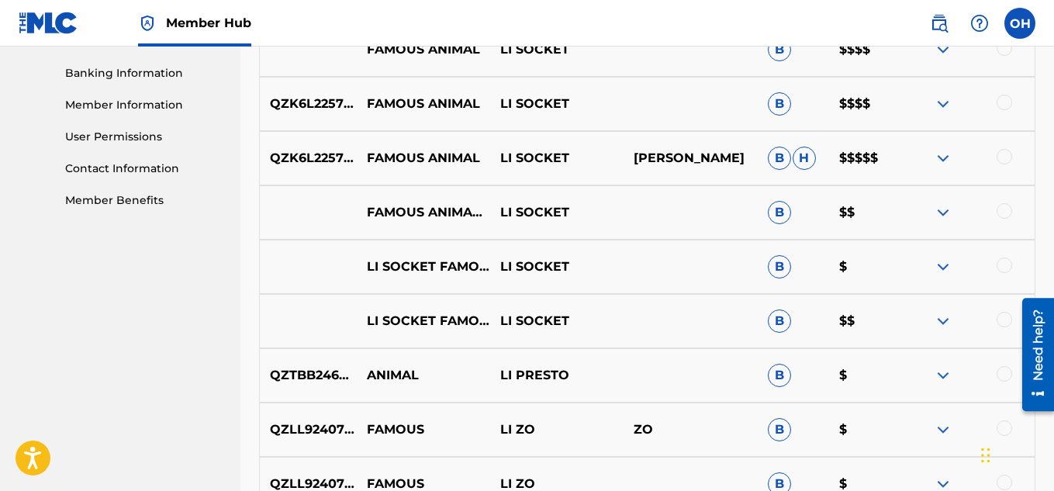
click at [943, 268] on img at bounding box center [943, 267] width 19 height 19
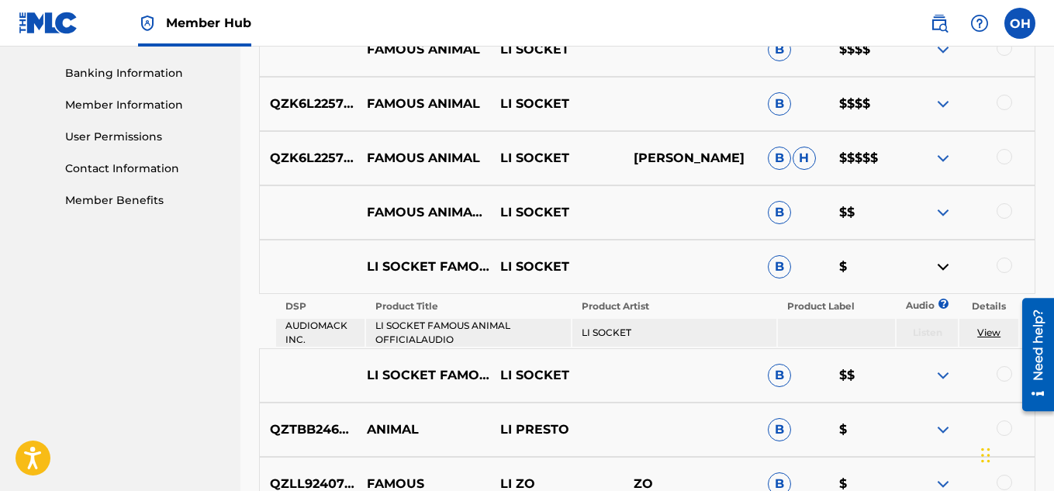
click at [943, 268] on img at bounding box center [943, 267] width 19 height 19
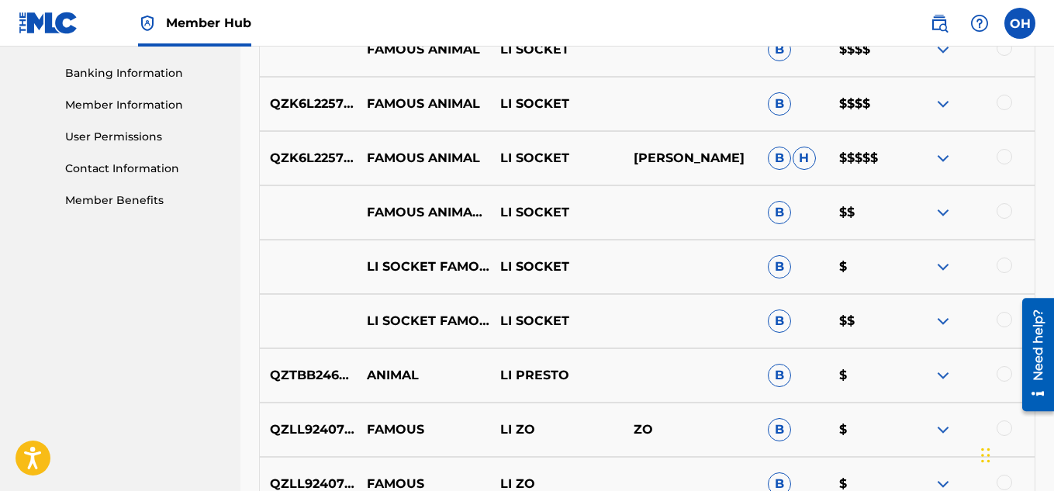
click at [942, 212] on img at bounding box center [943, 212] width 19 height 19
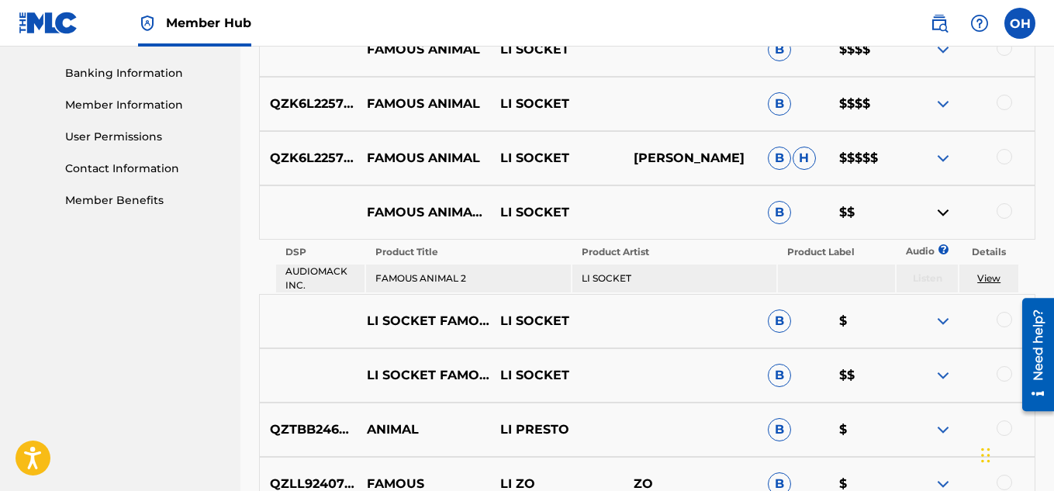
click at [942, 212] on img at bounding box center [943, 212] width 19 height 19
